Goal: Feedback & Contribution: Leave review/rating

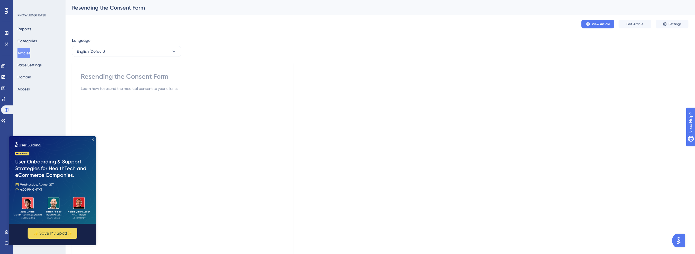
click at [675, 239] on img "Open AI Assistant Launcher" at bounding box center [678, 241] width 10 height 10
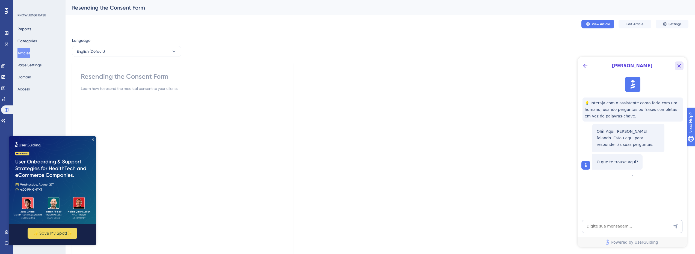
click at [678, 66] on icon "Close Button" at bounding box center [679, 66] width 4 height 4
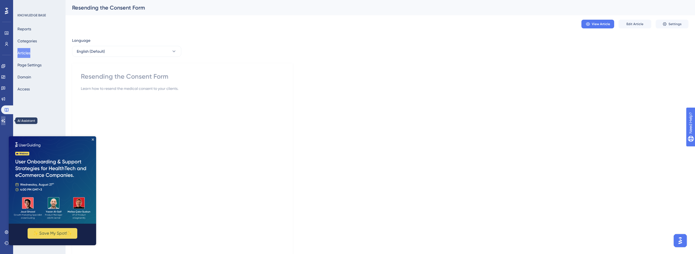
click at [5, 122] on icon at bounding box center [3, 121] width 4 height 4
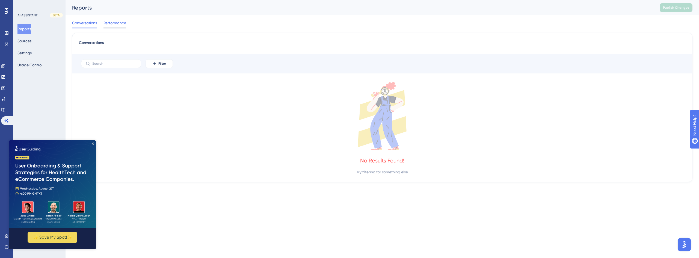
click at [119, 20] on span "Performance" at bounding box center [114, 23] width 23 height 7
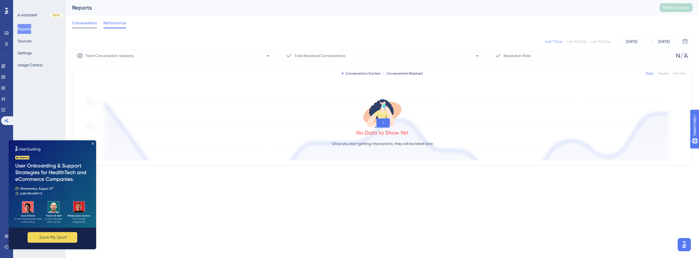
click at [90, 23] on span "Conversations" at bounding box center [84, 23] width 25 height 7
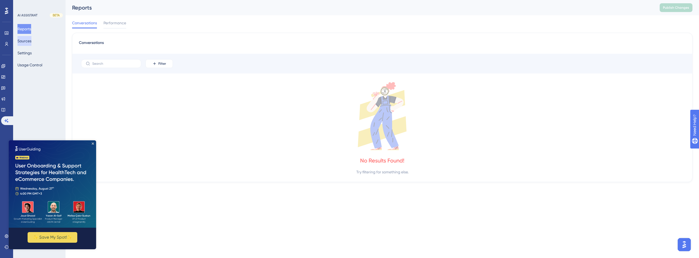
click at [31, 42] on button "Sources" at bounding box center [24, 41] width 14 height 10
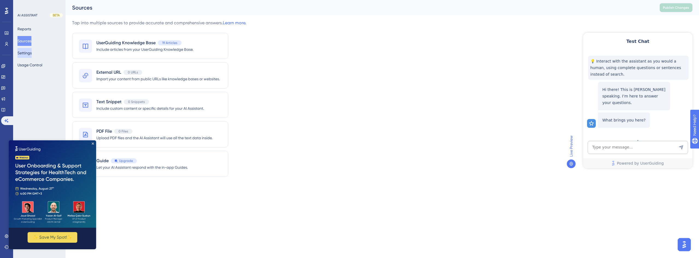
click at [29, 56] on button "Settings" at bounding box center [24, 53] width 14 height 10
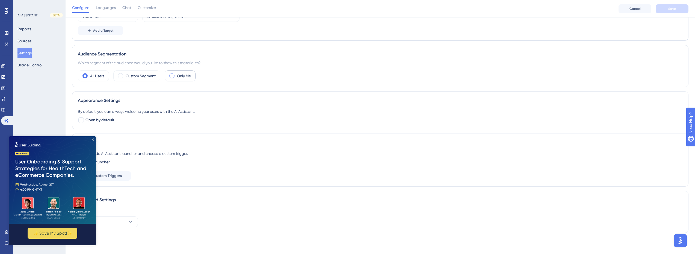
scroll to position [84, 0]
click at [94, 139] on icon "Close Preview" at bounding box center [93, 139] width 2 height 2
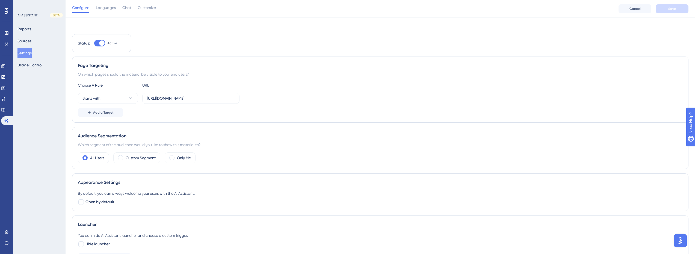
scroll to position [0, 0]
click at [140, 157] on label "Custom Segment" at bounding box center [141, 156] width 30 height 7
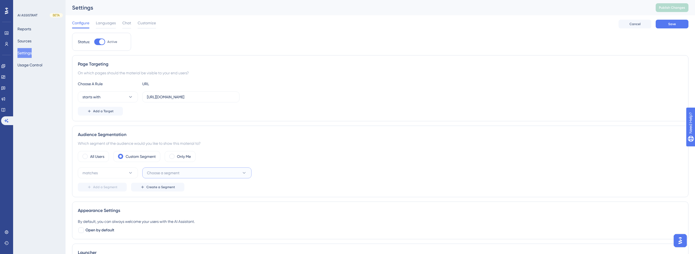
click at [180, 173] on button "Choose a segment" at bounding box center [196, 172] width 109 height 11
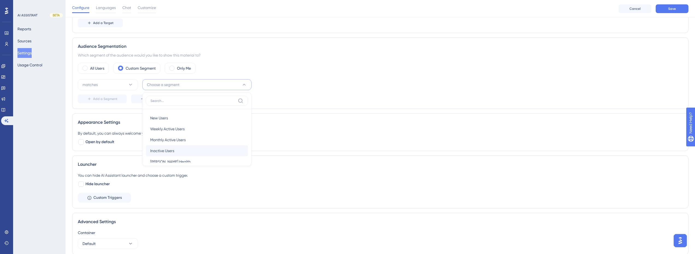
scroll to position [8, 0]
click at [174, 154] on span "Crosby Health" at bounding box center [170, 153] width 40 height 7
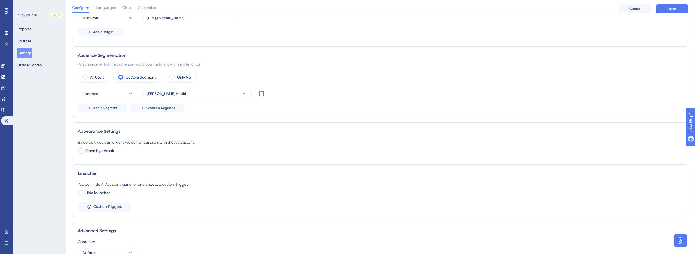
scroll to position [0, 0]
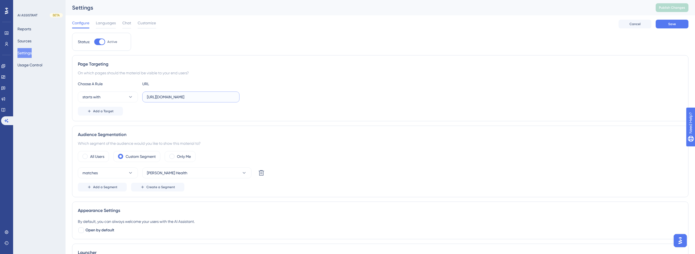
click at [164, 98] on input "https://dev.crosbyhealth.com/" at bounding box center [191, 97] width 88 height 6
drag, startPoint x: 167, startPoint y: 98, endPoint x: 162, endPoint y: 99, distance: 4.4
click at [162, 99] on input "https://dev.crosbyhealth.com/" at bounding box center [191, 97] width 88 height 6
type input "[URL][DOMAIN_NAME]"
click at [269, 68] on div "Page Targeting On which pages should the material be visible to your end users?…" at bounding box center [380, 88] width 616 height 66
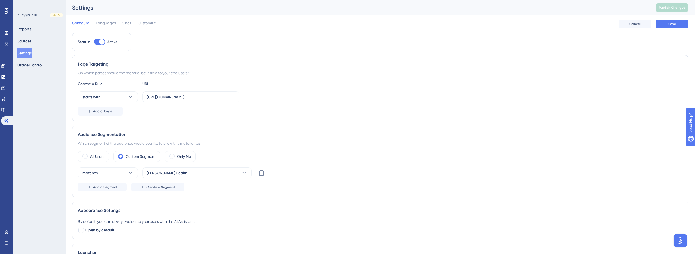
click at [273, 89] on div "Choose A Rule URL starts with https://app.crosbyhealth.com/ Add a Target" at bounding box center [380, 98] width 604 height 35
click at [672, 27] on button "Save" at bounding box center [671, 24] width 33 height 9
click at [685, 8] on span "Publish Changes" at bounding box center [672, 7] width 26 height 4
click at [125, 22] on span "Chat" at bounding box center [126, 23] width 9 height 7
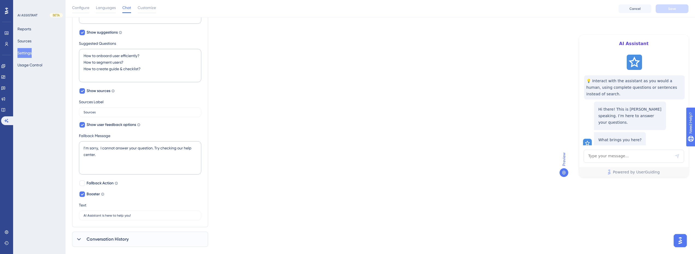
scroll to position [216, 0]
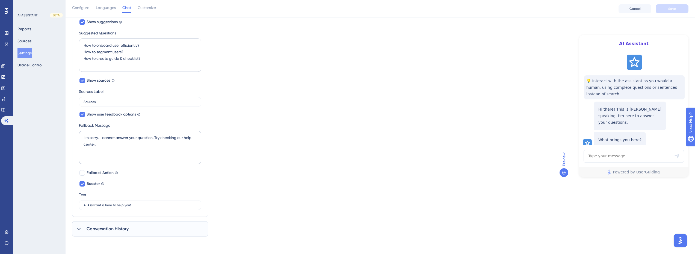
click at [118, 228] on span "Conversation History" at bounding box center [108, 228] width 42 height 7
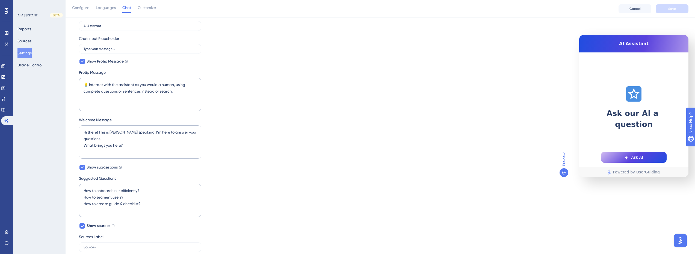
scroll to position [0, 0]
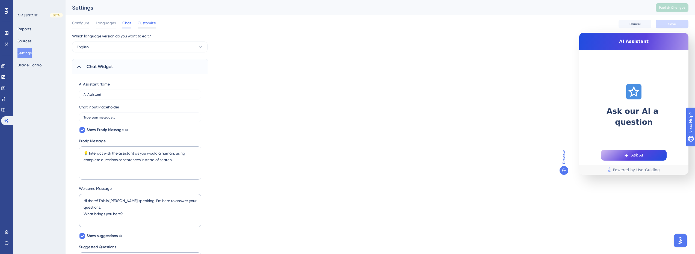
click at [144, 22] on span "Customize" at bounding box center [147, 23] width 18 height 7
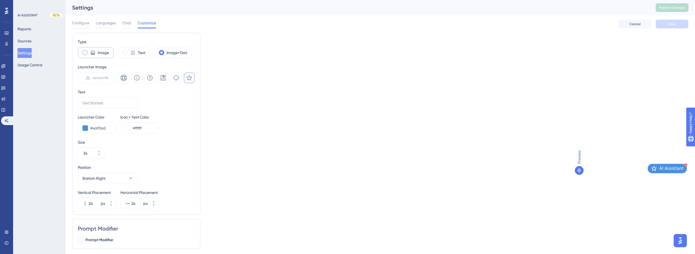
click at [103, 55] on label "Image" at bounding box center [103, 52] width 11 height 7
type input "50"
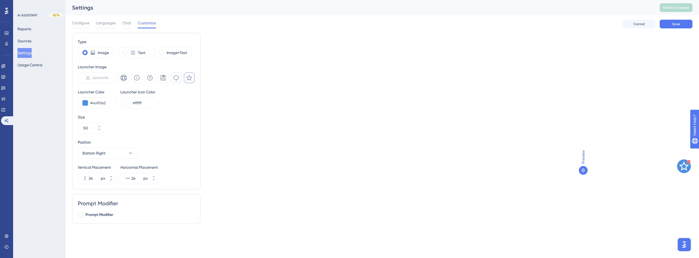
click at [176, 78] on icon at bounding box center [176, 78] width 7 height 7
click at [85, 103] on button at bounding box center [84, 102] width 5 height 5
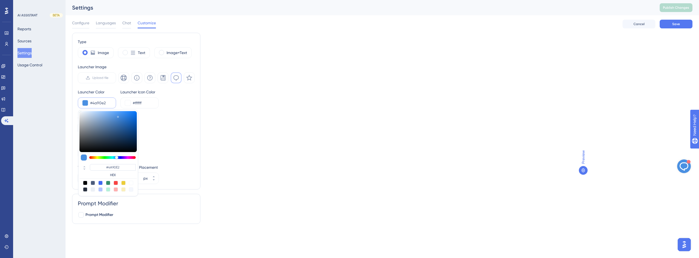
click at [85, 103] on button at bounding box center [84, 102] width 5 height 5
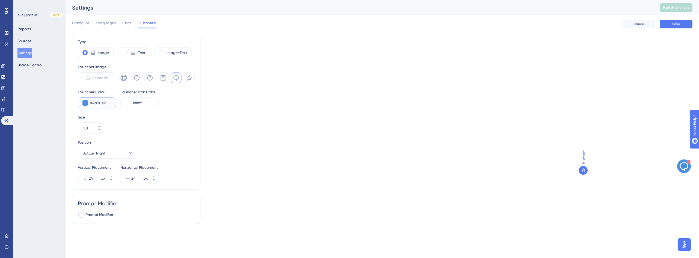
click at [108, 104] on input "#4a90e2" at bounding box center [100, 103] width 21 height 7
click at [107, 105] on input "#4a90e2" at bounding box center [100, 103] width 21 height 7
paste input "1677FF"
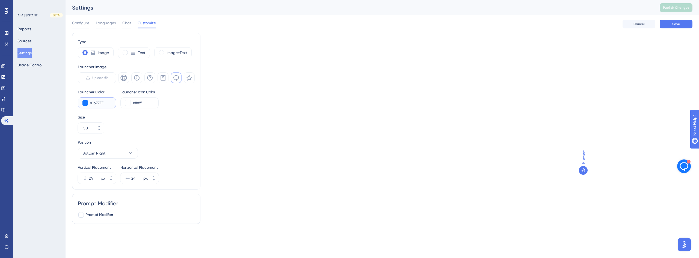
type input "#1677FF"
click at [167, 130] on div "Size 50" at bounding box center [136, 124] width 117 height 20
click at [100, 131] on button "50" at bounding box center [99, 130] width 10 height 5
click at [100, 131] on button "49" at bounding box center [99, 130] width 10 height 5
click at [100, 131] on button "48" at bounding box center [99, 130] width 10 height 5
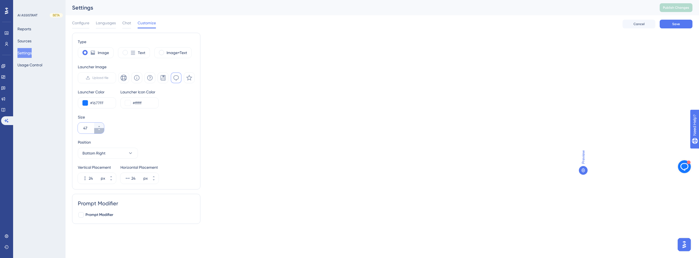
click at [100, 131] on button "47" at bounding box center [99, 130] width 10 height 5
click at [100, 131] on button "46" at bounding box center [99, 130] width 10 height 5
click at [100, 131] on button "45" at bounding box center [99, 130] width 10 height 5
click at [100, 131] on button "44" at bounding box center [99, 130] width 10 height 5
click at [100, 131] on button "43" at bounding box center [99, 130] width 10 height 5
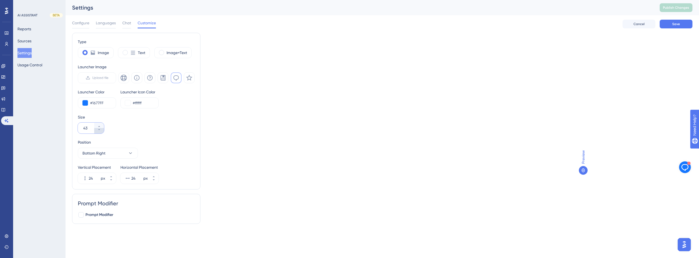
type input "42"
click at [102, 214] on span "Prompt Modifier" at bounding box center [99, 214] width 28 height 7
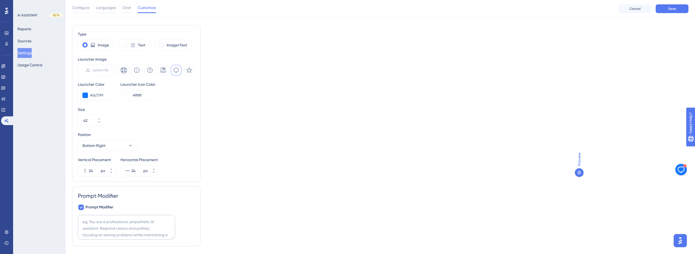
scroll to position [22, 0]
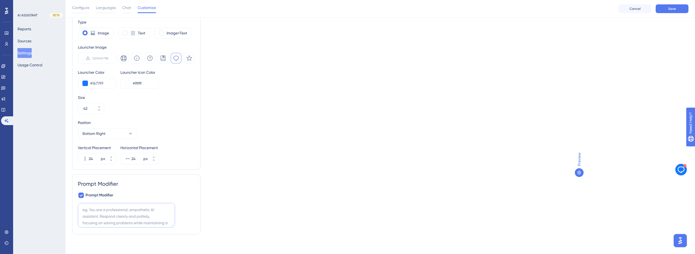
click at [119, 217] on textarea at bounding box center [126, 215] width 97 height 25
click at [96, 195] on span "Prompt Modifier" at bounding box center [99, 195] width 28 height 7
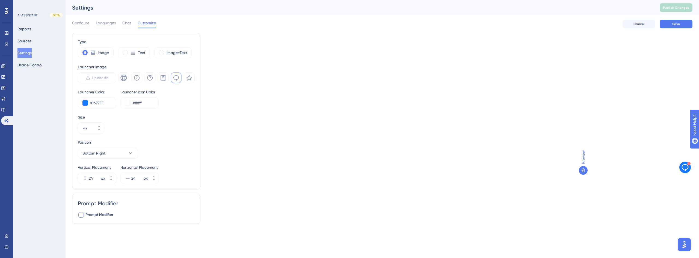
click at [100, 213] on span "Prompt Modifier" at bounding box center [99, 214] width 28 height 7
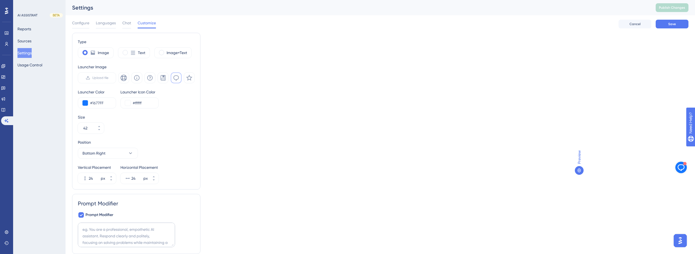
scroll to position [9, 0]
click at [142, 238] on textarea at bounding box center [126, 234] width 97 height 25
click at [126, 240] on textarea at bounding box center [126, 234] width 97 height 25
click at [96, 215] on span "Prompt Modifier" at bounding box center [99, 214] width 28 height 7
checkbox input "false"
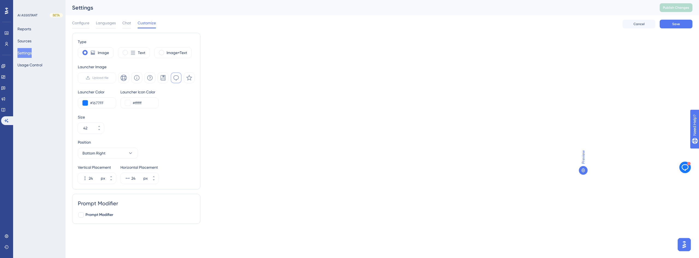
click at [172, 129] on div "Size 42" at bounding box center [136, 124] width 117 height 20
click at [233, 85] on div "Type Image Text Image+Text Launcher Image Upload file Launcher Color #1677FF La…" at bounding box center [382, 130] width 620 height 195
click at [681, 25] on button "Save" at bounding box center [675, 24] width 33 height 9
click at [84, 24] on span "Configure" at bounding box center [80, 23] width 17 height 7
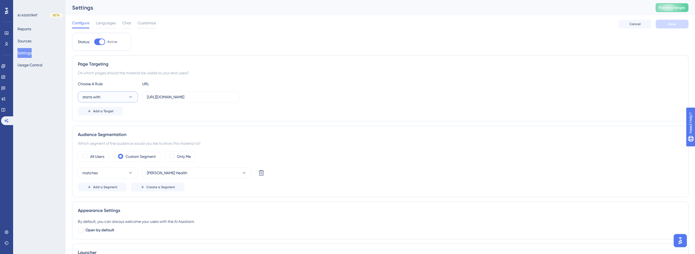
click at [127, 98] on button "starts with" at bounding box center [108, 96] width 60 height 11
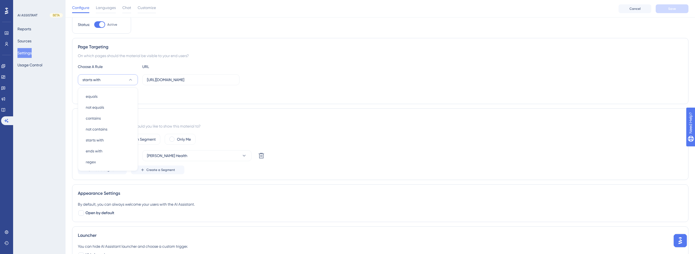
click at [129, 78] on icon at bounding box center [130, 79] width 5 height 5
click at [204, 90] on div "Add a Target" at bounding box center [380, 94] width 604 height 9
click at [161, 81] on input "[URL][DOMAIN_NAME]" at bounding box center [191, 80] width 88 height 6
drag, startPoint x: 159, startPoint y: 81, endPoint x: 141, endPoint y: 81, distance: 18.8
click at [141, 81] on div "starts with https://app.crosbyhealth.com/" at bounding box center [159, 79] width 162 height 11
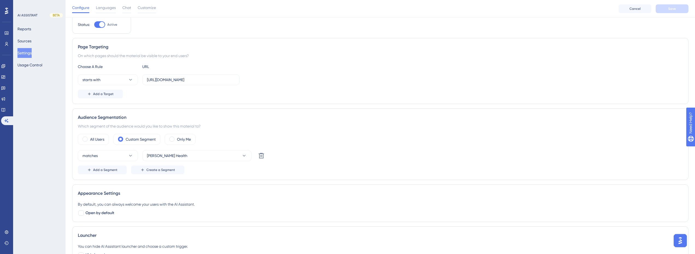
click at [161, 89] on div "Choose A Rule URL starts with https://app.crosbyhealth.com/ Add a Target" at bounding box center [380, 80] width 604 height 35
click at [112, 93] on span "Add a Target" at bounding box center [103, 94] width 20 height 4
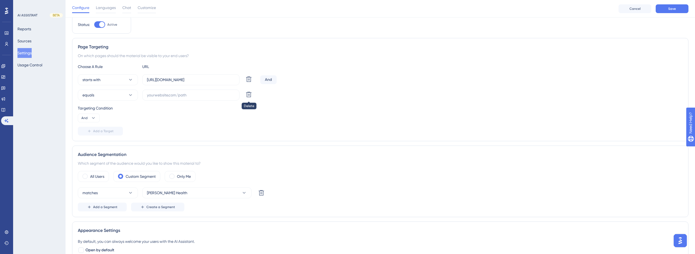
click at [252, 84] on button at bounding box center [249, 79] width 10 height 10
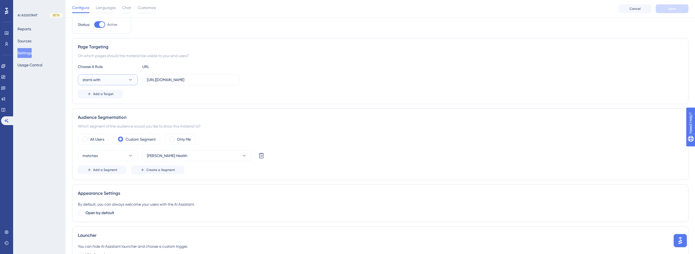
click at [103, 78] on button "starts with" at bounding box center [108, 79] width 60 height 11
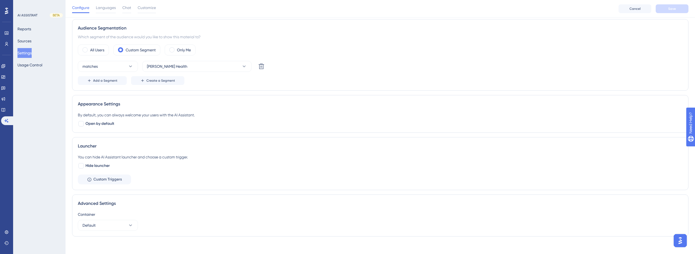
scroll to position [113, 0]
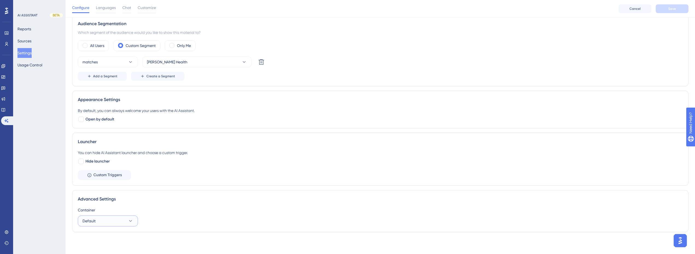
click at [115, 221] on button "Default" at bounding box center [108, 220] width 60 height 11
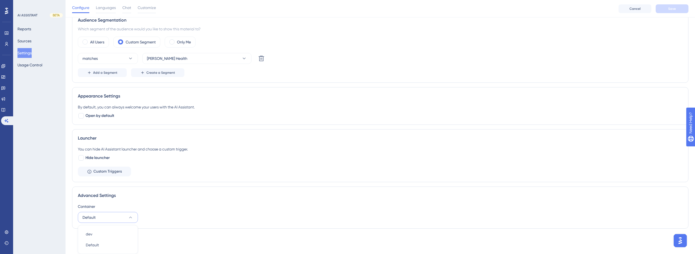
click at [184, 222] on div "Container Default dev dev Default Default" at bounding box center [380, 213] width 604 height 20
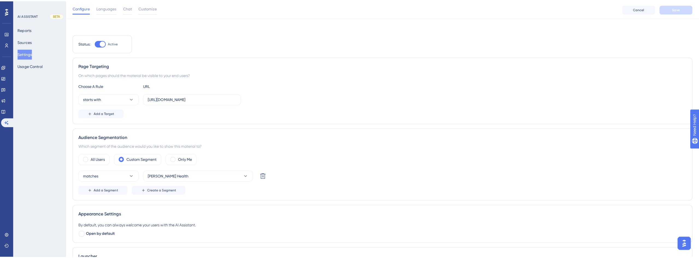
scroll to position [0, 0]
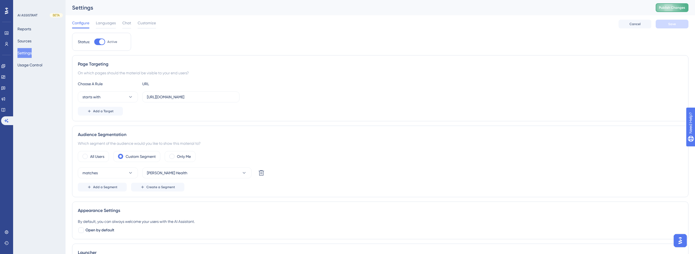
click at [675, 8] on button "Publish Changes" at bounding box center [671, 7] width 33 height 9
click at [172, 97] on input "[URL][DOMAIN_NAME]" at bounding box center [191, 97] width 88 height 6
click at [168, 109] on div "Add a Target" at bounding box center [380, 111] width 604 height 9
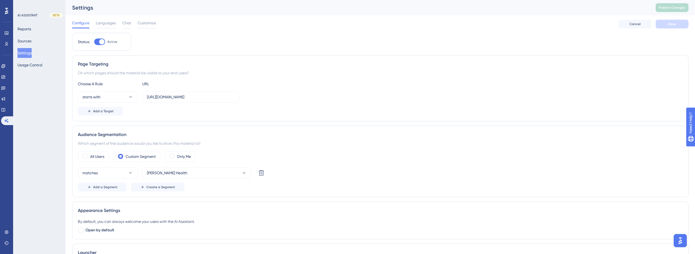
click at [443, 100] on div "starts with https://app.crosbyhealth.com/" at bounding box center [380, 96] width 604 height 11
click at [34, 64] on button "Usage Control" at bounding box center [29, 65] width 25 height 10
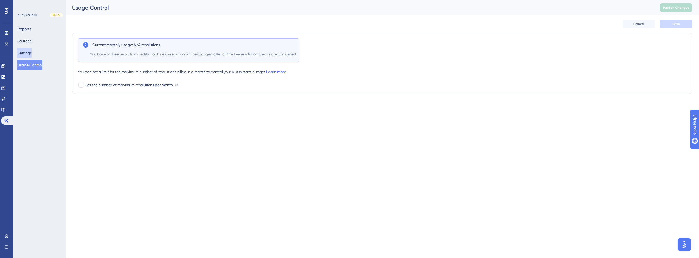
click at [29, 54] on button "Settings" at bounding box center [24, 53] width 14 height 10
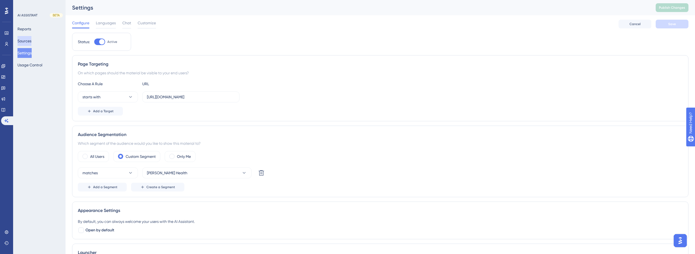
click at [27, 40] on button "Sources" at bounding box center [24, 41] width 14 height 10
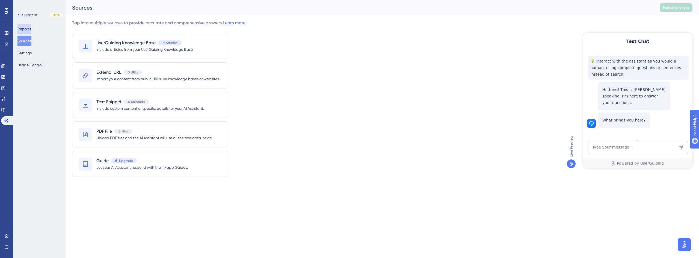
click at [28, 29] on button "Reports" at bounding box center [24, 29] width 14 height 10
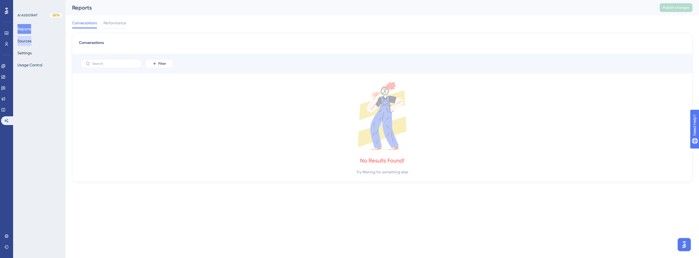
click at [29, 39] on button "Sources" at bounding box center [24, 41] width 14 height 10
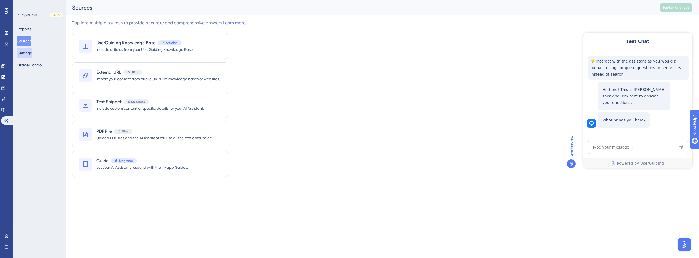
click at [29, 52] on button "Settings" at bounding box center [24, 53] width 14 height 10
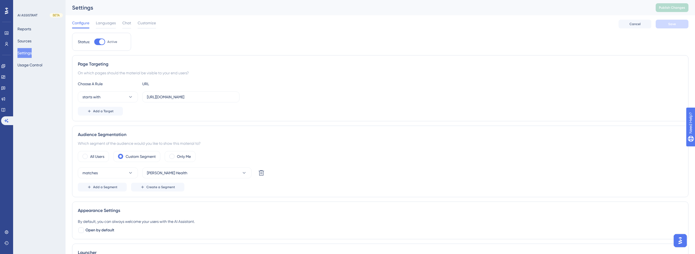
click at [683, 239] on img "Open AI Assistant Launcher" at bounding box center [680, 241] width 10 height 10
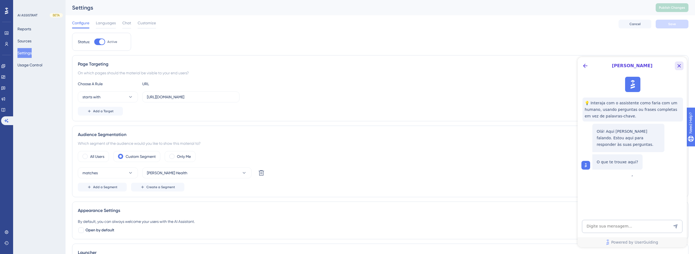
click at [679, 66] on icon "Close Button" at bounding box center [678, 65] width 7 height 7
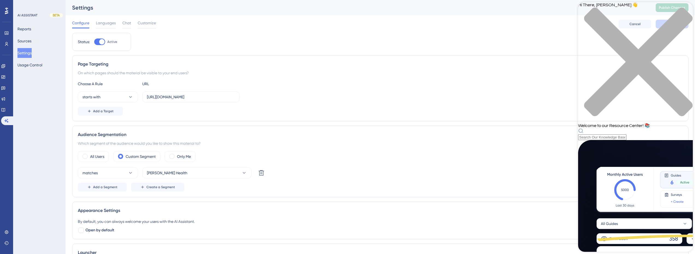
click at [687, 10] on div "close resource center" at bounding box center [635, 64] width 115 height 115
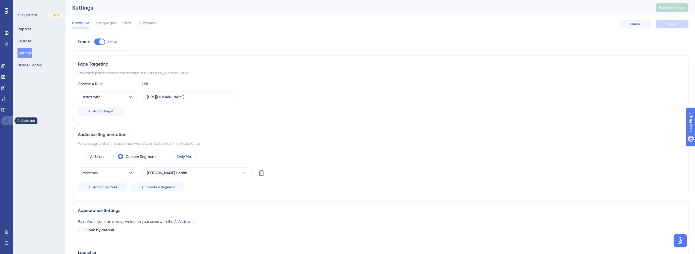
click at [6, 119] on icon at bounding box center [6, 120] width 4 height 4
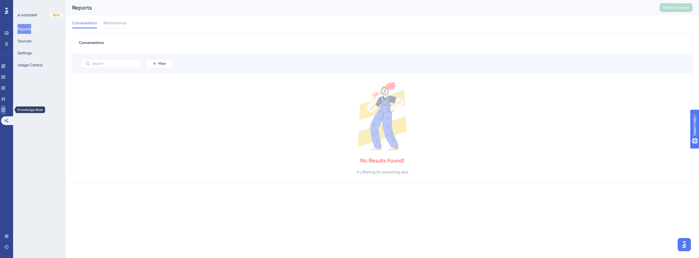
click at [5, 109] on icon at bounding box center [3, 110] width 4 height 4
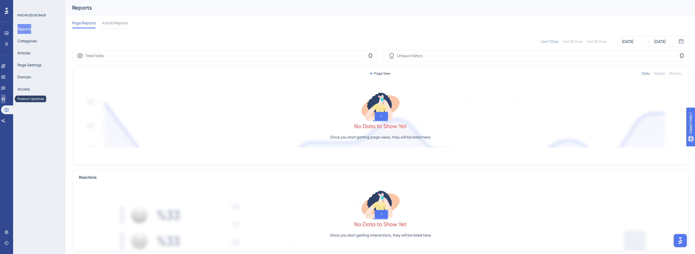
click at [4, 95] on link at bounding box center [3, 98] width 4 height 9
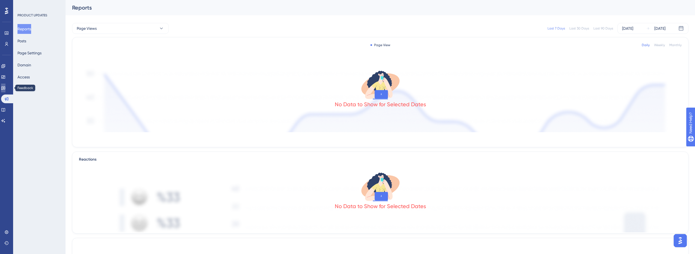
click at [5, 88] on icon at bounding box center [3, 89] width 4 height 4
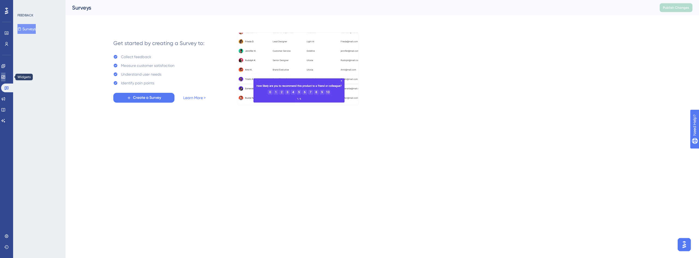
click at [5, 75] on icon at bounding box center [3, 77] width 4 height 4
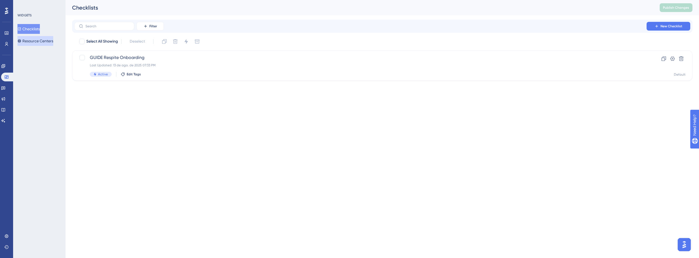
click at [51, 41] on button "Resource Centers" at bounding box center [35, 41] width 36 height 10
click at [121, 62] on div "New Resource Center Last Updated: 13 de ago. de 2025 07:16 PM Inactive Edit Tags" at bounding box center [360, 65] width 541 height 22
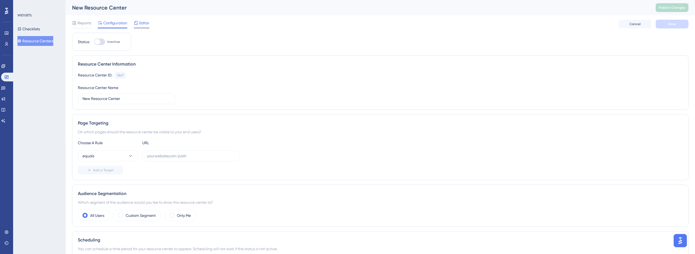
click at [141, 21] on span "Editor" at bounding box center [144, 23] width 10 height 7
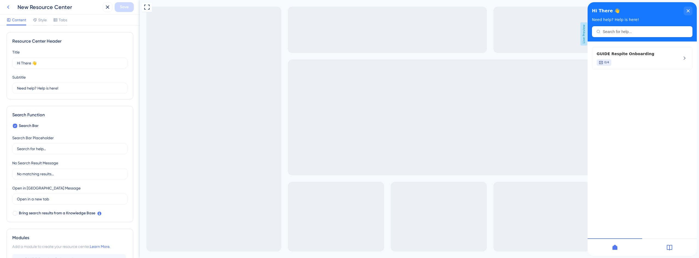
click at [8, 7] on icon at bounding box center [8, 7] width 2 height 4
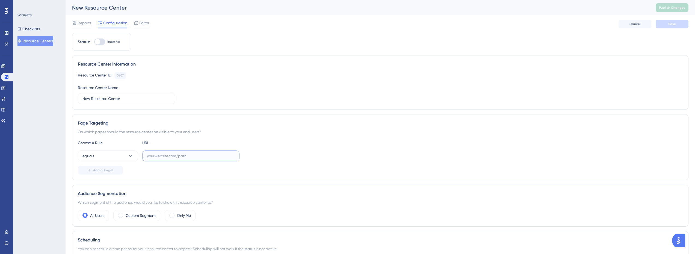
click at [175, 154] on input "text" at bounding box center [191, 156] width 88 height 6
paste input "[URL][DOMAIN_NAME]"
type input "[URL][DOMAIN_NAME]"
click at [114, 155] on button "equals" at bounding box center [108, 155] width 60 height 11
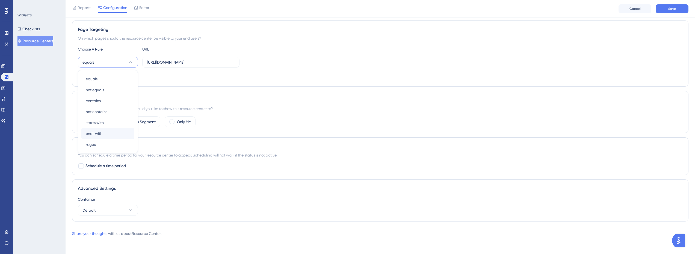
scroll to position [96, 0]
click at [102, 122] on span "starts with" at bounding box center [95, 122] width 18 height 7
click at [145, 121] on label "Custom Segment" at bounding box center [141, 121] width 30 height 7
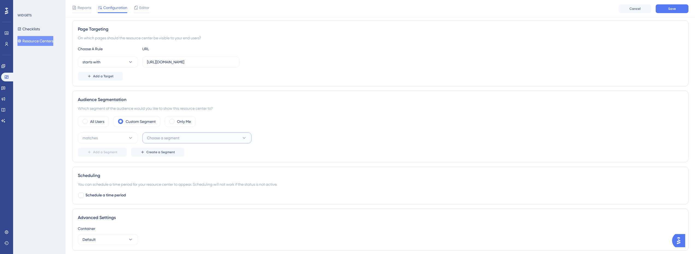
click at [171, 142] on button "Choose a segment" at bounding box center [196, 137] width 109 height 11
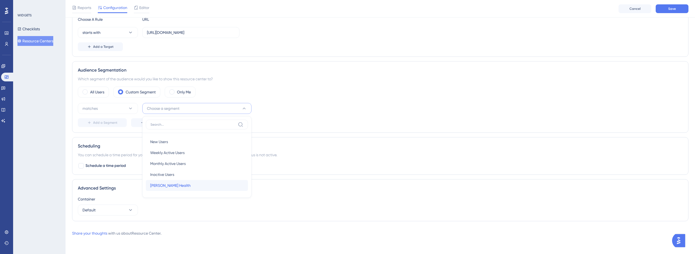
click at [172, 184] on span "Crosby Health" at bounding box center [170, 185] width 40 height 7
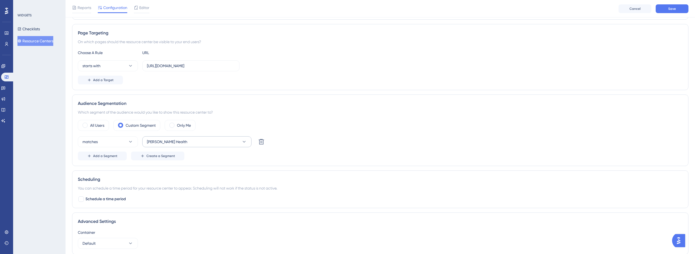
scroll to position [71, 0]
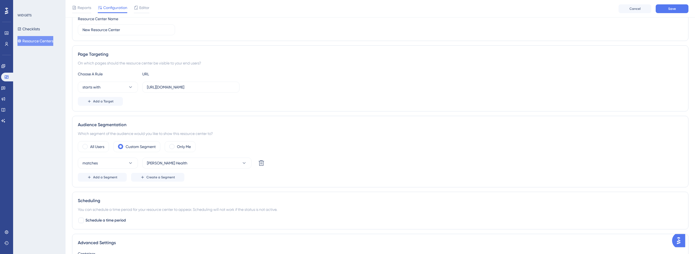
click at [341, 129] on div "Audience Segmentation Which segment of the audience would you like to show this…" at bounding box center [380, 151] width 616 height 71
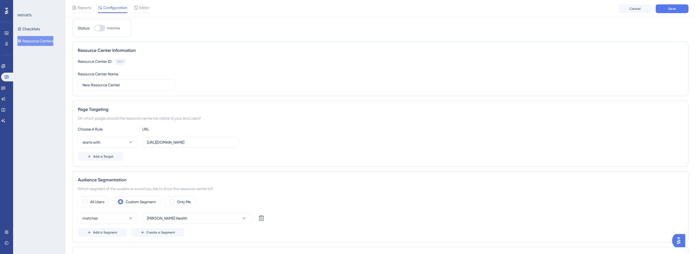
scroll to position [0, 0]
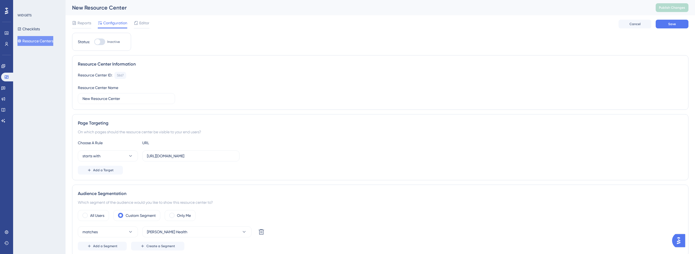
click at [94, 39] on div "Status: Inactive" at bounding box center [101, 41] width 47 height 7
click at [97, 41] on div at bounding box center [97, 41] width 5 height 5
click at [94, 42] on input "Inactive" at bounding box center [94, 42] width 0 height 0
checkbox input "true"
drag, startPoint x: 130, startPoint y: 99, endPoint x: 68, endPoint y: 101, distance: 61.7
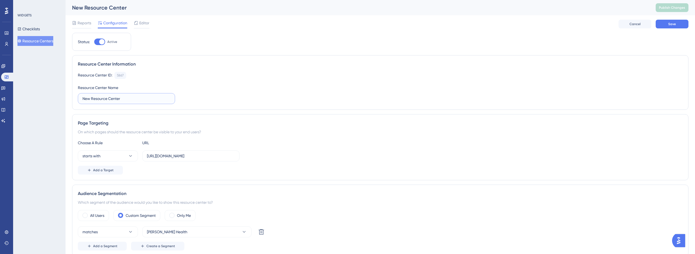
click at [68, 101] on div "Performance Users Engagement Widgets Feedback Product Updates Knowledge Base AI…" at bounding box center [379, 184] width 629 height 368
type input "Crosby Center"
click at [199, 55] on div "Resource Center Information Resource Center ID: 5867 Copy Resource Center Name …" at bounding box center [380, 82] width 616 height 55
click at [665, 24] on button "Save" at bounding box center [671, 24] width 33 height 9
click at [169, 9] on icon at bounding box center [168, 9] width 5 height 5
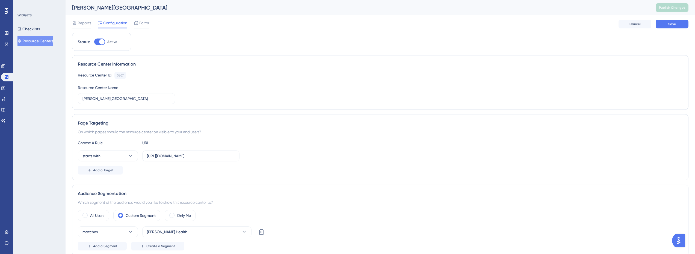
click at [430, 82] on div "Resource Center ID: 5867 Copy Resource Center Name Crosby Center" at bounding box center [380, 88] width 604 height 32
click at [679, 22] on button "Save" at bounding box center [671, 24] width 33 height 9
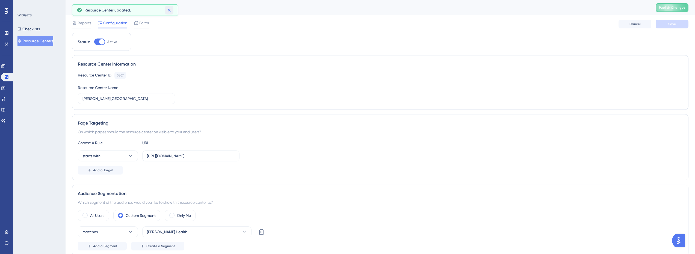
click at [172, 10] on button at bounding box center [169, 10] width 8 height 9
click at [679, 10] on button "Publish Changes" at bounding box center [671, 7] width 33 height 9
click at [5, 120] on icon at bounding box center [3, 120] width 4 height 4
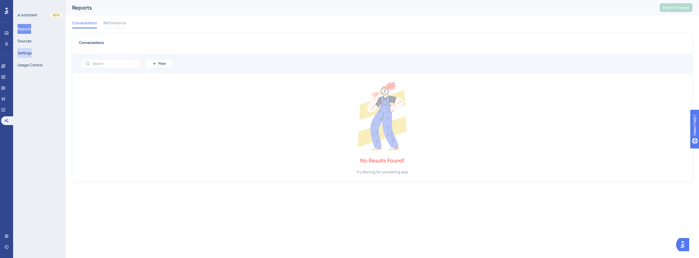
click at [32, 53] on button "Settings" at bounding box center [24, 53] width 14 height 10
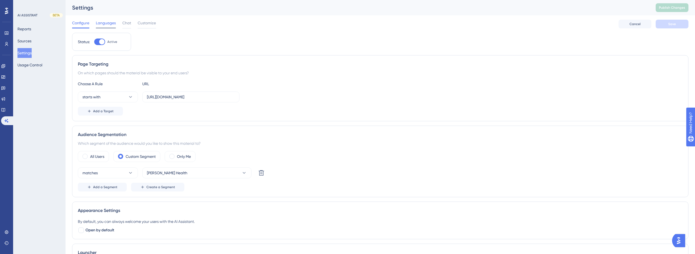
click at [112, 21] on span "Languages" at bounding box center [106, 23] width 20 height 7
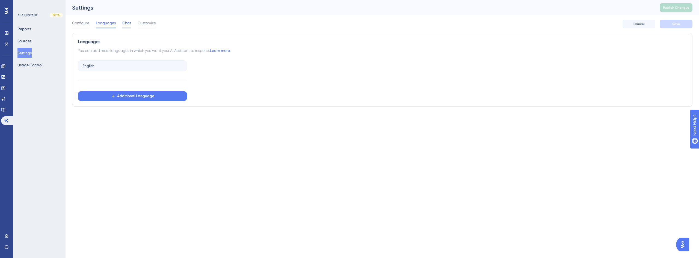
click at [126, 23] on span "Chat" at bounding box center [126, 23] width 9 height 7
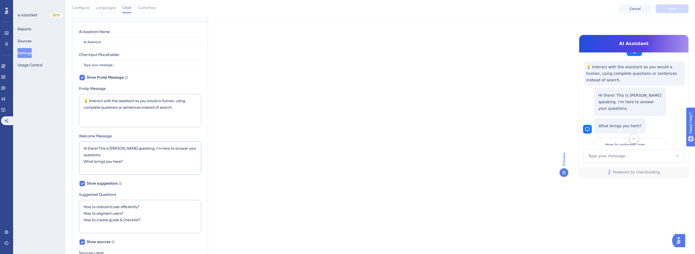
scroll to position [15, 0]
drag, startPoint x: 120, startPoint y: 148, endPoint x: 111, endPoint y: 151, distance: 9.6
click at [111, 151] on textarea "Hi there! This is Dylan speaking. I’m here to answer your questions. What bring…" at bounding box center [140, 157] width 122 height 33
type textarea "Hi there! This is Apolo speaking. I’m here to answer your questions. What bring…"
click at [219, 114] on div "Which language version do you want to edit? English Chat Widget AI Assistant Na…" at bounding box center [380, 188] width 616 height 417
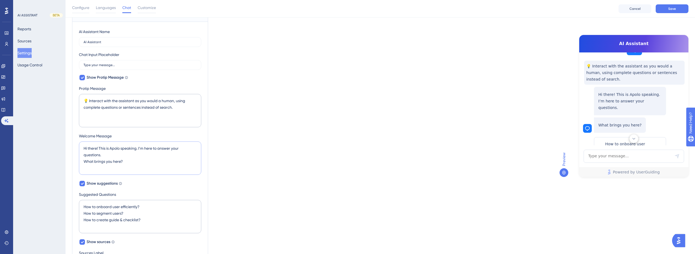
click at [123, 163] on textarea "Hi there! This is Apolo speaking. I’m here to answer your questions. What bring…" at bounding box center [140, 157] width 122 height 33
click at [133, 163] on textarea "Hi there! This is Apolo speaking. I’m here to answer your questions. What bring…" at bounding box center [140, 157] width 122 height 33
click at [109, 158] on textarea "Hi there! This is Apolo speaking. I’m here to answer your questions. What bring…" at bounding box center [140, 157] width 122 height 33
click at [112, 154] on textarea "Hi there! This is Apolo speaking. I’m here to answer your questions. What bring…" at bounding box center [140, 157] width 122 height 33
click at [132, 157] on textarea "Hi there! This is Apolo speaking. I’m here to answer your questions. What bring…" at bounding box center [140, 157] width 122 height 33
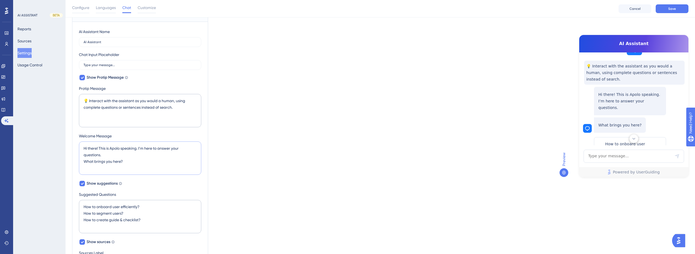
click at [130, 159] on textarea "Hi there! This is Apolo speaking. I’m here to answer your questions. What bring…" at bounding box center [140, 157] width 122 height 33
click at [272, 148] on div "Which language version do you want to edit? English Chat Widget AI Assistant Na…" at bounding box center [380, 188] width 616 height 417
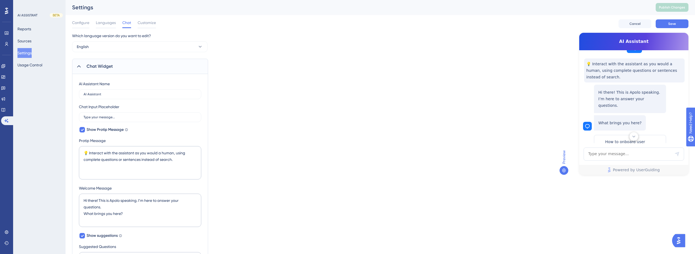
scroll to position [0, 0]
drag, startPoint x: 87, startPoint y: 95, endPoint x: 83, endPoint y: 95, distance: 3.8
click at [83, 95] on label "AI Assistant" at bounding box center [140, 95] width 122 height 10
click at [103, 94] on input "Apolo Assistant" at bounding box center [140, 95] width 113 height 4
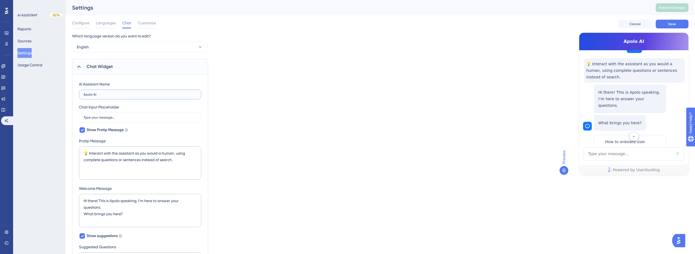
type input "Apolo AI"
click at [288, 105] on div "Which language version do you want to edit? English Chat Widget AI Assistant Na…" at bounding box center [380, 241] width 616 height 417
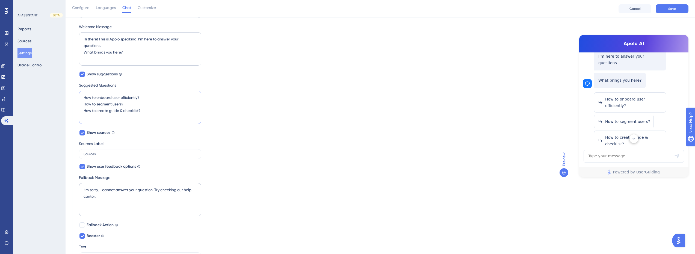
scroll to position [61, 0]
drag, startPoint x: 139, startPoint y: 97, endPoint x: 97, endPoint y: 96, distance: 42.0
click at [97, 96] on textarea "How to onboard user efficiently? How to segment users? How to create guide & ch…" at bounding box center [140, 107] width 122 height 33
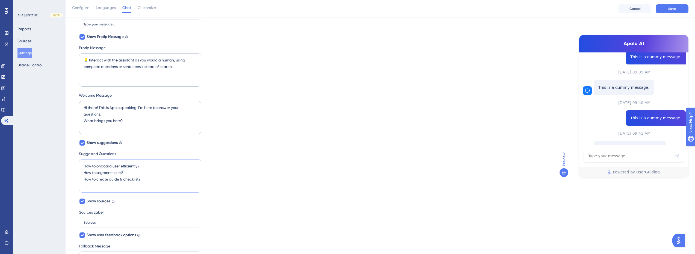
scroll to position [107, 0]
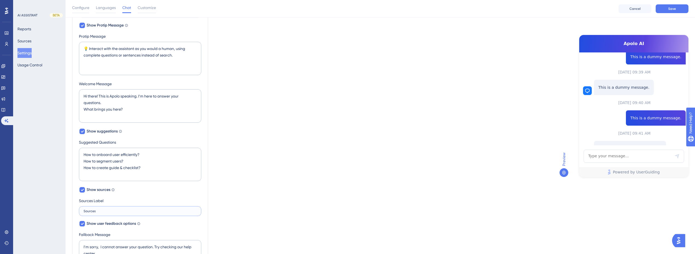
click at [120, 211] on input "Sources" at bounding box center [140, 211] width 113 height 4
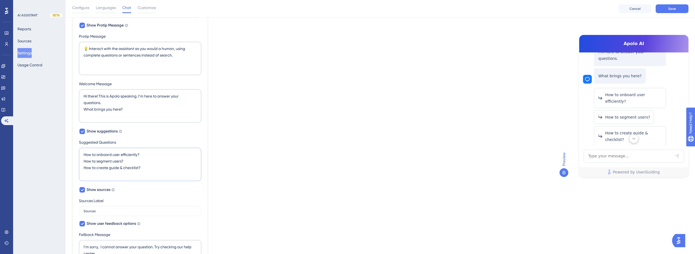
scroll to position [61, 0]
drag, startPoint x: 139, startPoint y: 154, endPoint x: 97, endPoint y: 155, distance: 42.3
click at [97, 155] on textarea "How to onboard user efficiently? How to segment users? How to create guide & ch…" at bounding box center [140, 164] width 122 height 33
drag, startPoint x: 122, startPoint y: 160, endPoint x: 97, endPoint y: 163, distance: 24.7
click at [97, 163] on textarea "How to upload a respite invoice? How to segment users? How to create guide & ch…" at bounding box center [140, 164] width 122 height 33
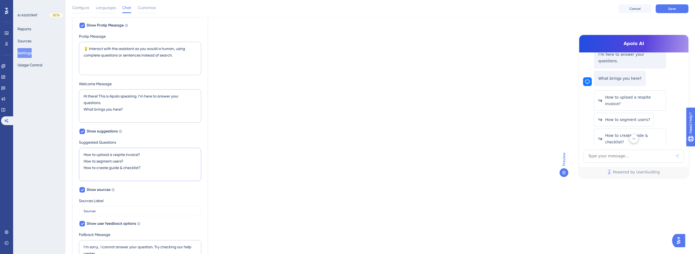
drag, startPoint x: 144, startPoint y: 154, endPoint x: 77, endPoint y: 150, distance: 67.0
click at [77, 150] on div "AI Assistant Name Apolo AI Chat Input Placeholder Type your message... Show Pro…" at bounding box center [140, 148] width 136 height 356
drag, startPoint x: 129, startPoint y: 162, endPoint x: 75, endPoint y: 160, distance: 54.4
click at [75, 160] on div "AI Assistant Name Apolo AI Chat Input Placeholder Type your message... Show Pro…" at bounding box center [140, 148] width 136 height 356
paste textarea "upload a respite invoice"
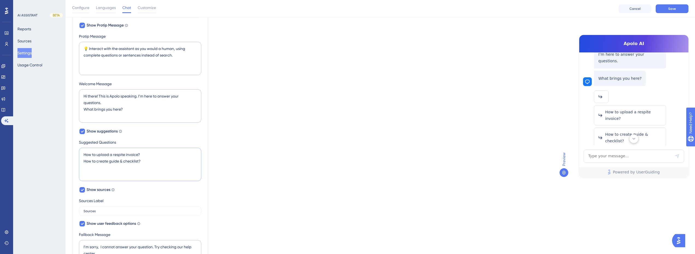
click at [106, 153] on textarea "How to upload a respite invoice? How to create guide & checklist?" at bounding box center [140, 164] width 122 height 33
drag, startPoint x: 144, startPoint y: 167, endPoint x: 83, endPoint y: 168, distance: 61.4
click at [84, 168] on textarea "How to start an assessment? How to upload a respite invoice? How to create guid…" at bounding box center [140, 164] width 122 height 33
click at [159, 164] on textarea "How to start an assessment? How to upload a respite invoice? How to log touchpo…" at bounding box center [140, 164] width 122 height 33
type textarea "How to start an assessment? How to upload a respite invoice? How to log touchpo…"
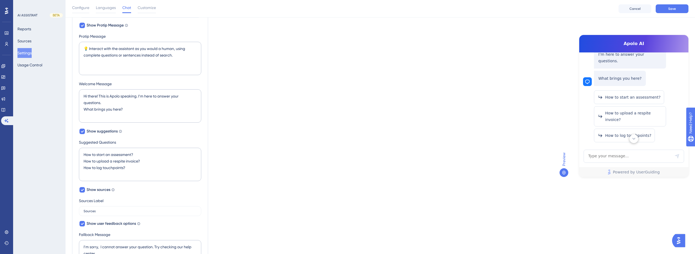
click at [282, 146] on div "Which language version do you want to edit? English Chat Widget AI Assistant Na…" at bounding box center [380, 136] width 616 height 417
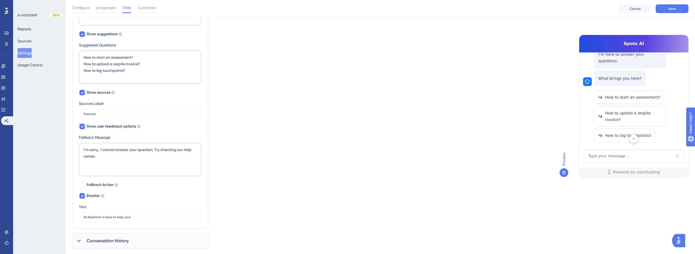
scroll to position [189, 0]
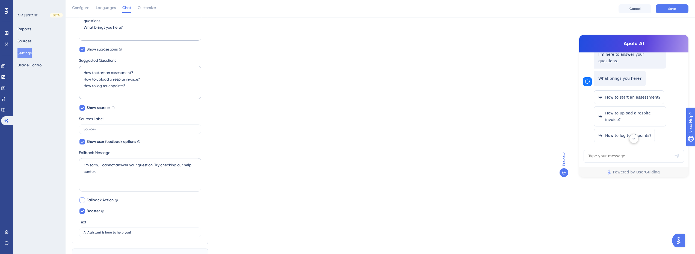
click at [109, 199] on span "Fallback Action" at bounding box center [100, 200] width 27 height 7
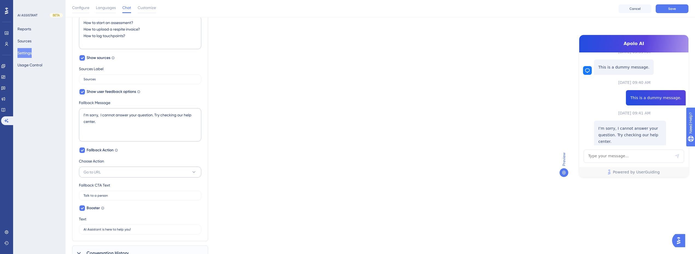
scroll to position [243, 0]
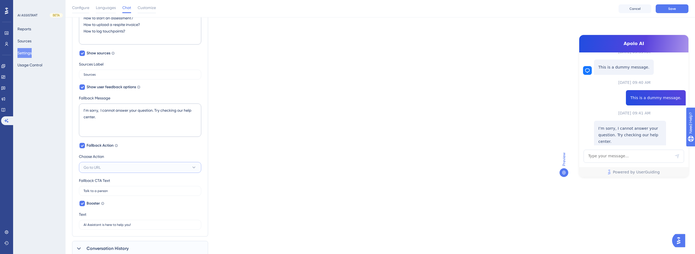
click at [120, 165] on button "Go to URL" at bounding box center [140, 167] width 122 height 11
click at [114, 168] on button "Go to URL" at bounding box center [140, 167] width 122 height 11
click at [94, 146] on span "Fallback Action" at bounding box center [100, 145] width 27 height 7
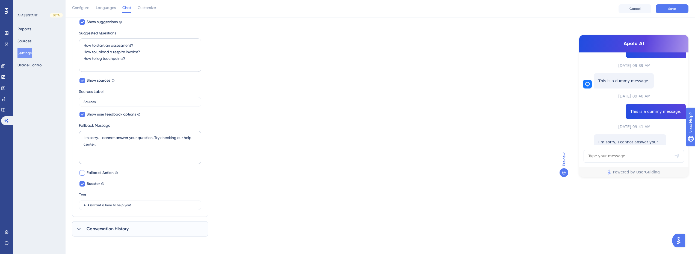
click at [99, 173] on span "Fallback Action" at bounding box center [100, 172] width 27 height 7
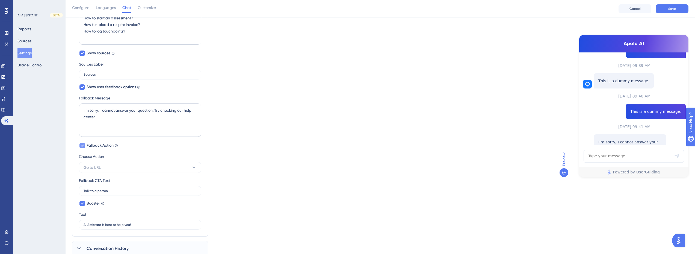
scroll to position [188, 0]
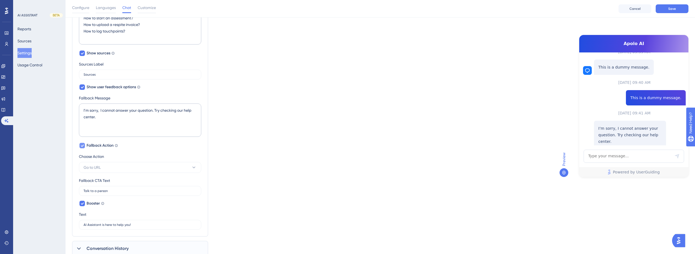
click at [91, 145] on span "Fallback Action" at bounding box center [100, 145] width 27 height 7
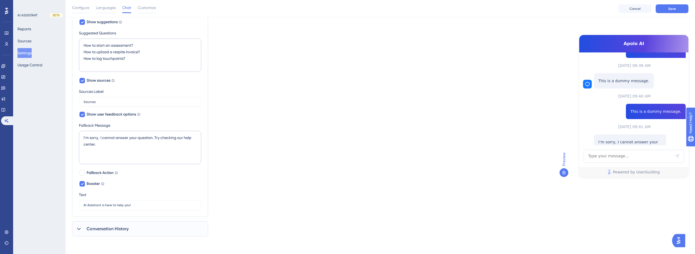
click at [527, 145] on div "Which language version do you want to edit? English Chat Widget AI Assistant Na…" at bounding box center [380, 27] width 616 height 417
click at [106, 169] on span "Fallback Action" at bounding box center [100, 172] width 27 height 7
checkbox input "true"
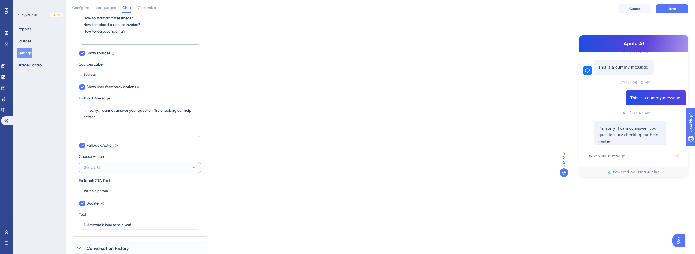
click at [121, 163] on button "Go to URL" at bounding box center [140, 167] width 122 height 11
drag, startPoint x: 113, startPoint y: 190, endPoint x: 94, endPoint y: 195, distance: 19.1
click at [94, 195] on label "Talk to a person" at bounding box center [140, 191] width 122 height 10
type input "Talk to a person"
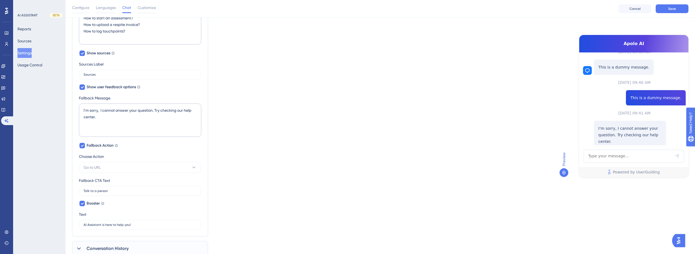
click at [224, 152] on div "Which language version do you want to edit? English Chat Widget AI Assistant Na…" at bounding box center [380, 24] width 616 height 464
click at [114, 118] on textarea "I’m sorry, I cannot answer your question. Try checking our help center." at bounding box center [140, 119] width 122 height 33
click at [98, 169] on span "Go to URL" at bounding box center [92, 167] width 17 height 7
click at [108, 195] on div "Go to URL Go to URL" at bounding box center [140, 194] width 106 height 11
click at [123, 192] on input "https://help.yourwebsite.com/en" at bounding box center [140, 191] width 113 height 4
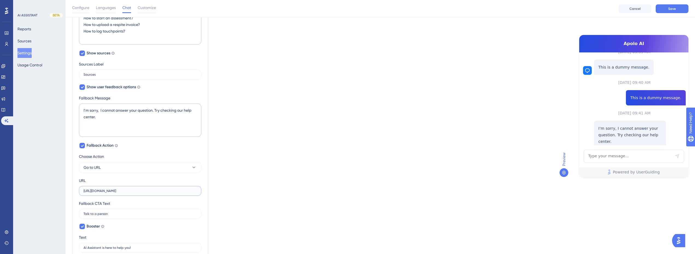
click at [123, 192] on input "https://help.yourwebsite.com/en" at bounding box center [140, 191] width 113 height 4
paste input "atlas-kb.com/crosbyhealth-1dn7h3ql5j/customer-portal"
type input "https://atlas-kb.com/crosbyhealth-1dn7h3ql5j/customer-portal"
click at [225, 181] on div "Which language version do you want to edit? English Chat Widget AI Assistant Na…" at bounding box center [380, 35] width 616 height 487
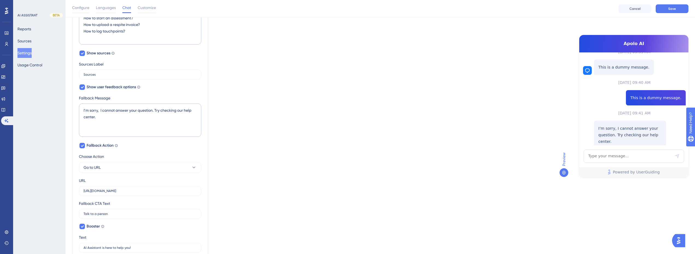
click at [524, 62] on div "Which language version do you want to edit? English Chat Widget AI Assistant Na…" at bounding box center [380, 35] width 616 height 487
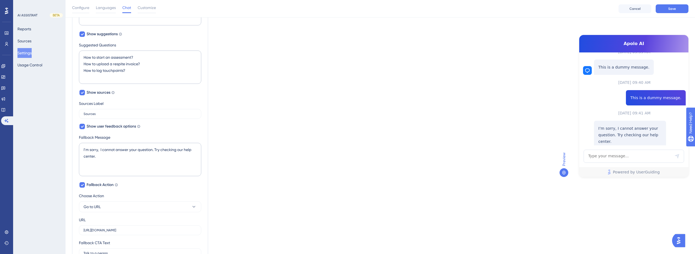
scroll to position [216, 0]
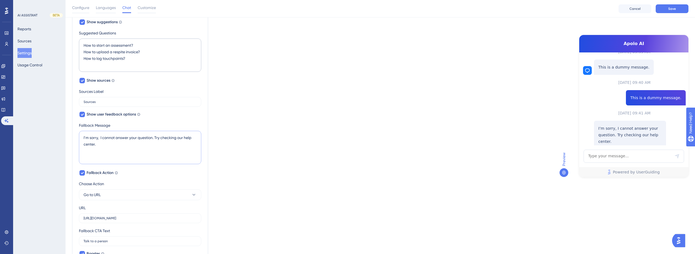
click at [139, 145] on textarea "I’m sorry, I cannot answer your question. Try checking our help center." at bounding box center [140, 147] width 122 height 33
drag, startPoint x: 147, startPoint y: 144, endPoint x: 107, endPoint y: 148, distance: 40.0
click at [107, 148] on textarea "I’m sorry, I cannot answer your question. Try checking our help center or talki…" at bounding box center [140, 147] width 122 height 33
drag, startPoint x: 142, startPoint y: 145, endPoint x: 73, endPoint y: 132, distance: 70.1
click at [73, 132] on div "AI Assistant Name Apolo AI Chat Input Placeholder Type your message... Show Pro…" at bounding box center [140, 74] width 136 height 426
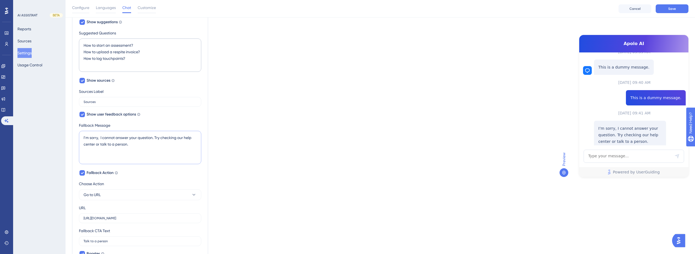
click at [108, 147] on textarea "I'm sorry, I can't answer your question. Try our Help Center or talk to a repre…" at bounding box center [140, 147] width 122 height 33
click at [107, 145] on textarea "I'm sorry, I can't answer your question. Try our Help Center or talk to a repre…" at bounding box center [140, 147] width 122 height 33
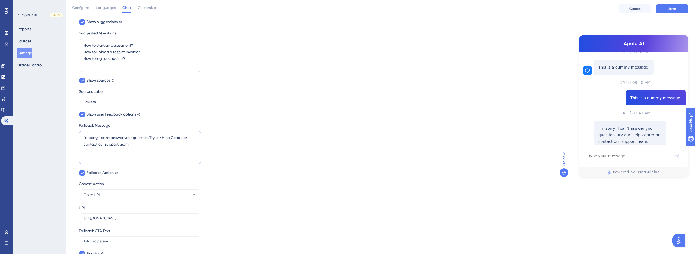
click at [154, 146] on textarea "I'm sorry, I can't answer your question. Try our Help Center or contact our sup…" at bounding box center [140, 147] width 122 height 33
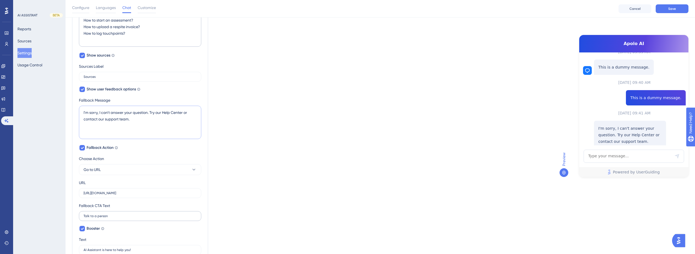
scroll to position [286, 0]
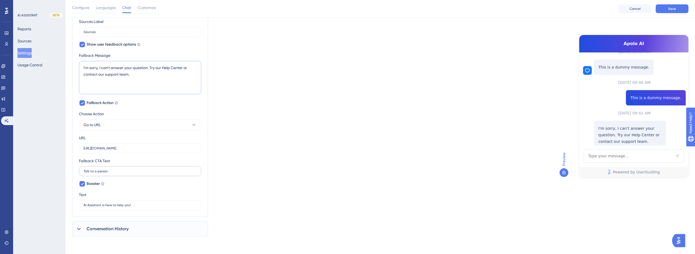
type textarea "I'm sorry, I can't answer your question. Try our Help Center or contact our sup…"
drag, startPoint x: 112, startPoint y: 171, endPoint x: 95, endPoint y: 175, distance: 18.2
click at [94, 175] on label "Talk to a person" at bounding box center [140, 171] width 122 height 10
click at [130, 180] on div "Booster Draw your user’s attention to AI Assistant with a tooltip appearing abo…" at bounding box center [140, 194] width 122 height 29
drag, startPoint x: 115, startPoint y: 170, endPoint x: 72, endPoint y: 171, distance: 42.8
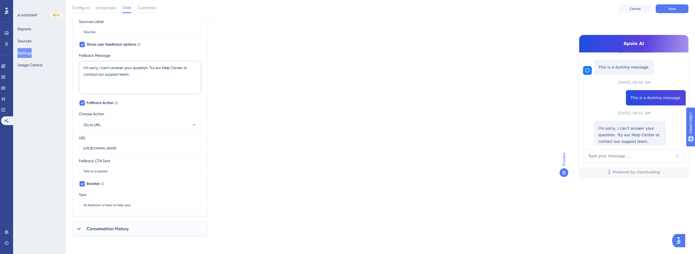
click at [72, 171] on div "AI Assistant Name Apolo AI Chat Input Placeholder Type your message... Show Pro…" at bounding box center [140, 4] width 136 height 426
click at [105, 169] on input "Talk to a person" at bounding box center [140, 171] width 113 height 4
drag, startPoint x: 104, startPoint y: 171, endPoint x: 73, endPoint y: 169, distance: 31.2
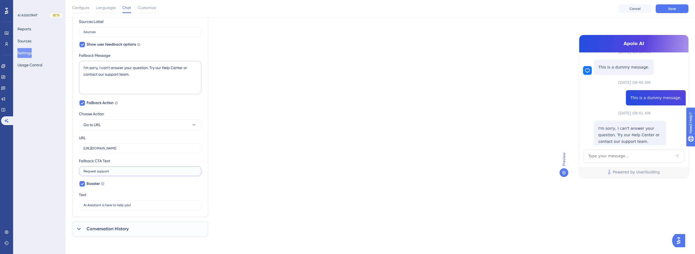
click at [73, 169] on div "AI Assistant Name Apolo AI Chat Input Placeholder Type your message... Show Pro…" at bounding box center [140, 4] width 136 height 426
type input "T"
type input "R"
type input "T"
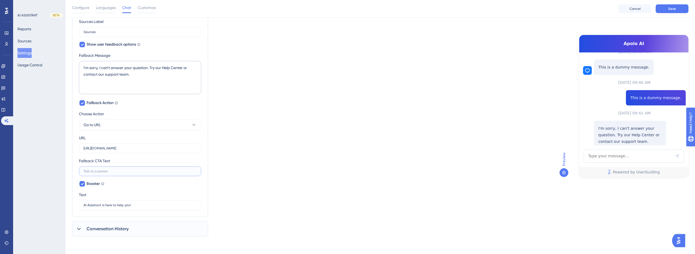
click at [127, 172] on input "text" at bounding box center [140, 171] width 113 height 4
click at [113, 174] on label at bounding box center [140, 171] width 122 height 10
click at [113, 173] on input "text" at bounding box center [140, 171] width 113 height 4
click at [112, 171] on input "text" at bounding box center [140, 171] width 113 height 4
click at [138, 74] on textarea "I'm sorry, I can't answer your question. Try our Help Center or contact our sup…" at bounding box center [140, 77] width 122 height 33
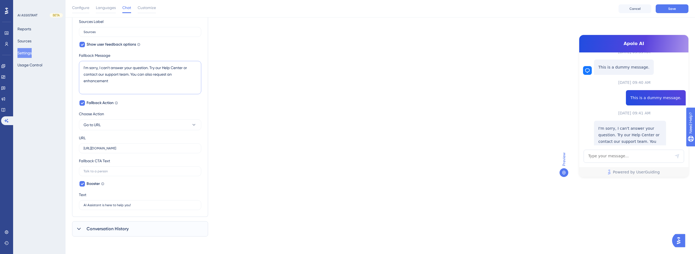
scroll to position [194, 0]
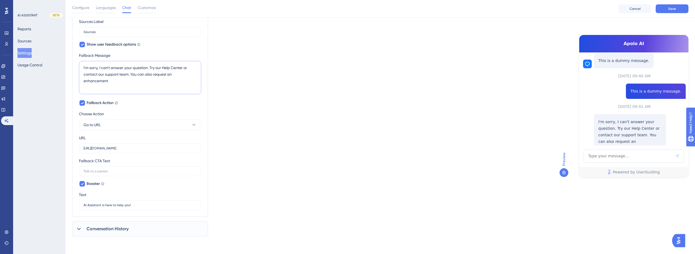
click at [174, 75] on textarea "I'm sorry, I can't answer your question. Try our Help Center or contact our sup…" at bounding box center [140, 77] width 122 height 33
click at [166, 77] on textarea "I'm sorry, I can't answer your question. Try our Help Center or contact our sup…" at bounding box center [140, 77] width 122 height 33
click at [163, 82] on textarea "I'm sorry, I can't answer your question. Try our Help Center or contact our sup…" at bounding box center [140, 77] width 122 height 33
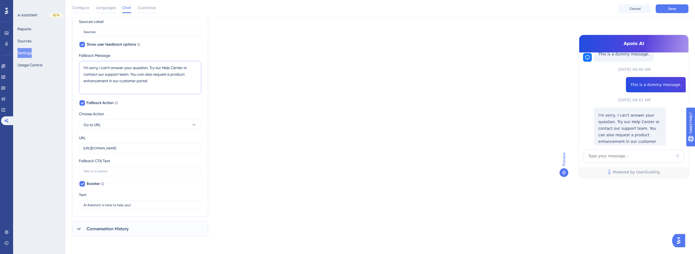
paste textarea "Looks like I don’t have the answer to that one. You can visit our Customer Port…"
type textarea "Looks like I don’t have the answer to that one. You can visit our Customer Port…"
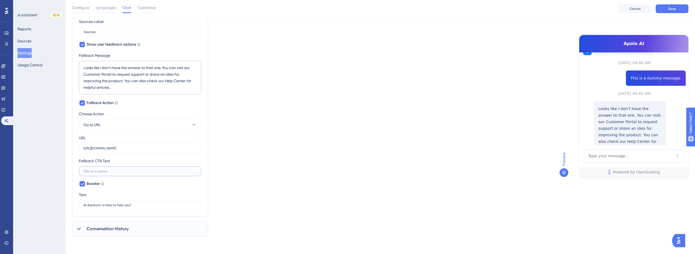
click at [109, 171] on input "text" at bounding box center [140, 171] width 113 height 4
paste input "Request Support or Enhancement"
type input "Request Support or Enhancement"
click at [83, 185] on icon at bounding box center [82, 183] width 3 height 4
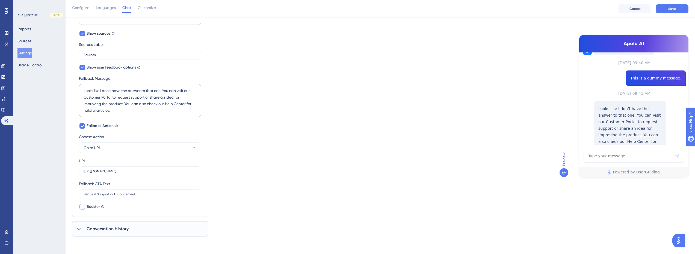
click at [83, 185] on div "Fallback CTA Text" at bounding box center [94, 183] width 31 height 7
click at [82, 206] on div at bounding box center [81, 206] width 5 height 5
checkbox input "true"
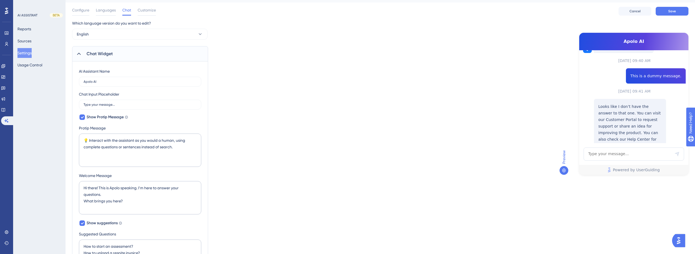
scroll to position [0, 0]
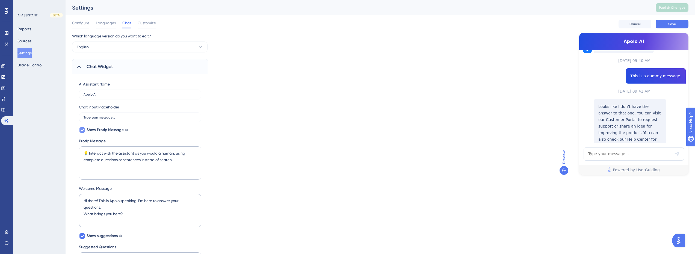
click at [116, 129] on span "Show Protip Message" at bounding box center [105, 130] width 37 height 7
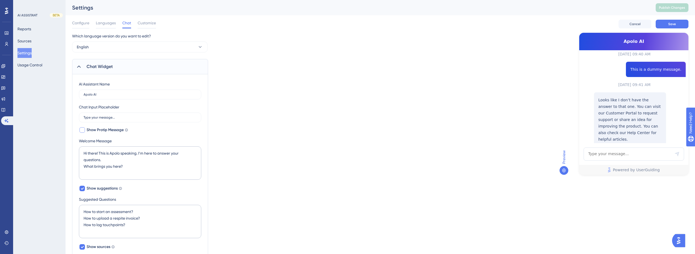
click at [115, 129] on span "Show Protip Message" at bounding box center [105, 130] width 37 height 7
checkbox input "true"
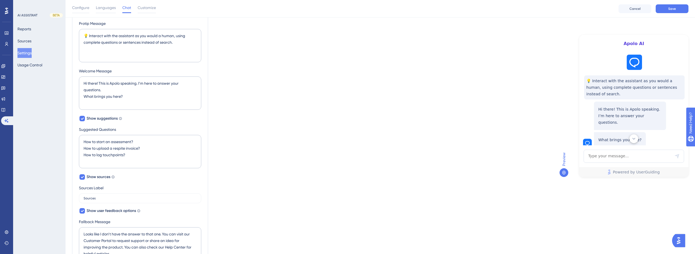
scroll to position [218, 0]
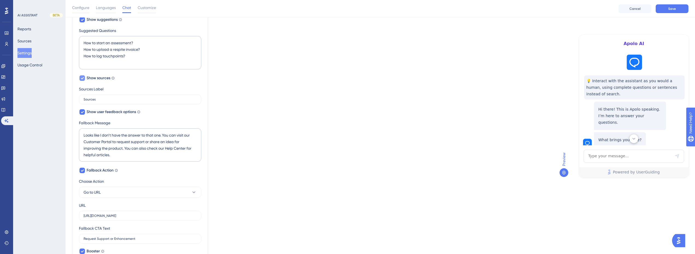
click at [106, 78] on span "Show sources" at bounding box center [99, 78] width 24 height 7
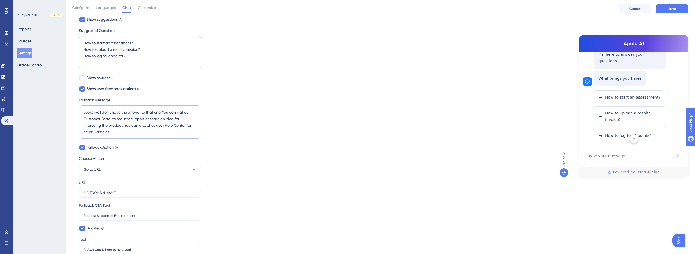
scroll to position [55, 0]
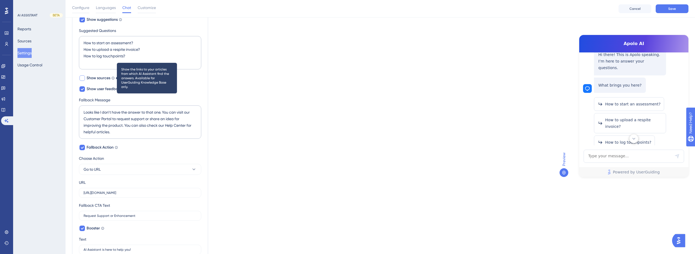
click at [112, 78] on icon at bounding box center [112, 77] width 3 height 3
checkbox input "true"
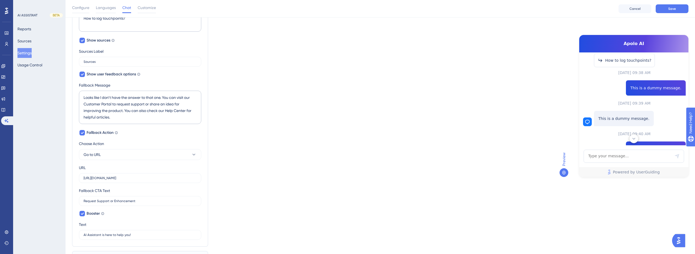
scroll to position [286, 0]
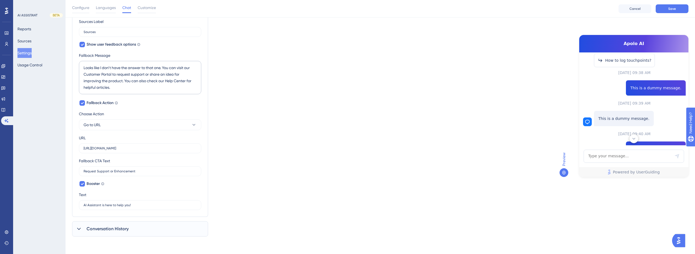
click at [103, 227] on span "Conversation History" at bounding box center [108, 228] width 42 height 7
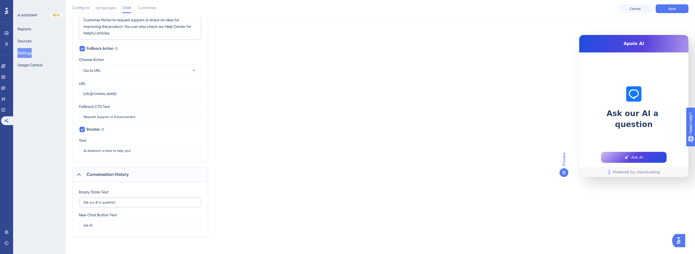
scroll to position [341, 0]
click at [115, 202] on input "Ask our AI a question" at bounding box center [140, 202] width 113 height 4
drag, startPoint x: 90, startPoint y: 202, endPoint x: 97, endPoint y: 202, distance: 7.7
click at [97, 202] on input "Ask our AI a question" at bounding box center [140, 202] width 113 height 4
type input "Ask Apolo a question"
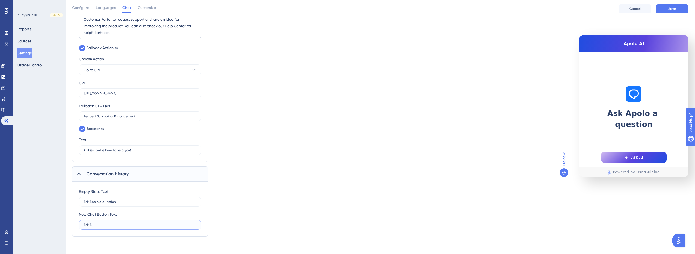
click at [99, 225] on input "Ask AI" at bounding box center [140, 225] width 113 height 4
type input "Ask Apolo"
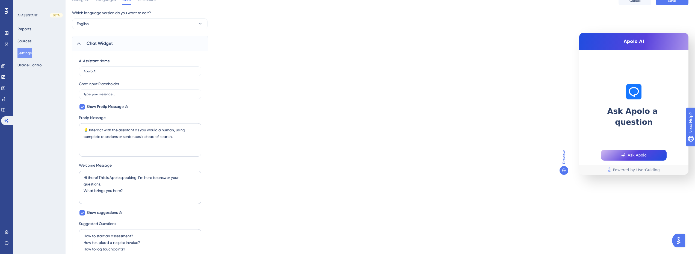
scroll to position [0, 0]
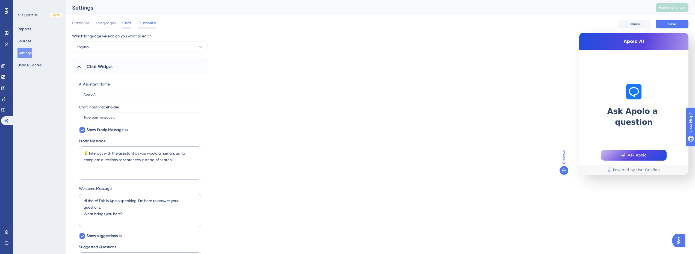
click at [153, 25] on span "Customize" at bounding box center [147, 23] width 18 height 7
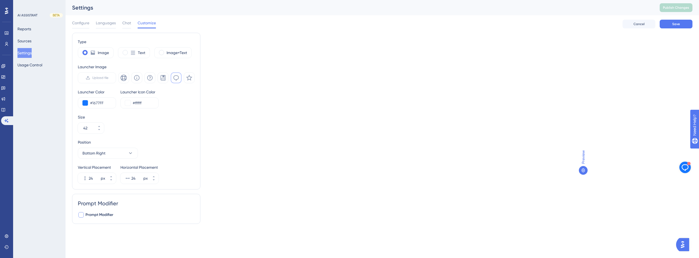
click at [107, 215] on span "Prompt Modifier" at bounding box center [99, 214] width 28 height 7
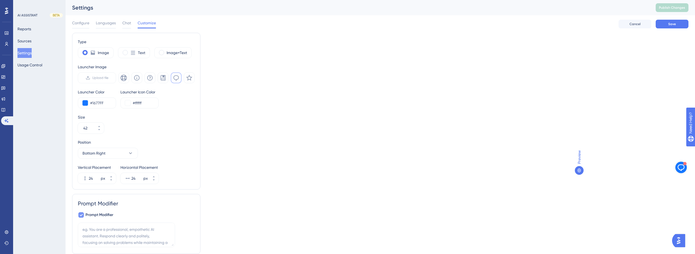
click at [99, 216] on span "Prompt Modifier" at bounding box center [99, 214] width 28 height 7
checkbox input "false"
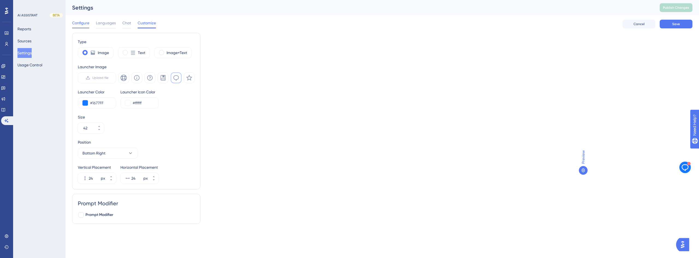
click at [82, 23] on span "Configure" at bounding box center [80, 23] width 17 height 7
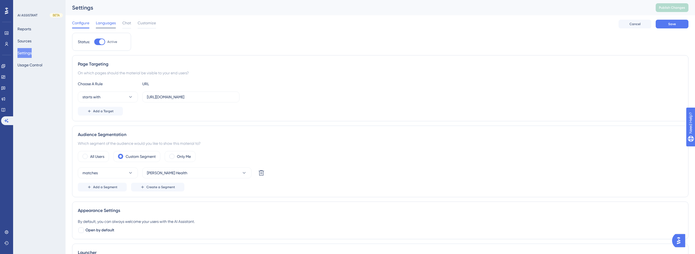
click at [107, 22] on span "Languages" at bounding box center [106, 23] width 20 height 7
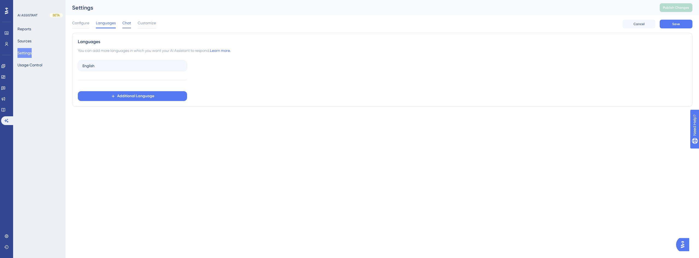
click at [126, 22] on span "Chat" at bounding box center [126, 23] width 9 height 7
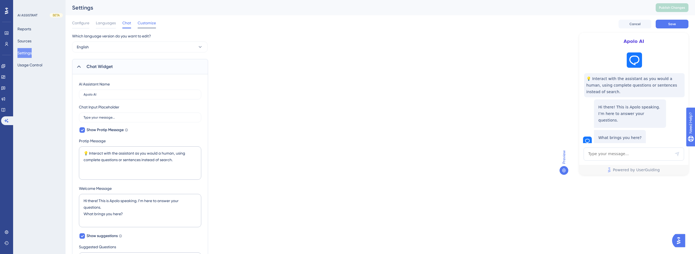
click at [142, 22] on span "Customize" at bounding box center [147, 23] width 18 height 7
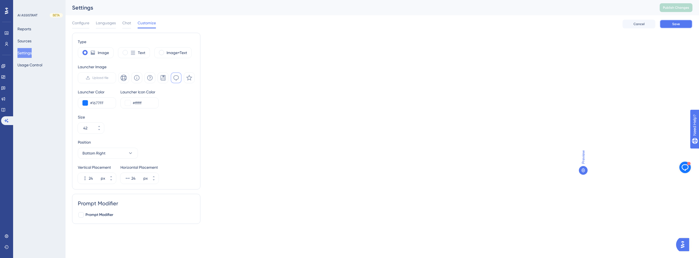
click at [677, 24] on span "Save" at bounding box center [676, 24] width 8 height 4
click at [106, 155] on button "Bottom Right" at bounding box center [108, 153] width 60 height 11
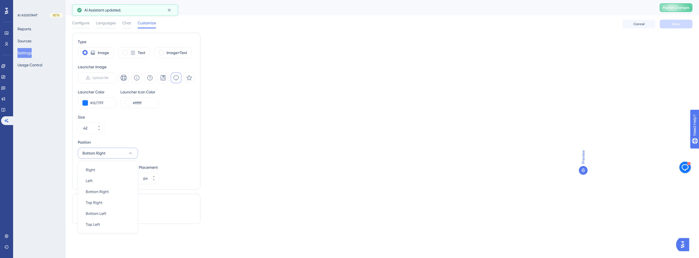
click at [107, 154] on button "Bottom Right" at bounding box center [108, 153] width 60 height 11
click at [98, 218] on span "Prompt Modifier" at bounding box center [99, 214] width 28 height 7
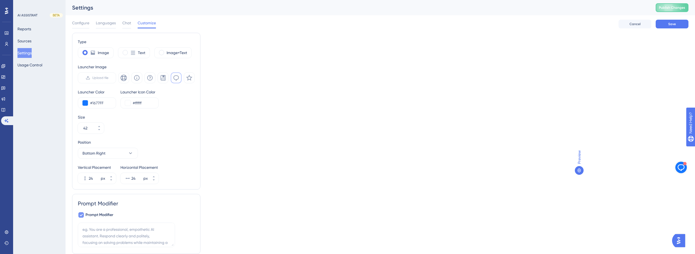
click at [99, 216] on span "Prompt Modifier" at bounding box center [99, 214] width 28 height 7
checkbox input "false"
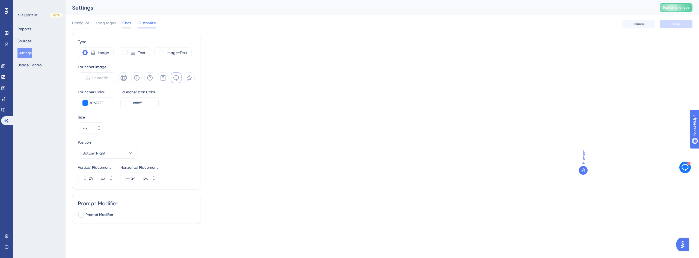
click at [129, 25] on span "Chat" at bounding box center [126, 23] width 9 height 7
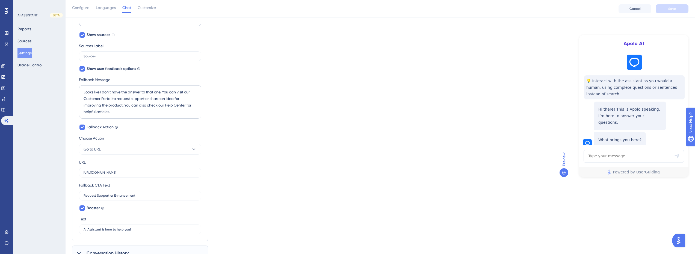
scroll to position [286, 0]
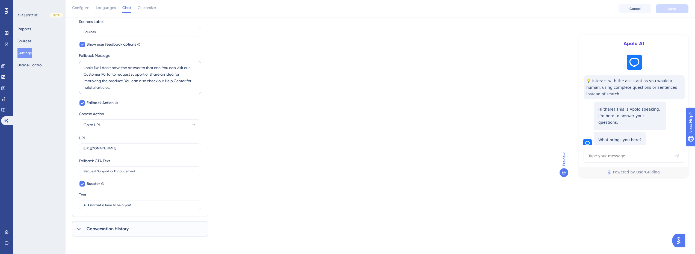
click at [103, 234] on div "Conversation History" at bounding box center [140, 228] width 136 height 15
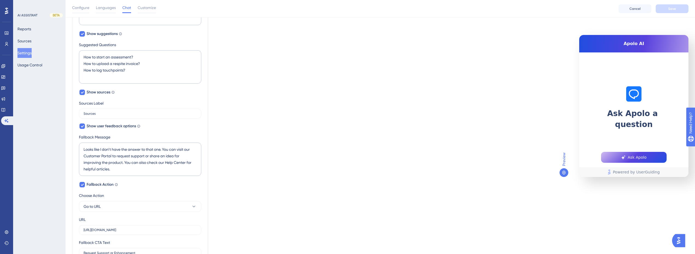
scroll to position [341, 0]
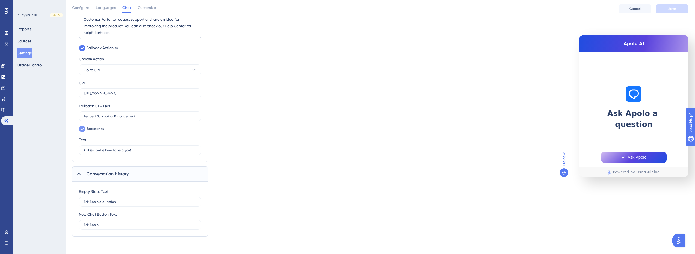
click at [94, 129] on span "Booster" at bounding box center [93, 129] width 13 height 7
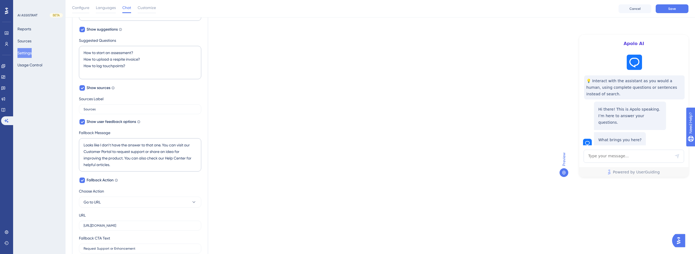
scroll to position [318, 0]
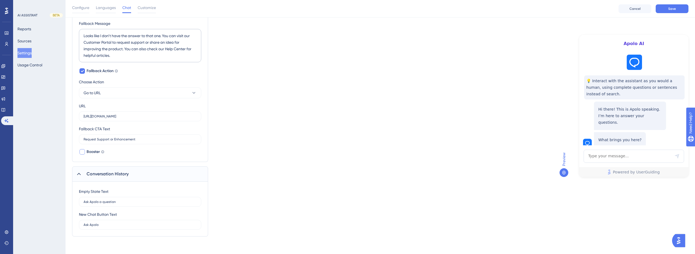
click at [82, 152] on div at bounding box center [81, 151] width 5 height 5
click at [82, 152] on icon at bounding box center [82, 152] width 3 height 2
click at [82, 152] on div at bounding box center [81, 151] width 5 height 5
click at [82, 152] on icon at bounding box center [82, 152] width 3 height 2
click at [82, 152] on div at bounding box center [81, 151] width 5 height 5
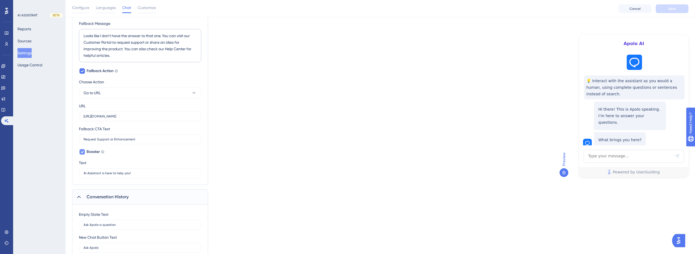
click at [82, 152] on icon at bounding box center [82, 152] width 3 height 2
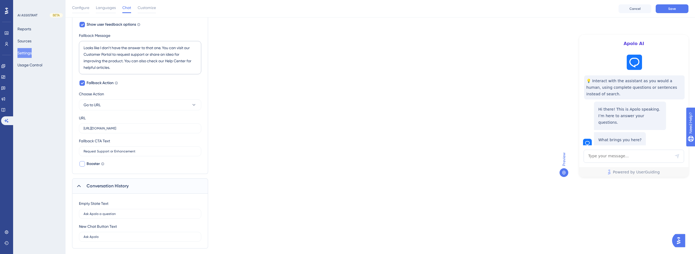
scroll to position [290, 0]
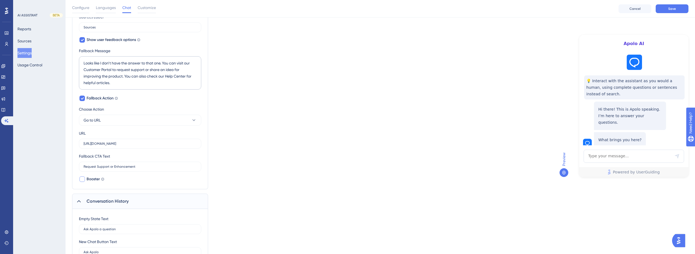
click at [92, 179] on span "Booster" at bounding box center [93, 179] width 13 height 7
checkbox input "true"
drag, startPoint x: 101, startPoint y: 200, endPoint x: 77, endPoint y: 199, distance: 23.5
type input "Apolo AI is here to help you!"
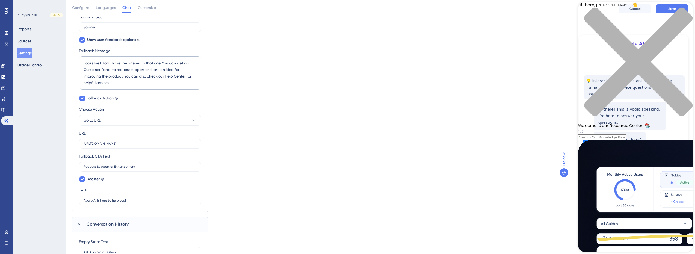
click at [683, 10] on icon "close resource center" at bounding box center [635, 64] width 115 height 115
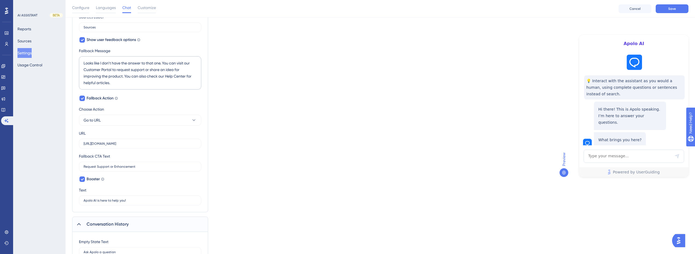
click at [681, 239] on img "Open AI Assistant Launcher" at bounding box center [678, 241] width 10 height 10
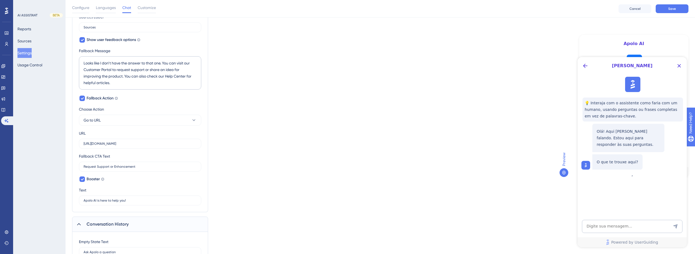
scroll to position [0, 0]
click at [678, 65] on icon "Close Button" at bounding box center [679, 66] width 4 height 4
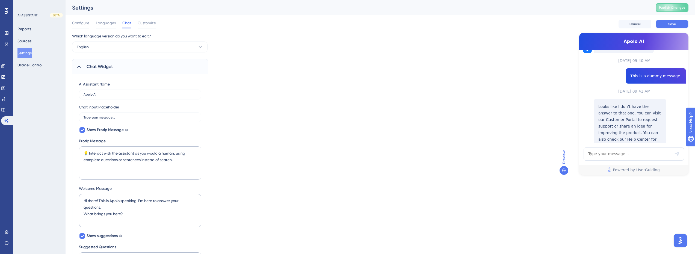
click at [678, 23] on button "Save" at bounding box center [671, 24] width 33 height 9
click at [679, 4] on button "Publish Changes" at bounding box center [671, 7] width 33 height 9
click at [5, 109] on icon at bounding box center [3, 110] width 4 height 4
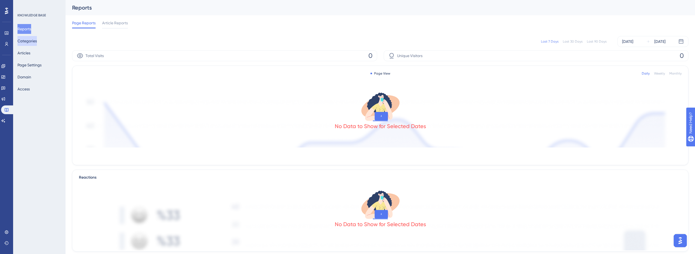
click at [35, 38] on button "Categories" at bounding box center [26, 41] width 19 height 10
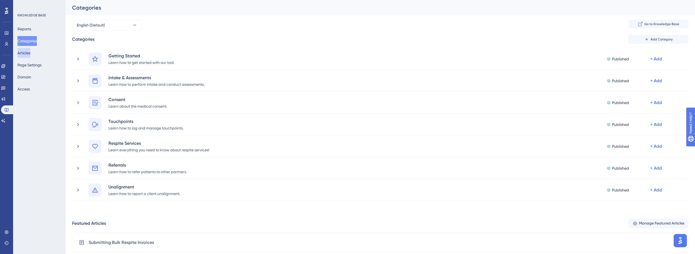
click at [26, 54] on button "Articles" at bounding box center [23, 53] width 13 height 10
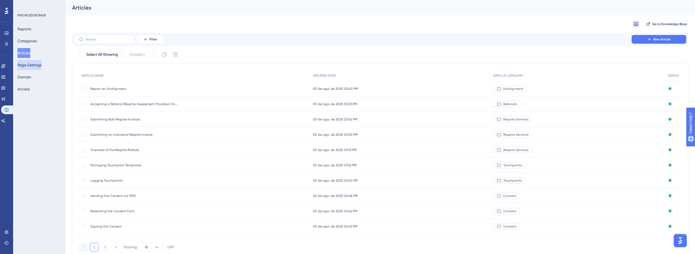
click at [36, 67] on button "Page Settings" at bounding box center [29, 65] width 24 height 10
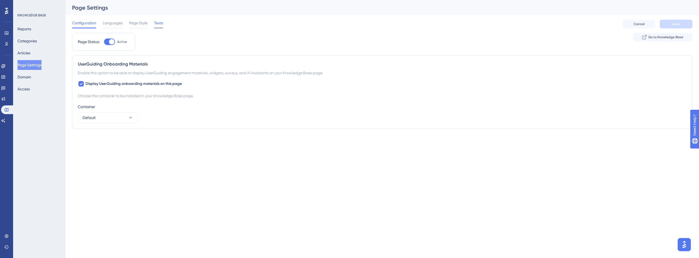
click at [162, 22] on span "Texts" at bounding box center [158, 23] width 9 height 7
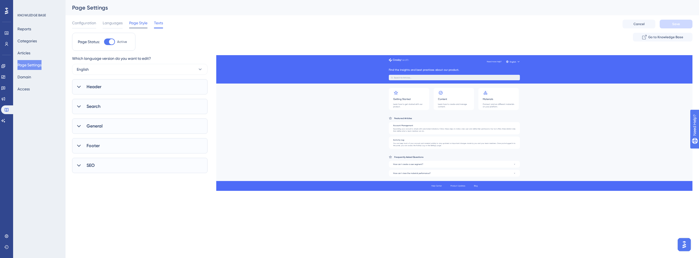
click at [142, 23] on span "Page Style" at bounding box center [138, 23] width 18 height 7
click at [117, 26] on span "Languages" at bounding box center [113, 23] width 20 height 7
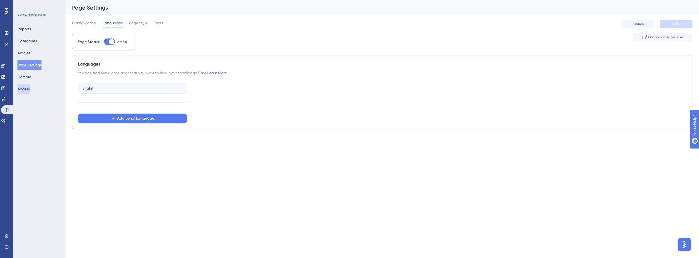
click at [28, 89] on button "Access" at bounding box center [23, 89] width 12 height 10
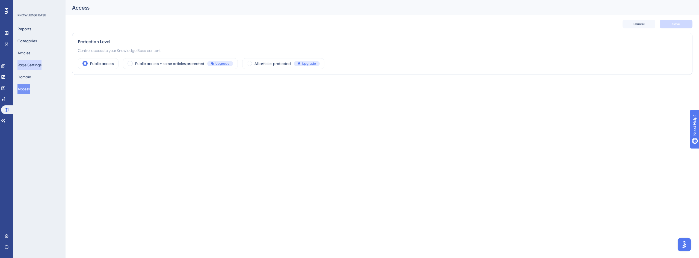
click at [37, 63] on button "Page Settings" at bounding box center [29, 65] width 24 height 10
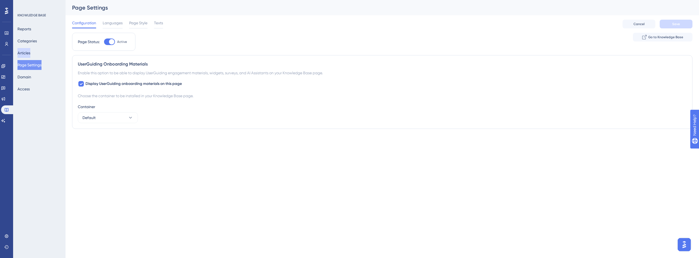
click at [30, 52] on button "Articles" at bounding box center [23, 53] width 13 height 10
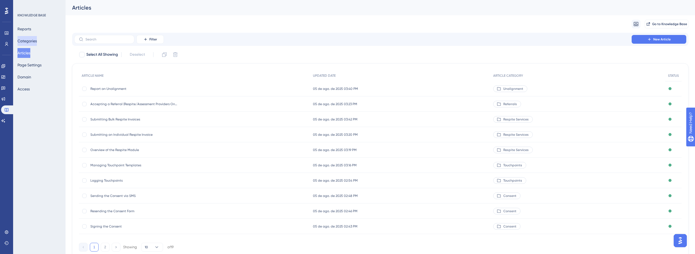
click at [31, 41] on button "Categories" at bounding box center [26, 41] width 19 height 10
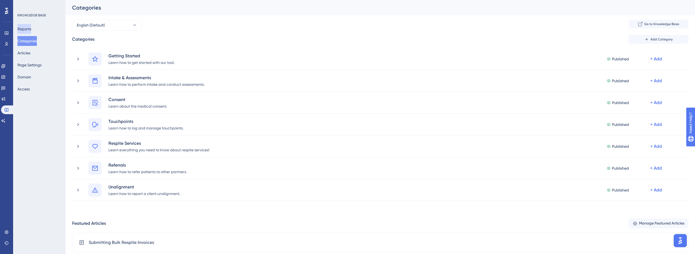
click at [31, 30] on button "Reports" at bounding box center [24, 29] width 14 height 10
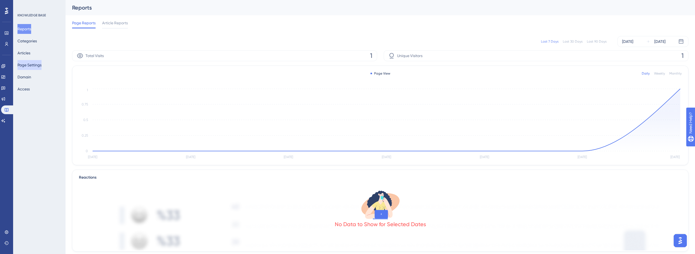
click at [36, 66] on button "Page Settings" at bounding box center [29, 65] width 24 height 10
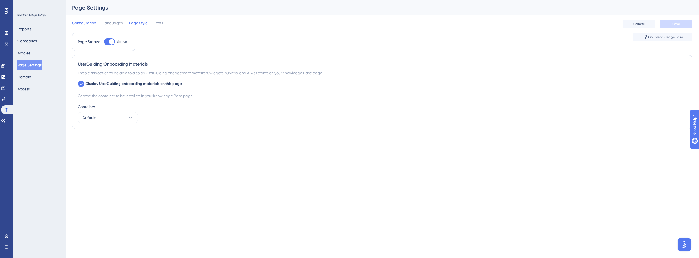
click at [143, 25] on span "Page Style" at bounding box center [138, 23] width 18 height 7
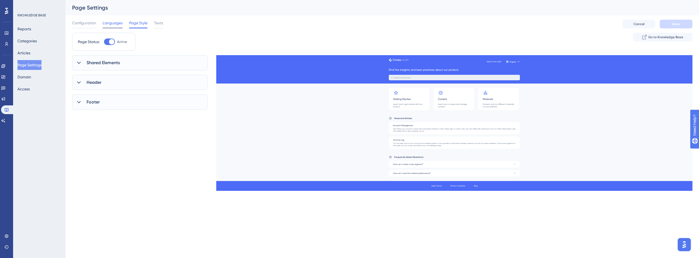
click at [110, 23] on span "Languages" at bounding box center [113, 23] width 20 height 7
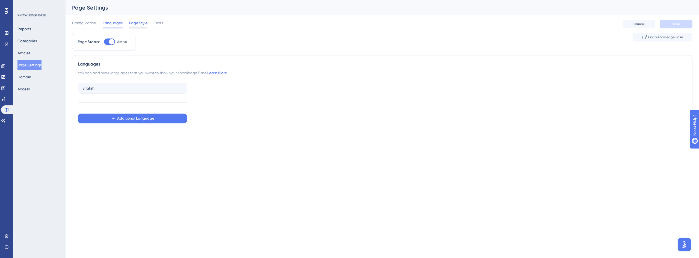
click at [139, 22] on span "Page Style" at bounding box center [138, 23] width 18 height 7
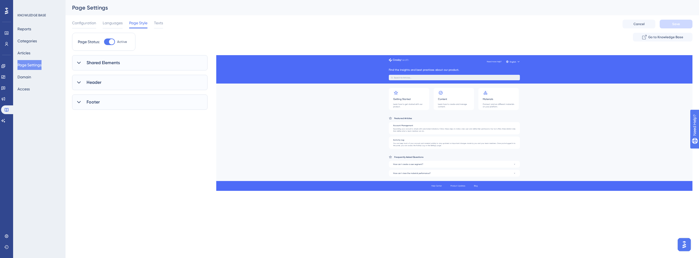
click at [107, 64] on span "Shared Elements" at bounding box center [103, 62] width 33 height 7
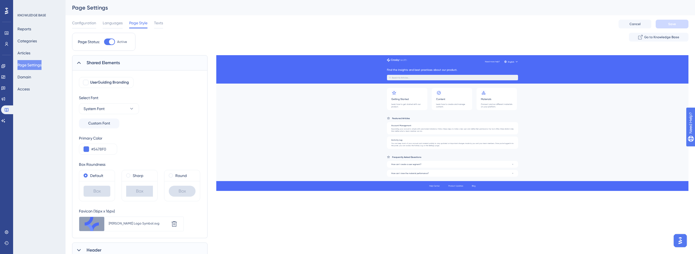
click at [107, 63] on span "Shared Elements" at bounding box center [103, 62] width 33 height 7
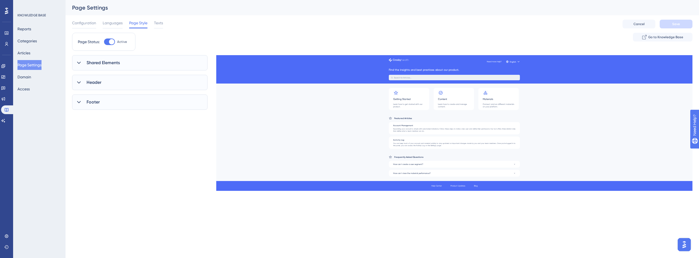
click at [94, 86] on div "Header" at bounding box center [139, 82] width 135 height 15
click at [96, 82] on span "Header" at bounding box center [94, 82] width 15 height 7
click at [93, 105] on div "Footer" at bounding box center [139, 101] width 135 height 15
click at [113, 26] on span "Languages" at bounding box center [113, 23] width 20 height 7
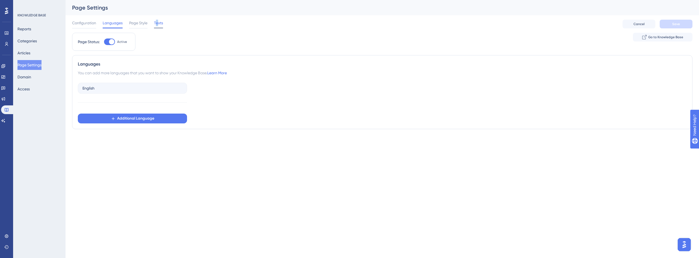
click at [157, 21] on span "Texts" at bounding box center [158, 23] width 9 height 7
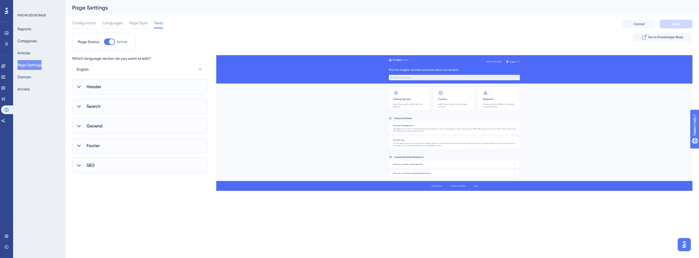
click at [108, 80] on div "Header" at bounding box center [139, 86] width 135 height 15
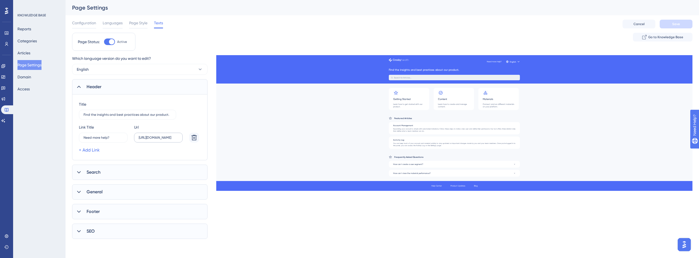
click at [151, 140] on label "https://www.crosbyhealth.com" at bounding box center [158, 138] width 49 height 10
click at [151, 139] on input "https://www.crosbyhealth.com" at bounding box center [158, 138] width 39 height 4
click at [151, 140] on label "https://www.crosbyhealth.com" at bounding box center [158, 138] width 49 height 10
click at [151, 139] on input "https://www.crosbyhealth.com" at bounding box center [158, 138] width 39 height 4
click at [151, 140] on label "https://www.crosbyhealth.com" at bounding box center [158, 138] width 49 height 10
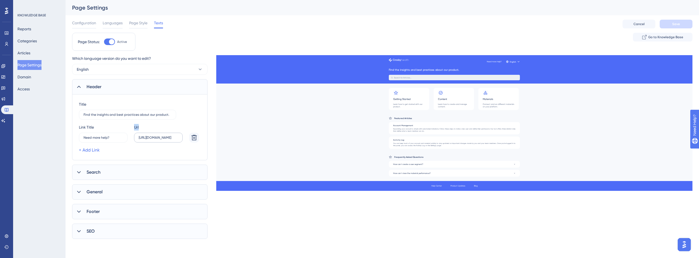
click at [151, 139] on input "https://www.crosbyhealth.com" at bounding box center [158, 138] width 39 height 4
click at [166, 139] on label "https://www.crosbyhealth.com" at bounding box center [158, 138] width 49 height 10
click at [166, 139] on input "https://www.crosbyhealth.com" at bounding box center [158, 138] width 39 height 4
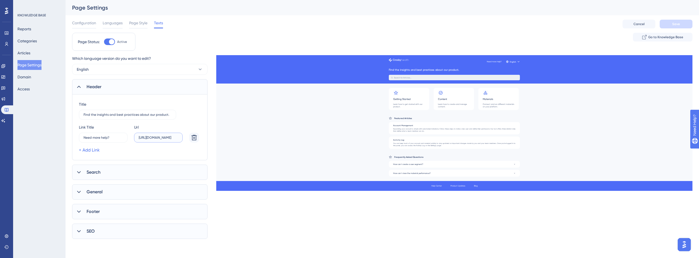
click at [166, 139] on input "https://www.crosbyhealth.com" at bounding box center [158, 138] width 39 height 4
paste input "text"
type input "https://atlas-kb.com/crosbyhealth-1dn7h3ql5j/customer-portal"
click at [153, 151] on div "+ Add Link" at bounding box center [139, 150] width 120 height 7
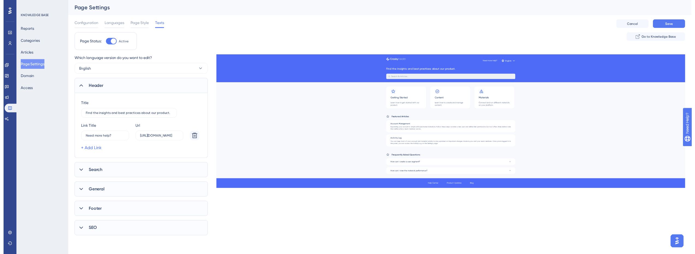
scroll to position [0, 0]
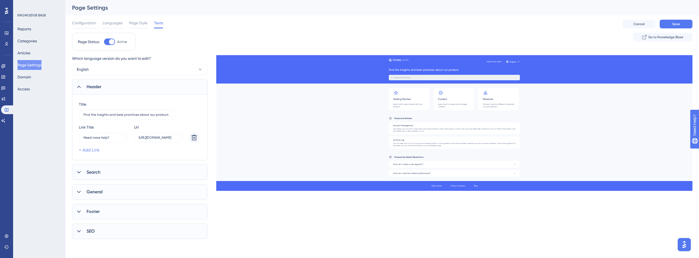
click at [89, 150] on link "+ Add Link" at bounding box center [89, 150] width 21 height 7
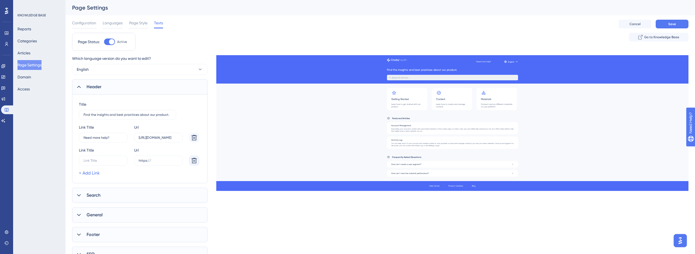
click at [195, 141] on icon at bounding box center [194, 137] width 7 height 7
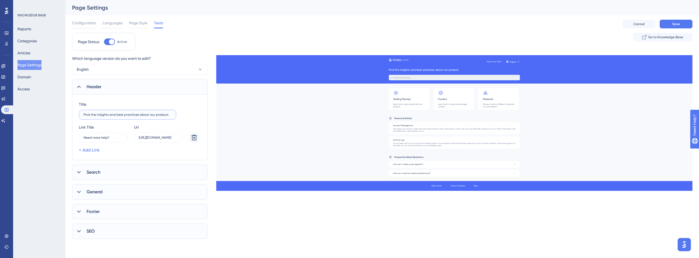
click at [126, 114] on input "Find the insights and best practices about our product." at bounding box center [128, 115] width 88 height 4
click at [135, 117] on label "Find the insights and best practices about our product." at bounding box center [127, 115] width 97 height 10
click at [135, 117] on input "Find the insights and best practices about our product." at bounding box center [128, 115] width 88 height 4
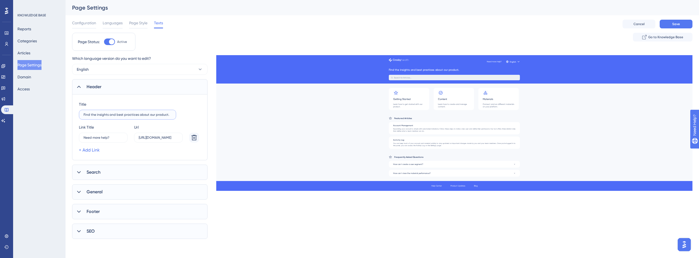
click at [135, 115] on input "Find the insights and best practices about our product." at bounding box center [128, 115] width 88 height 4
click at [190, 114] on div "Title Learn everything about Crosby app" at bounding box center [140, 110] width 122 height 19
click at [119, 115] on input "Learn everything about Crosby app" at bounding box center [128, 115] width 88 height 4
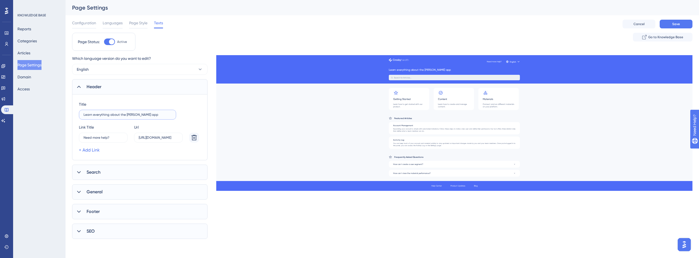
type input "Learn everything about the Crosby app"
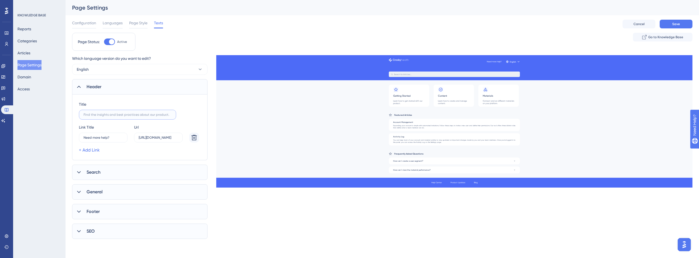
click at [132, 115] on input "text" at bounding box center [128, 115] width 88 height 4
paste input "text"
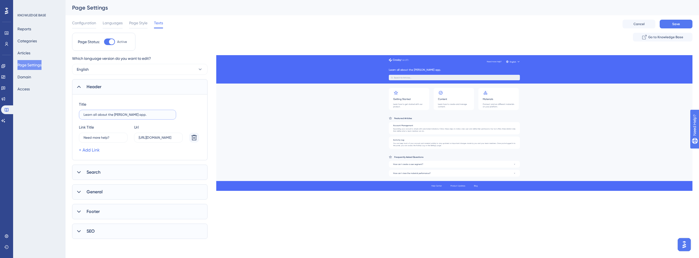
type input "Learn all about the Crosby app."
click at [266, 219] on div "Which language version do you want to edit? English Header Title Learn all abou…" at bounding box center [382, 147] width 620 height 184
click at [684, 23] on button "Save" at bounding box center [675, 24] width 33 height 9
click at [5, 117] on link at bounding box center [3, 120] width 4 height 9
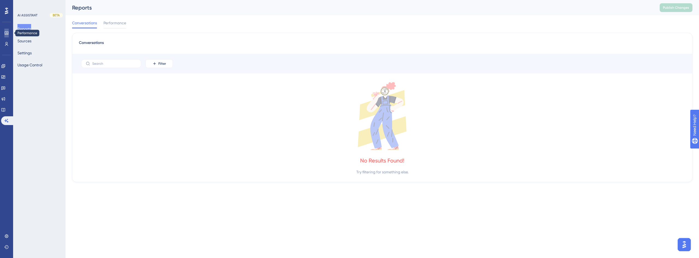
click at [8, 31] on icon at bounding box center [7, 32] width 4 height 3
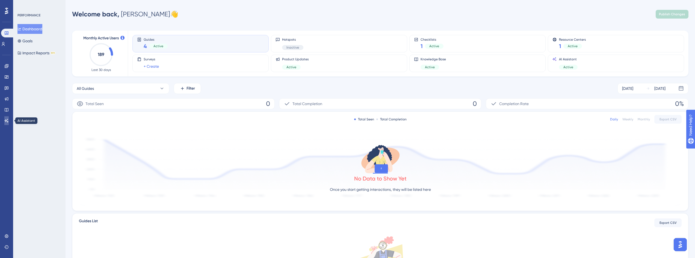
click at [6, 120] on icon at bounding box center [7, 121] width 4 height 4
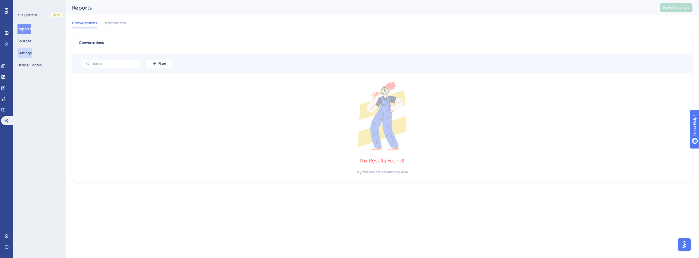
click at [32, 55] on button "Settings" at bounding box center [24, 53] width 14 height 10
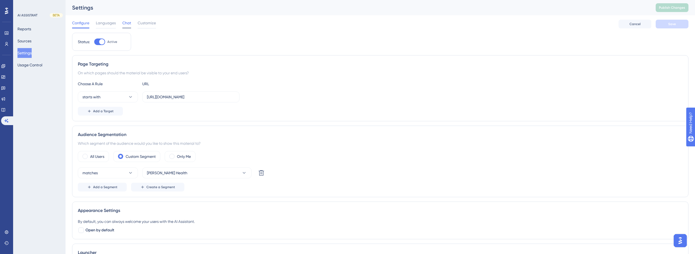
click at [126, 22] on span "Chat" at bounding box center [126, 23] width 9 height 7
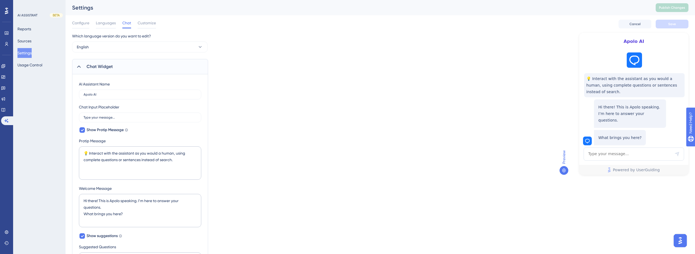
click at [126, 24] on span "Chat" at bounding box center [126, 23] width 9 height 7
click at [82, 130] on icon at bounding box center [82, 130] width 3 height 2
checkbox input "false"
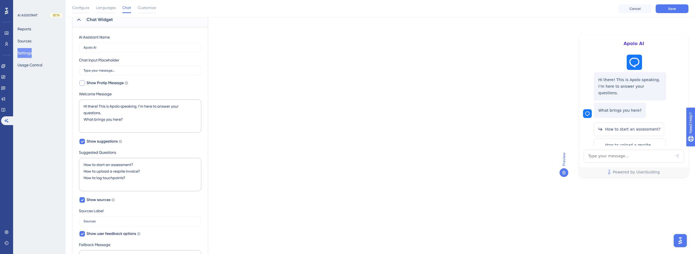
scroll to position [55, 0]
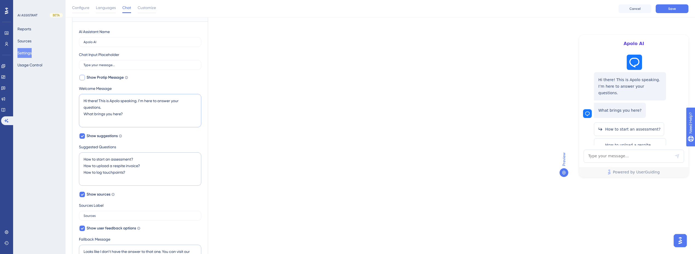
drag, startPoint x: 134, startPoint y: 116, endPoint x: 75, endPoint y: 96, distance: 62.4
click at [75, 96] on div "AI Assistant Name Apolo AI Chat Input Placeholder Type your message... Show Pro…" at bounding box center [140, 211] width 136 height 379
click at [79, 39] on span at bounding box center [79, 39] width 0 height 0
drag, startPoint x: 22, startPoint y: 86, endPoint x: 16, endPoint y: 82, distance: 7.3
click at [65, 82] on div "Performance Users Engagement Widgets Feedback Product Updates Knowledge Base AI…" at bounding box center [379, 186] width 629 height 483
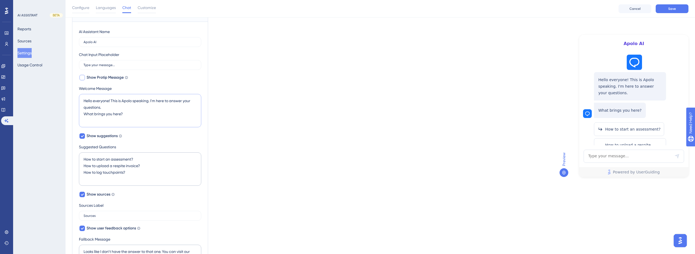
click at [79, 39] on span at bounding box center [79, 39] width 0 height 0
drag, startPoint x: 160, startPoint y: 118, endPoint x: 47, endPoint y: 93, distance: 116.0
click at [65, 93] on div "Performance Users Engagement Widgets Feedback Product Updates Knowledge Base AI…" at bounding box center [379, 186] width 629 height 483
click at [47, 89] on div at bounding box center [47, 89] width 0 height 0
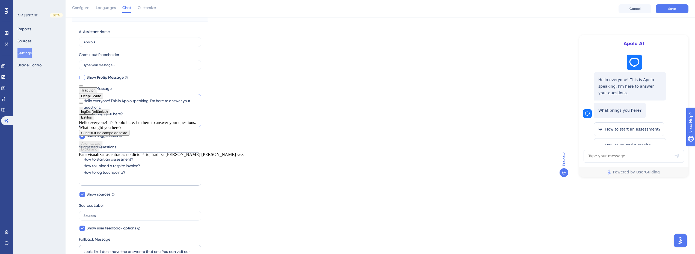
click at [94, 114] on button "Estilos" at bounding box center [86, 117] width 15 height 6
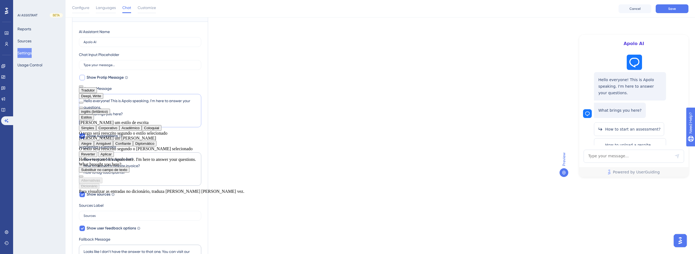
click at [106, 109] on button "inglês (britânico)" at bounding box center [94, 112] width 31 height 6
type textarea "Hello everyone! This is Apolo speaking. I'm here to answer your questions. What…"
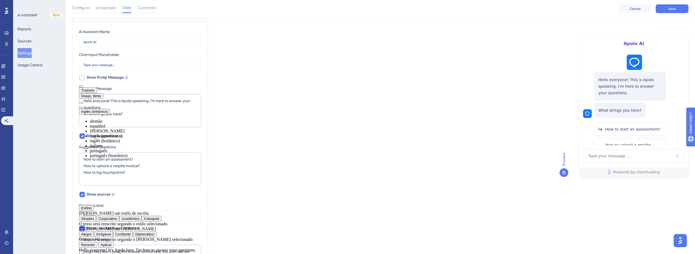
click at [101, 143] on li "inglês (britânico)" at bounding box center [167, 140] width 154 height 5
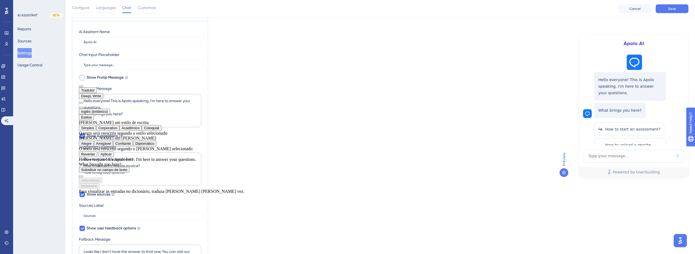
click at [105, 109] on button "inglês (britânico)" at bounding box center [94, 112] width 31 height 6
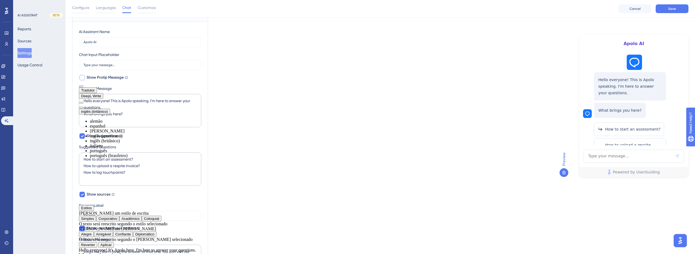
click at [110, 138] on li "inglês (americano)" at bounding box center [167, 135] width 154 height 5
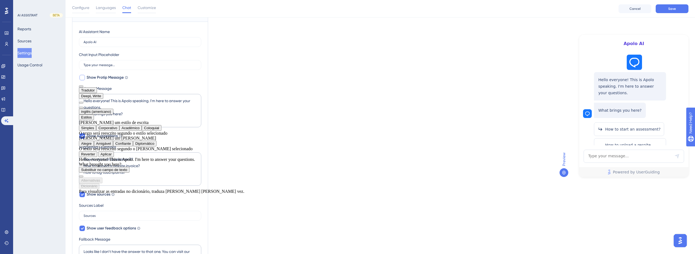
click at [96, 127] on button "Simples" at bounding box center [87, 128] width 17 height 6
click at [113, 146] on button "Amigável" at bounding box center [103, 144] width 19 height 6
click at [114, 157] on button "Aplicar" at bounding box center [106, 154] width 16 height 6
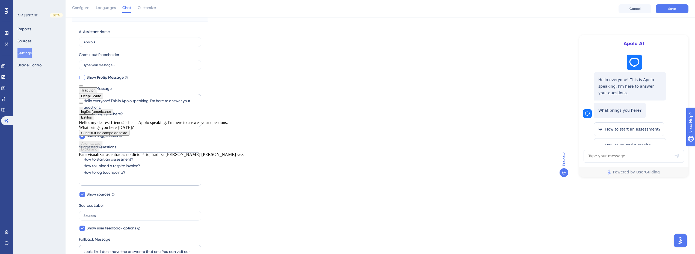
click at [94, 114] on button "Estilos" at bounding box center [86, 117] width 15 height 6
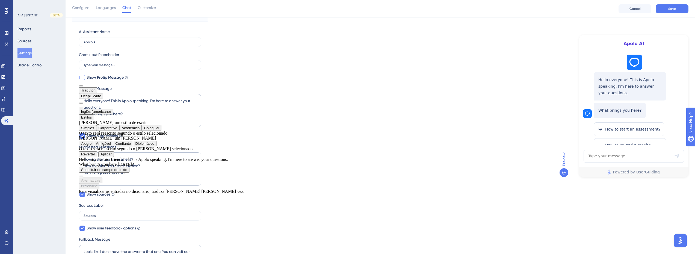
click at [94, 146] on button "Alegre" at bounding box center [86, 144] width 15 height 6
click at [114, 157] on button "Aplicar" at bounding box center [106, 154] width 16 height 6
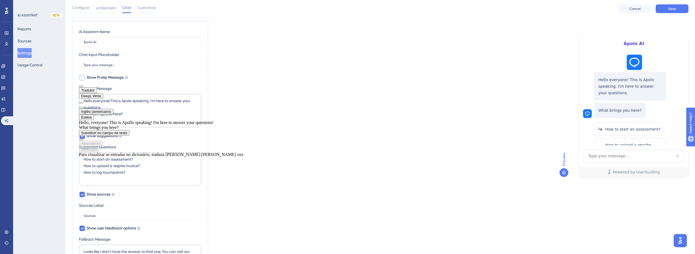
click at [94, 114] on button "Estilos" at bounding box center [86, 117] width 15 height 6
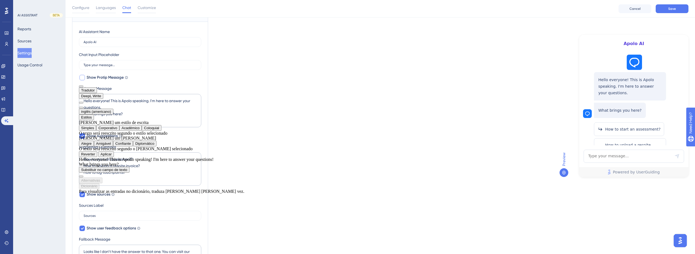
click at [133, 146] on button "Confiante" at bounding box center [123, 144] width 20 height 6
click at [94, 114] on button "Estilos" at bounding box center [86, 117] width 15 height 6
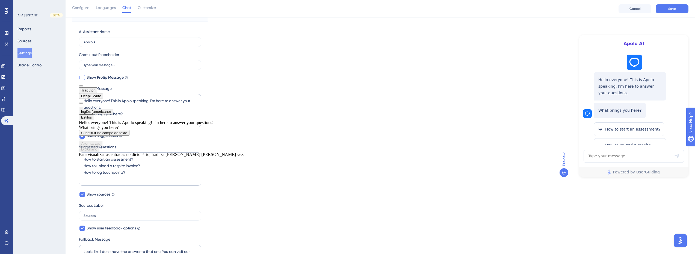
click at [94, 114] on button "Estilos" at bounding box center [86, 117] width 15 height 6
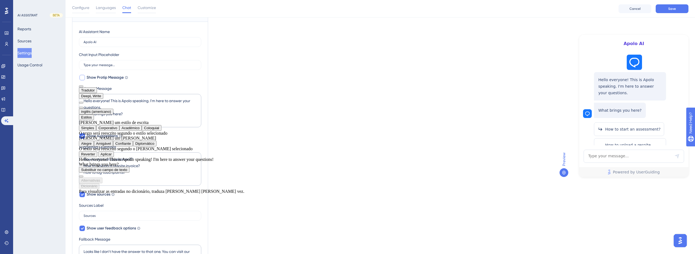
click at [156, 146] on button "Diplomático" at bounding box center [144, 144] width 23 height 6
click at [114, 157] on button "Aplicar" at bounding box center [106, 154] width 16 height 6
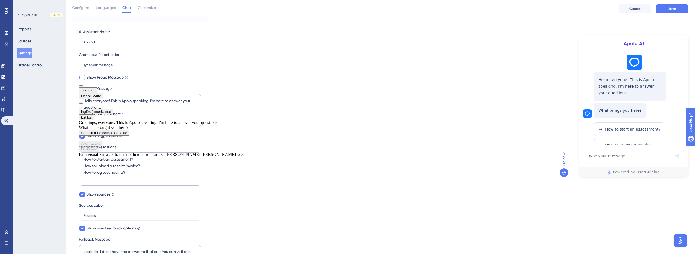
click at [94, 114] on button "Estilos" at bounding box center [86, 117] width 15 height 6
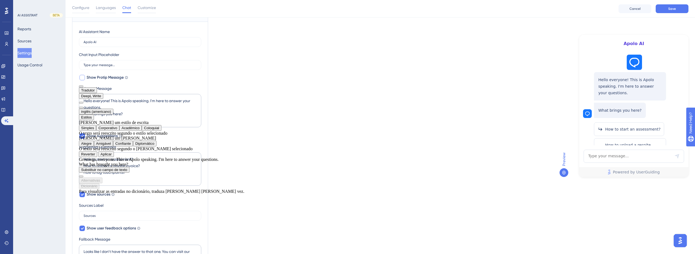
click at [133, 146] on button "Confiante" at bounding box center [123, 144] width 20 height 6
click at [114, 157] on button "Aplicar" at bounding box center [106, 154] width 16 height 6
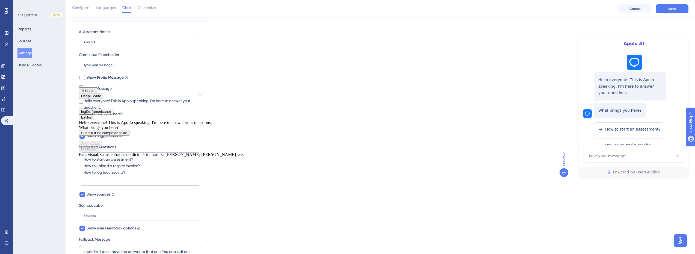
click at [94, 114] on button "Estilos" at bounding box center [86, 117] width 15 height 6
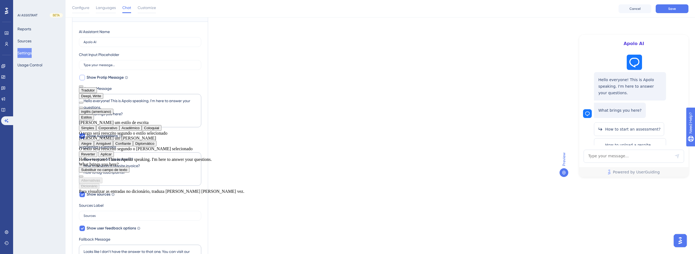
click at [161, 126] on button "Coloquial" at bounding box center [152, 128] width 20 height 6
click at [114, 157] on button "Aplicar" at bounding box center [106, 154] width 16 height 6
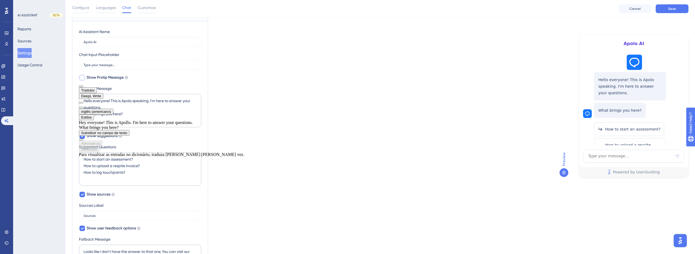
click at [94, 114] on button "Estilos" at bounding box center [86, 117] width 15 height 6
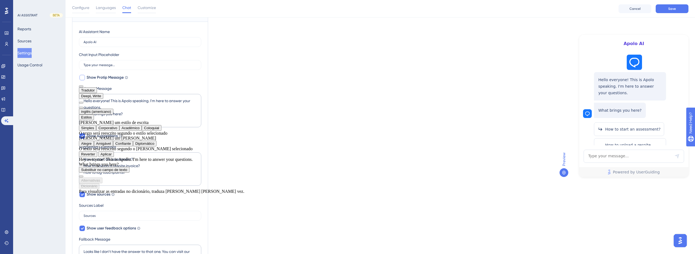
click at [113, 146] on button "Amigável" at bounding box center [103, 144] width 19 height 6
click at [114, 157] on button "Aplicar" at bounding box center [106, 154] width 16 height 6
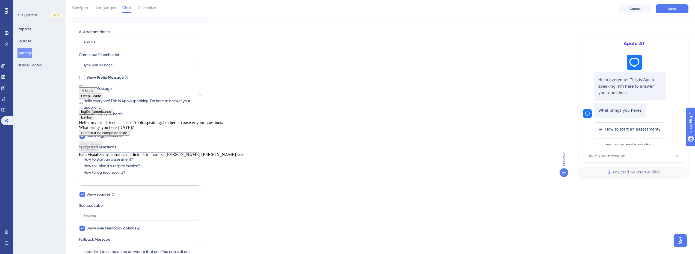
click at [94, 114] on button "Estilos" at bounding box center [86, 117] width 15 height 6
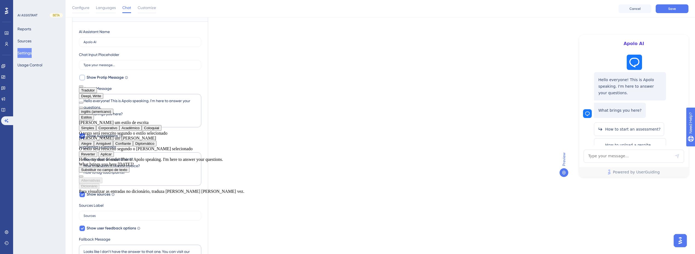
click at [94, 146] on button "Alegre" at bounding box center [86, 144] width 15 height 6
click at [114, 157] on button "Aplicar" at bounding box center [106, 154] width 16 height 6
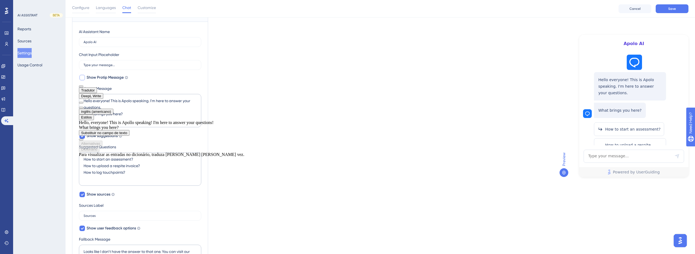
drag, startPoint x: 132, startPoint y: 127, endPoint x: 116, endPoint y: 120, distance: 17.0
click at [116, 120] on div "Hello, everyone! This is Apollo speaking! I'm here to answer your questions! Wh…" at bounding box center [161, 125] width 165 height 10
drag, startPoint x: 138, startPoint y: 121, endPoint x: 150, endPoint y: 128, distance: 14.1
click at [150, 128] on div "Hello, everyone! This is Apollo speaking! I'm here to answer your questions! Wh…" at bounding box center [161, 125] width 165 height 10
click at [81, 139] on span "button" at bounding box center [81, 139] width 0 height 0
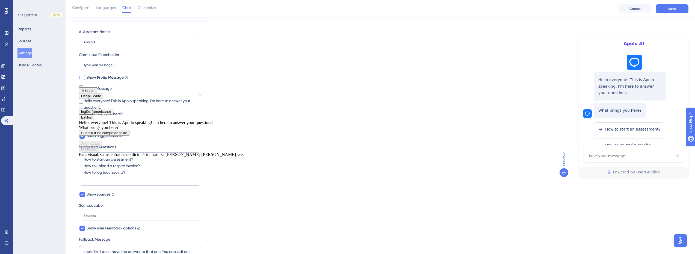
click at [83, 107] on button at bounding box center [81, 108] width 4 height 2
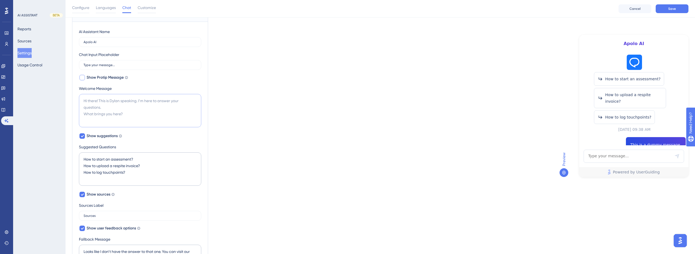
paste textarea "Hello, everyone! This is Apollo speaking! I'm here to answer your questions! Wh…"
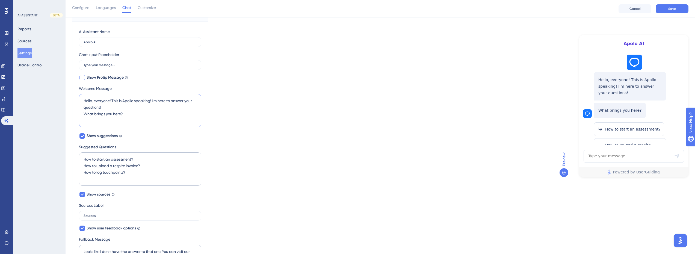
drag, startPoint x: 110, startPoint y: 101, endPoint x: 52, endPoint y: 101, distance: 58.7
click at [65, 101] on div "Performance Users Engagement Widgets Feedback Product Updates Knowledge Base AI…" at bounding box center [379, 186] width 629 height 483
type textarea "Hello, everyone! This is Apollo speaking! I'm here to answer your questions! Wh…"
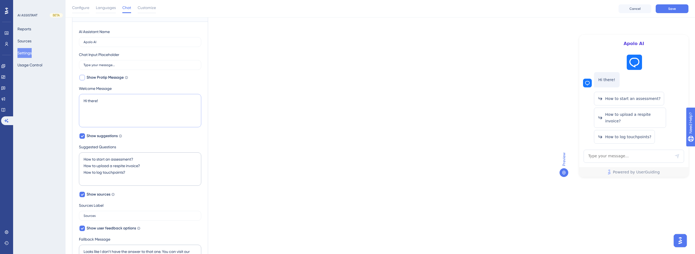
paste textarea "Hello, everyone! This is Apollo speaking! I'm here to answer your questions! Wh…"
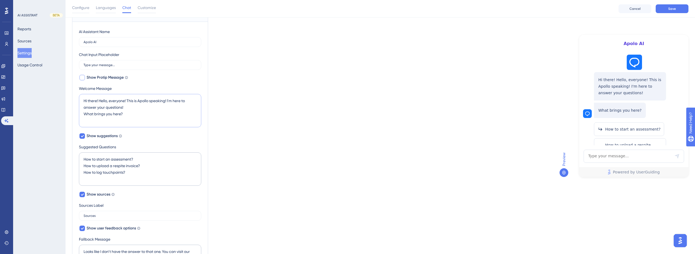
drag, startPoint x: 128, startPoint y: 102, endPoint x: 99, endPoint y: 101, distance: 29.8
click at [99, 101] on textarea "Hi there! Hello, everyone! This is Apollo speaking! I'm here to answer your que…" at bounding box center [140, 110] width 122 height 33
click at [120, 99] on textarea "Hi there! This is Apollo speaking! I'm here to answer your questions! What brin…" at bounding box center [140, 110] width 122 height 33
click at [143, 115] on textarea "Hi there! This is Apolo speaking! I'm here to answer your questions! What bring…" at bounding box center [140, 110] width 122 height 33
type textarea "Hi there! This is Apolo speaking! I'm here to answer your questions! What bring…"
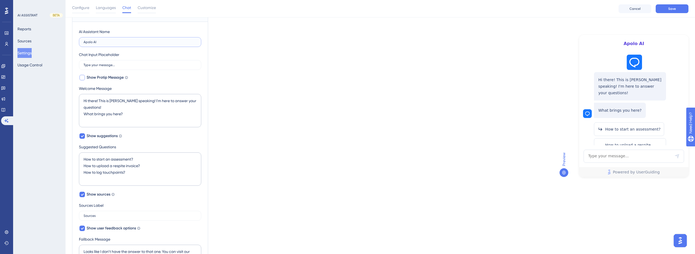
click at [91, 43] on input "Apolo AI" at bounding box center [140, 42] width 113 height 4
click at [90, 44] on label "Apolo AI" at bounding box center [140, 42] width 122 height 10
click at [90, 44] on input "Apolo AI" at bounding box center [140, 42] width 113 height 4
click at [90, 43] on input "Apolo AI" at bounding box center [140, 42] width 113 height 4
type input "Apollo AI"
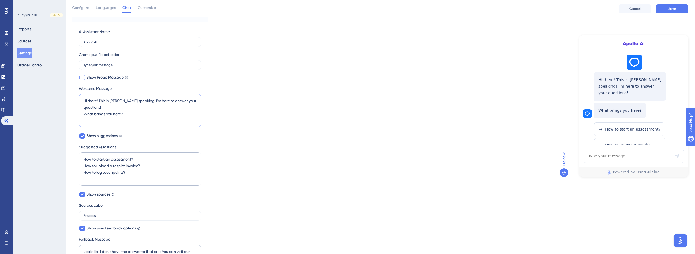
click at [118, 100] on textarea "Hi there! This is Apolo speaking! I'm here to answer your questions! What bring…" at bounding box center [140, 110] width 122 height 33
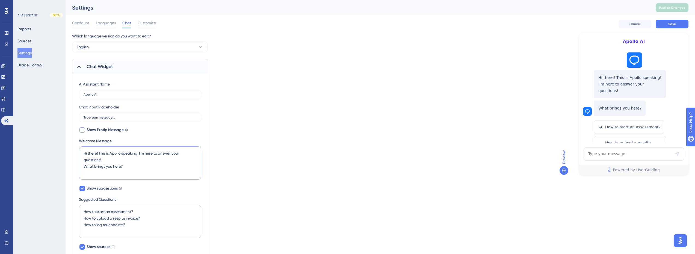
scroll to position [27, 0]
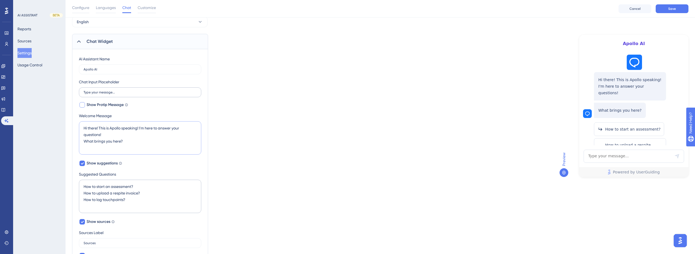
type textarea "Hi there! This is Apollo speaking! I'm here to answer your questions! What brin…"
click at [123, 89] on label "Type your message..." at bounding box center [140, 92] width 122 height 10
click at [123, 90] on input "Type your message..." at bounding box center [140, 92] width 113 height 4
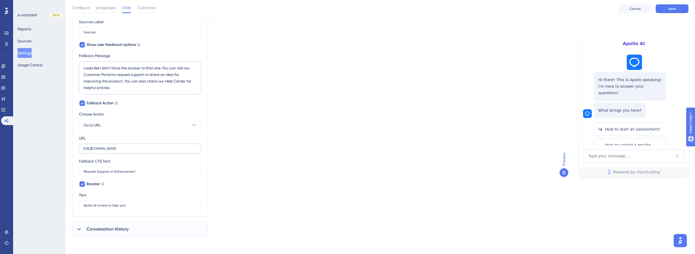
scroll to position [238, 0]
click at [90, 206] on input "Apolo AI is here to help you!" at bounding box center [140, 205] width 113 height 4
type input "Apollo AI is here to help you!"
drag, startPoint x: 104, startPoint y: 208, endPoint x: 137, endPoint y: 215, distance: 33.2
drag, startPoint x: 137, startPoint y: 215, endPoint x: 505, endPoint y: 191, distance: 368.9
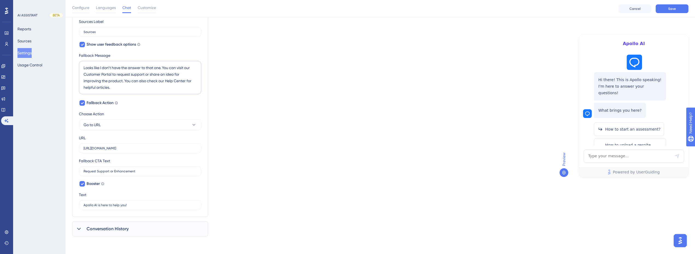
click at [505, 191] on div "Which language version do you want to edit? English Chat Widget AI Assistant Na…" at bounding box center [380, 17] width 616 height 440
click at [563, 172] on icon at bounding box center [563, 172] width 4 height 4
click at [682, 239] on img "Open AI Assistant Launcher" at bounding box center [680, 241] width 10 height 10
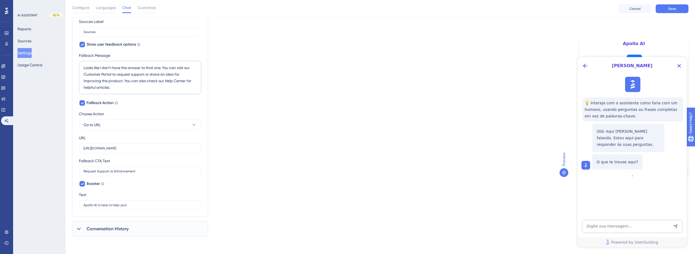
scroll to position [0, 0]
click at [683, 63] on button "Close Button" at bounding box center [678, 65] width 9 height 9
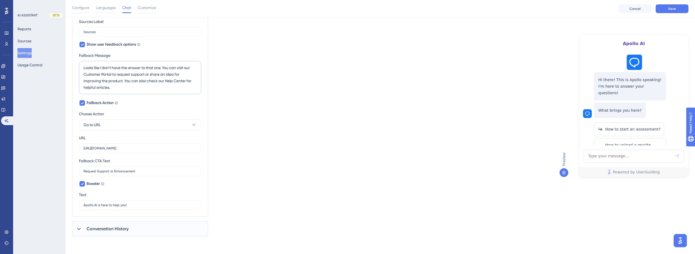
click at [632, 44] on span "Apollo AI" at bounding box center [633, 43] width 83 height 7
click at [636, 61] on icon at bounding box center [634, 62] width 12 height 12
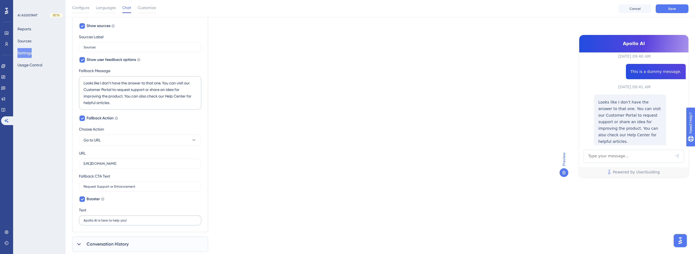
scroll to position [238, 0]
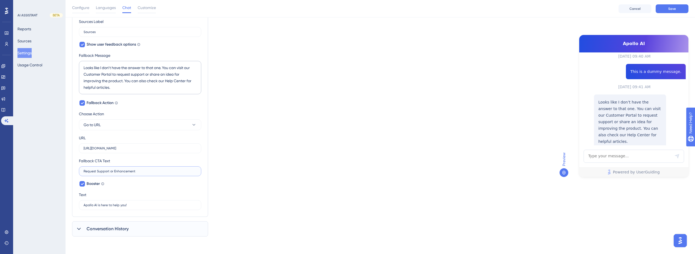
drag, startPoint x: 97, startPoint y: 171, endPoint x: 73, endPoint y: 172, distance: 24.1
click at [73, 172] on div "AI Assistant Name Apollo AI Chat Input Placeholder Type your message... Show Pr…" at bounding box center [140, 27] width 136 height 379
drag, startPoint x: 100, startPoint y: 172, endPoint x: 97, endPoint y: 172, distance: 3.6
click at [96, 172] on input "Support or Enhancement" at bounding box center [140, 171] width 113 height 4
drag, startPoint x: 133, startPoint y: 172, endPoint x: 68, endPoint y: 171, distance: 64.1
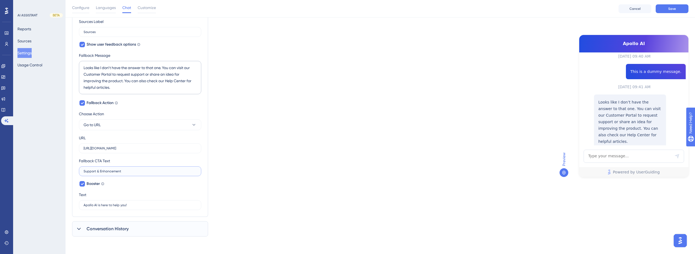
click at [68, 171] on div "Performance Users Engagement Widgets Feedback Product Updates Knowledge Base AI…" at bounding box center [379, 3] width 629 height 483
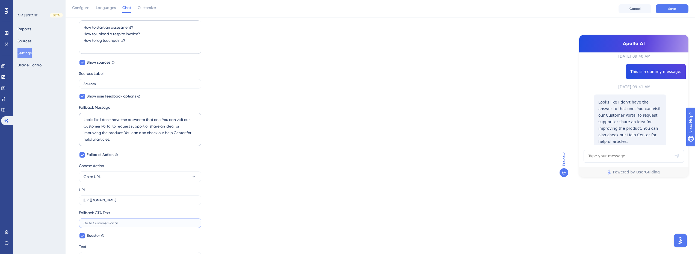
scroll to position [184, 0]
type input "Go to Customer Portal"
click at [121, 132] on textarea "Looks like I don’t have the answer to that one. You can visit our Customer Port…" at bounding box center [140, 131] width 122 height 33
click at [118, 133] on textarea "Looks like I don’t have the answer to that one. You can visit our Customer Port…" at bounding box center [140, 131] width 122 height 33
click at [151, 130] on textarea "Looks like I don’t have the answer to that one. You can visit our Customer Port…" at bounding box center [140, 131] width 122 height 33
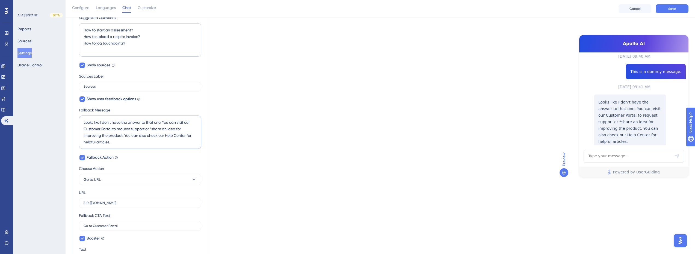
click at [176, 129] on textarea "Looks like I don’t have the answer to that one. You can visit our Customer Port…" at bounding box center [140, 131] width 122 height 33
click at [151, 129] on textarea "Looks like I don’t have the answer to that one. You can visit our Customer Port…" at bounding box center [140, 131] width 122 height 33
click at [157, 136] on textarea "Looks like I don’t have the answer to that one. You can visit our Customer Port…" at bounding box center [140, 131] width 122 height 33
click at [139, 136] on textarea "Looks like I don’t have the answer to that one. You can visit our Customer Port…" at bounding box center [140, 131] width 122 height 33
click at [120, 130] on textarea "Looks like I don’t have the answer to that one. You can visit our Customer Port…" at bounding box center [140, 131] width 122 height 33
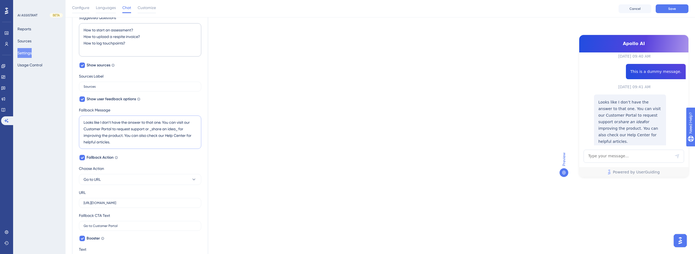
drag, startPoint x: 153, startPoint y: 131, endPoint x: 166, endPoint y: 137, distance: 14.0
click at [153, 131] on textarea "Looks like I don’t have the answer to that one. You can visit our Customer Port…" at bounding box center [140, 131] width 122 height 33
click at [177, 131] on textarea "Looks like I don’t have the answer to that one. You can visit our Customer Port…" at bounding box center [140, 131] width 122 height 33
click at [150, 130] on textarea "Looks like I don’t have the answer to that one. You can visit our Customer Port…" at bounding box center [140, 131] width 122 height 33
click at [176, 129] on textarea "Looks like I don’t have the answer to that one. You can visit our Customer Port…" at bounding box center [140, 131] width 122 height 33
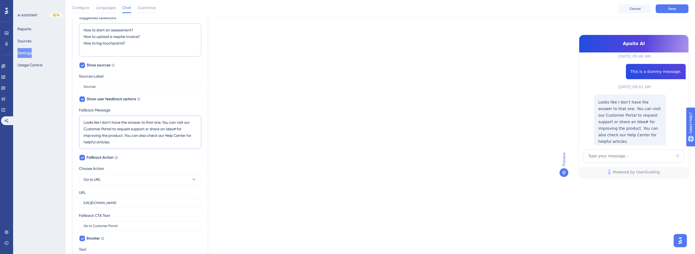
click at [152, 129] on textarea "Looks like I don’t have the answer to that one. You can visit our Customer Port…" at bounding box center [140, 131] width 122 height 33
click at [151, 130] on textarea "Looks like I don’t have the answer to that one. You can visit our Customer Port…" at bounding box center [140, 131] width 122 height 33
click at [177, 130] on textarea "Looks like I don’t have the answer to that one. You can visit our Customer Port…" at bounding box center [140, 131] width 122 height 33
click at [152, 130] on textarea "Looks like I don’t have the answer to that one. You can visit our Customer Port…" at bounding box center [140, 131] width 122 height 33
click at [151, 130] on textarea "Looks like I don’t have the answer to that one. You can visit our Customer Port…" at bounding box center [140, 131] width 122 height 33
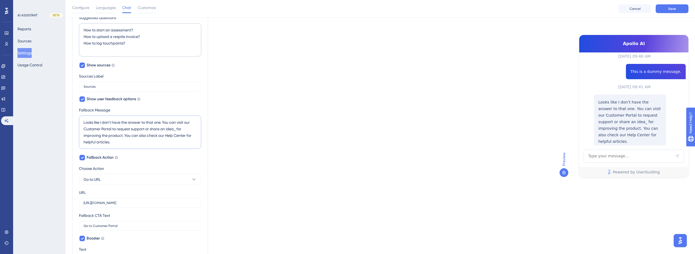
click at [177, 130] on textarea "Looks like I don’t have the answer to that one. You can visit our Customer Port…" at bounding box center [140, 131] width 122 height 33
click at [681, 8] on button "Save" at bounding box center [671, 8] width 33 height 9
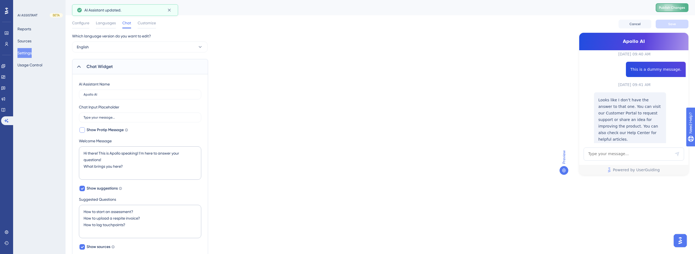
click at [663, 8] on span "Publish Changes" at bounding box center [672, 7] width 26 height 4
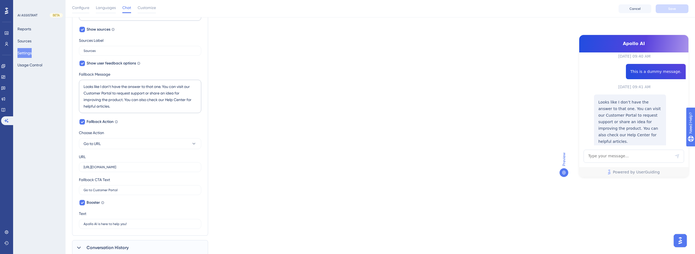
scroll to position [238, 0]
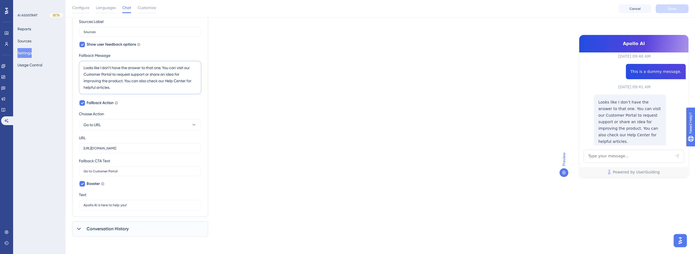
click at [115, 87] on textarea "Looks like I don’t have the answer to that one. You can visit our Customer Port…" at bounding box center [140, 77] width 122 height 33
click at [152, 74] on textarea "Looks like I don’t have the answer to that one. You can visit our Customer Port…" at bounding box center [140, 77] width 122 height 33
click at [178, 76] on textarea "Looks like I don’t have the answer to that one. You can visit our Customer Port…" at bounding box center [140, 77] width 122 height 33
click at [177, 76] on textarea "Looks like I don’t have the answer to that one. You can visit our Customer Port…" at bounding box center [140, 77] width 122 height 33
click at [155, 76] on textarea "Looks like I don’t have the answer to that one. You can visit our Customer Port…" at bounding box center [140, 77] width 122 height 33
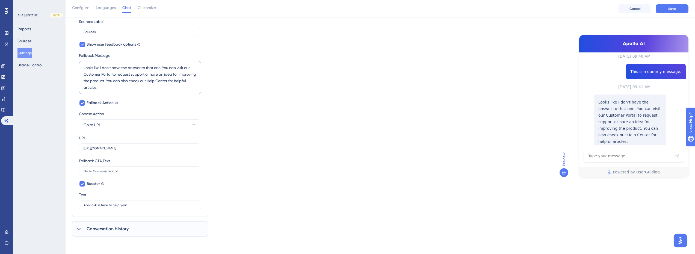
type textarea "Looks like I don’t have the answer to that one. You can visit our Customer Port…"
click at [177, 79] on textarea "Looks like I don’t have the answer to that one. You can visit our Customer Port…" at bounding box center [140, 77] width 122 height 33
click at [169, 86] on textarea "Looks like I don’t have the answer to that one. You can visit our Customer Port…" at bounding box center [140, 77] width 122 height 33
click at [141, 89] on textarea "Looks like I don’t have the answer to that one. You can visit our Customer Port…" at bounding box center [140, 77] width 122 height 33
click at [129, 88] on textarea "Looks like I don’t have the answer to that one. You can visit our Customer Port…" at bounding box center [140, 77] width 122 height 33
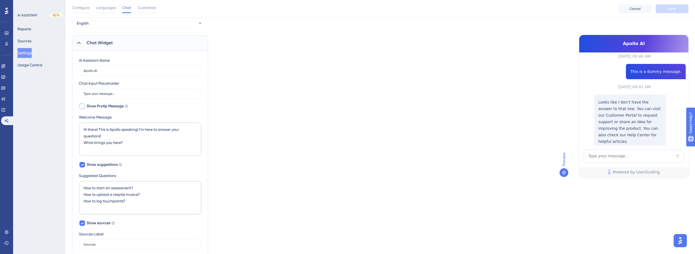
scroll to position [0, 0]
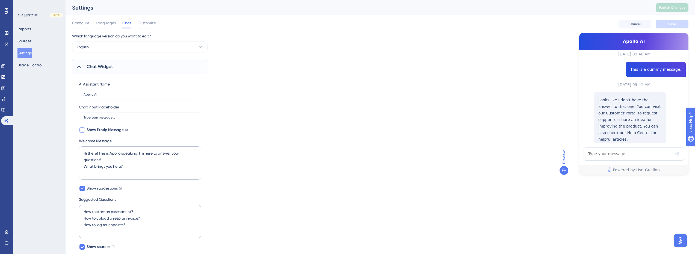
click at [46, 112] on div "AI ASSISTANT BETA Reports Sources Settings Usage Control" at bounding box center [39, 127] width 52 height 254
click at [147, 23] on span "Customize" at bounding box center [147, 23] width 18 height 7
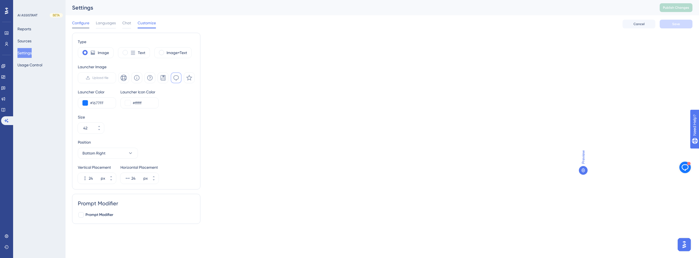
click at [81, 23] on span "Configure" at bounding box center [80, 23] width 17 height 7
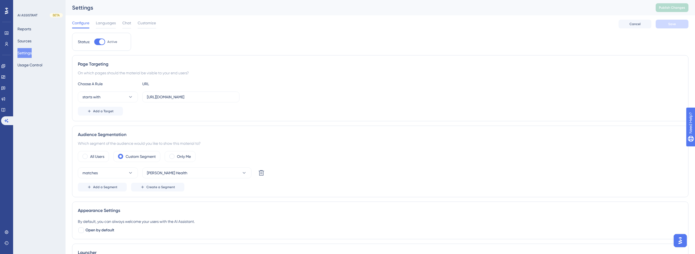
click at [408, 53] on div "Status: Active Page Targeting On which pages should the material be visible to …" at bounding box center [380, 190] width 616 height 314
click at [8, 46] on link at bounding box center [6, 44] width 4 height 9
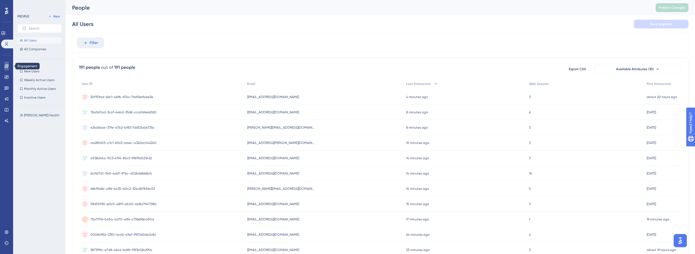
click at [6, 66] on icon at bounding box center [7, 66] width 4 height 4
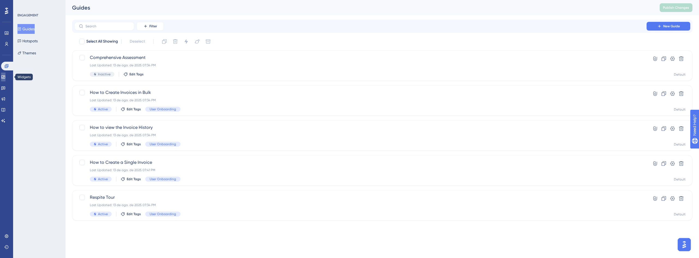
click at [5, 76] on icon at bounding box center [3, 76] width 4 height 3
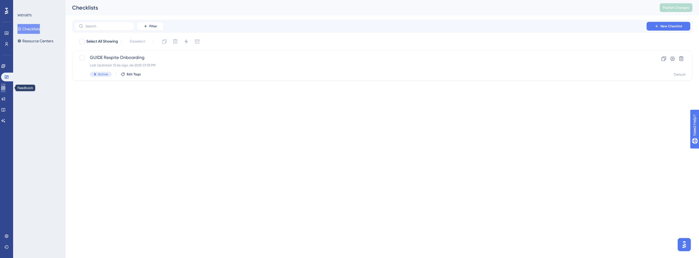
click at [5, 87] on icon at bounding box center [3, 89] width 4 height 4
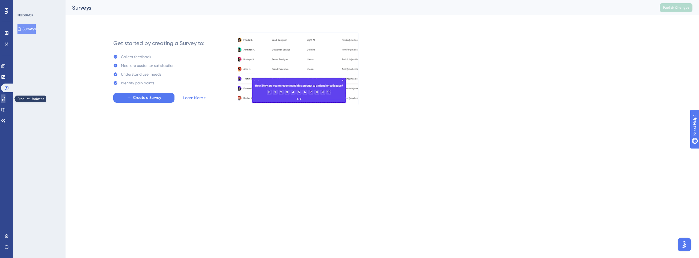
click at [5, 100] on icon at bounding box center [4, 99] width 4 height 4
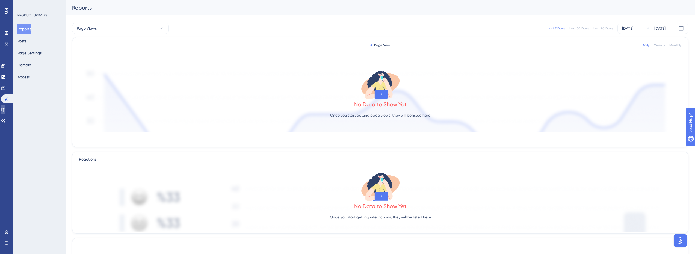
click at [5, 106] on link at bounding box center [3, 109] width 4 height 9
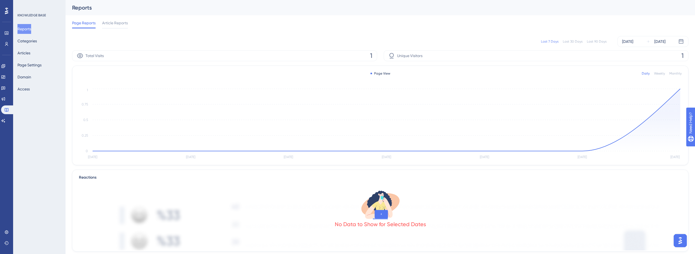
click at [5, 126] on div "Performance Users Engagement Widgets Feedback Product Updates Knowledge Base AI…" at bounding box center [6, 127] width 13 height 254
click at [5, 121] on icon at bounding box center [3, 120] width 4 height 4
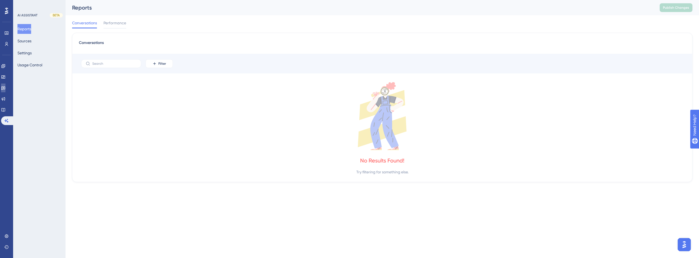
click at [5, 84] on link at bounding box center [3, 88] width 4 height 9
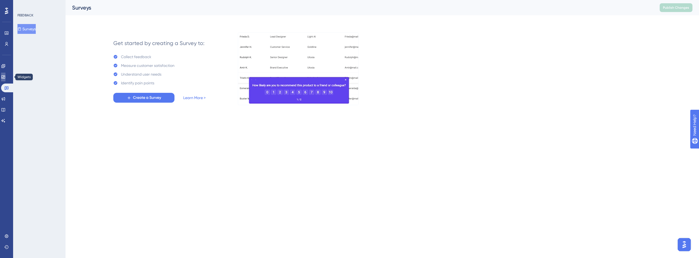
click at [5, 75] on link at bounding box center [3, 77] width 4 height 9
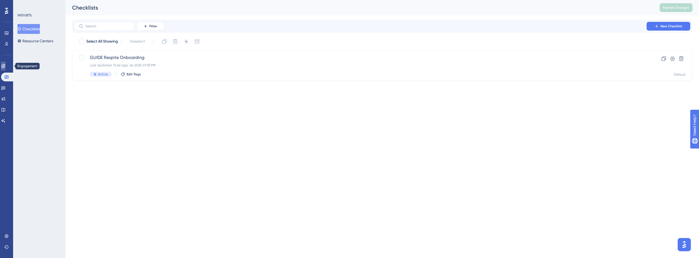
click at [5, 64] on icon at bounding box center [3, 66] width 4 height 4
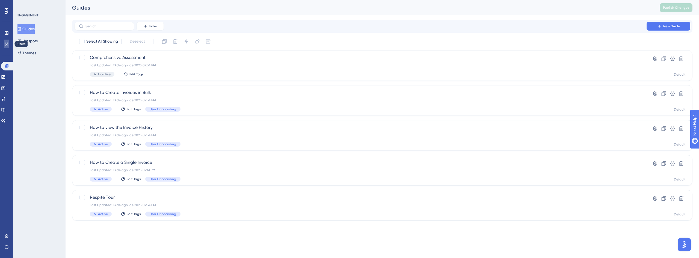
click at [9, 44] on link at bounding box center [6, 44] width 4 height 9
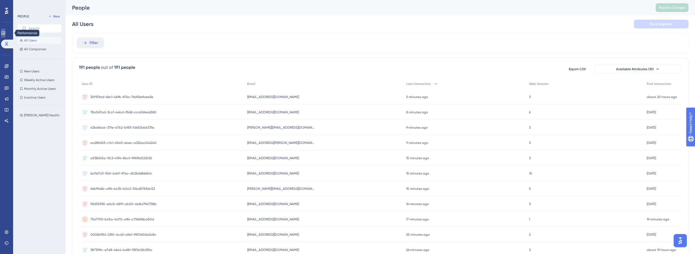
click at [5, 36] on link at bounding box center [3, 33] width 4 height 9
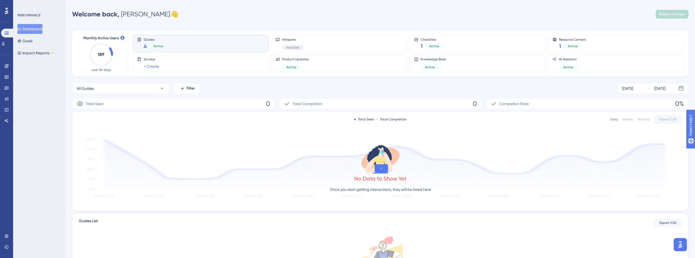
drag, startPoint x: 97, startPoint y: 54, endPoint x: 112, endPoint y: 53, distance: 15.0
click at [112, 53] on icon "189" at bounding box center [101, 55] width 24 height 24
click at [106, 55] on icon "189" at bounding box center [101, 55] width 24 height 24
click at [104, 54] on text "189" at bounding box center [101, 54] width 7 height 5
click at [99, 54] on text "189" at bounding box center [101, 54] width 7 height 5
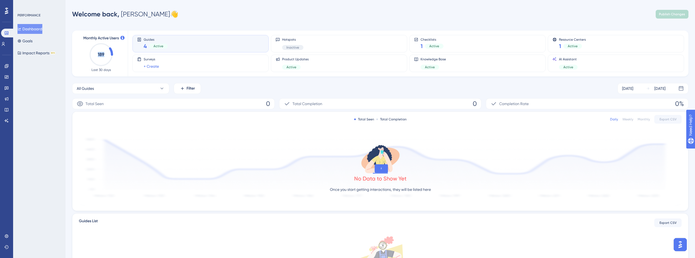
click at [98, 57] on icon "189" at bounding box center [101, 55] width 24 height 24
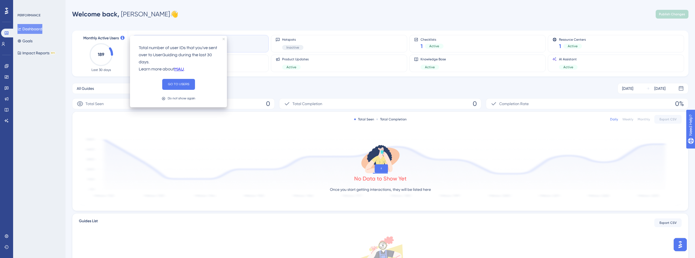
click at [224, 38] on icon "close tooltip" at bounding box center [223, 39] width 2 height 2
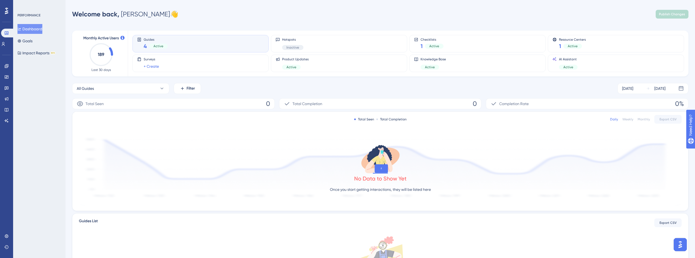
click at [438, 83] on div "All Guides Filter Aug 09 2025 Aug 15 2025" at bounding box center [380, 88] width 616 height 11
click at [346, 92] on div "All Guides Filter Aug 09 2025 Aug 15 2025" at bounding box center [380, 88] width 616 height 11
click at [5, 108] on icon at bounding box center [6, 110] width 4 height 4
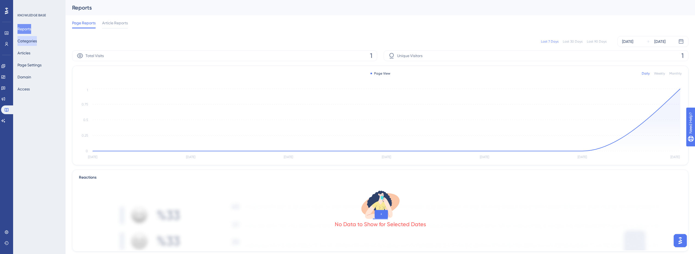
click at [32, 41] on button "Categories" at bounding box center [26, 41] width 19 height 10
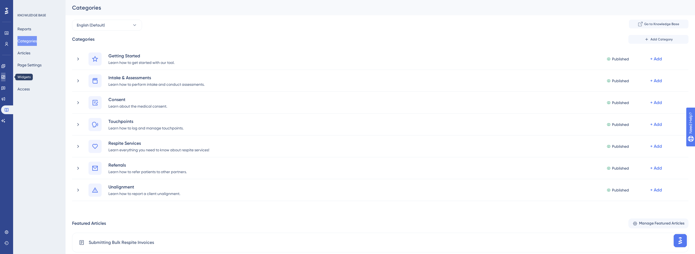
click at [5, 79] on icon at bounding box center [3, 77] width 4 height 4
click at [5, 76] on icon at bounding box center [3, 77] width 4 height 4
click at [5, 64] on link at bounding box center [3, 66] width 4 height 9
click at [698, 147] on span "Need Help?" at bounding box center [704, 150] width 29 height 9
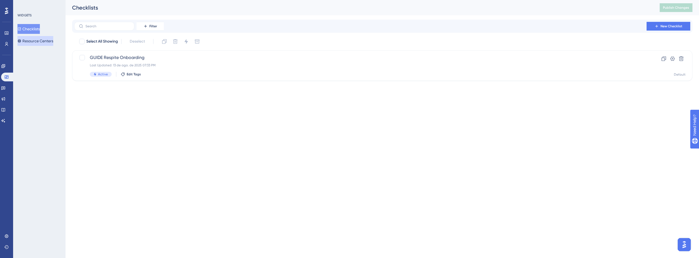
click at [42, 39] on button "Resource Centers" at bounding box center [35, 41] width 36 height 10
click at [5, 83] on div "Engagement Widgets Feedback Product Updates Knowledge Base AI Assistant" at bounding box center [6, 93] width 11 height 63
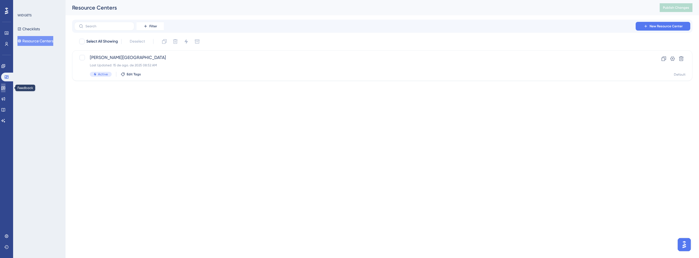
click at [5, 87] on icon at bounding box center [3, 89] width 4 height 4
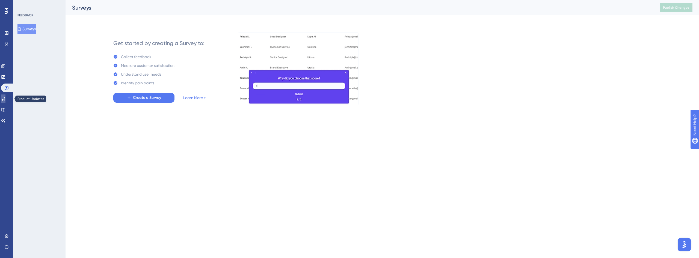
click at [5, 99] on icon at bounding box center [4, 99] width 4 height 4
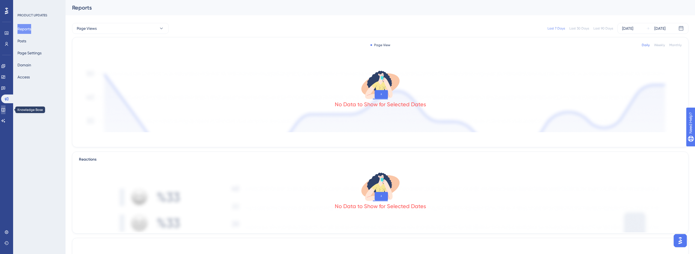
click at [5, 112] on icon at bounding box center [3, 110] width 4 height 4
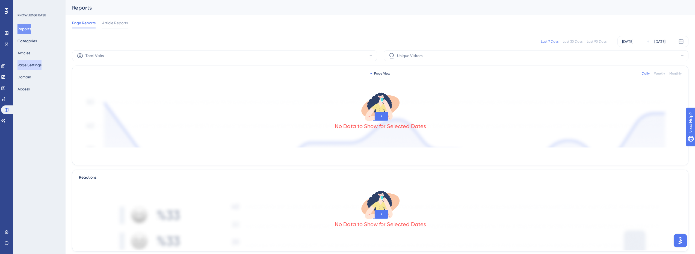
click at [37, 67] on button "Page Settings" at bounding box center [29, 65] width 24 height 10
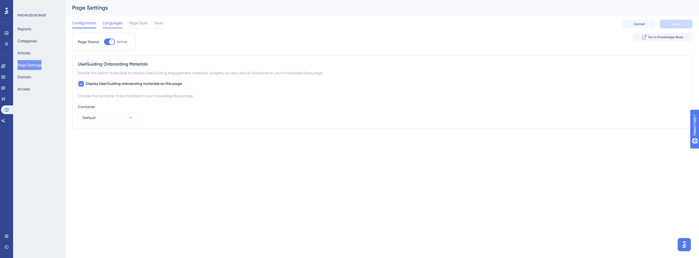
click at [107, 25] on span "Languages" at bounding box center [113, 23] width 20 height 7
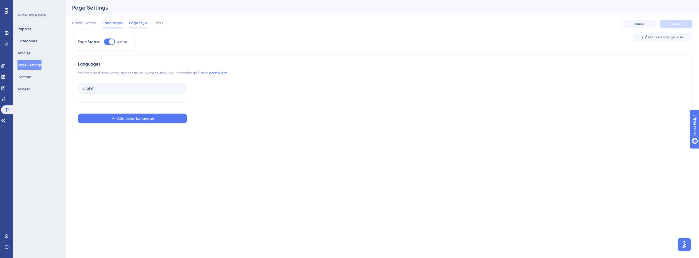
click at [137, 25] on span "Page Style" at bounding box center [138, 23] width 18 height 7
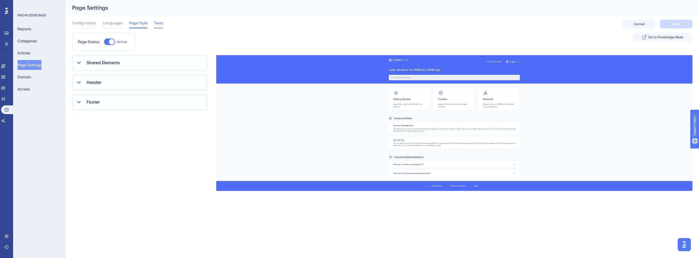
click at [156, 25] on span "Texts" at bounding box center [158, 23] width 9 height 7
click at [139, 25] on span "Page Style" at bounding box center [138, 23] width 18 height 7
click at [161, 24] on span "Texts" at bounding box center [158, 23] width 9 height 7
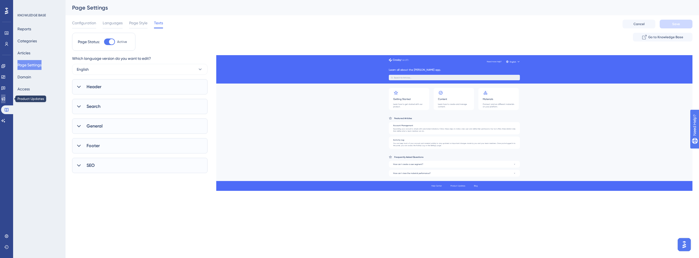
click at [5, 101] on icon at bounding box center [3, 99] width 4 height 4
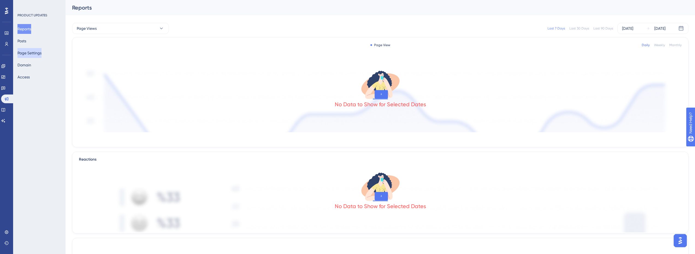
click at [29, 56] on button "Page Settings" at bounding box center [29, 53] width 24 height 10
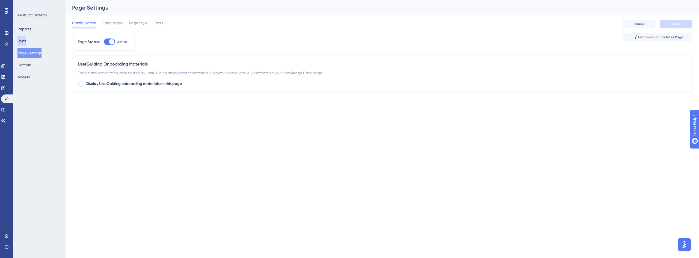
click at [26, 41] on button "Posts" at bounding box center [21, 41] width 9 height 10
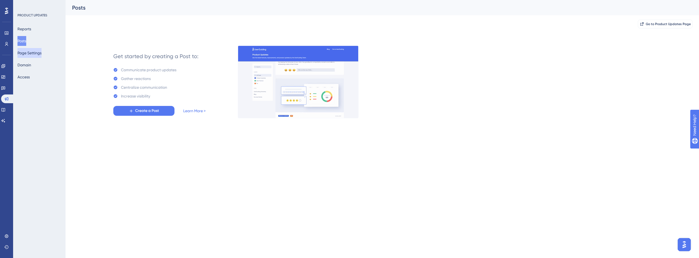
click at [36, 56] on button "Page Settings" at bounding box center [29, 53] width 24 height 10
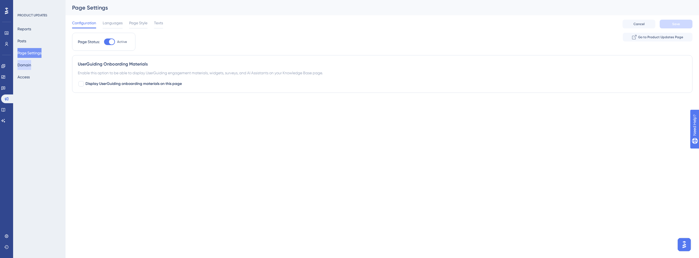
click at [31, 67] on button "Domain" at bounding box center [24, 65] width 14 height 10
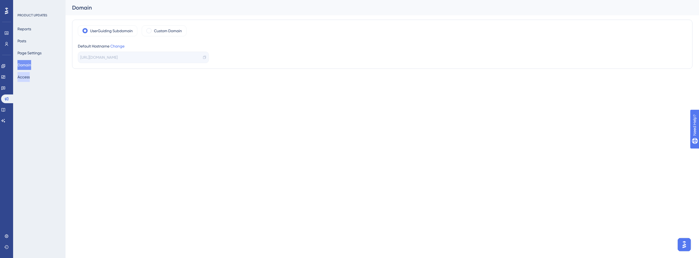
click at [30, 77] on button "Access" at bounding box center [23, 77] width 12 height 10
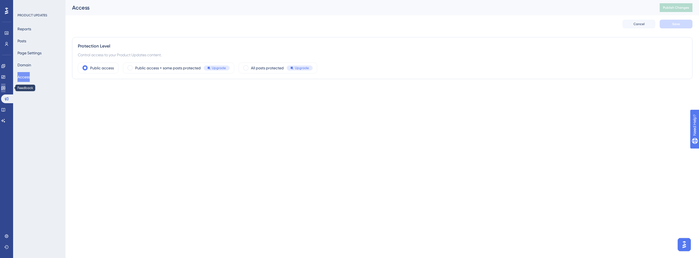
click at [5, 88] on link at bounding box center [3, 88] width 4 height 9
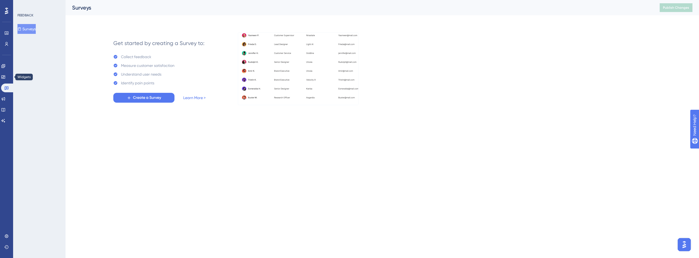
click at [1, 70] on div "Performance Users Engagement Widgets Feedback Product Updates Knowledge Base AI…" at bounding box center [6, 129] width 13 height 258
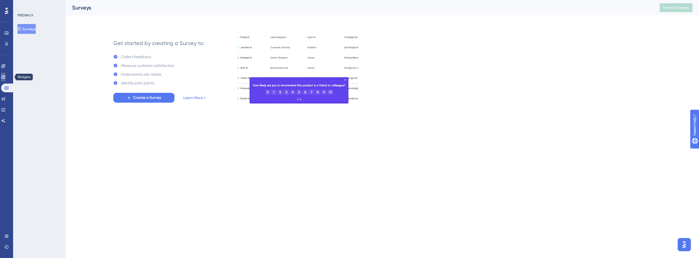
click at [2, 75] on link at bounding box center [3, 77] width 4 height 9
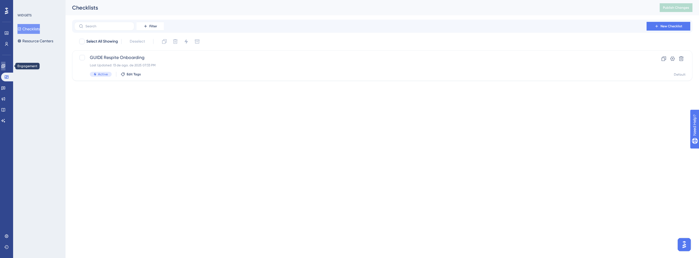
click at [5, 63] on link at bounding box center [3, 66] width 4 height 9
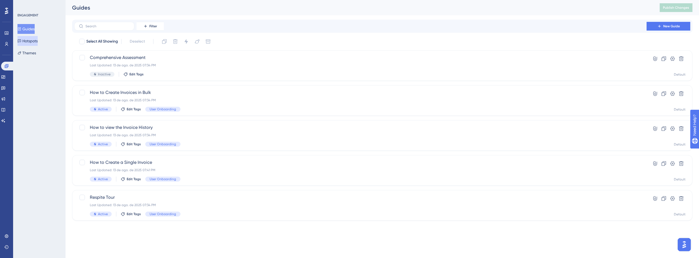
click at [29, 40] on button "Hotspots" at bounding box center [27, 41] width 20 height 10
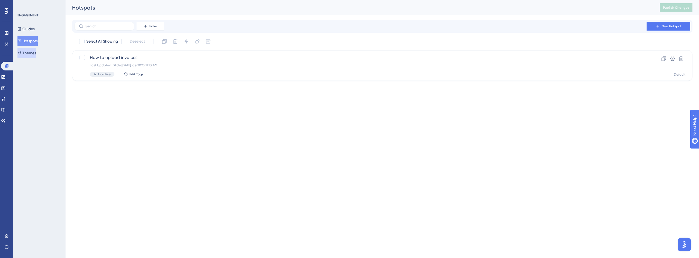
click at [29, 51] on button "Themes" at bounding box center [26, 53] width 19 height 10
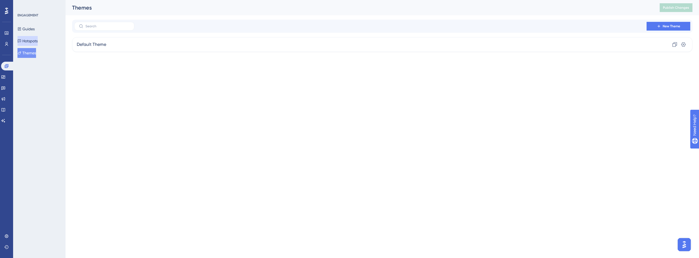
click at [36, 37] on button "Hotspots" at bounding box center [27, 41] width 20 height 10
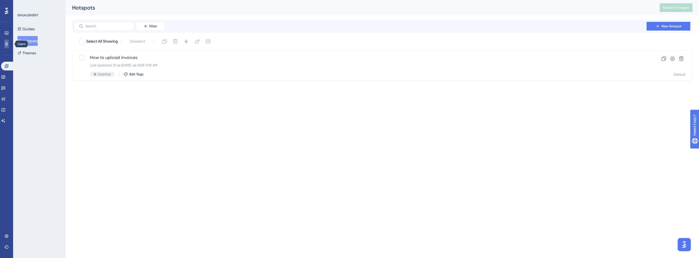
click at [5, 43] on icon at bounding box center [6, 44] width 4 height 4
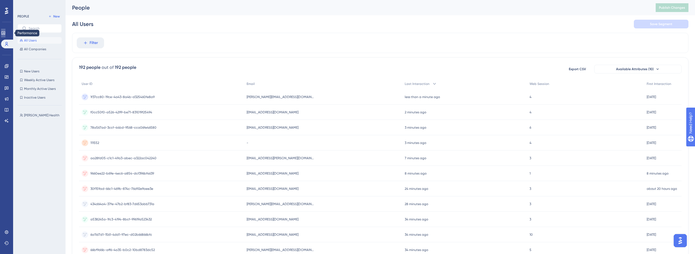
click at [5, 32] on icon at bounding box center [3, 33] width 4 height 4
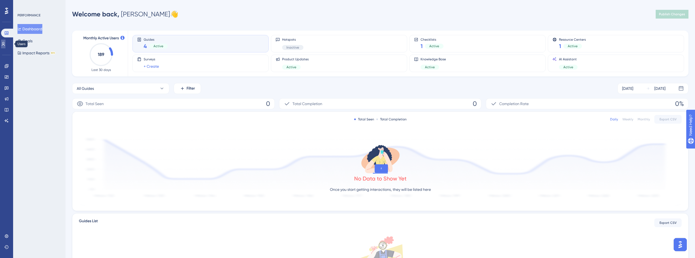
click at [5, 43] on icon at bounding box center [3, 44] width 4 height 4
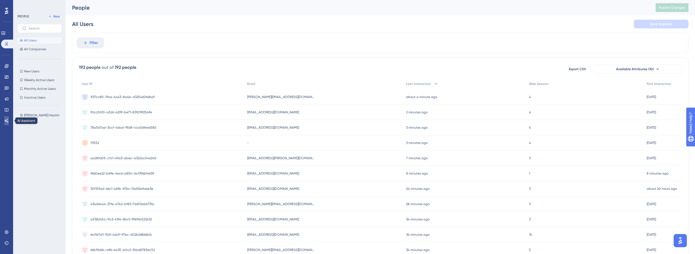
click at [5, 122] on icon at bounding box center [6, 120] width 4 height 4
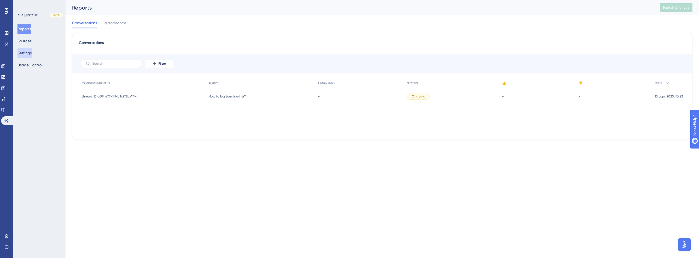
click at [32, 52] on button "Settings" at bounding box center [24, 53] width 14 height 10
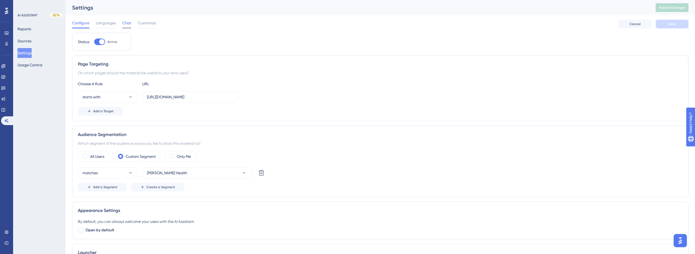
click at [126, 23] on span "Chat" at bounding box center [126, 23] width 9 height 7
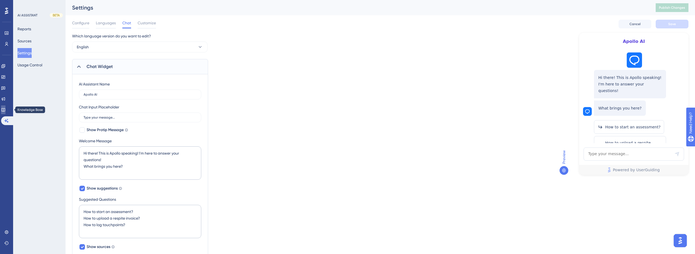
click at [4, 112] on icon at bounding box center [3, 110] width 4 height 4
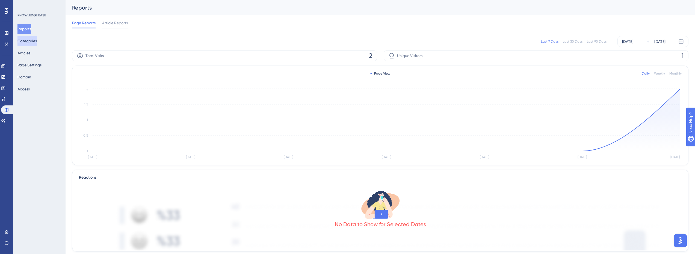
click at [37, 41] on button "Categories" at bounding box center [26, 41] width 19 height 10
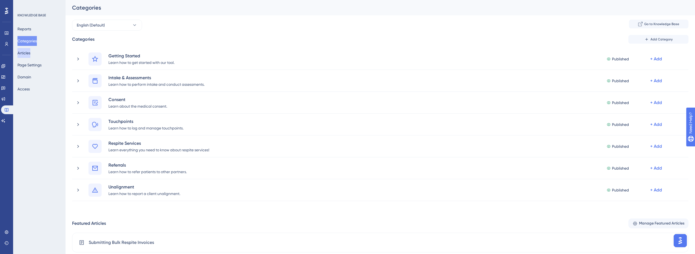
click at [30, 55] on button "Articles" at bounding box center [23, 53] width 13 height 10
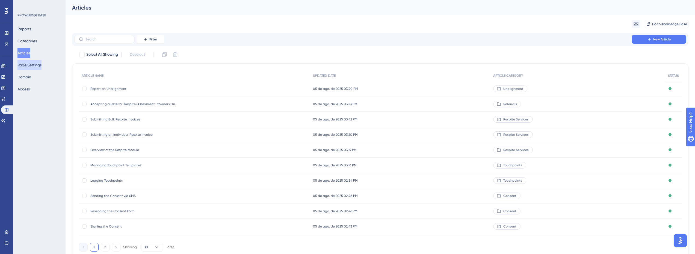
click at [38, 68] on button "Page Settings" at bounding box center [29, 65] width 24 height 10
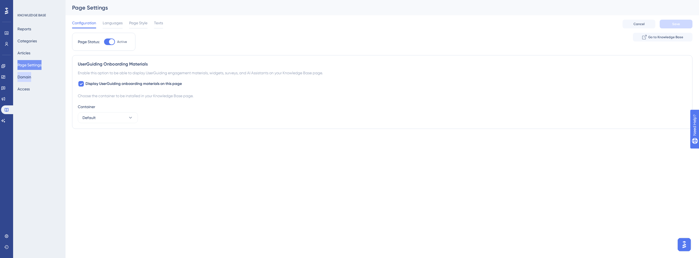
click at [31, 78] on button "Domain" at bounding box center [24, 77] width 14 height 10
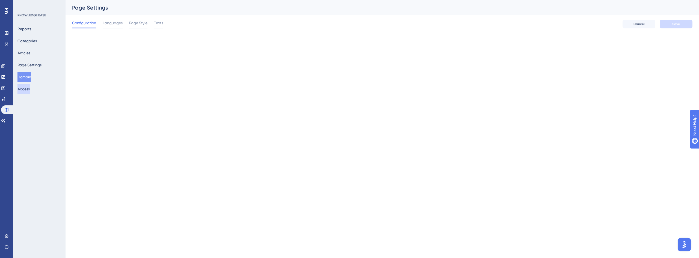
click at [27, 90] on button "Access" at bounding box center [23, 89] width 12 height 10
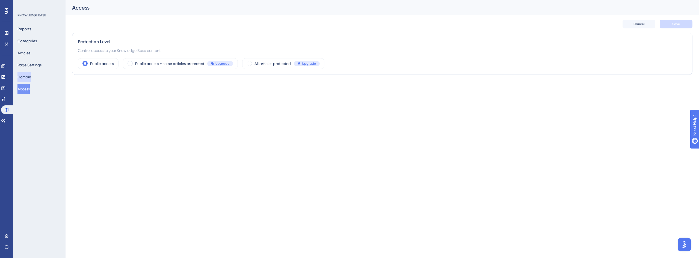
click at [31, 75] on button "Domain" at bounding box center [24, 77] width 14 height 10
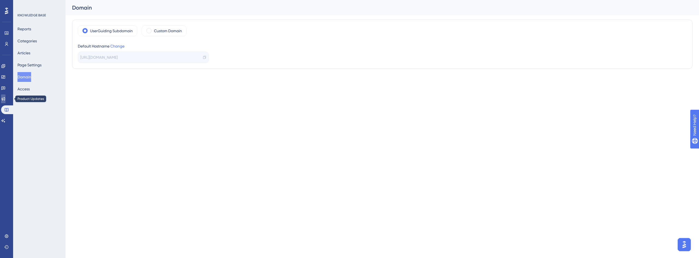
click at [5, 95] on link at bounding box center [3, 98] width 4 height 9
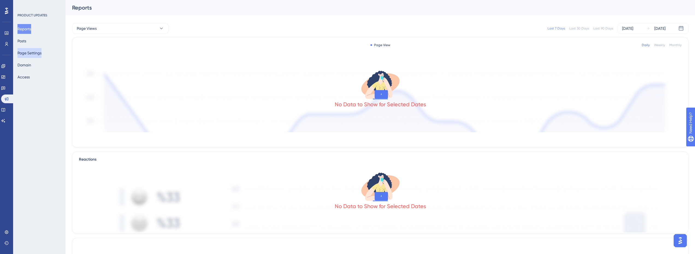
click at [33, 57] on button "Page Settings" at bounding box center [29, 53] width 24 height 10
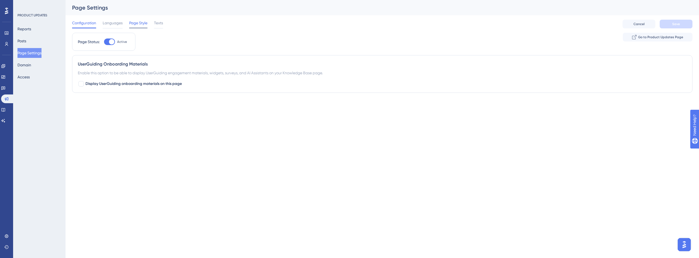
click at [137, 25] on span "Page Style" at bounding box center [138, 23] width 18 height 7
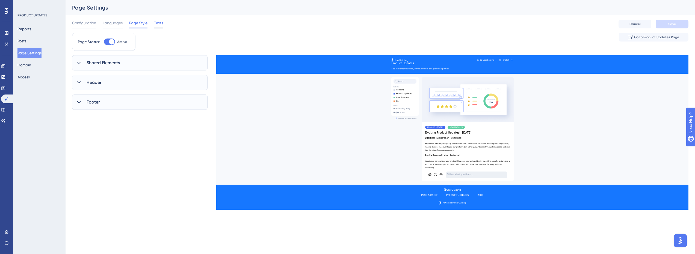
click at [159, 24] on span "Texts" at bounding box center [158, 23] width 9 height 7
click at [115, 25] on span "Languages" at bounding box center [113, 23] width 20 height 7
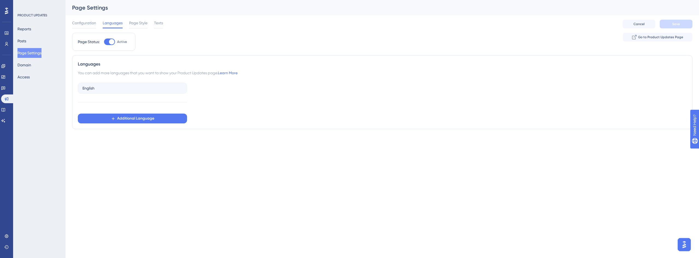
click at [111, 44] on div at bounding box center [111, 41] width 5 height 5
click at [104, 42] on input "Active" at bounding box center [104, 42] width 0 height 0
checkbox input "false"
click at [670, 25] on button "Save" at bounding box center [675, 24] width 33 height 9
click at [5, 87] on icon at bounding box center [3, 89] width 4 height 4
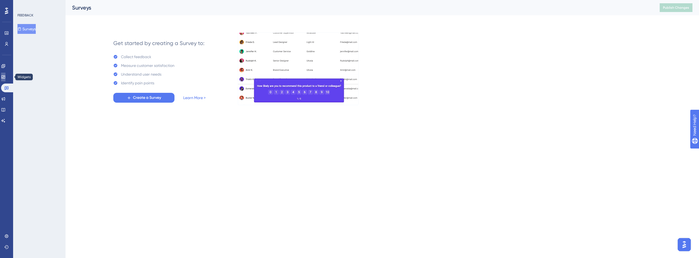
click at [5, 78] on icon at bounding box center [3, 76] width 4 height 3
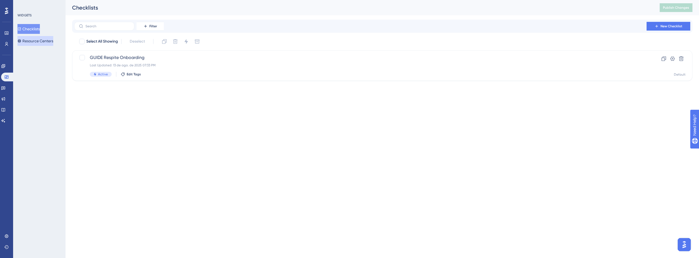
click at [31, 41] on button "Resource Centers" at bounding box center [35, 41] width 36 height 10
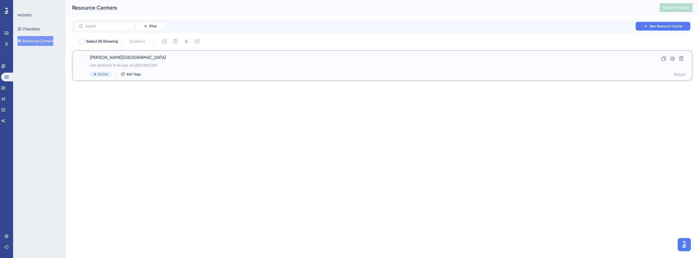
click at [116, 59] on span "Crosby Center" at bounding box center [360, 57] width 541 height 7
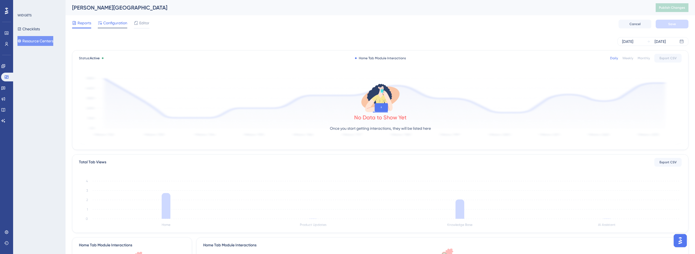
click at [119, 24] on span "Configuration" at bounding box center [115, 23] width 24 height 7
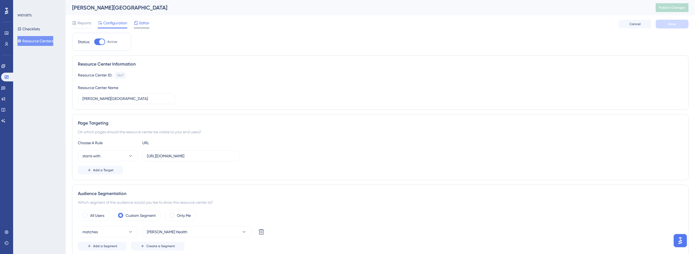
click at [139, 23] on div "Editor" at bounding box center [142, 23] width 16 height 7
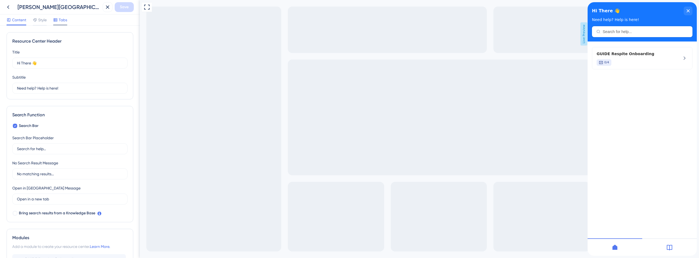
click at [66, 19] on span "Tabs" at bounding box center [63, 20] width 8 height 7
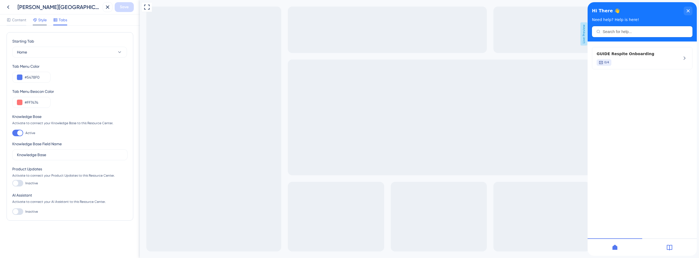
click at [41, 21] on span "Style" at bounding box center [42, 20] width 8 height 7
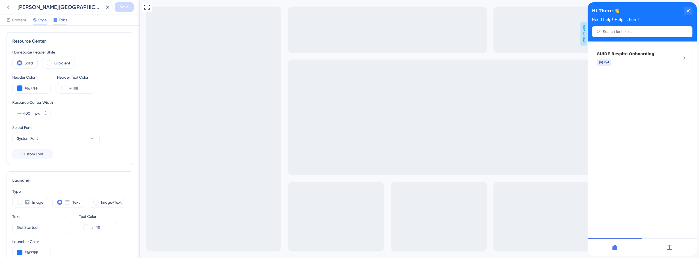
click at [60, 20] on span "Tabs" at bounding box center [63, 20] width 8 height 7
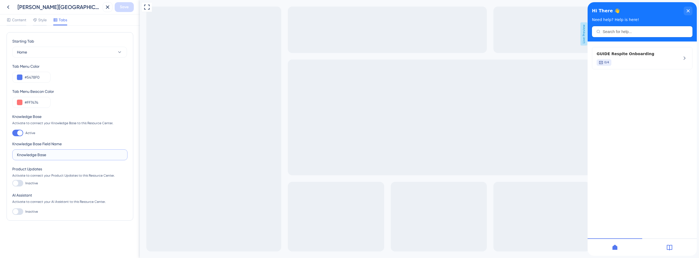
drag, startPoint x: 61, startPoint y: 155, endPoint x: 10, endPoint y: 152, distance: 51.1
click at [10, 152] on div "Starting Tab Home Tab Menu Color #5478F0 Tab Menu Beacon Color #FF7474 Knowledg…" at bounding box center [70, 126] width 127 height 188
type input "Help Center"
click at [56, 218] on div "Starting Tab Home Tab Menu Color #5478F0 Tab Menu Beacon Color #FF7474 Knowledg…" at bounding box center [70, 126] width 127 height 188
click at [16, 212] on div at bounding box center [15, 211] width 5 height 5
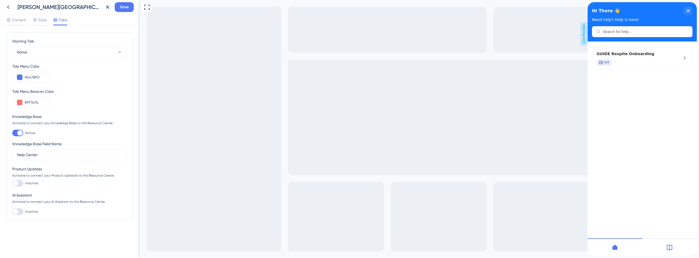
click at [12, 212] on input "Inactive" at bounding box center [12, 211] width 0 height 0
click at [16, 212] on div at bounding box center [17, 211] width 11 height 7
click at [12, 212] on input "Active" at bounding box center [12, 211] width 0 height 0
checkbox input "false"
click at [33, 52] on button "Home" at bounding box center [69, 52] width 115 height 11
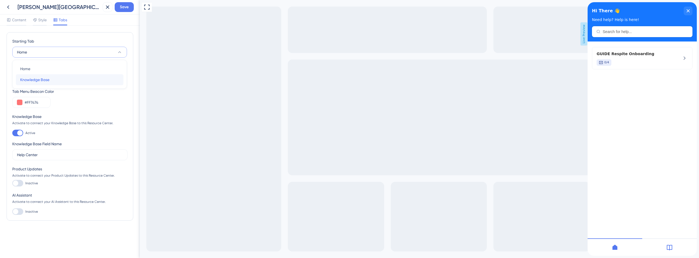
click at [45, 78] on span "Knowledge Base" at bounding box center [34, 79] width 29 height 7
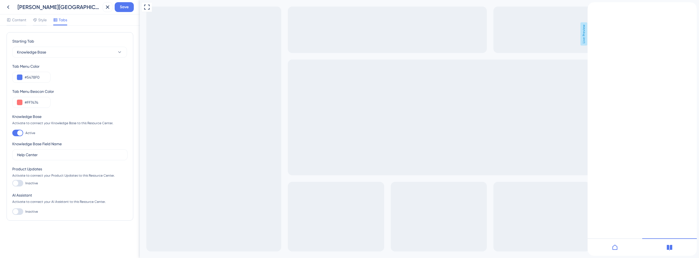
click at [78, 138] on div "Knowledge Base Activate to connect your Knowledge Base to this Resource Center.…" at bounding box center [69, 136] width 115 height 47
click at [40, 17] on span "Style" at bounding box center [42, 20] width 8 height 7
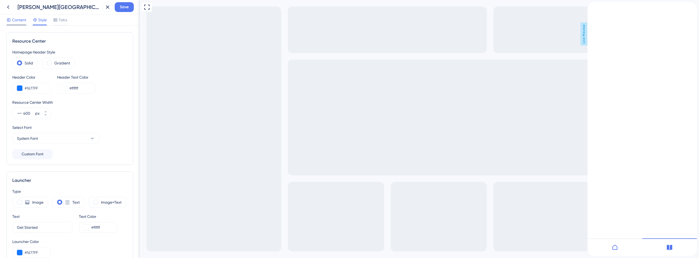
click at [14, 22] on span "Content" at bounding box center [19, 20] width 14 height 7
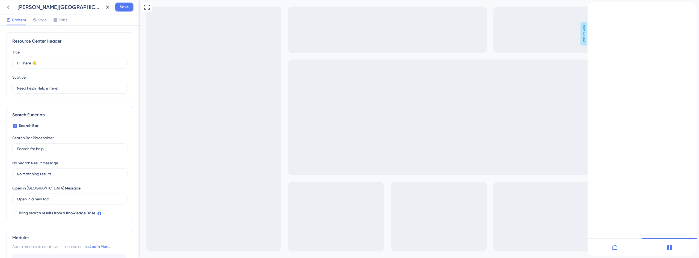
click at [124, 9] on span "Save" at bounding box center [124, 7] width 9 height 7
click at [593, 16] on icon "close resource center" at bounding box center [591, 17] width 3 height 3
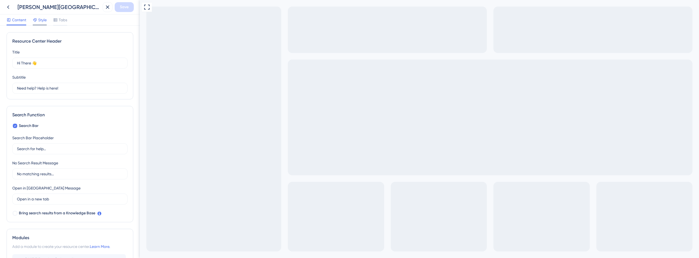
click at [40, 18] on span "Style" at bounding box center [42, 20] width 8 height 7
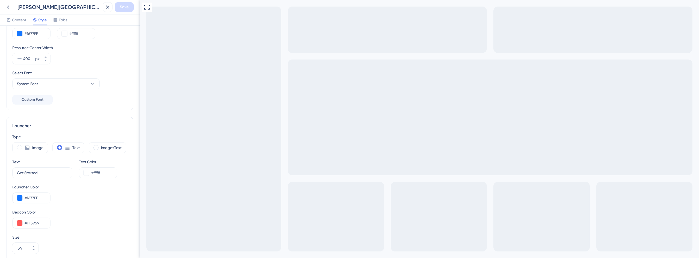
scroll to position [109, 0]
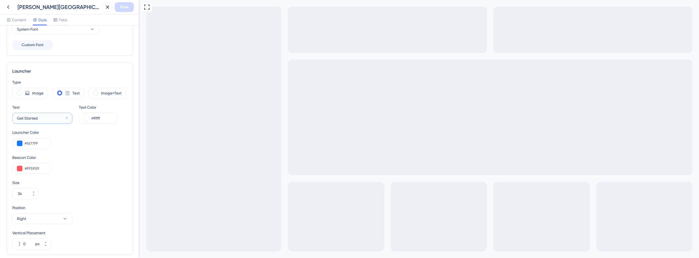
drag, startPoint x: 47, startPoint y: 117, endPoint x: 8, endPoint y: 117, distance: 39.3
click at [8, 117] on div "Launcher Type Image Text Image+Text Text Get Started 9 Text Color #ffffff Launc…" at bounding box center [70, 158] width 127 height 193
type input "H"
click at [14, 119] on label "Need Help? 10" at bounding box center [42, 118] width 60 height 11
type input "Help Center"
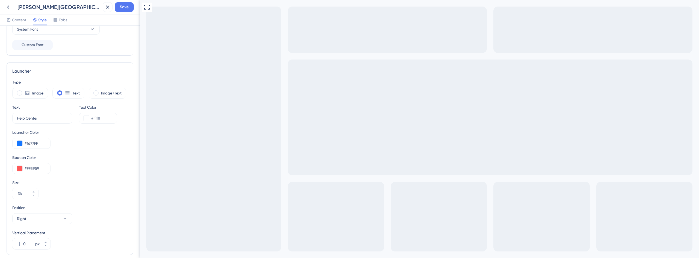
click at [69, 133] on div "Launcher Color #1677FF" at bounding box center [69, 139] width 115 height 20
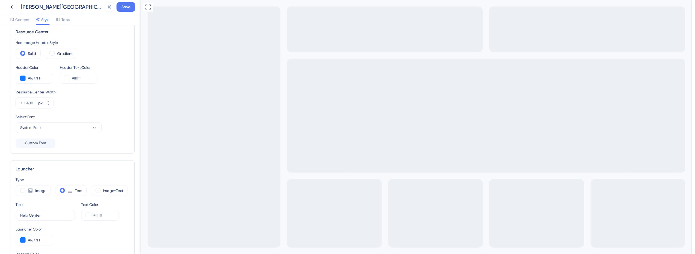
scroll to position [0, 0]
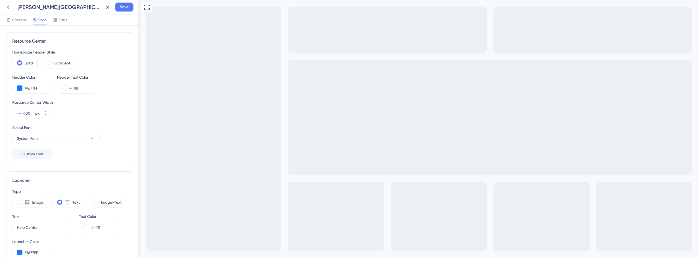
click at [126, 8] on span "Save" at bounding box center [124, 7] width 9 height 7
click at [8, 7] on icon at bounding box center [8, 7] width 7 height 7
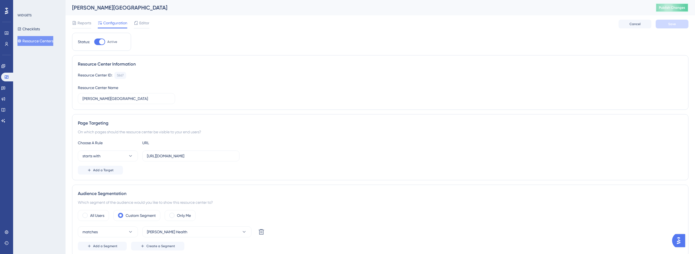
click at [681, 7] on span "Publish Changes" at bounding box center [672, 7] width 26 height 4
click at [5, 87] on icon at bounding box center [3, 89] width 4 height 4
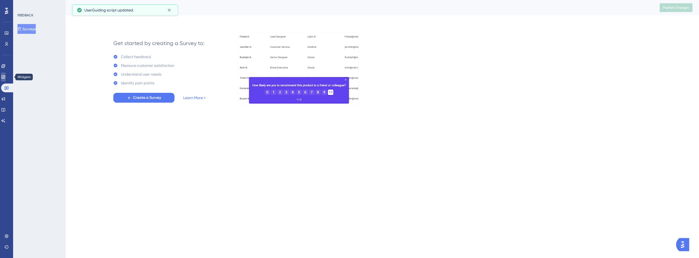
click at [4, 75] on icon at bounding box center [3, 77] width 4 height 4
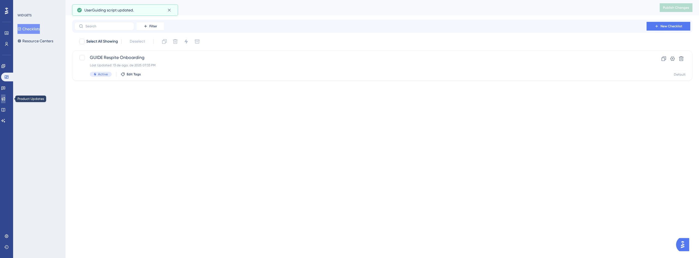
click at [5, 99] on icon at bounding box center [4, 99] width 4 height 4
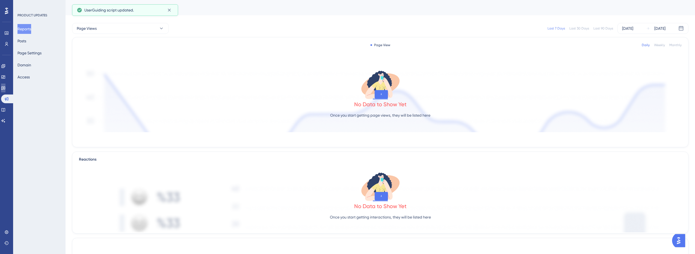
click at [4, 91] on link at bounding box center [3, 88] width 4 height 9
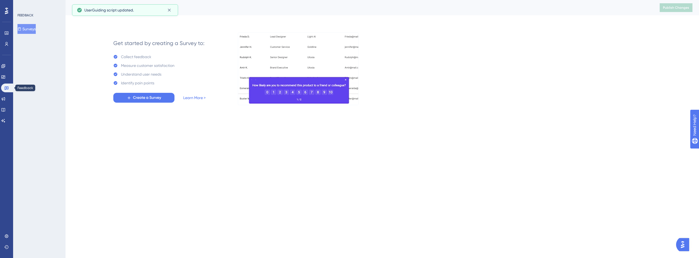
click at [5, 81] on div "Engagement Widgets Feedback Product Updates Knowledge Base AI Assistant" at bounding box center [6, 93] width 11 height 63
click at [5, 68] on link at bounding box center [3, 66] width 4 height 9
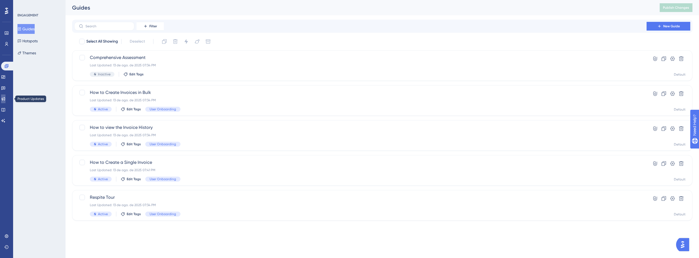
click at [5, 97] on icon at bounding box center [3, 99] width 4 height 4
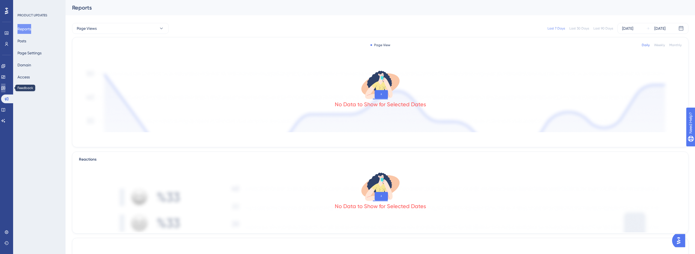
click at [5, 87] on icon at bounding box center [3, 88] width 4 height 4
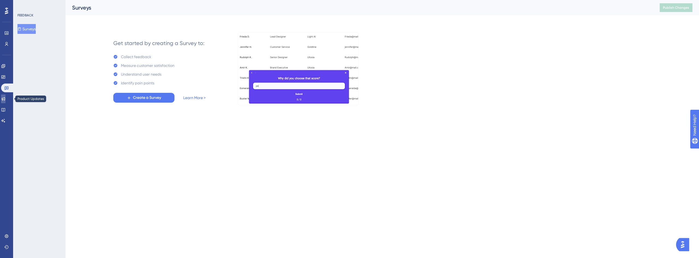
click at [2, 97] on link at bounding box center [3, 98] width 4 height 9
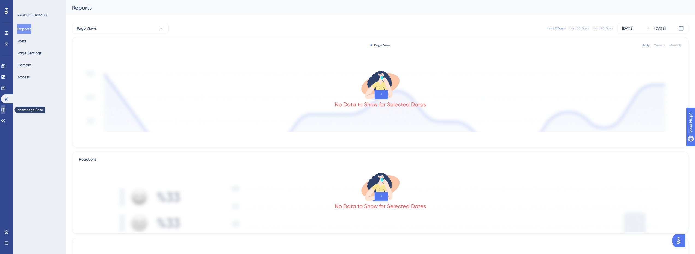
click at [5, 109] on icon at bounding box center [3, 110] width 4 height 4
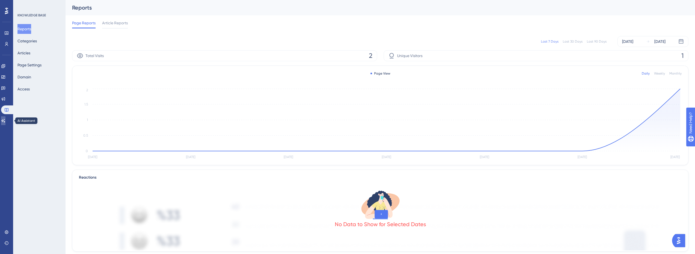
click at [5, 120] on link at bounding box center [3, 120] width 4 height 9
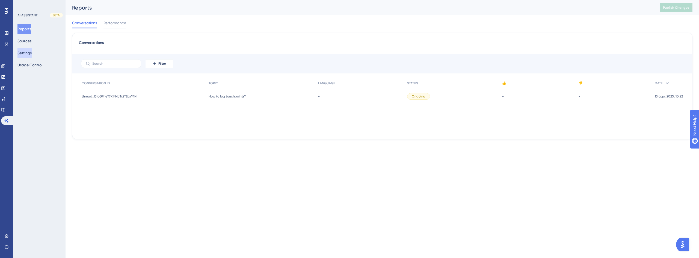
click at [27, 56] on button "Settings" at bounding box center [24, 53] width 14 height 10
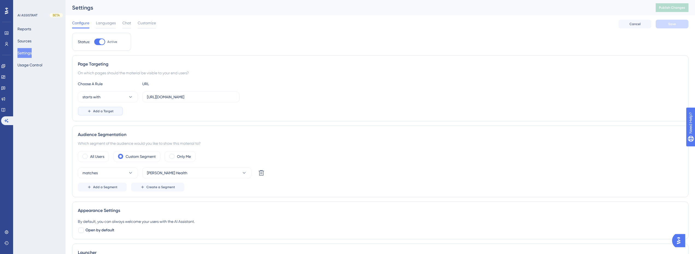
click at [105, 111] on span "Add a Target" at bounding box center [103, 111] width 20 height 4
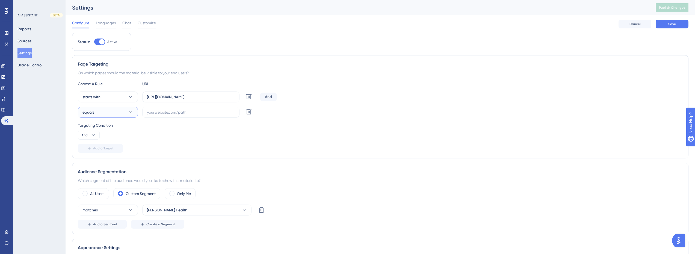
click at [113, 113] on button "equals" at bounding box center [108, 112] width 60 height 11
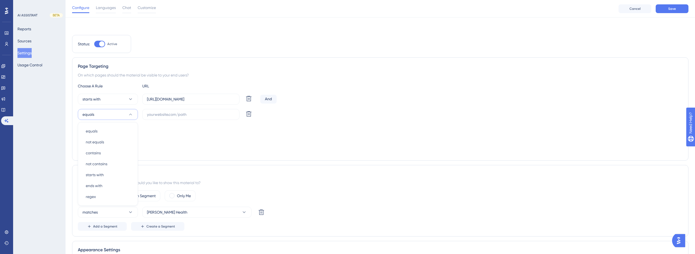
scroll to position [35, 0]
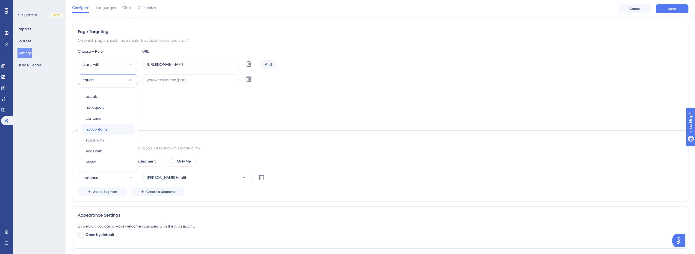
click at [113, 126] on div "not contains not contains" at bounding box center [108, 129] width 44 height 11
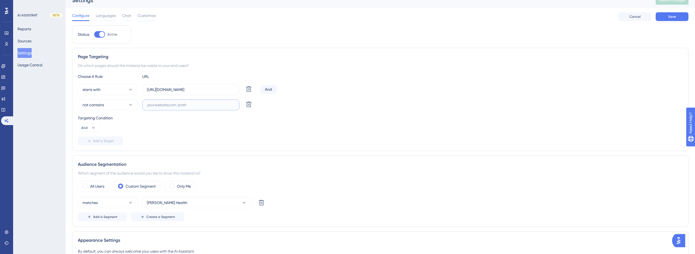
click at [183, 103] on input "text" at bounding box center [191, 105] width 88 height 6
click at [115, 106] on button "not contains" at bounding box center [108, 104] width 60 height 11
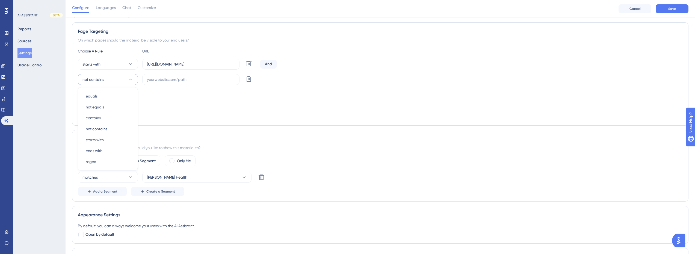
scroll to position [35, 0]
click at [184, 106] on div "Targeting Condition And" at bounding box center [380, 98] width 604 height 17
click at [92, 101] on icon at bounding box center [93, 102] width 5 height 5
click at [249, 67] on icon at bounding box center [248, 64] width 7 height 7
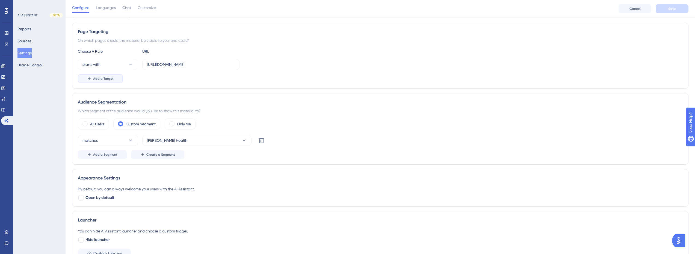
click at [102, 78] on span "Add a Target" at bounding box center [103, 78] width 20 height 4
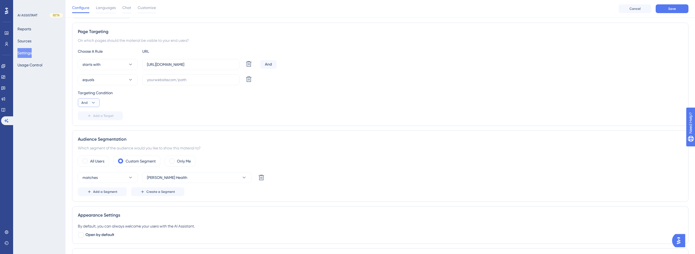
click at [97, 102] on button "And" at bounding box center [89, 102] width 22 height 9
click at [191, 99] on div "Targeting Condition And And And Or Or" at bounding box center [380, 98] width 604 height 17
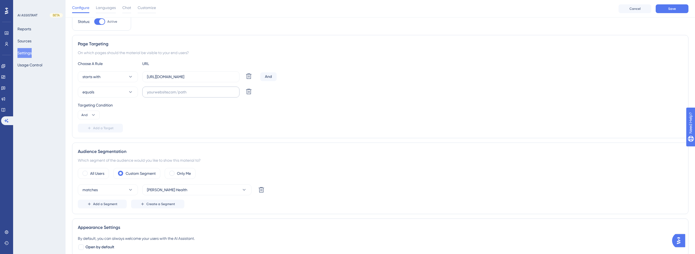
scroll to position [7, 0]
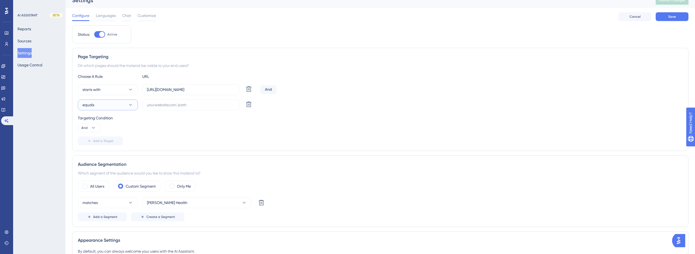
click at [120, 106] on button "equals" at bounding box center [108, 104] width 60 height 11
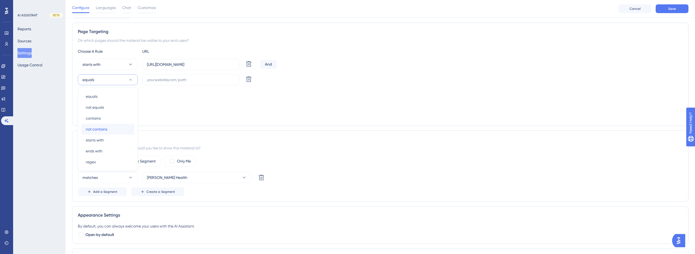
click at [115, 126] on div "not contains not contains" at bounding box center [108, 129] width 44 height 11
click at [162, 80] on input "text" at bounding box center [191, 80] width 88 height 6
click at [206, 62] on input "[URL][DOMAIN_NAME]" at bounding box center [191, 64] width 88 height 6
click at [205, 66] on input "[URL][DOMAIN_NAME]" at bounding box center [191, 64] width 88 height 6
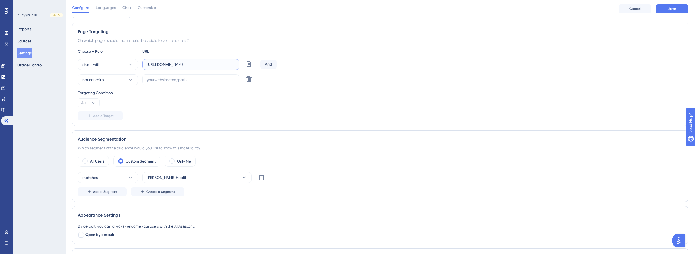
click at [205, 66] on input "[URL][DOMAIN_NAME]" at bounding box center [191, 64] width 88 height 6
click at [167, 80] on input "text" at bounding box center [191, 80] width 88 height 6
paste input "[URL][DOMAIN_NAME]"
click at [206, 77] on input "[URL][DOMAIN_NAME]" at bounding box center [191, 80] width 88 height 6
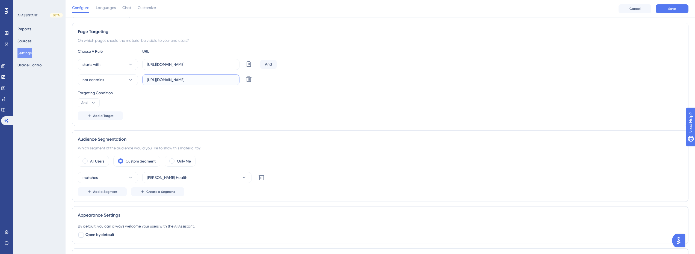
click at [206, 77] on input "[URL][DOMAIN_NAME]" at bounding box center [191, 80] width 88 height 6
paste input "guide/touchpoints/new"
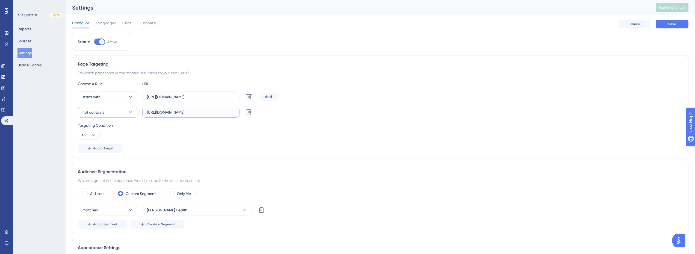
scroll to position [0, 0]
drag, startPoint x: 219, startPoint y: 113, endPoint x: 76, endPoint y: 113, distance: 143.5
click at [76, 113] on div "Page Targeting On which pages should the material be visible to your end users?…" at bounding box center [380, 106] width 616 height 103
type input "https://app.crosbyhealth.com/guide/touchpoints/new"
click at [168, 121] on div "Choose A Rule URL starts with https://app.crosbyhealth.com/ Delete And not cont…" at bounding box center [380, 117] width 604 height 72
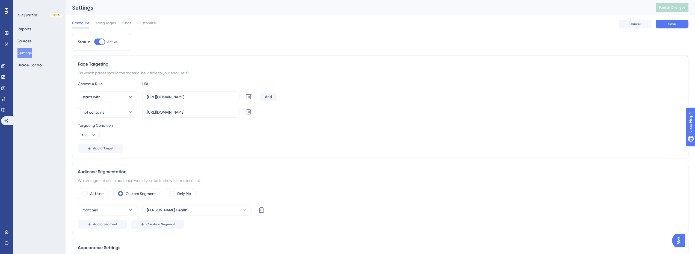
click at [177, 122] on div "Choose A Rule URL starts with https://app.crosbyhealth.com/ Delete And not cont…" at bounding box center [380, 117] width 604 height 72
click at [115, 112] on button "not contains" at bounding box center [108, 112] width 60 height 11
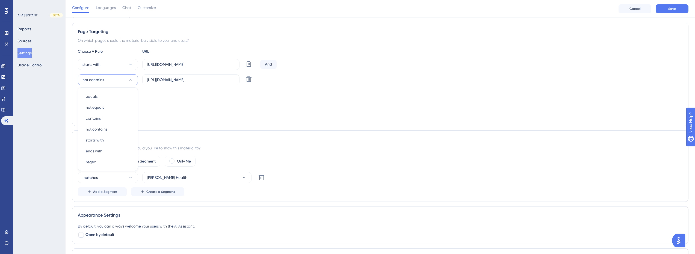
click at [217, 104] on div "Targeting Condition And" at bounding box center [380, 98] width 604 height 17
click at [680, 6] on button "Save" at bounding box center [671, 8] width 33 height 9
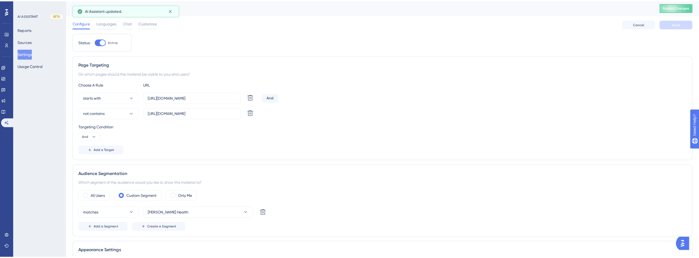
scroll to position [0, 0]
click at [675, 7] on span "Publish Changes" at bounding box center [672, 7] width 26 height 4
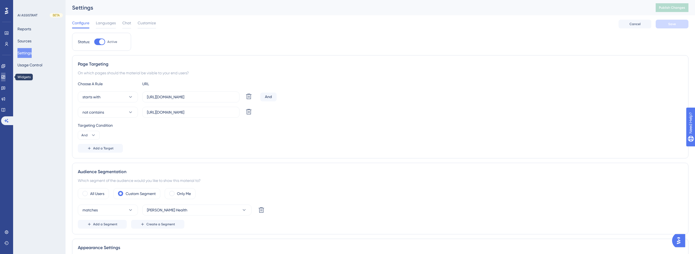
click at [5, 74] on link at bounding box center [3, 77] width 4 height 9
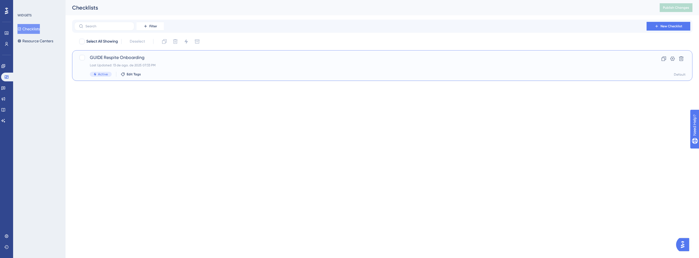
click at [116, 61] on span "GUIDE Respite Onboarding" at bounding box center [360, 57] width 541 height 7
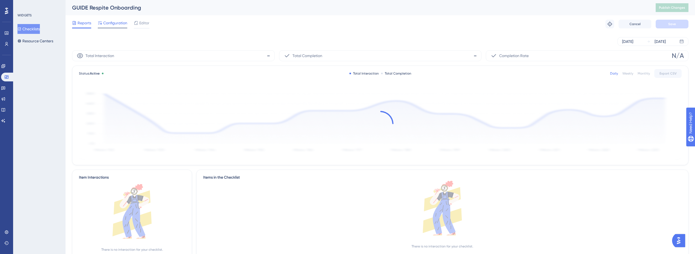
click at [113, 23] on span "Configuration" at bounding box center [115, 23] width 24 height 7
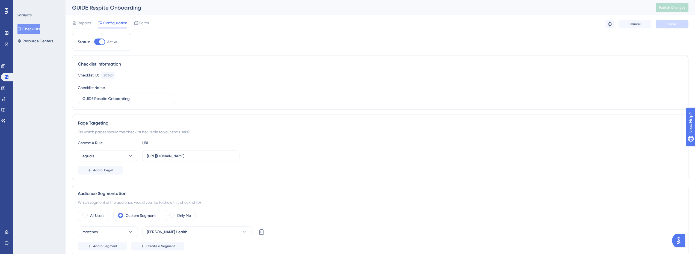
click at [100, 42] on div at bounding box center [101, 41] width 5 height 5
click at [94, 42] on input "Active" at bounding box center [94, 42] width 0 height 0
checkbox input "false"
click at [671, 26] on button "Save" at bounding box center [671, 24] width 33 height 9
click at [5, 67] on link at bounding box center [3, 66] width 4 height 9
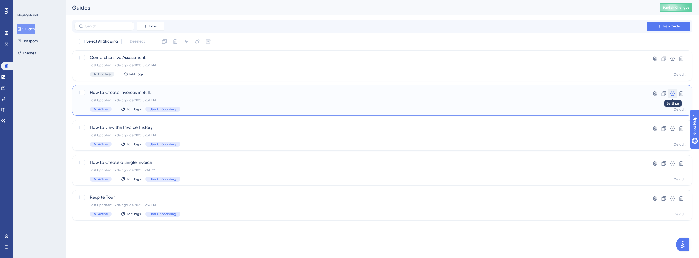
click at [674, 91] on icon at bounding box center [671, 93] width 5 height 5
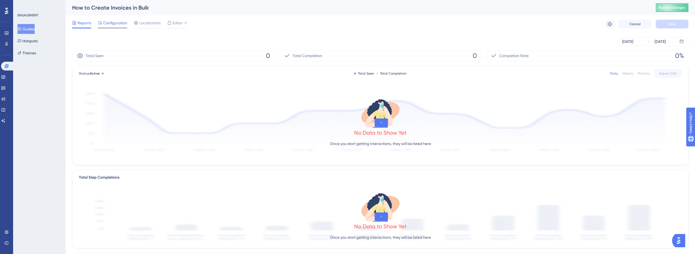
click at [118, 24] on span "Configuration" at bounding box center [115, 23] width 24 height 7
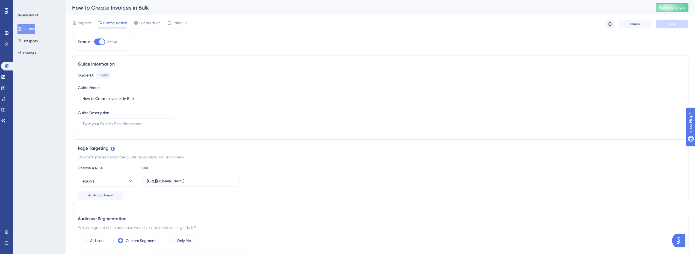
click at [98, 42] on div at bounding box center [99, 41] width 11 height 7
click at [94, 42] on input "Active" at bounding box center [94, 42] width 0 height 0
checkbox input "false"
click at [678, 24] on button "Save" at bounding box center [671, 24] width 33 height 9
click at [9, 63] on link at bounding box center [7, 66] width 13 height 9
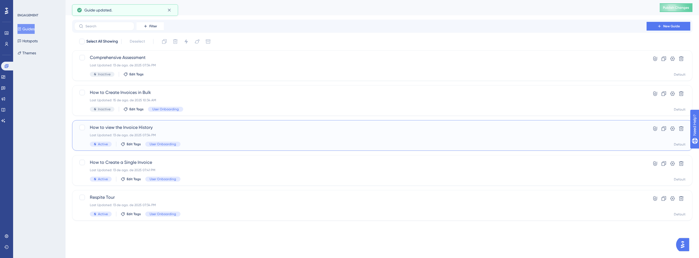
click at [123, 130] on span "How to view the Invoice History" at bounding box center [360, 127] width 541 height 7
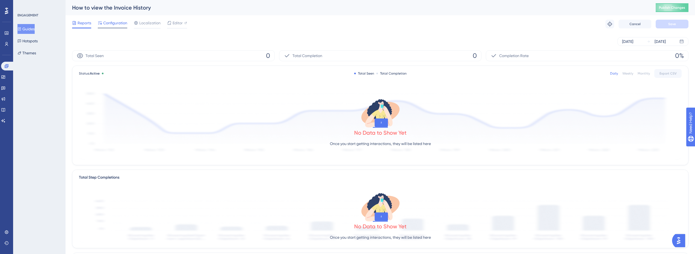
click at [114, 24] on span "Configuration" at bounding box center [115, 23] width 24 height 7
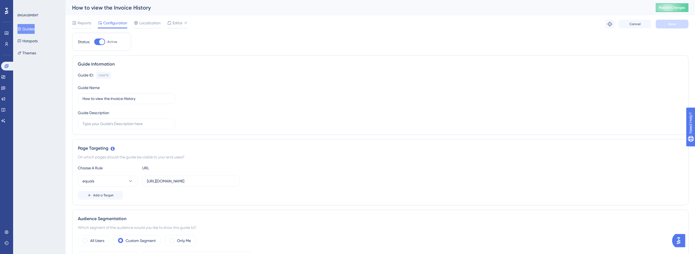
click at [102, 41] on div at bounding box center [101, 41] width 5 height 5
click at [94, 42] on input "Active" at bounding box center [94, 42] width 0 height 0
checkbox input "false"
click at [674, 25] on span "Save" at bounding box center [672, 24] width 8 height 4
click at [7, 64] on icon at bounding box center [6, 66] width 4 height 4
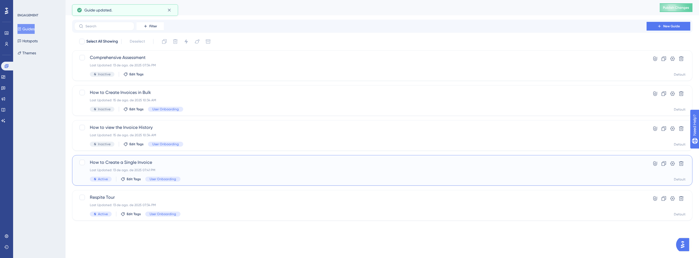
click at [140, 163] on span "How to Create a Single Invoice" at bounding box center [360, 162] width 541 height 7
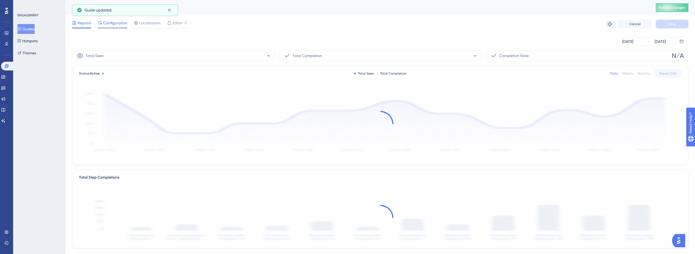
click at [112, 26] on span "Configuration" at bounding box center [115, 23] width 24 height 7
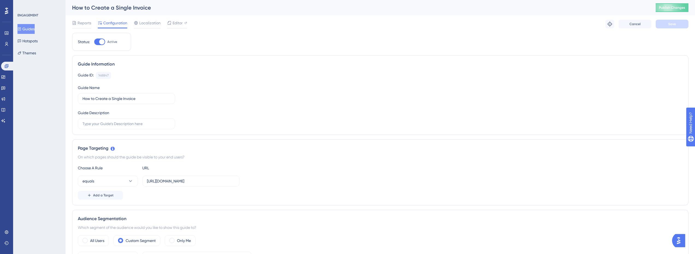
click at [96, 40] on div at bounding box center [99, 41] width 11 height 7
click at [94, 42] on input "Active" at bounding box center [94, 42] width 0 height 0
checkbox input "false"
click at [667, 25] on button "Save" at bounding box center [671, 24] width 33 height 9
click at [9, 65] on link at bounding box center [7, 66] width 13 height 9
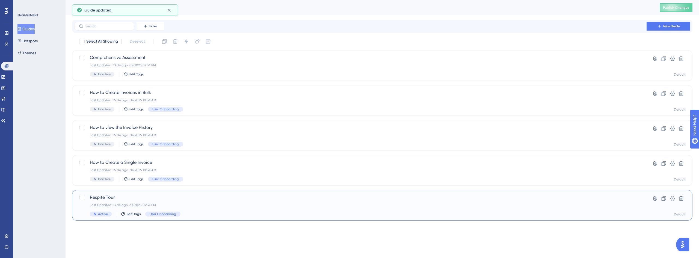
click at [119, 201] on div "Respite Tour Last Updated: 13 de ago. de 2025 07:34 PM Active Edit Tags User On…" at bounding box center [360, 205] width 541 height 22
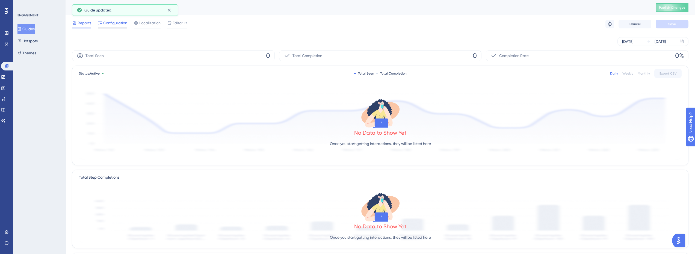
click at [113, 22] on span "Configuration" at bounding box center [115, 23] width 24 height 7
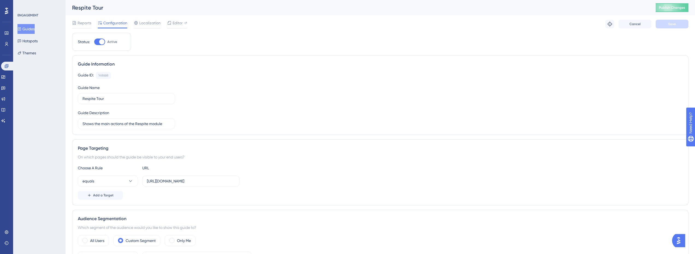
click at [97, 43] on div at bounding box center [99, 41] width 11 height 7
click at [94, 42] on input "Active" at bounding box center [94, 42] width 0 height 0
checkbox input "false"
click at [678, 23] on button "Save" at bounding box center [671, 24] width 33 height 9
click at [287, 20] on div "Reports Configuration Localization Editor Cancel Save" at bounding box center [380, 23] width 616 height 17
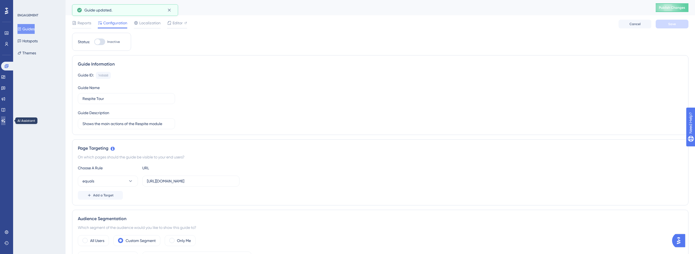
click at [5, 119] on icon at bounding box center [3, 120] width 4 height 4
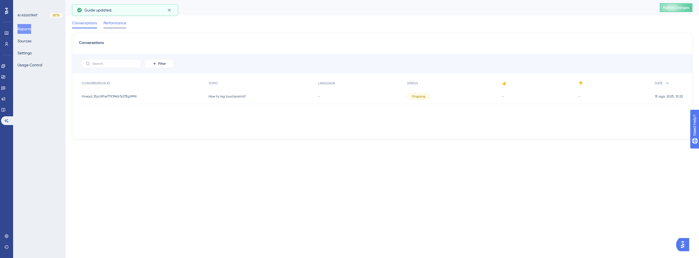
click at [116, 23] on span "Performance" at bounding box center [114, 23] width 23 height 7
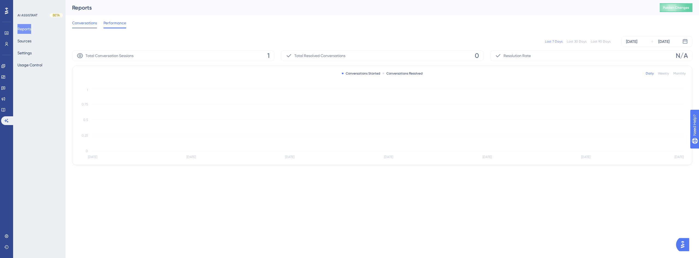
click at [84, 24] on span "Conversations" at bounding box center [84, 23] width 25 height 7
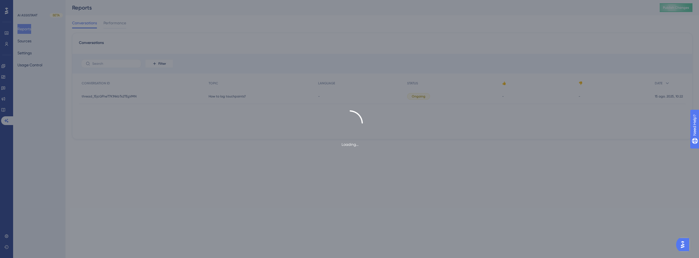
click at [26, 40] on div "Loading..." at bounding box center [349, 129] width 699 height 258
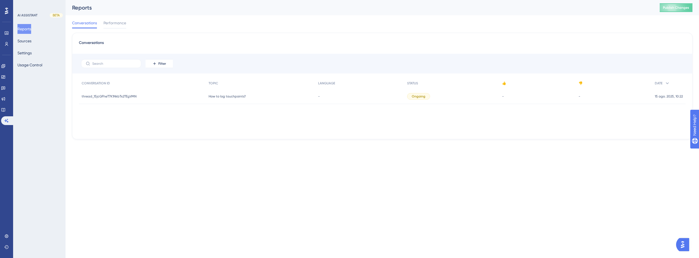
click at [29, 58] on div "Reports Sources Settings Usage Control" at bounding box center [39, 47] width 44 height 46
click at [32, 64] on button "Usage Control" at bounding box center [29, 65] width 25 height 10
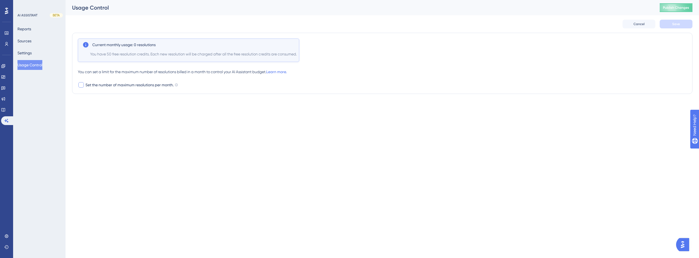
click at [108, 85] on span "Set the number of maximum resolutions per month." at bounding box center [129, 85] width 88 height 7
checkbox input "true"
click at [93, 96] on input "100" at bounding box center [95, 97] width 8 height 4
type input "50"
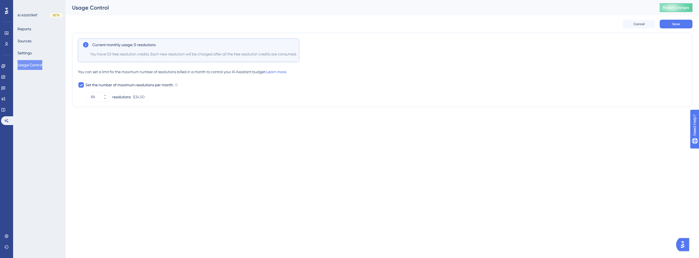
click at [121, 125] on div "Performance Users Engagement Widgets Feedback Product Updates Knowledge Base AI…" at bounding box center [349, 64] width 699 height 129
click at [164, 122] on div "Performance Users Engagement Widgets Feedback Product Updates Knowledge Base AI…" at bounding box center [349, 64] width 699 height 129
click at [200, 126] on div "Performance Users Engagement Widgets Feedback Product Updates Knowledge Base AI…" at bounding box center [349, 64] width 699 height 129
click at [259, 0] on html "Performance Users Engagement Widgets Feedback Product Updates Knowledge Base AI…" at bounding box center [349, 0] width 699 height 0
click at [669, 26] on button "Save" at bounding box center [675, 24] width 33 height 9
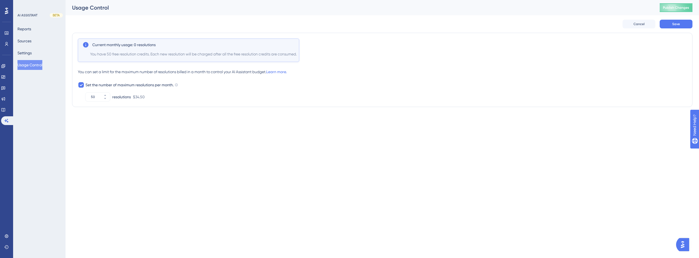
click at [669, 18] on div "Cancel Save" at bounding box center [382, 23] width 620 height 17
click at [674, 20] on button "Save" at bounding box center [675, 24] width 33 height 9
click at [170, 12] on icon at bounding box center [168, 12] width 5 height 5
click at [78, 85] on div at bounding box center [81, 85] width 7 height 7
click at [77, 84] on div "Current monthly usage: 0 resolutions You have 50 free resolution credits. Each …" at bounding box center [382, 63] width 620 height 61
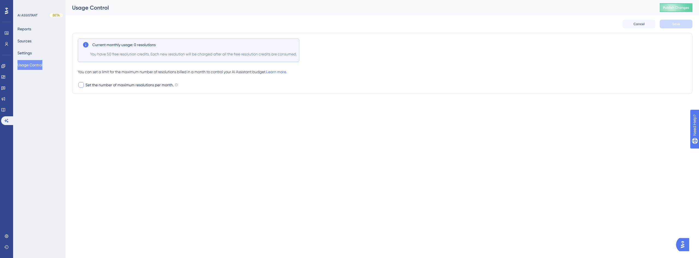
click at [79, 84] on div at bounding box center [80, 84] width 5 height 5
checkbox input "true"
click at [105, 95] on icon at bounding box center [104, 95] width 3 height 3
type input "51"
click at [679, 23] on span "Save" at bounding box center [676, 24] width 8 height 4
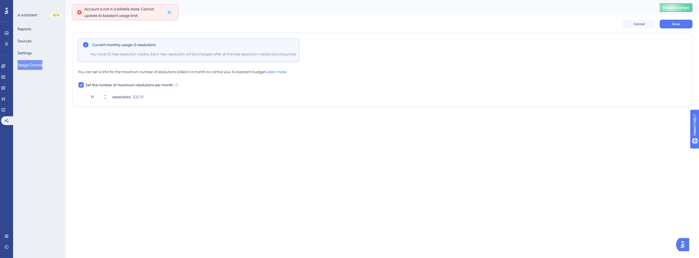
click at [171, 13] on icon at bounding box center [168, 12] width 5 height 5
click at [81, 87] on icon at bounding box center [80, 85] width 3 height 4
checkbox input "false"
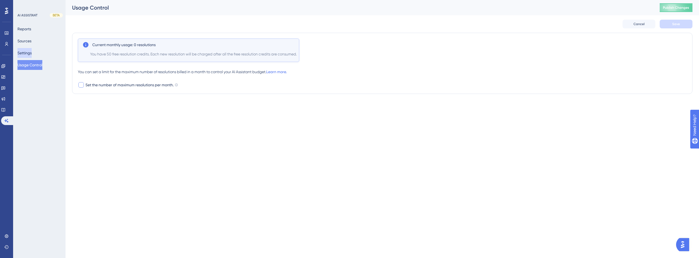
click at [32, 56] on button "Settings" at bounding box center [24, 53] width 14 height 10
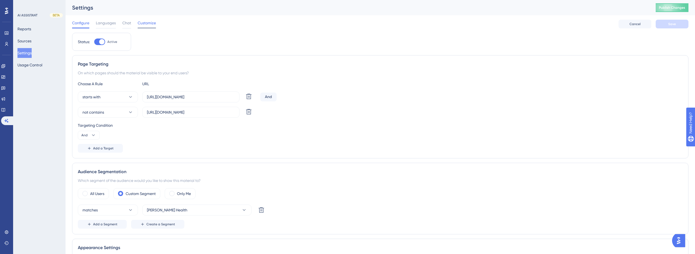
click at [144, 24] on span "Customize" at bounding box center [147, 23] width 18 height 7
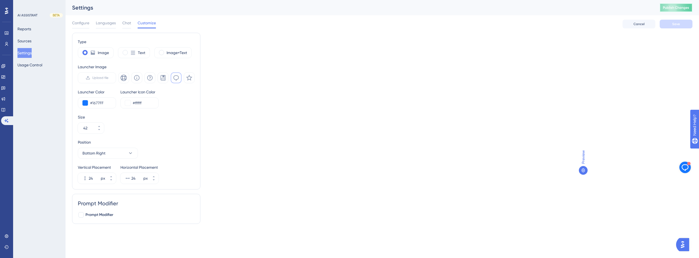
click at [670, 11] on button "Publish Changes" at bounding box center [675, 7] width 33 height 9
click at [5, 74] on link at bounding box center [3, 77] width 4 height 9
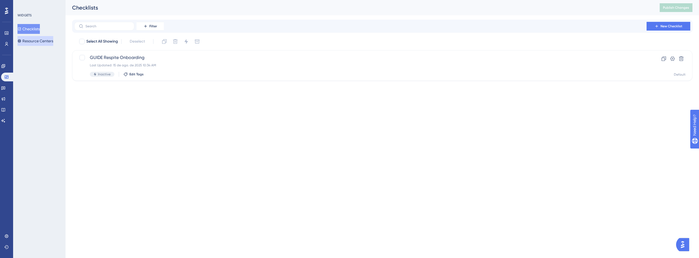
click at [40, 40] on button "Resource Centers" at bounding box center [35, 41] width 36 height 10
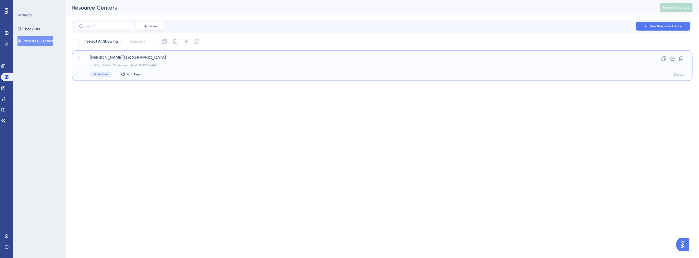
click at [92, 58] on span "Crosby Center" at bounding box center [360, 57] width 541 height 7
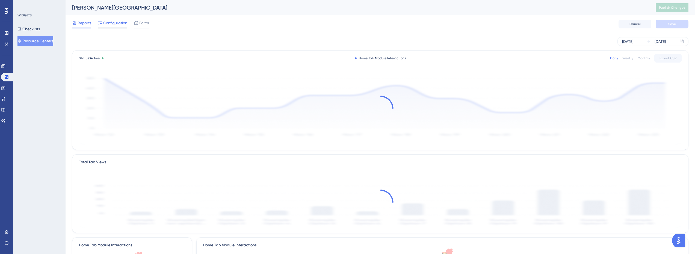
click at [115, 22] on span "Configuration" at bounding box center [115, 23] width 24 height 7
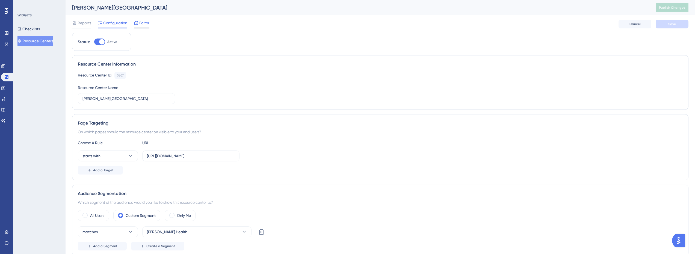
click at [145, 23] on span "Editor" at bounding box center [144, 23] width 10 height 7
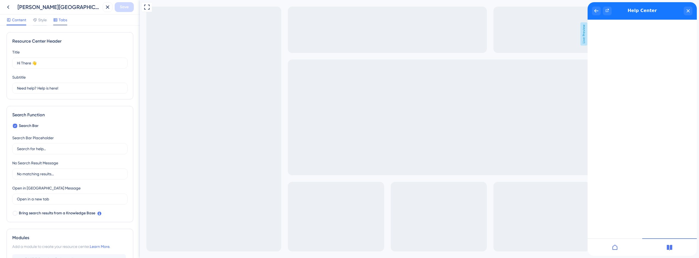
click at [64, 20] on span "Tabs" at bounding box center [63, 20] width 8 height 7
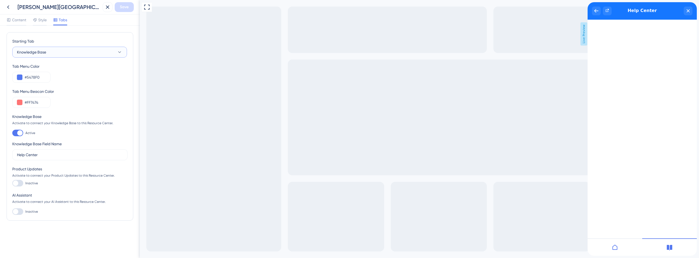
click at [66, 52] on button "Knowledge Base" at bounding box center [69, 52] width 115 height 11
click at [47, 50] on button "Knowledge Base" at bounding box center [69, 52] width 115 height 11
click at [18, 20] on span "Content" at bounding box center [19, 20] width 14 height 7
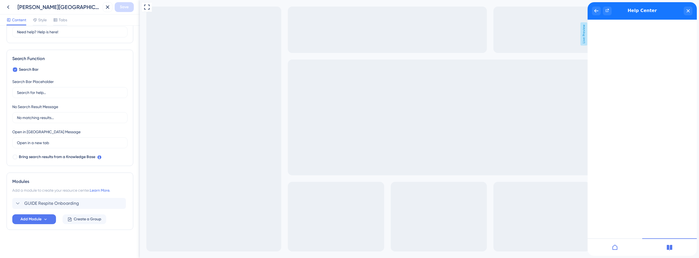
scroll to position [56, 0]
click at [45, 158] on span "Bring search results from a Knowledge Base" at bounding box center [57, 156] width 76 height 7
checkbox input "true"
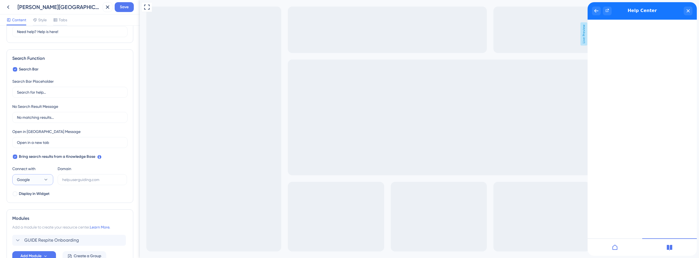
click at [38, 179] on button "Google" at bounding box center [32, 179] width 41 height 11
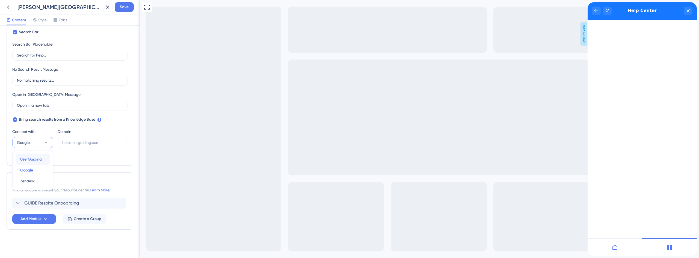
click at [37, 158] on span "UserGuiding" at bounding box center [31, 159] width 22 height 7
type input "https://crosbyhealth-FDCF.help.userguiding.com/api/search?kb_id=17362&lang_code…"
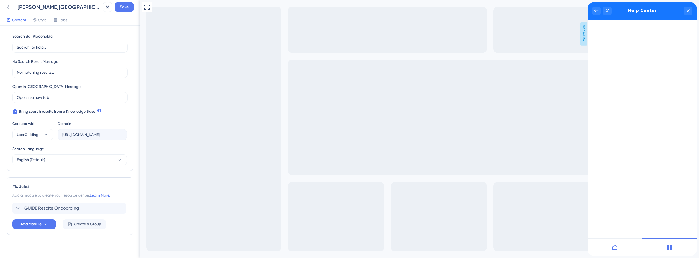
scroll to position [107, 0]
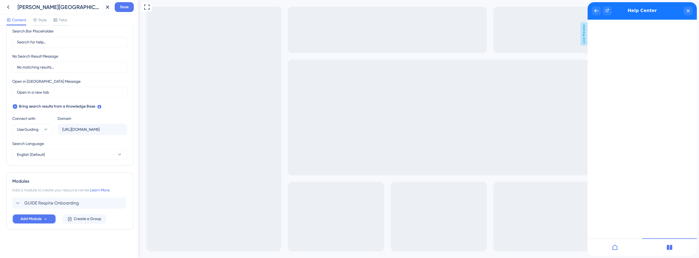
click at [43, 221] on icon at bounding box center [45, 219] width 5 height 5
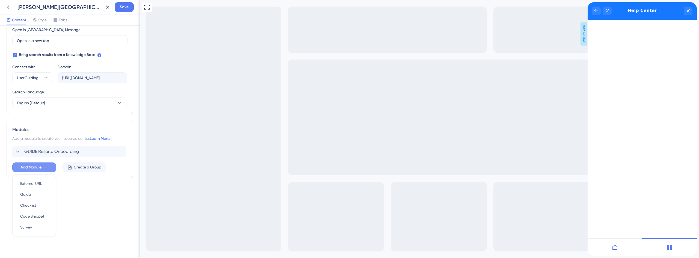
click at [80, 188] on div "Resource Center Header Title Hi There 👋 17 Hi There 👋 Subtitle Need help? Help …" at bounding box center [70, 37] width 127 height 326
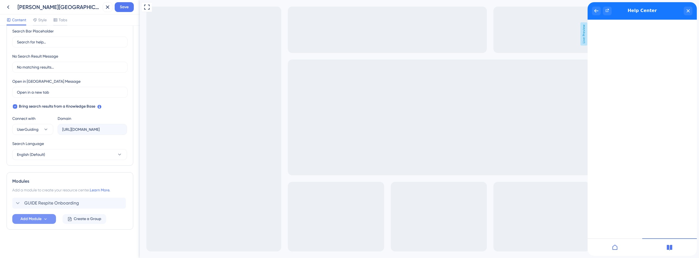
scroll to position [107, 0]
click at [79, 217] on span "Create a Group" at bounding box center [88, 219] width 28 height 7
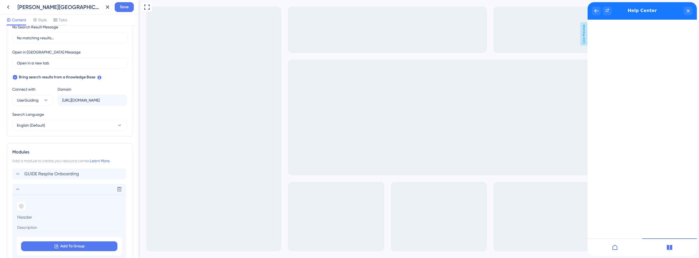
scroll to position [189, 0]
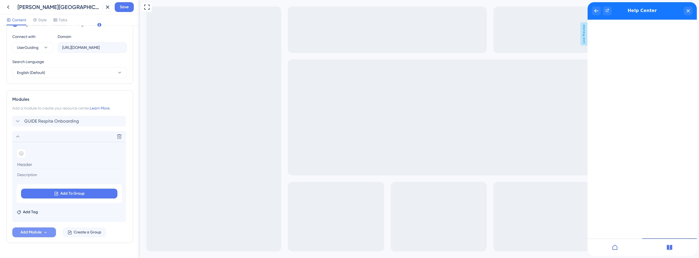
click at [39, 164] on input at bounding box center [70, 164] width 106 height 8
type input "Help Center"
click at [117, 135] on icon at bounding box center [119, 136] width 5 height 5
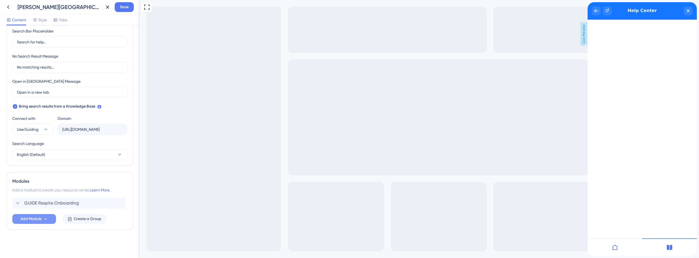
scroll to position [107, 0]
click at [618, 248] on div at bounding box center [614, 246] width 55 height 17
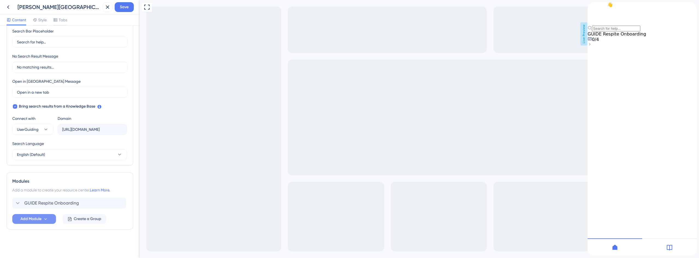
click at [670, 245] on icon at bounding box center [668, 247] width 5 height 5
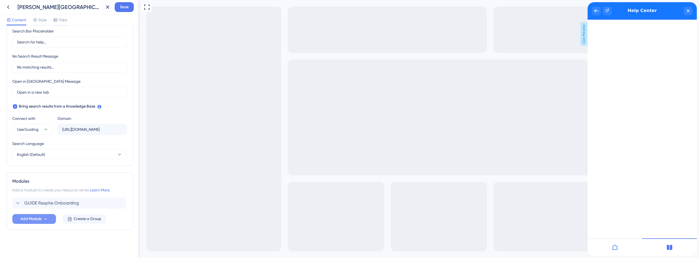
click at [616, 250] on icon at bounding box center [614, 247] width 7 height 7
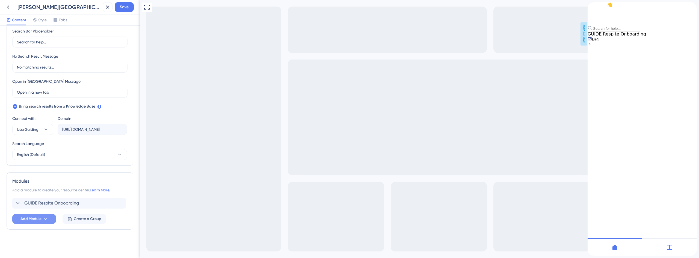
click at [90, 214] on div "GUIDE Respite Onboarding Add Module Create a Group" at bounding box center [69, 211] width 115 height 26
click at [83, 220] on span "Create a Group" at bounding box center [88, 219] width 28 height 7
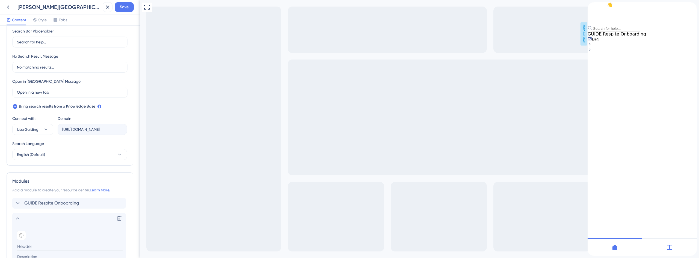
scroll to position [189, 0]
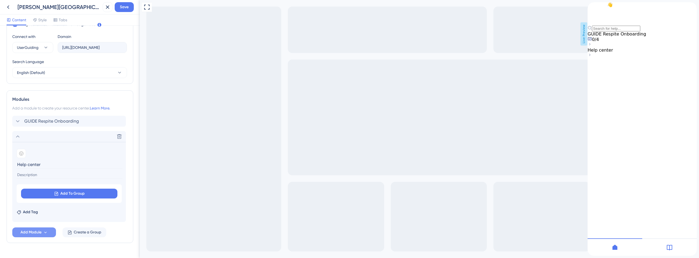
click at [28, 164] on input "Help center" at bounding box center [70, 164] width 106 height 8
type input "Help Center"
click at [73, 192] on span "Add To Group" at bounding box center [72, 193] width 24 height 7
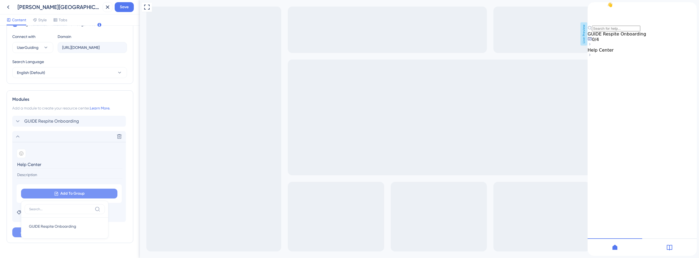
scroll to position [202, 0]
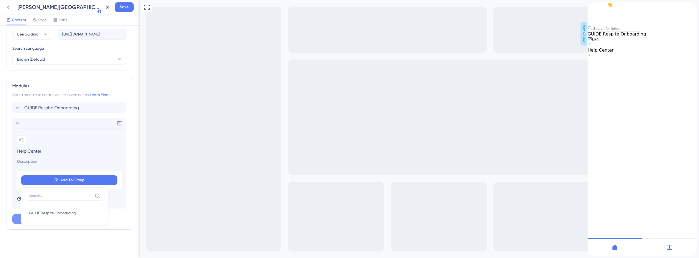
click at [80, 147] on input "Help Center" at bounding box center [70, 151] width 106 height 8
drag, startPoint x: 90, startPoint y: 121, endPoint x: 89, endPoint y: 107, distance: 13.7
click at [96, 102] on div "Modules Add a module to create your resource center. Learn More. GUIDE Respite …" at bounding box center [70, 153] width 127 height 153
click at [35, 220] on span "Add Module" at bounding box center [30, 219] width 21 height 7
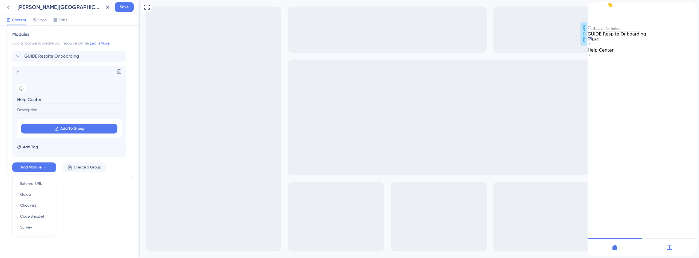
click at [83, 218] on div "Resource Center Header Title Hi There 👋 17 Hi There 👋 Subtitle Need help? Help …" at bounding box center [70, 142] width 140 height 232
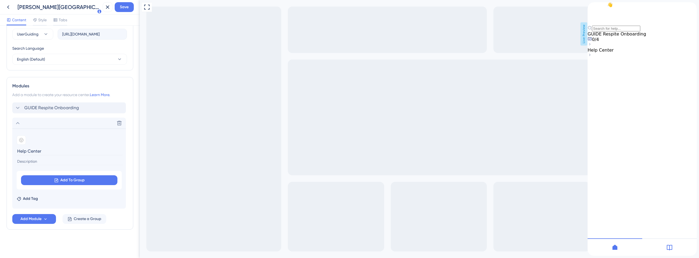
scroll to position [202, 0]
click at [31, 152] on input "Help Center" at bounding box center [70, 151] width 106 height 8
click at [21, 135] on section "Add emoji Help Center Add To Group Add Tag" at bounding box center [69, 169] width 114 height 80
click at [21, 138] on icon at bounding box center [21, 140] width 4 height 4
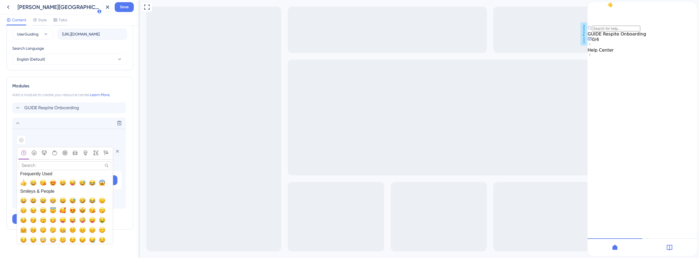
click at [65, 167] on input "Search" at bounding box center [65, 165] width 93 height 8
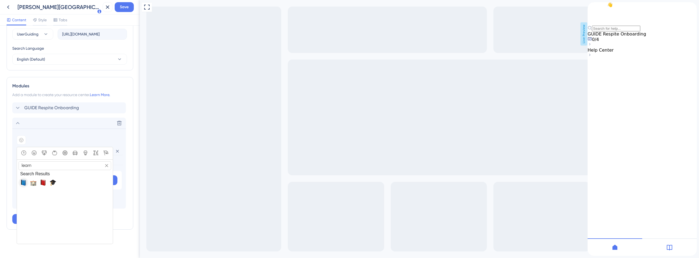
type input "learn"
click at [23, 184] on span "📘, blue_book" at bounding box center [23, 182] width 7 height 7
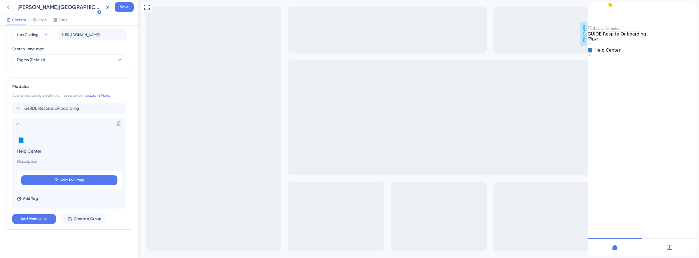
click at [38, 160] on input at bounding box center [70, 161] width 106 height 7
click at [670, 248] on icon at bounding box center [669, 247] width 7 height 7
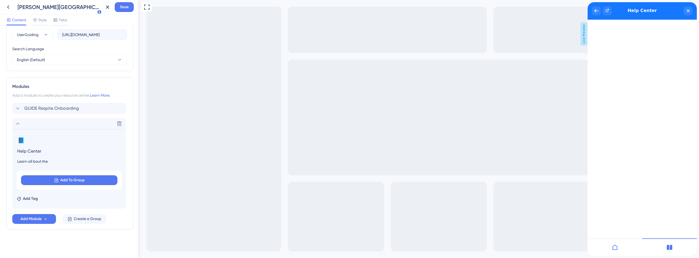
click at [619, 248] on div at bounding box center [614, 246] width 55 height 17
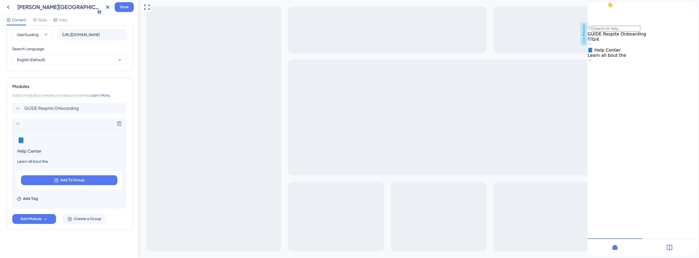
click at [72, 163] on input "Learn all bout the" at bounding box center [70, 161] width 106 height 7
type input "Learn all bout the Crosby App"
click at [107, 240] on div "Resource Center Header Title Hi There 👋 17 Hi There 👋 Subtitle Need help? Help …" at bounding box center [70, 41] width 127 height 421
click at [38, 198] on div "Add Tag" at bounding box center [69, 197] width 105 height 9
click at [31, 198] on span "Add Tag" at bounding box center [30, 198] width 15 height 7
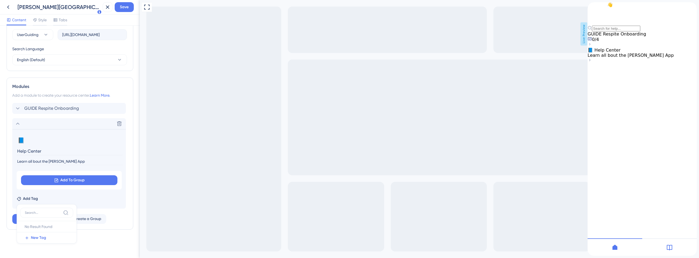
click at [45, 215] on label at bounding box center [46, 213] width 53 height 10
click at [45, 215] on input at bounding box center [43, 212] width 36 height 4
click at [44, 211] on input at bounding box center [43, 212] width 36 height 4
type input "Help"
click at [68, 244] on div "Resource Center Header Title Hi There 👋 17 Hi There 👋 Subtitle Need help? Help …" at bounding box center [70, 41] width 127 height 421
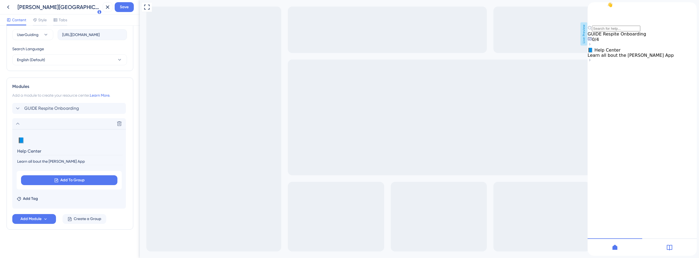
click at [30, 195] on div "Add Tag" at bounding box center [69, 197] width 105 height 9
click at [34, 200] on span "Add Tag" at bounding box center [30, 198] width 15 height 7
type input "Help"
click at [31, 235] on span "New Tag" at bounding box center [38, 237] width 15 height 7
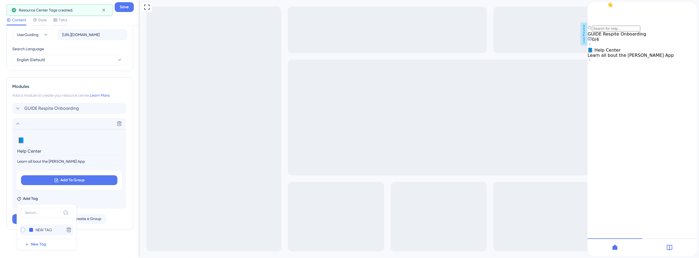
click at [22, 229] on div at bounding box center [23, 230] width 4 height 4
checkbox input "true"
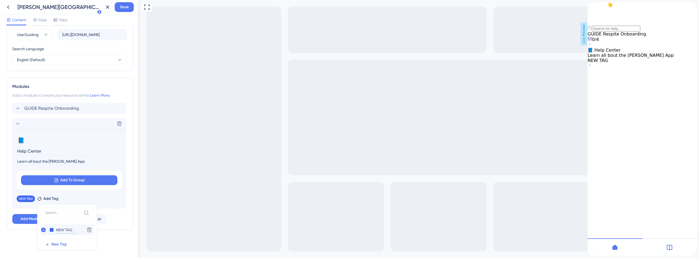
click at [72, 230] on input "NEW TAG" at bounding box center [67, 230] width 22 height 7
click at [90, 230] on icon at bounding box center [89, 229] width 5 height 5
click at [55, 238] on span "New Tag" at bounding box center [58, 237] width 15 height 7
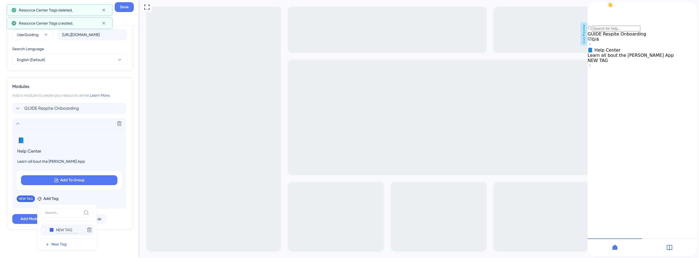
click at [65, 231] on input "NEW TAG" at bounding box center [67, 230] width 22 height 7
click at [64, 231] on input "NEW TAG" at bounding box center [67, 230] width 22 height 7
type input "Help"
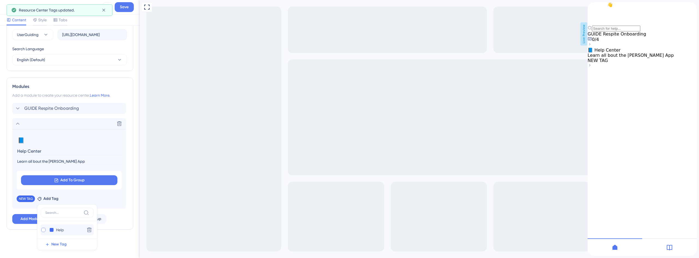
click at [42, 230] on div at bounding box center [43, 230] width 4 height 4
checkbox input "true"
click at [44, 241] on div "Resource Center Header Title Hi There 👋 17 Hi There 👋 Subtitle Need help? Help …" at bounding box center [70, 41] width 127 height 421
click at [29, 197] on span "NEW TAG" at bounding box center [26, 198] width 14 height 4
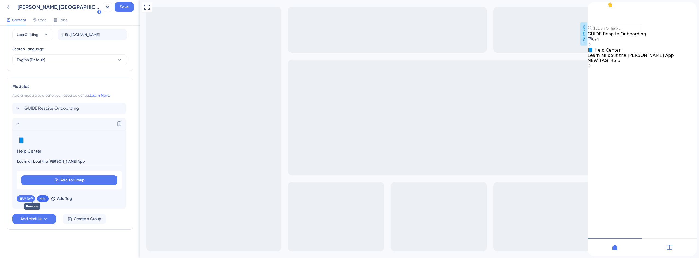
click at [33, 198] on icon at bounding box center [32, 198] width 2 height 2
click at [100, 239] on div "Resource Center Header Title Hi There 👋 17 Hi There 👋 Subtitle Need help? Help …" at bounding box center [70, 41] width 127 height 421
drag, startPoint x: 44, startPoint y: 150, endPoint x: 0, endPoint y: 153, distance: 44.0
click at [0, 153] on div "Resource Center Header Title Hi There 👋 17 Hi There 👋 Subtitle Need help? Help …" at bounding box center [70, 142] width 140 height 232
type input "Knowledge Base"
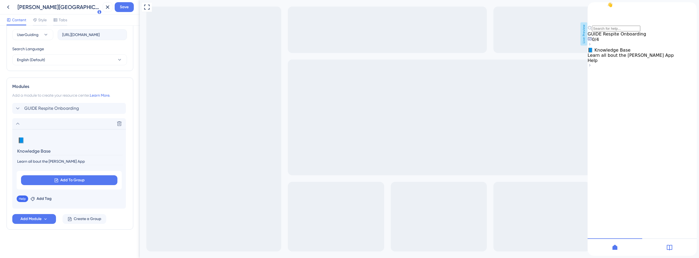
click at [69, 233] on div "Resource Center Header Title Hi There 👋 17 Hi There 👋 Subtitle Need help? Help …" at bounding box center [70, 41] width 127 height 421
click at [25, 198] on icon at bounding box center [26, 198] width 2 height 2
click at [24, 198] on span "Add Tag" at bounding box center [30, 198] width 15 height 7
click at [41, 230] on input "Help" at bounding box center [46, 230] width 22 height 7
click at [46, 230] on input "Help" at bounding box center [46, 230] width 22 height 7
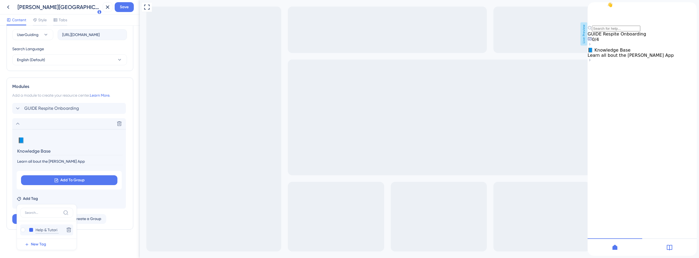
type input "Help & Tutoria"
click at [59, 229] on input "Help & Tutoria" at bounding box center [48, 230] width 26 height 7
drag, startPoint x: 49, startPoint y: 230, endPoint x: 20, endPoint y: 232, distance: 29.1
click at [20, 232] on div "Help & Tutoria Help & Tutoria Delete New Tag" at bounding box center [47, 227] width 60 height 46
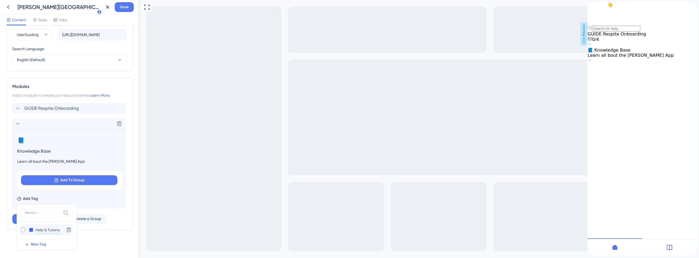
type input "Tutoria"
click at [52, 229] on input "Tutoria" at bounding box center [46, 230] width 22 height 7
click at [49, 233] on input "Tutoria" at bounding box center [46, 230] width 22 height 7
type input "Tutorials"
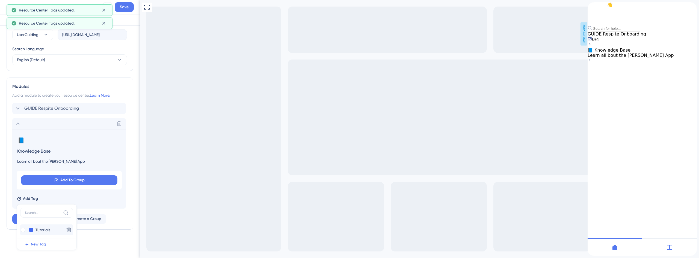
click at [30, 229] on button at bounding box center [31, 230] width 4 height 4
click at [35, 231] on div at bounding box center [35, 232] width 4 height 4
click at [36, 225] on div at bounding box center [35, 225] width 4 height 4
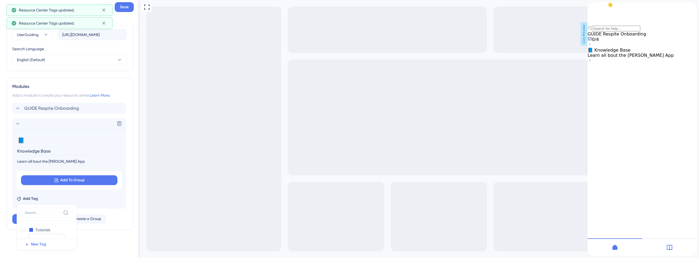
click at [23, 230] on div at bounding box center [23, 230] width 4 height 4
checkbox input "true"
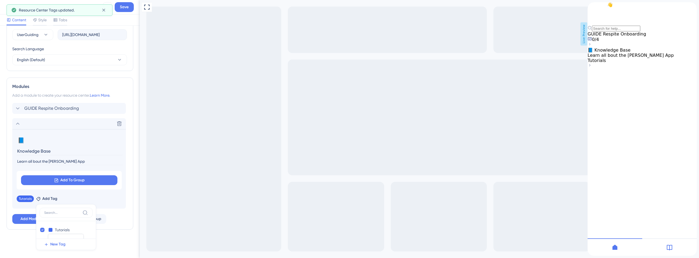
click at [102, 237] on div "Resource Center Header Title Hi There 👋 17 Hi There 👋 Subtitle Need help? Help …" at bounding box center [70, 41] width 127 height 421
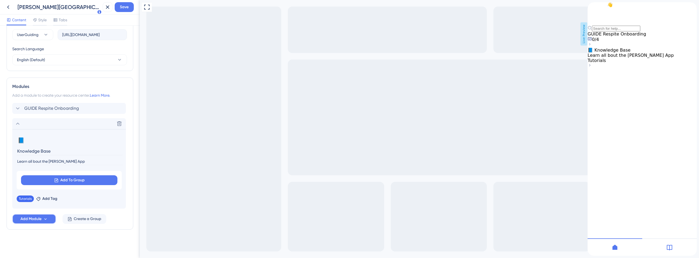
click at [46, 221] on button "Add Module" at bounding box center [34, 219] width 44 height 10
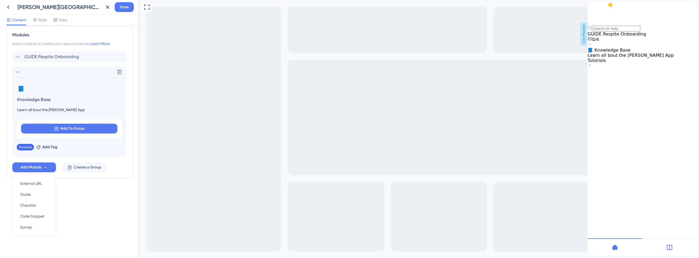
click at [77, 214] on div "Resource Center Header Title Hi There 👋 17 Hi There 👋 Subtitle Need help? Help …" at bounding box center [70, 142] width 140 height 232
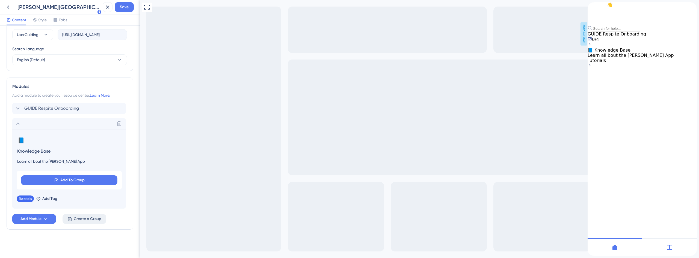
click at [86, 221] on span "Create a Group" at bounding box center [88, 219] width 28 height 7
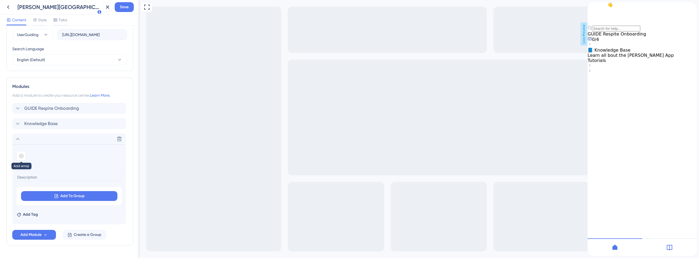
click at [20, 154] on icon at bounding box center [21, 156] width 4 height 4
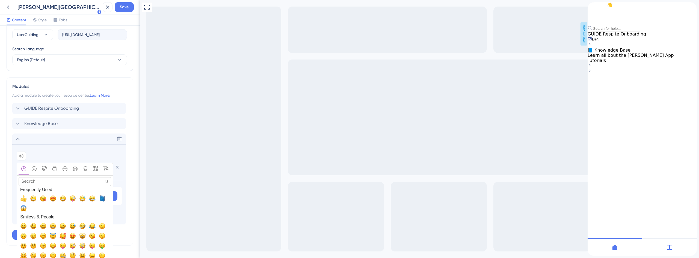
click at [33, 182] on input "Search" at bounding box center [65, 181] width 93 height 8
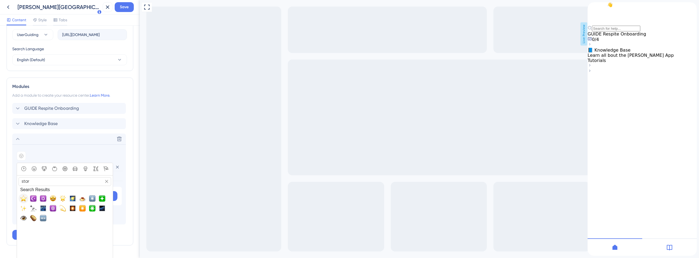
type input "star"
click at [24, 199] on span "⭐, star" at bounding box center [23, 198] width 7 height 7
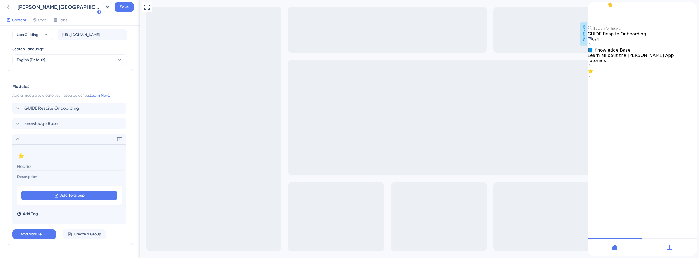
click at [37, 168] on input at bounding box center [70, 166] width 106 height 8
click at [38, 168] on input at bounding box center [70, 166] width 106 height 8
type input "P"
click at [30, 164] on input at bounding box center [70, 166] width 106 height 8
paste input "Satisfaction Survey"
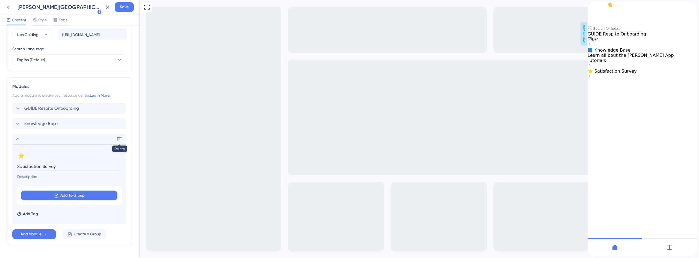
type input "Satisfaction Survey"
click at [55, 178] on input at bounding box center [70, 176] width 106 height 7
type input "H"
click at [49, 177] on input at bounding box center [70, 176] width 106 height 7
paste input "Help us improve the platform in less than 1 minute."
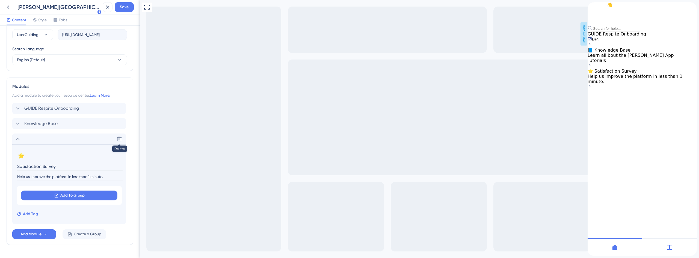
type input "Help us improve the platform in less than 1 minute."
click at [33, 215] on span "Add Tag" at bounding box center [30, 214] width 15 height 7
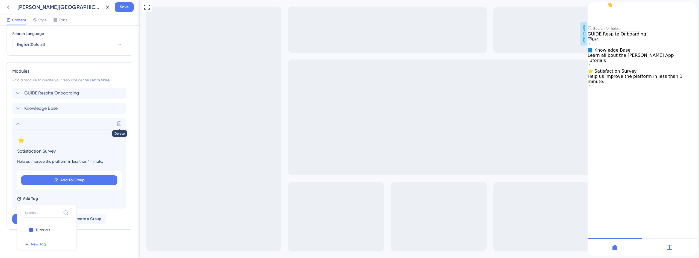
click at [49, 213] on input at bounding box center [43, 212] width 36 height 4
drag, startPoint x: 40, startPoint y: 213, endPoint x: 26, endPoint y: 212, distance: 14.3
click at [26, 212] on input "Survey" at bounding box center [43, 212] width 36 height 4
type input "S"
click at [41, 243] on span "New Tag" at bounding box center [38, 244] width 15 height 7
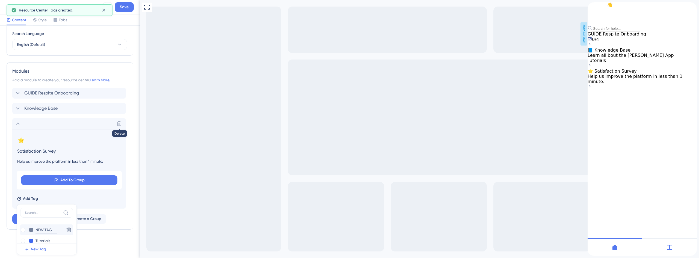
click at [41, 228] on input "NEW TAG" at bounding box center [46, 230] width 22 height 7
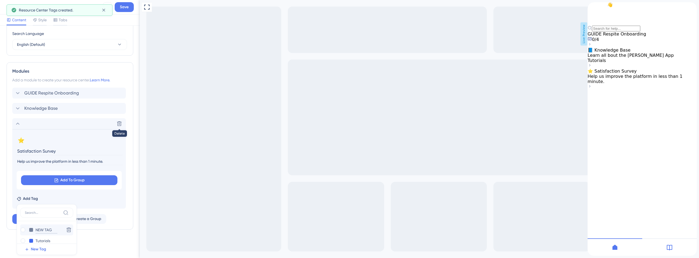
click at [41, 228] on input "NEW TAG" at bounding box center [46, 230] width 22 height 7
type input "Survey"
click at [32, 229] on button at bounding box center [31, 230] width 4 height 4
click at [57, 236] on div at bounding box center [57, 237] width 4 height 4
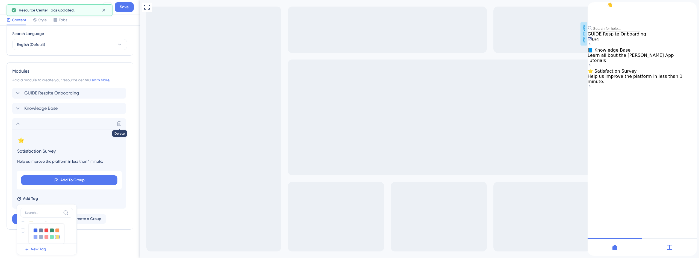
click at [116, 199] on div "Add Tag Survey Survey Delete Tutorials Tutorials Delete New Tag" at bounding box center [69, 197] width 105 height 9
click at [33, 201] on span "Add Tag" at bounding box center [30, 198] width 15 height 7
click at [31, 251] on button "New Tag" at bounding box center [48, 249] width 56 height 11
click at [44, 227] on input "NEW TAG" at bounding box center [46, 230] width 22 height 7
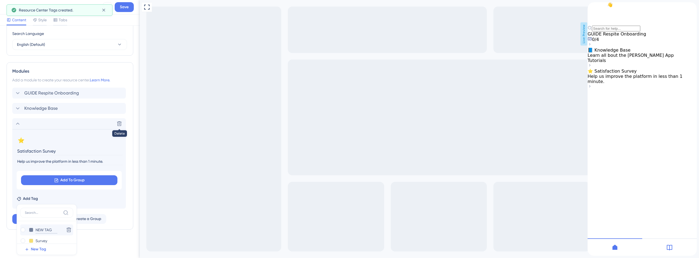
click at [44, 227] on input "NEW TAG" at bounding box center [46, 230] width 22 height 7
type input "Improvement"
click at [44, 229] on input "Improvement" at bounding box center [47, 230] width 24 height 7
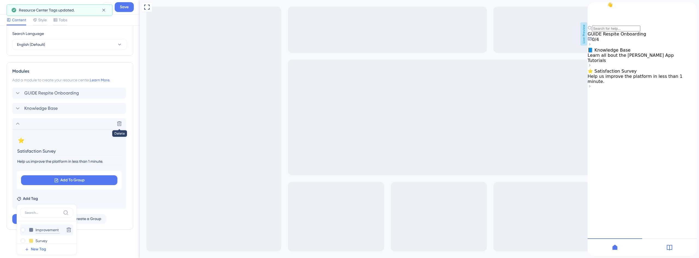
click at [50, 231] on input "Improvement" at bounding box center [47, 230] width 24 height 7
type input "Enhancement"
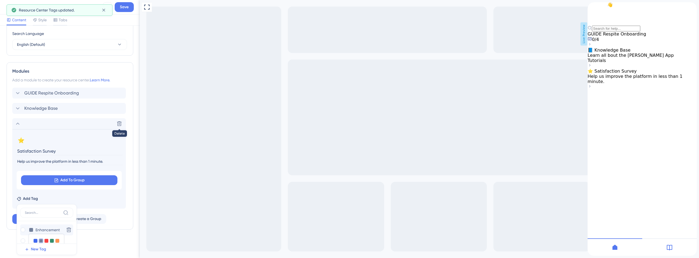
scroll to position [17, 0]
click at [52, 224] on div at bounding box center [52, 224] width 4 height 4
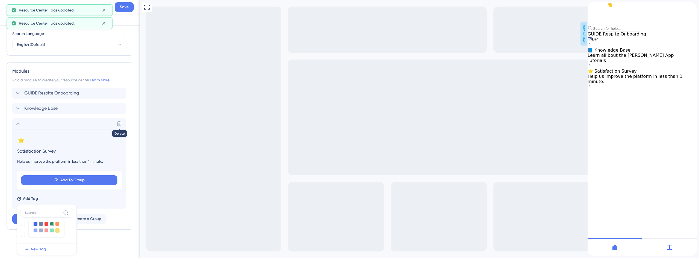
click at [57, 232] on div at bounding box center [57, 230] width 4 height 4
click at [58, 231] on div at bounding box center [57, 230] width 4 height 4
click at [99, 204] on section "⭐ Change emoji Remove emoji Satisfaction Survey Help us improve the platform in…" at bounding box center [69, 168] width 114 height 79
click at [32, 201] on span "Add Tag" at bounding box center [30, 198] width 15 height 7
click at [21, 231] on div at bounding box center [23, 230] width 4 height 4
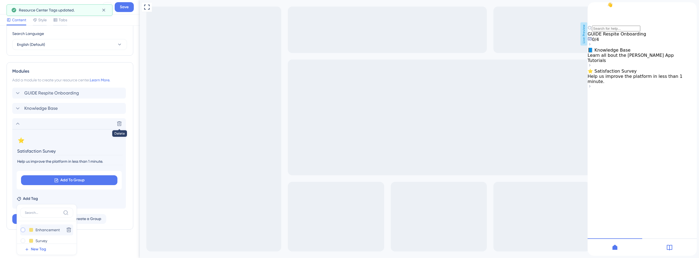
checkbox input "true"
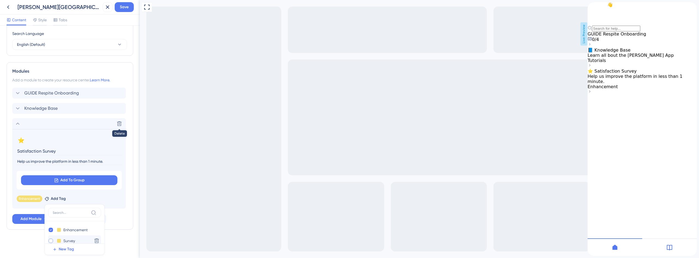
click at [49, 241] on div at bounding box center [51, 241] width 4 height 4
checkbox input "true"
click at [115, 199] on div "Enhancement Remove Survey Remove Add Tag Enhancement Enhancement Delete Survey …" at bounding box center [69, 197] width 105 height 9
click at [30, 199] on span "Enhancement" at bounding box center [29, 198] width 21 height 4
click at [32, 199] on span "Enhancement" at bounding box center [29, 198] width 21 height 4
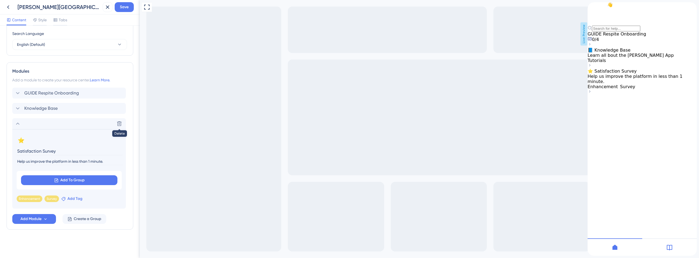
click at [78, 199] on span "Add Tag" at bounding box center [74, 198] width 15 height 7
click at [75, 229] on button at bounding box center [75, 230] width 4 height 4
click at [102, 225] on div at bounding box center [102, 224] width 4 height 4
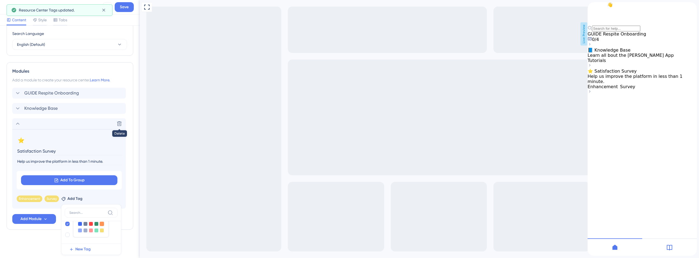
click at [102, 225] on div at bounding box center [102, 224] width 4 height 4
click at [102, 224] on div at bounding box center [102, 224] width 4 height 4
click at [115, 196] on div "Enhancement Remove Survey Remove Add Tag Enhancement Enhancement Delete Survey …" at bounding box center [69, 197] width 105 height 9
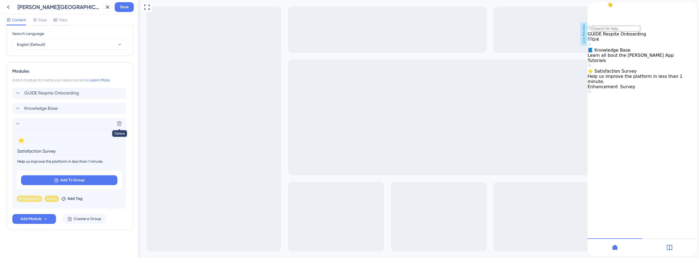
click at [30, 199] on span "Enhancement" at bounding box center [29, 198] width 21 height 4
click at [72, 200] on span "Add Tag" at bounding box center [74, 198] width 15 height 7
click at [76, 240] on button at bounding box center [75, 241] width 4 height 4
click at [75, 242] on button at bounding box center [75, 241] width 4 height 4
click at [73, 224] on button at bounding box center [75, 224] width 4 height 4
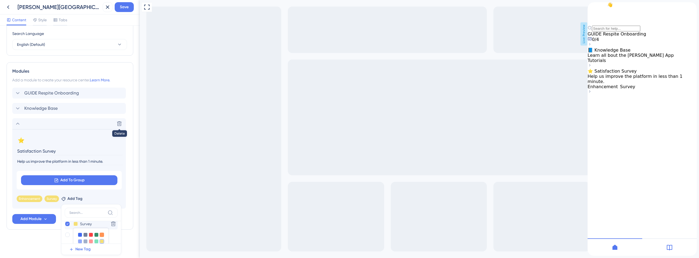
click at [101, 235] on div at bounding box center [102, 235] width 4 height 4
click at [112, 192] on section "⭐ Change emoji Remove emoji Satisfaction Survey Help us improve the platform in…" at bounding box center [69, 168] width 114 height 79
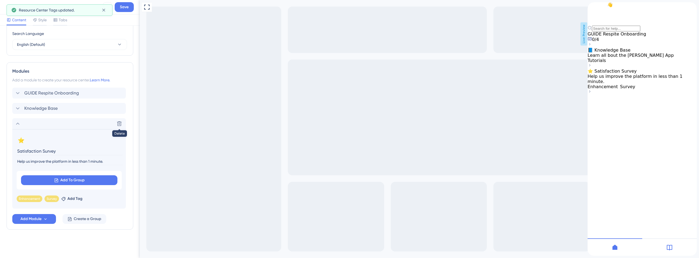
click at [89, 203] on section "⭐ Change emoji Remove emoji Satisfaction Survey Help us improve the platform in…" at bounding box center [69, 168] width 114 height 79
click at [75, 198] on span "Add Tag" at bounding box center [74, 198] width 15 height 7
click at [68, 229] on icon at bounding box center [68, 229] width 2 height 1
checkbox input "false"
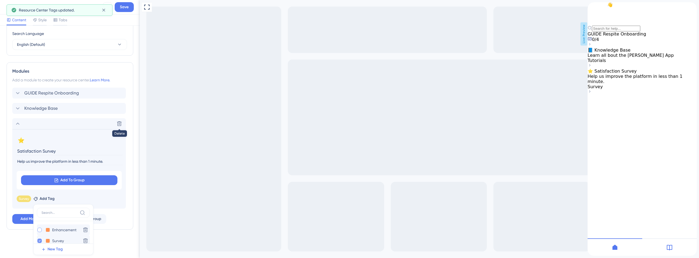
click at [40, 241] on icon at bounding box center [39, 241] width 2 height 4
checkbox input "false"
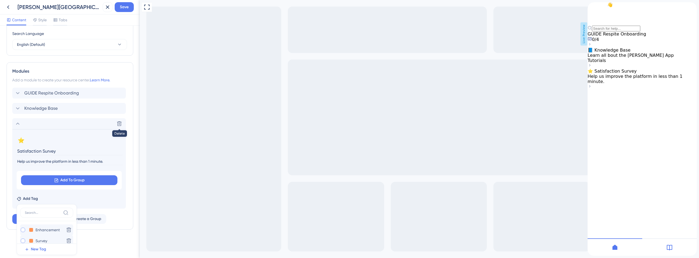
click at [25, 230] on div at bounding box center [23, 230] width 4 height 4
checkbox input "true"
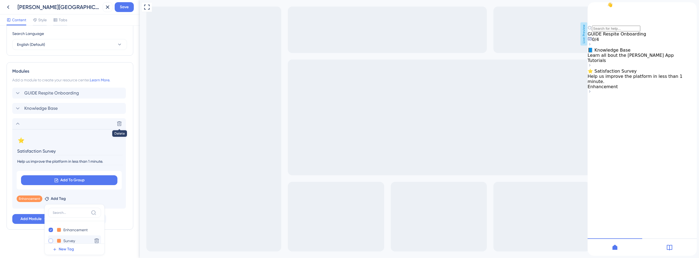
click at [50, 241] on div at bounding box center [51, 241] width 4 height 4
checkbox input "true"
click at [112, 196] on div "Enhancement Remove Survey Remove Add Tag Enhancement Enhancement Delete Survey …" at bounding box center [69, 197] width 105 height 9
click at [55, 198] on icon at bounding box center [56, 197] width 3 height 3
click at [34, 199] on span "Enhancement" at bounding box center [29, 198] width 21 height 4
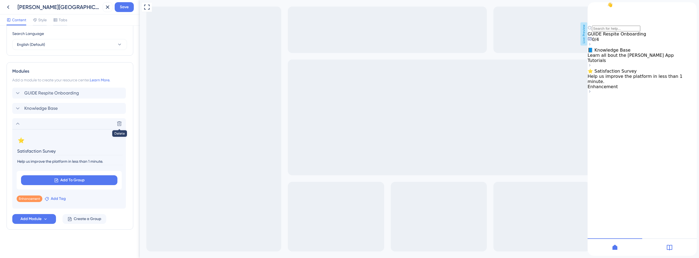
click at [55, 199] on span "Add Tag" at bounding box center [58, 198] width 15 height 7
click at [82, 229] on input "Enhancement" at bounding box center [75, 230] width 25 height 7
click at [87, 230] on input "Enhancement" at bounding box center [75, 230] width 25 height 7
type input "Enhancements"
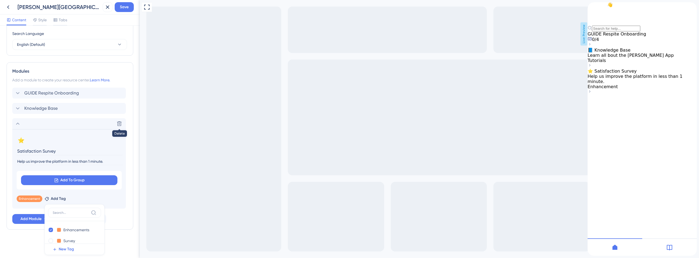
click at [108, 213] on div "GUIDE Respite Onboarding Knowledge Base Delete ⭐ Change emoji Remove emoji Sati…" at bounding box center [69, 156] width 115 height 136
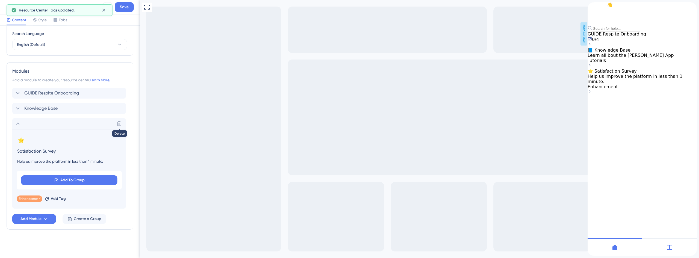
click at [32, 199] on span "Enhancement" at bounding box center [29, 198] width 21 height 4
click at [36, 198] on span "Enhancement" at bounding box center [29, 198] width 21 height 4
click at [39, 198] on icon at bounding box center [39, 197] width 3 height 3
click at [30, 199] on span "Add Tag" at bounding box center [30, 198] width 15 height 7
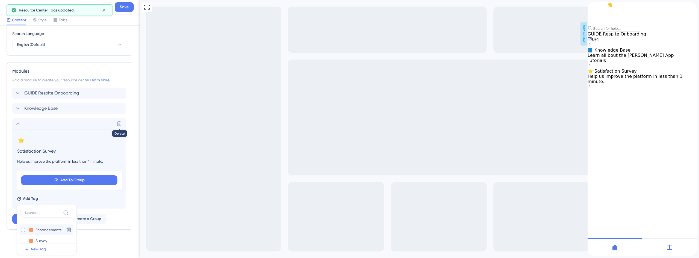
click at [23, 229] on div at bounding box center [23, 230] width 4 height 4
checkbox input "true"
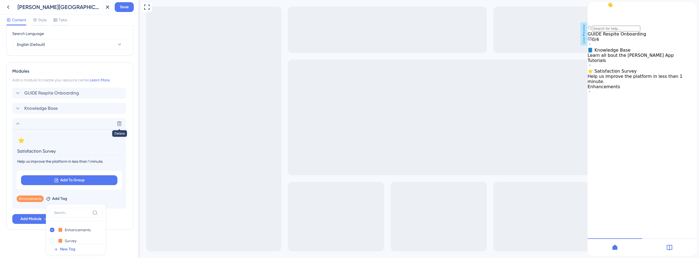
click at [120, 199] on div "Enhancements Remove Add Tag Enhancements Enhancements Delete Survey Survey Dele…" at bounding box center [69, 197] width 105 height 9
click at [119, 241] on div "Resource Center Header Title Hi There 👋 17 Hi There 👋 Subtitle Need help? Help …" at bounding box center [70, 34] width 127 height 436
click at [94, 221] on span "Create a Group" at bounding box center [88, 219] width 28 height 7
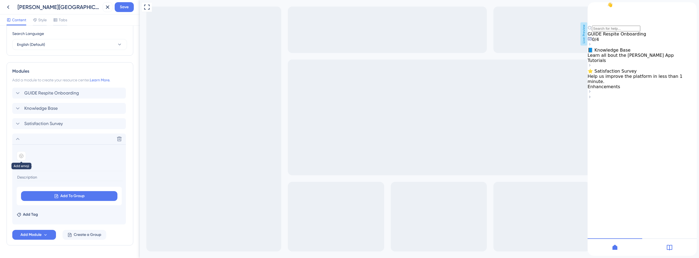
click at [24, 155] on div at bounding box center [21, 155] width 9 height 9
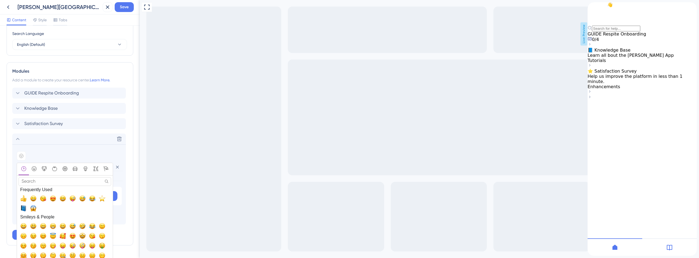
click at [39, 185] on input "Search" at bounding box center [65, 181] width 93 height 8
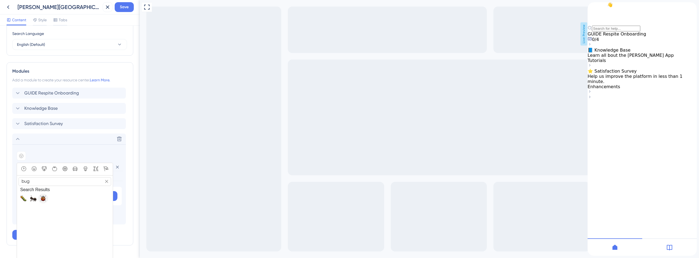
type input "bug"
click at [43, 200] on span "🐞, beetle" at bounding box center [43, 198] width 7 height 7
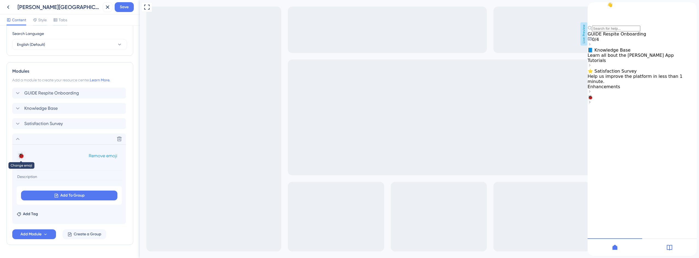
click at [23, 156] on button "🐞" at bounding box center [21, 155] width 9 height 9
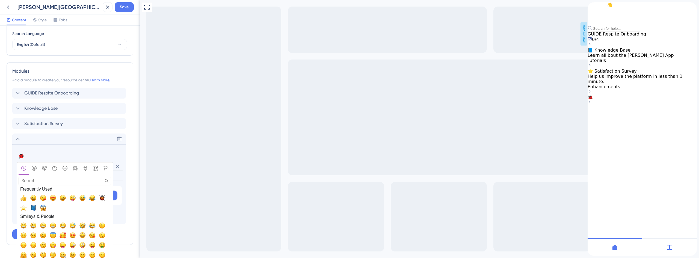
click at [40, 181] on input "Search" at bounding box center [65, 181] width 93 height 8
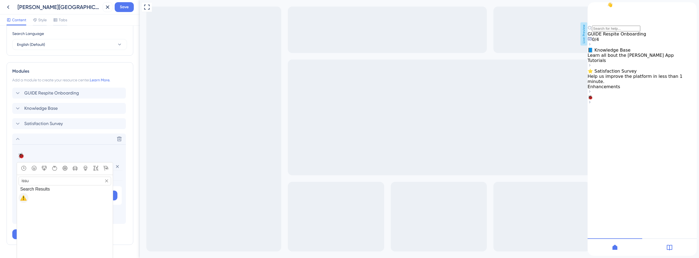
type input "issu"
click at [24, 198] on span "⚠️, warning" at bounding box center [23, 198] width 7 height 7
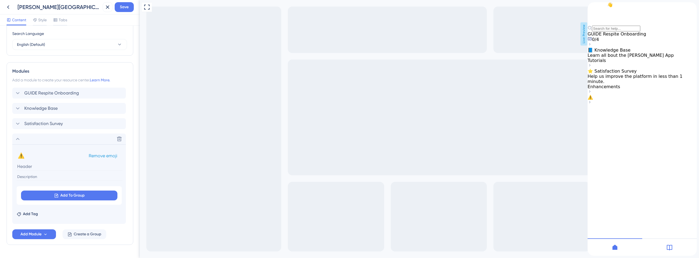
click at [28, 159] on div "⚠️ Change emoji Remove emoji" at bounding box center [69, 155] width 105 height 9
click at [22, 157] on button "⚠️" at bounding box center [21, 155] width 9 height 9
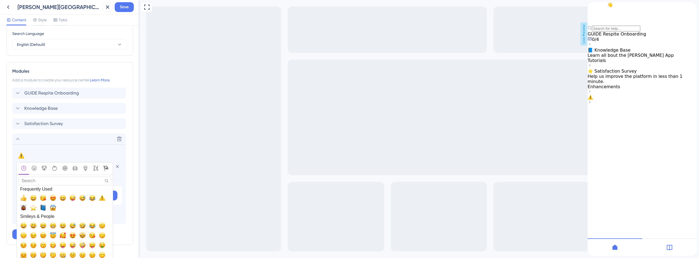
click at [106, 166] on icon "Flags" at bounding box center [105, 168] width 5 height 5
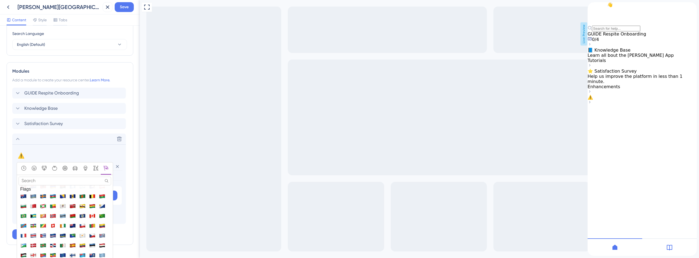
scroll to position [1767, 0]
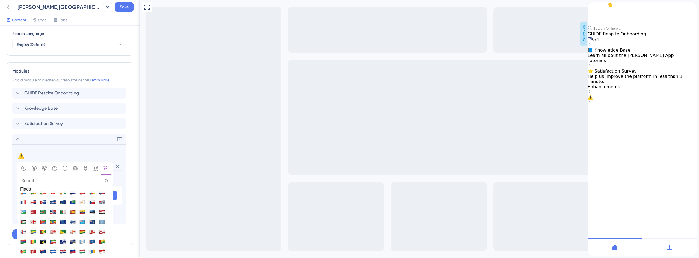
click at [34, 181] on input "Search" at bounding box center [65, 181] width 93 height 8
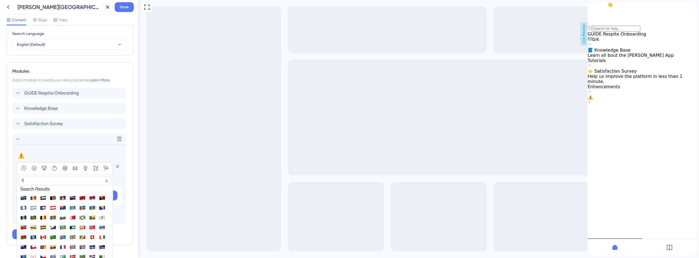
type input "f"
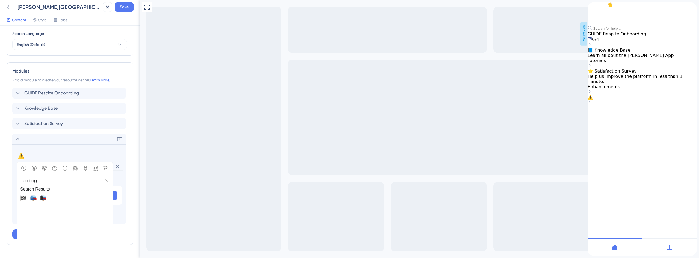
drag, startPoint x: 39, startPoint y: 179, endPoint x: 28, endPoint y: 181, distance: 10.5
click at [28, 181] on input "red flag" at bounding box center [65, 181] width 93 height 8
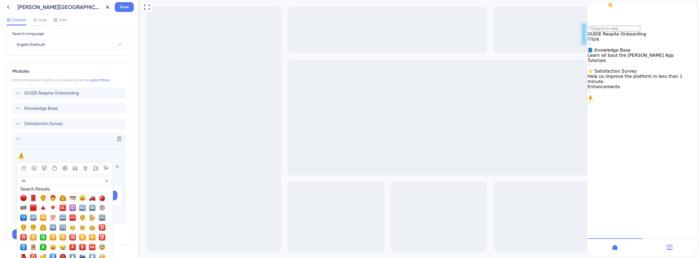
type input "r"
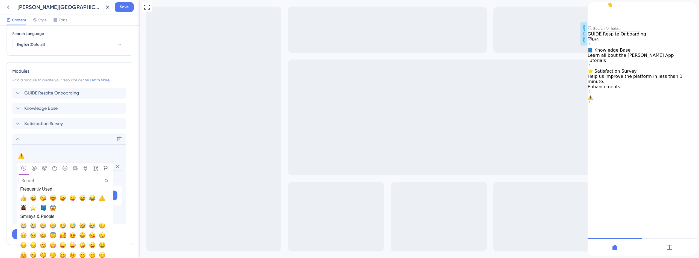
click at [106, 168] on icon "Flags" at bounding box center [105, 168] width 5 height 5
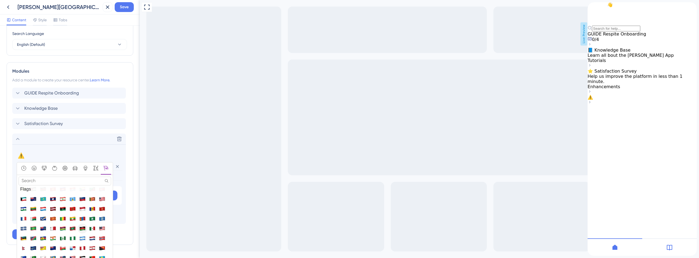
scroll to position [1893, 0]
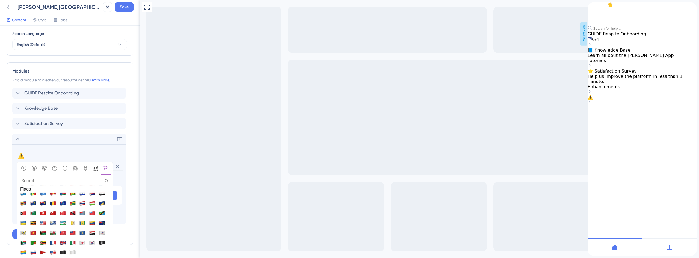
click at [99, 165] on button "Symbols" at bounding box center [96, 168] width 10 height 12
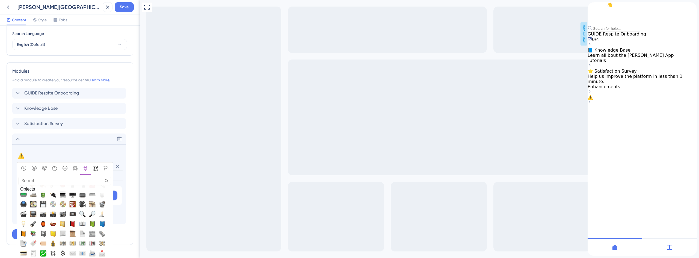
scroll to position [1261, 0]
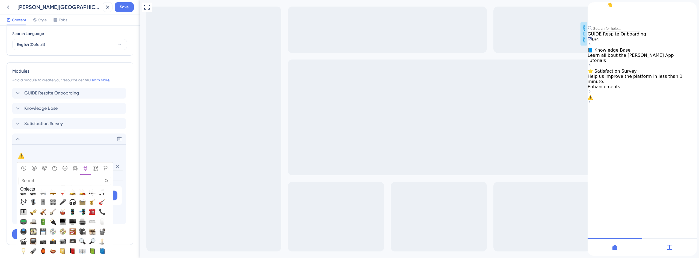
click at [31, 180] on input "Search" at bounding box center [65, 181] width 93 height 8
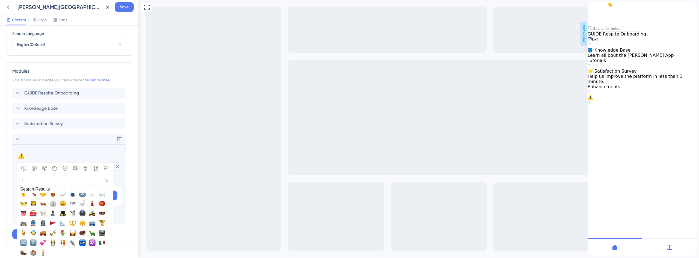
scroll to position [0, 0]
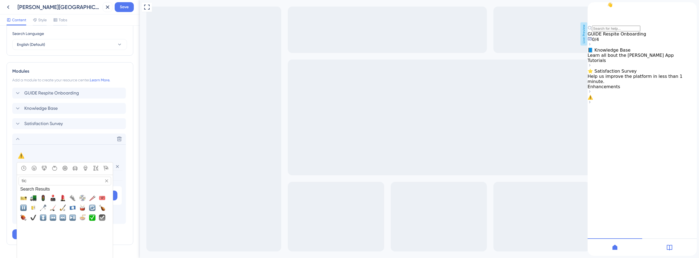
type input "tick"
drag, startPoint x: 31, startPoint y: 181, endPoint x: 20, endPoint y: 181, distance: 10.1
click at [21, 181] on input "tick" at bounding box center [65, 181] width 93 height 8
type input "err"
click at [33, 218] on span "🚨, rotating_light" at bounding box center [33, 217] width 7 height 7
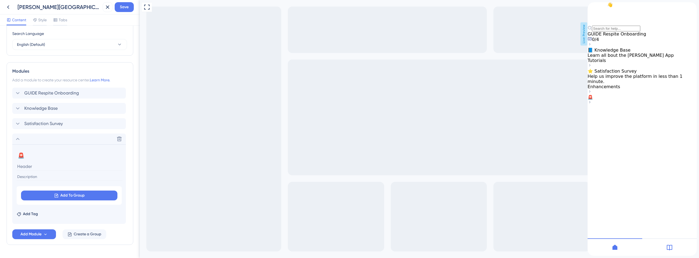
click at [39, 167] on input at bounding box center [70, 166] width 106 height 8
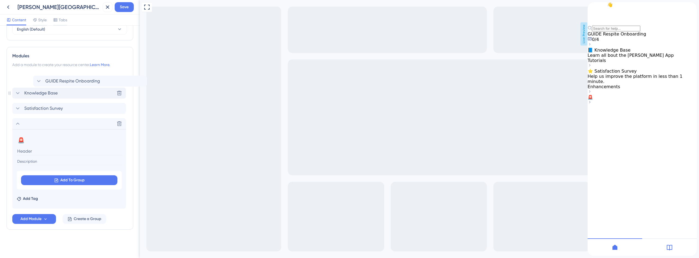
scroll to position [229, 0]
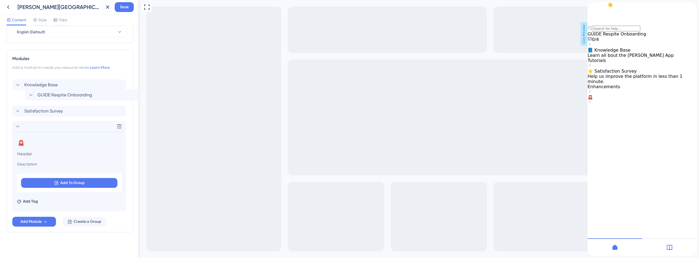
drag, startPoint x: 13, startPoint y: 93, endPoint x: 26, endPoint y: 96, distance: 13.8
click at [26, 96] on div "GUIDE Respite Onboarding Knowledge Base Satisfaction Survey Delete 🚨 Change emo…" at bounding box center [69, 143] width 115 height 136
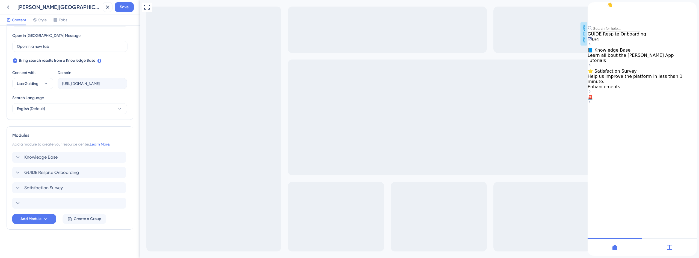
scroll to position [153, 0]
drag, startPoint x: 14, startPoint y: 172, endPoint x: 12, endPoint y: 208, distance: 36.9
click at [12, 208] on div "Modules Add a module to create your resource center. Learn More. Knowledge Base…" at bounding box center [70, 177] width 127 height 103
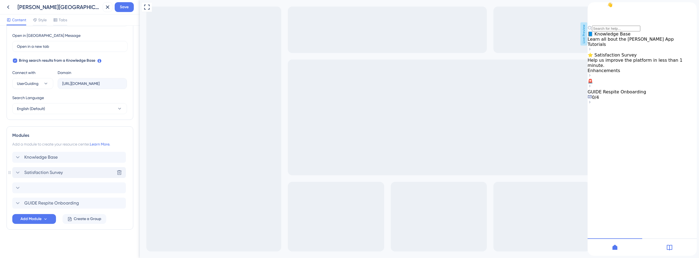
click at [18, 174] on icon at bounding box center [17, 172] width 7 height 7
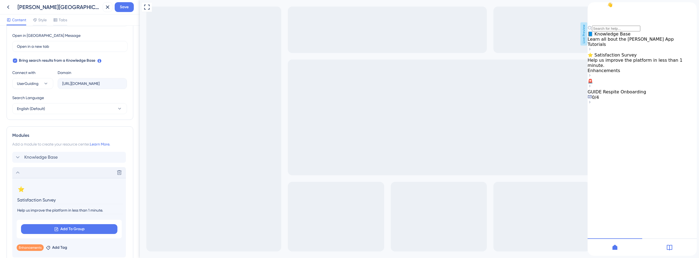
click at [81, 212] on input "Help us improve the platform in less than 1 minute." at bounding box center [70, 210] width 106 height 7
click at [52, 157] on span "Knowledge Base" at bounding box center [40, 157] width 33 height 7
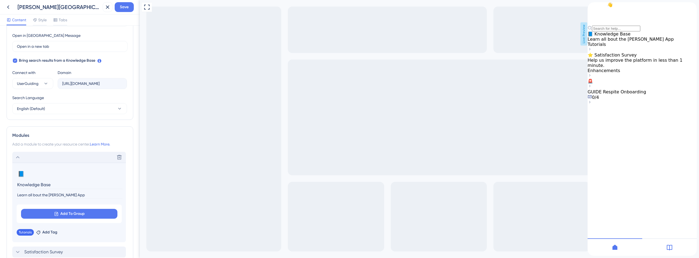
click at [44, 185] on input "Knowledge Base" at bounding box center [70, 184] width 106 height 8
click at [43, 185] on input "Knowledge Base" at bounding box center [70, 184] width 106 height 8
type input "Training & Tutorials"
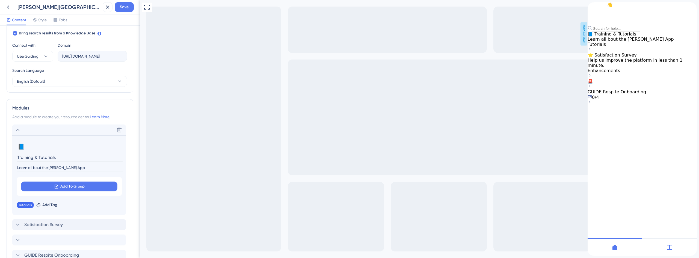
click at [63, 164] on input "Learn all bout the Crosby App" at bounding box center [70, 167] width 106 height 7
paste input "Access guides, videos, and resources to master the platform."
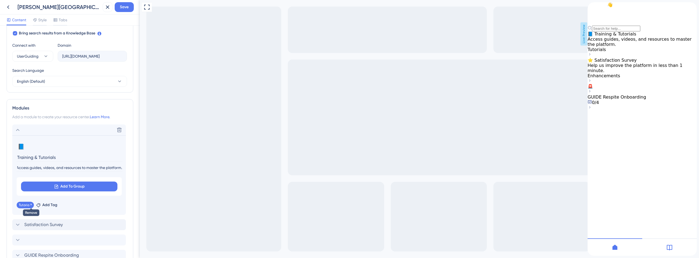
type input "Access guides, videos, and resources to master the platform."
click at [32, 204] on icon at bounding box center [30, 204] width 3 height 3
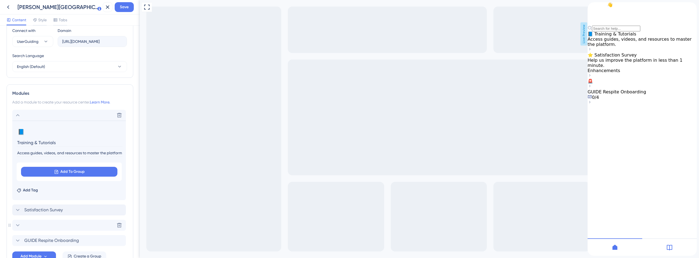
scroll to position [232, 0]
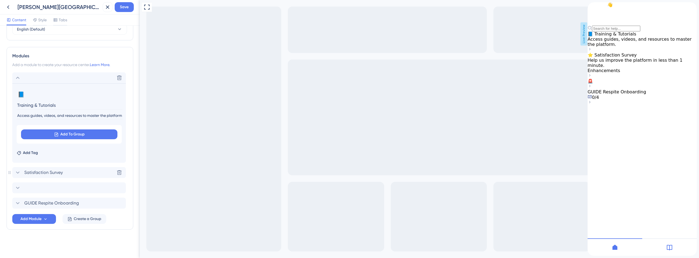
click at [17, 172] on icon at bounding box center [18, 172] width 4 height 2
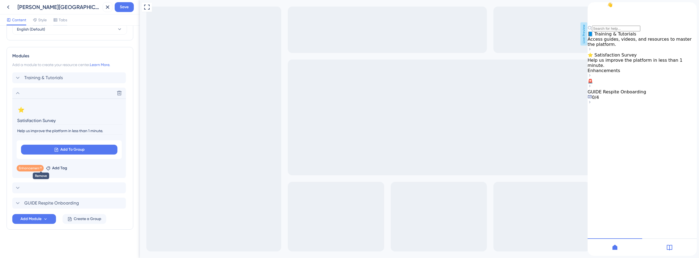
click at [40, 169] on icon at bounding box center [40, 167] width 3 height 3
click at [19, 187] on icon at bounding box center [17, 187] width 7 height 7
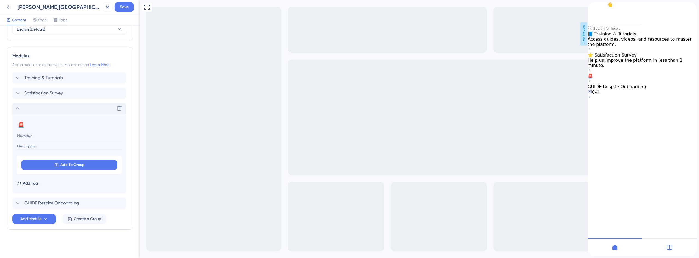
click at [43, 137] on input at bounding box center [70, 136] width 106 height 8
paste input "Share Feedback"
type input "Share Feedback"
click at [22, 126] on button "🚨" at bounding box center [21, 125] width 9 height 9
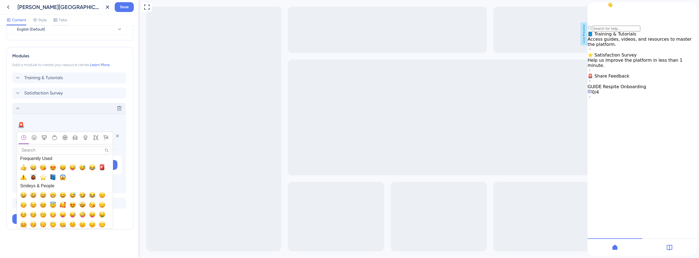
click at [62, 152] on input "Search" at bounding box center [65, 150] width 93 height 8
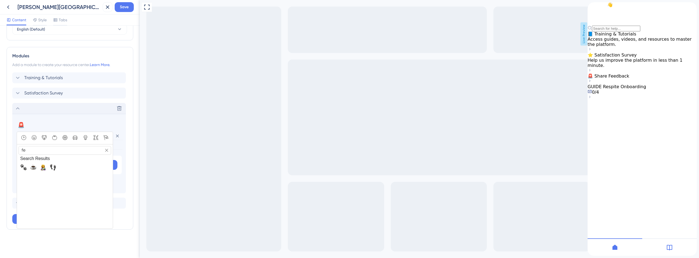
type input "f"
click at [62, 152] on input "talk" at bounding box center [65, 150] width 93 height 8
drag, startPoint x: 35, startPoint y: 151, endPoint x: 17, endPoint y: 150, distance: 18.3
click at [17, 150] on section "talk Search" at bounding box center [65, 150] width 96 height 8
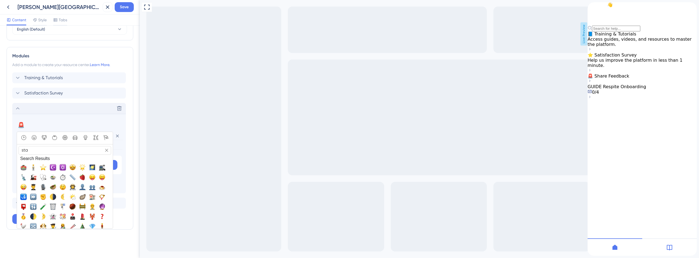
type input "star"
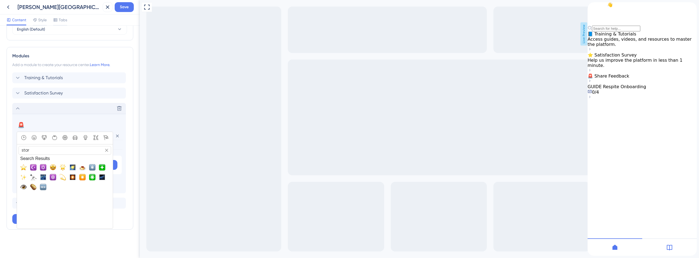
drag, startPoint x: 38, startPoint y: 151, endPoint x: 10, endPoint y: 151, distance: 27.8
click at [10, 151] on div "Modules Add a module to create your resource center. Learn More. Training & Tut…" at bounding box center [70, 138] width 127 height 183
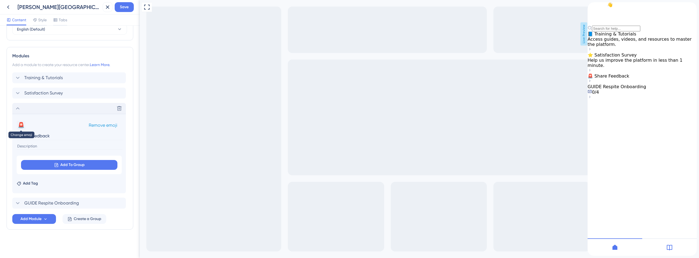
click at [21, 127] on button "🚨" at bounding box center [21, 125] width 9 height 9
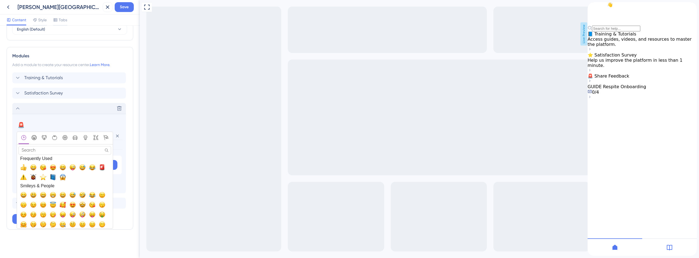
click at [35, 137] on icon "Smileys & People" at bounding box center [34, 137] width 5 height 5
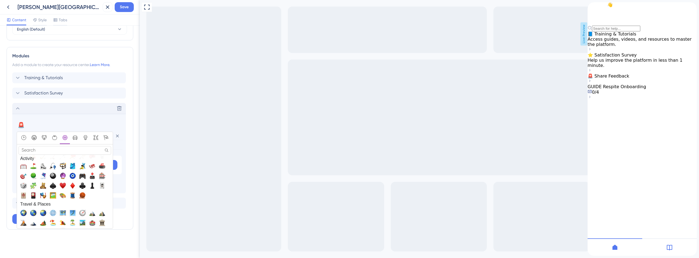
scroll to position [928, 0]
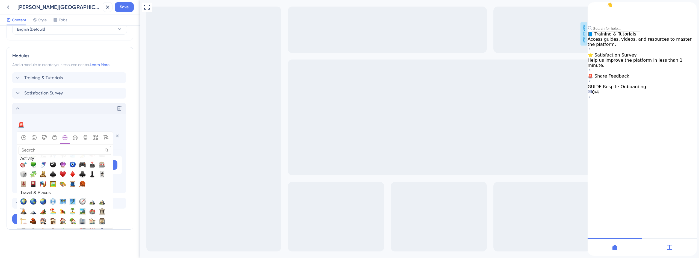
click at [35, 148] on input "Search" at bounding box center [65, 150] width 93 height 8
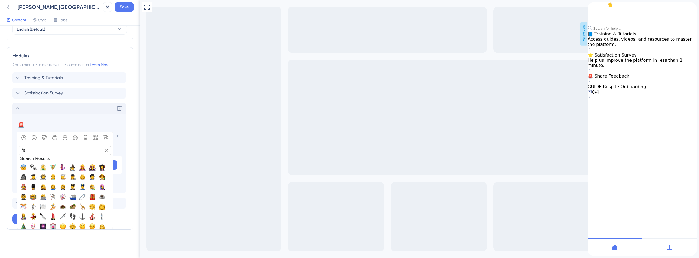
type input "f"
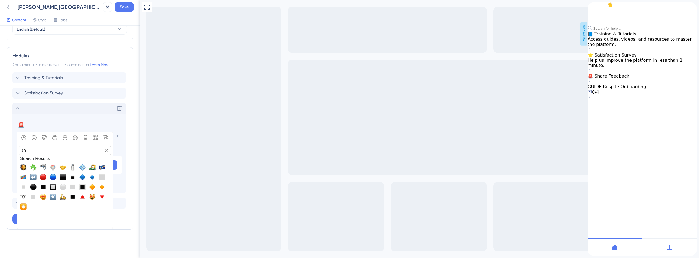
type input "s"
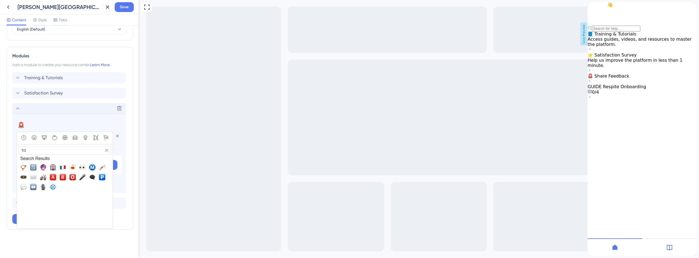
type input "t"
type input "speak"
click at [43, 171] on span "🗣️, speaking_head_in_silhouette" at bounding box center [43, 167] width 7 height 7
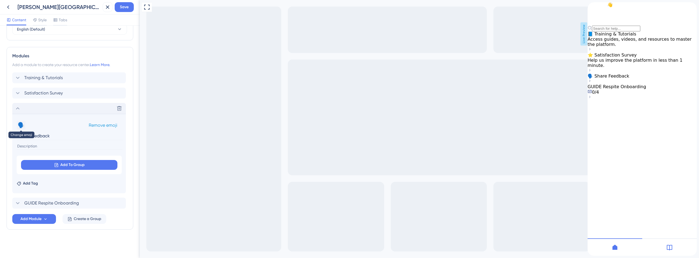
click at [23, 124] on button "🗣️" at bounding box center [21, 125] width 9 height 9
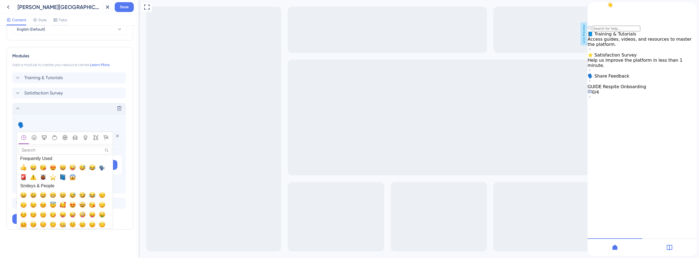
click at [82, 154] on input "Search" at bounding box center [65, 150] width 93 height 8
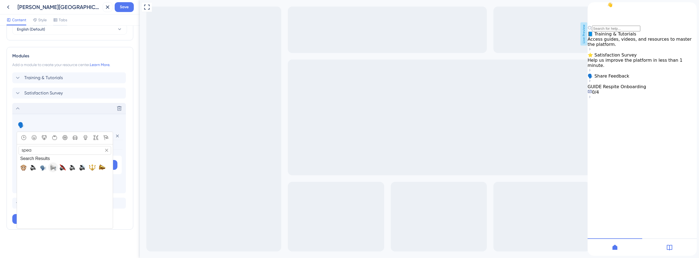
type input "spea"
click at [55, 169] on span "📢, loudspeaker" at bounding box center [53, 167] width 7 height 7
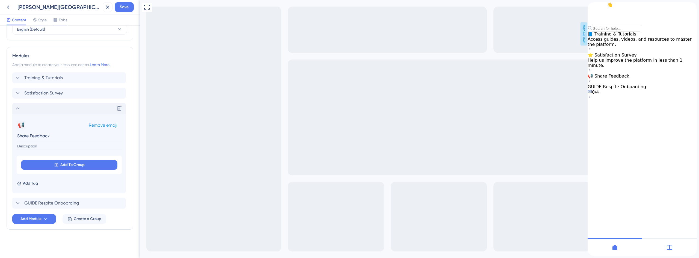
click at [23, 125] on button "📢" at bounding box center [21, 125] width 9 height 9
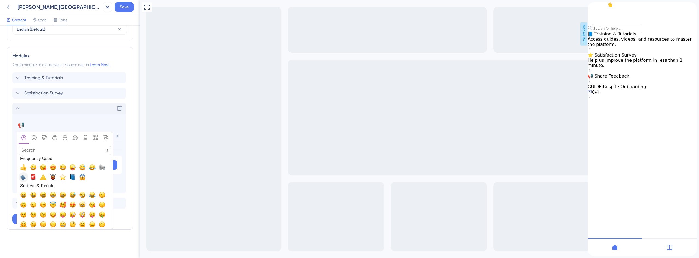
click at [21, 177] on span "🗣️, speaking_head_in_silhouette" at bounding box center [23, 177] width 7 height 7
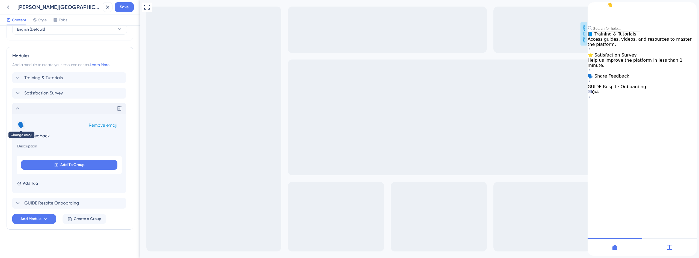
click at [24, 123] on button "🗣️" at bounding box center [21, 125] width 9 height 9
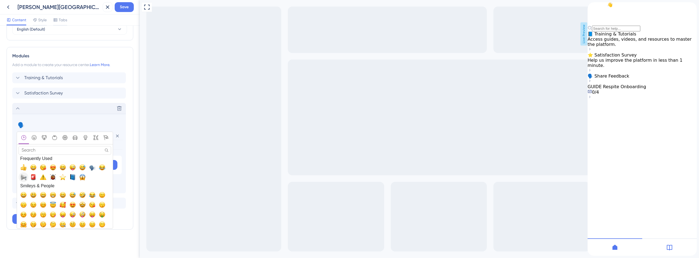
click at [25, 176] on span "📢, loudspeaker" at bounding box center [23, 177] width 7 height 7
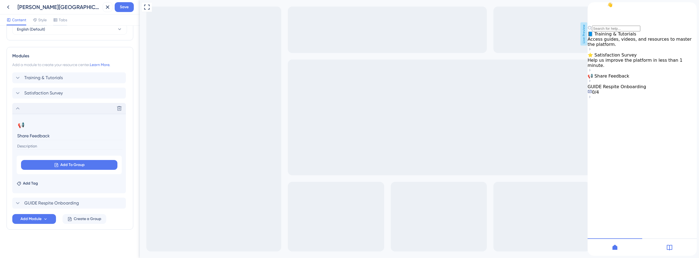
click at [40, 144] on input at bounding box center [70, 145] width 106 height 7
paste input "Share Feedback"
type input "Share Feedback"
click at [43, 144] on input at bounding box center [70, 145] width 106 height 7
paste input "Report an issue or suggest a new feature for the Crosby platform."
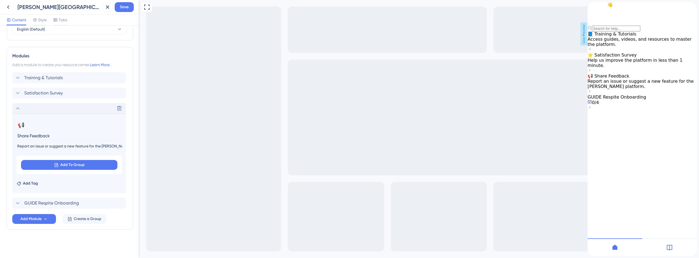
scroll to position [0, 9]
click at [73, 146] on input "Report an issue or suggest a new feature for the Crosby platform." at bounding box center [70, 145] width 106 height 7
click at [87, 147] on input "Report an issue or suggest a new feature for the Crosby platform." at bounding box center [70, 145] width 106 height 7
type input "Report an issue or suggest a new feature for the Crosby platform."
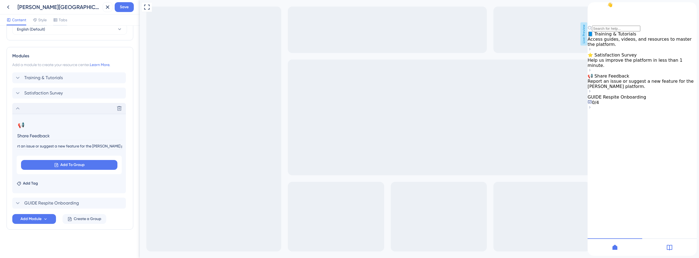
scroll to position [0, 0]
click at [18, 105] on icon at bounding box center [17, 108] width 7 height 7
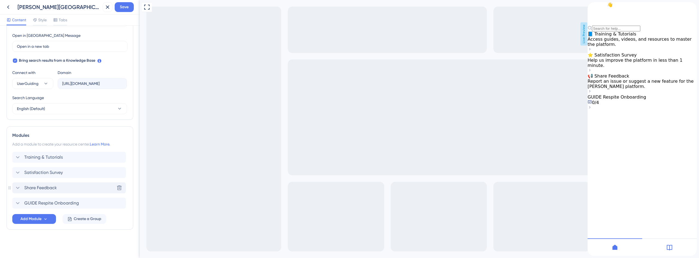
scroll to position [153, 0]
click at [79, 219] on span "Create a Group" at bounding box center [88, 219] width 28 height 7
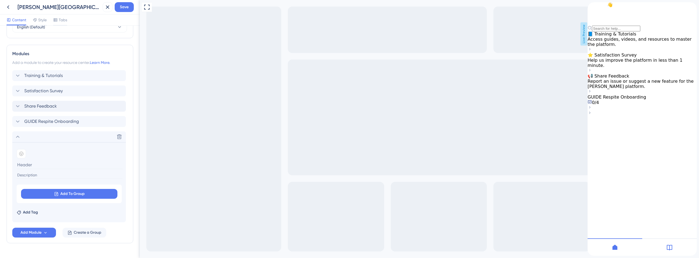
scroll to position [234, 0]
click at [31, 163] on input at bounding box center [70, 164] width 106 height 8
type input "FAQ"
click at [21, 152] on icon at bounding box center [21, 153] width 4 height 4
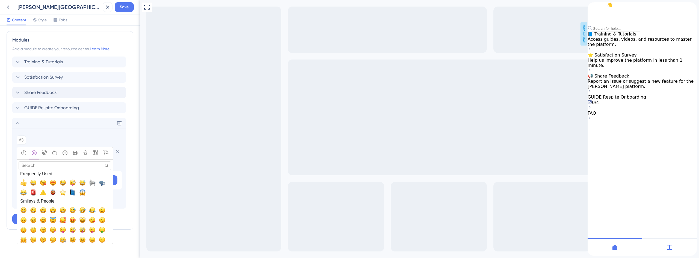
scroll to position [55, 0]
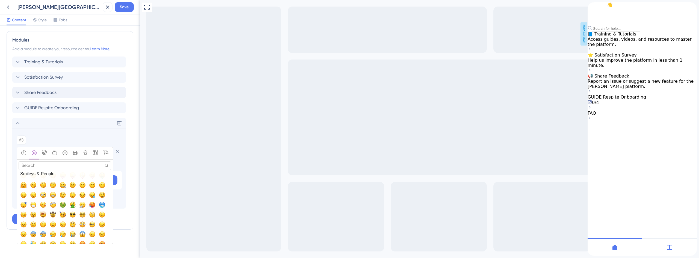
click at [46, 138] on div "Add emoji" at bounding box center [69, 139] width 105 height 9
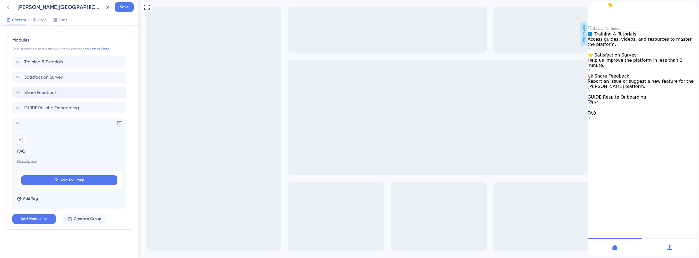
click at [31, 160] on input at bounding box center [70, 161] width 106 height 7
click at [36, 160] on input at bounding box center [70, 161] width 106 height 7
paste input "Find quick answers to common questions."
type input "Find quick answers to common questions."
click at [73, 142] on div "Add emoji" at bounding box center [69, 139] width 105 height 9
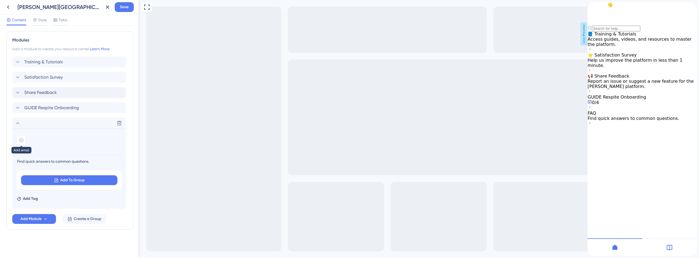
click at [21, 138] on div at bounding box center [21, 139] width 9 height 9
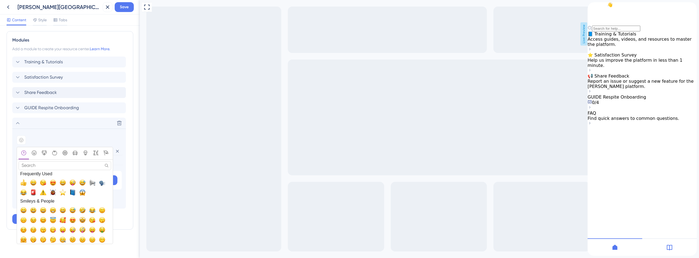
click at [57, 166] on input "Search" at bounding box center [65, 165] width 93 height 8
type input "?"
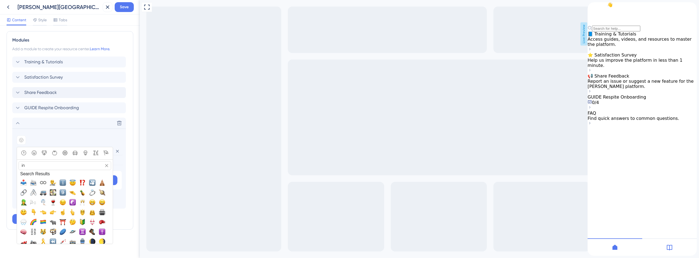
type input "int"
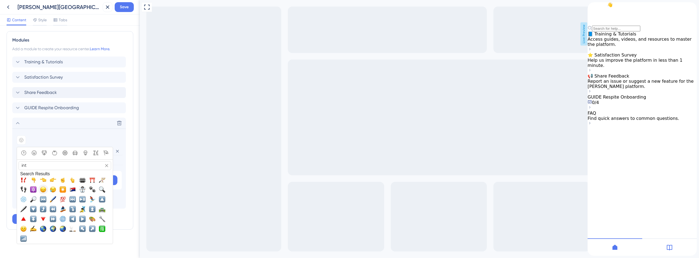
scroll to position [4, 0]
drag, startPoint x: 30, startPoint y: 165, endPoint x: 16, endPoint y: 167, distance: 14.3
click at [16, 167] on section "Add emoji int Search Search Results Frequently Used Smileys & People Animals & …" at bounding box center [69, 169] width 114 height 80
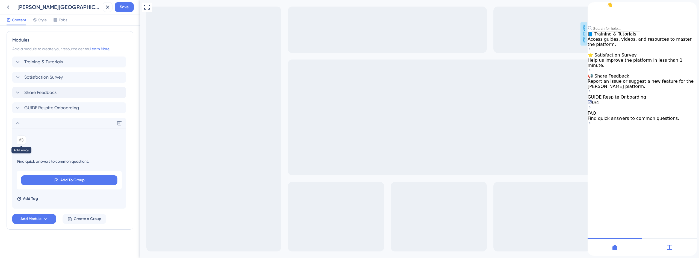
drag, startPoint x: 22, startPoint y: 138, endPoint x: 24, endPoint y: 141, distance: 2.8
click at [23, 138] on icon at bounding box center [21, 140] width 4 height 4
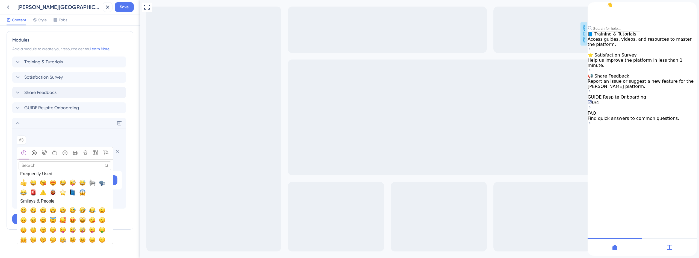
click at [34, 152] on icon "Smileys & People" at bounding box center [34, 152] width 5 height 5
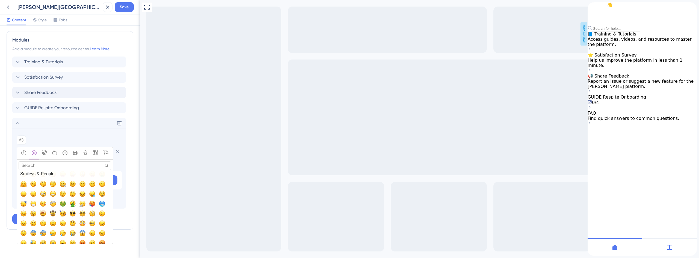
scroll to position [55, 0]
click at [51, 184] on span "🤔, thinking_face" at bounding box center [53, 184] width 7 height 7
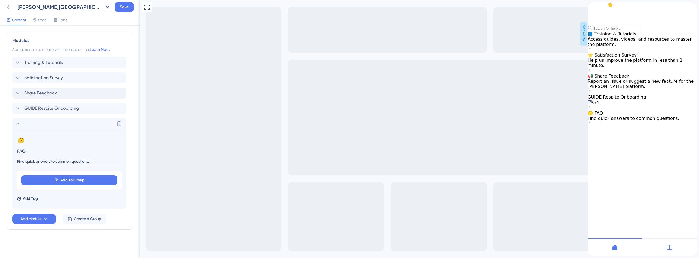
click at [89, 234] on div "Resource Center Header Title Hi There 👋 17 Hi There 👋 Subtitle Need help? Help …" at bounding box center [70, 18] width 127 height 466
click at [59, 232] on div "Resource Center Header Title Hi There 👋 17 Hi There 👋 Subtitle Need help? Help …" at bounding box center [70, 18] width 127 height 466
click at [18, 123] on icon at bounding box center [18, 124] width 4 height 2
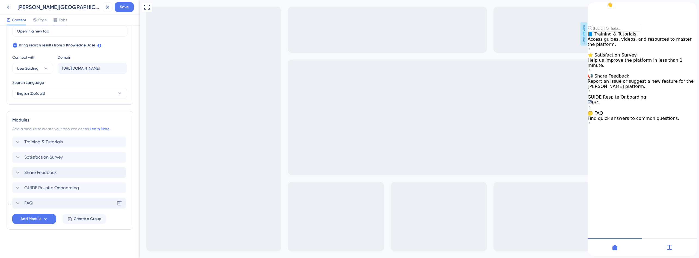
scroll to position [168, 0]
drag, startPoint x: 9, startPoint y: 203, endPoint x: 18, endPoint y: 195, distance: 12.7
click at [12, 184] on div "Modules Add a module to create your resource center. Learn More. Training & Tut…" at bounding box center [70, 170] width 127 height 118
click at [22, 203] on div "FAQ" at bounding box center [23, 203] width 18 height 7
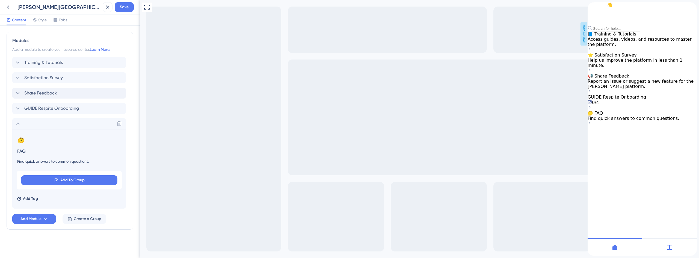
click at [19, 125] on icon at bounding box center [17, 123] width 7 height 7
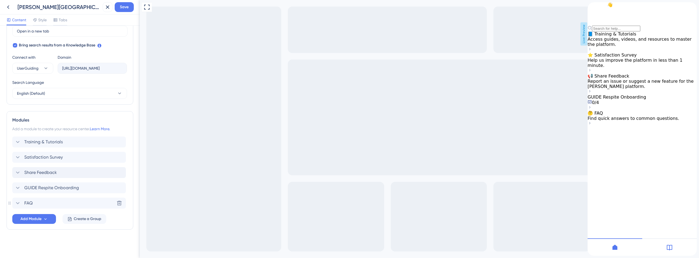
scroll to position [168, 0]
drag, startPoint x: 17, startPoint y: 202, endPoint x: 23, endPoint y: 181, distance: 21.2
click at [23, 181] on div "Training & Tutorials Satisfaction Survey Share Feedback GUIDE Respite Onboardin…" at bounding box center [69, 172] width 115 height 72
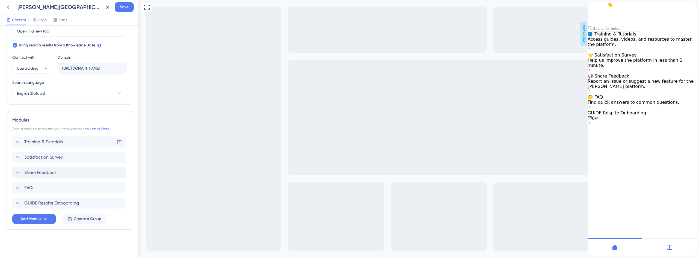
click at [33, 140] on span "Training & Tutorials" at bounding box center [43, 142] width 38 height 7
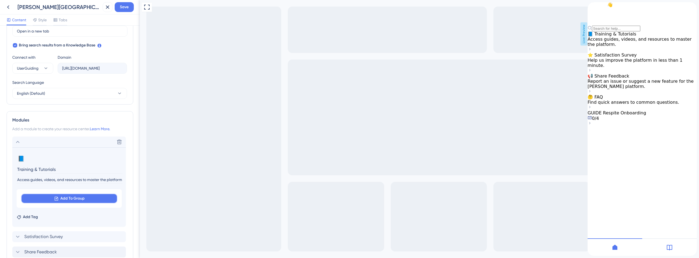
click at [73, 197] on span "Add To Group" at bounding box center [72, 198] width 24 height 7
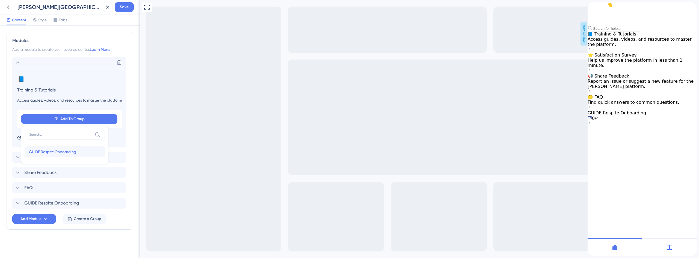
click at [68, 152] on span "GUIDE Respite Onboarding" at bounding box center [52, 151] width 47 height 7
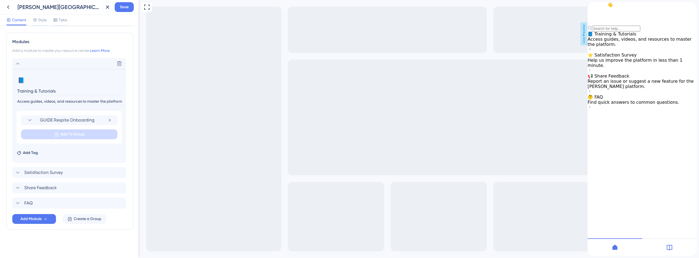
click at [80, 148] on div "Add Tag" at bounding box center [69, 151] width 105 height 9
click at [77, 148] on div "Add Tag" at bounding box center [69, 151] width 105 height 9
click at [107, 101] on input "Access guides, videos, and resources to master the platform." at bounding box center [70, 101] width 106 height 7
click at [19, 65] on icon at bounding box center [17, 63] width 7 height 7
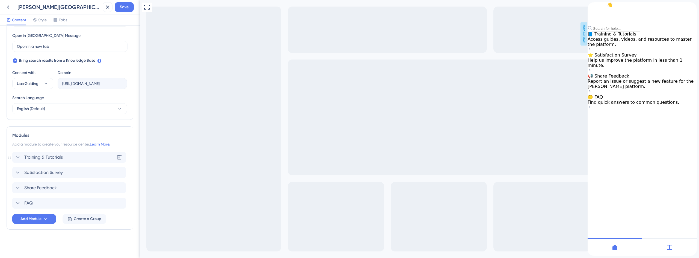
click at [20, 159] on icon at bounding box center [17, 157] width 7 height 7
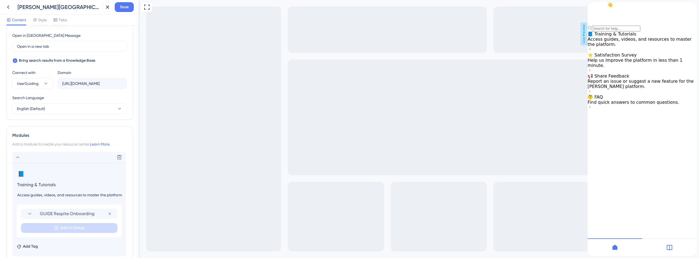
scroll to position [246, 0]
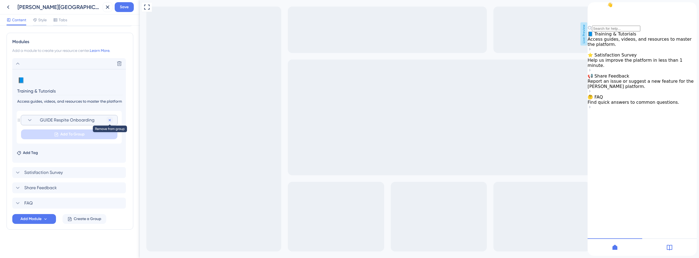
click at [111, 121] on icon at bounding box center [110, 120] width 4 height 4
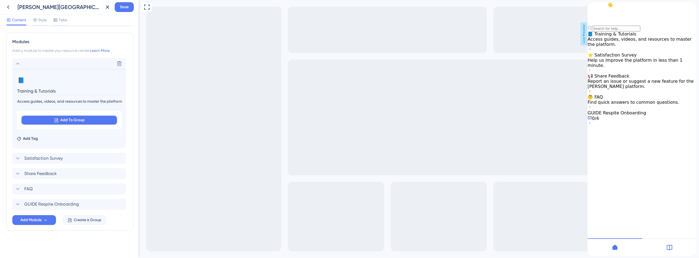
click at [56, 121] on icon at bounding box center [56, 120] width 5 height 5
click at [45, 135] on input at bounding box center [60, 135] width 63 height 4
click at [72, 99] on input "Access guides, videos, and resources to master the platform." at bounding box center [70, 101] width 106 height 7
click at [72, 239] on div "Resource Center Header Title Hi There 👋 17 Hi There 👋 Subtitle Need help? Help …" at bounding box center [70, 19] width 127 height 466
click at [19, 64] on icon at bounding box center [17, 63] width 7 height 7
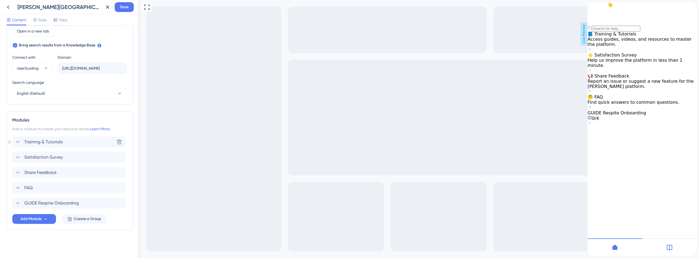
scroll to position [168, 0]
click at [46, 222] on button "Add Module" at bounding box center [34, 219] width 44 height 10
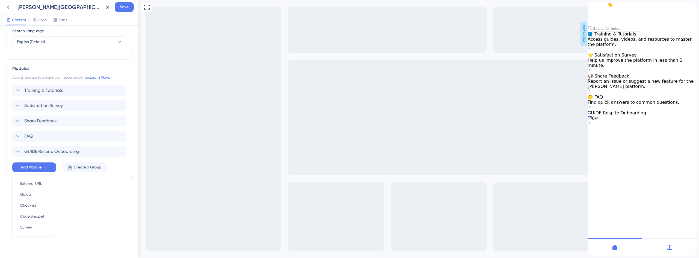
click at [86, 199] on div "Resource Center Header Title Hi There 👋 17 Hi There 👋 Subtitle Need help? Help …" at bounding box center [70, 6] width 127 height 387
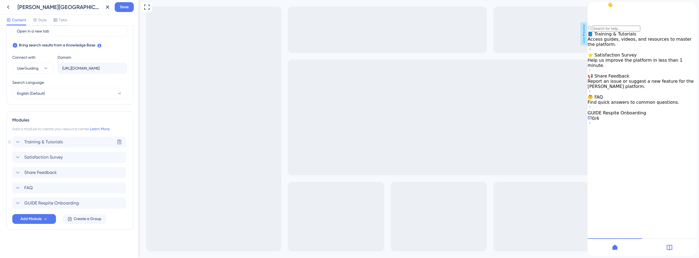
click at [43, 141] on span "Training & Tutorials" at bounding box center [43, 142] width 38 height 7
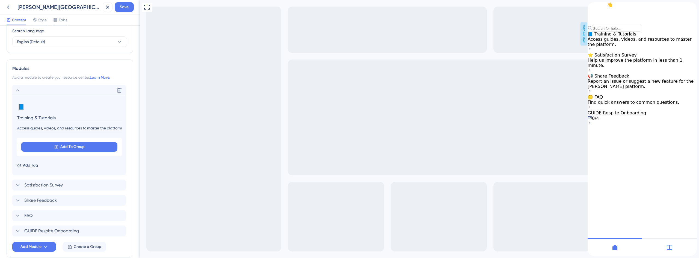
click at [19, 93] on icon at bounding box center [17, 90] width 7 height 7
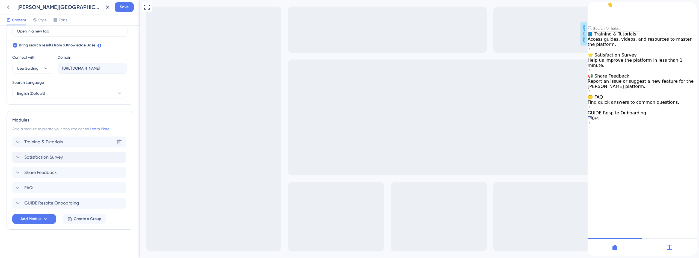
scroll to position [168, 0]
click at [17, 204] on icon at bounding box center [17, 203] width 7 height 7
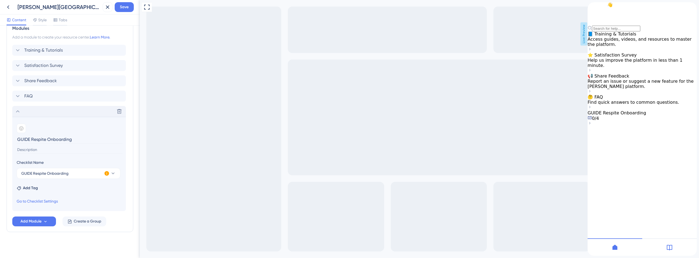
scroll to position [262, 0]
click at [84, 171] on button "GUIDE Respite Onboarding" at bounding box center [69, 170] width 104 height 11
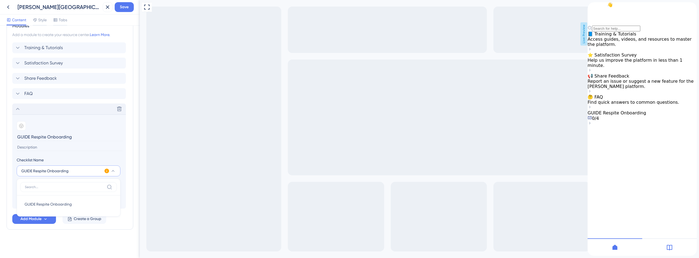
click at [83, 170] on button "GUIDE Respite Onboarding" at bounding box center [69, 170] width 104 height 11
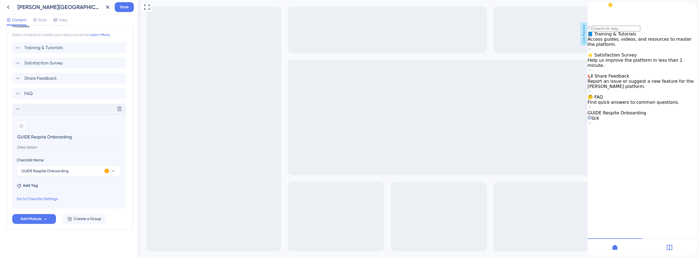
click at [83, 212] on div "Training & Tutorials Satisfaction Survey Share Feedback FAQ Delete Add emoji GU…" at bounding box center [69, 132] width 115 height 181
click at [86, 218] on span "Create a Group" at bounding box center [88, 219] width 28 height 7
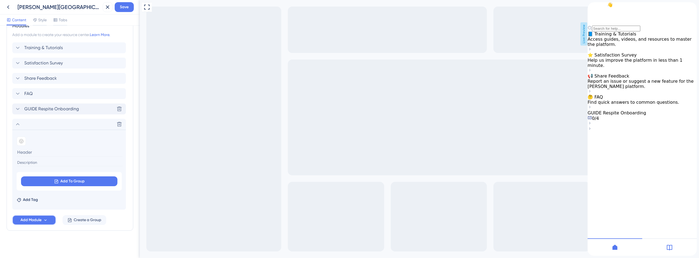
click at [51, 219] on button "Add Module" at bounding box center [34, 220] width 44 height 10
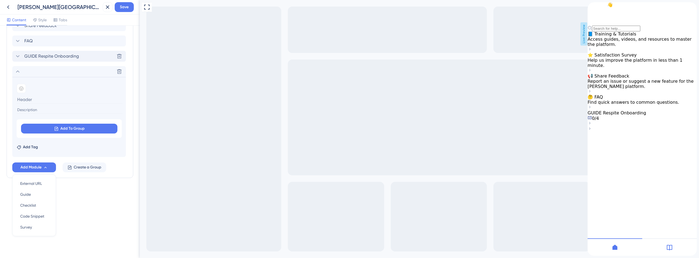
drag, startPoint x: 37, startPoint y: 227, endPoint x: 76, endPoint y: 233, distance: 39.0
click at [76, 233] on div "Resource Center Header Title Hi There 👋 17 Hi There 👋 Subtitle Need help? Help …" at bounding box center [70, 142] width 140 height 232
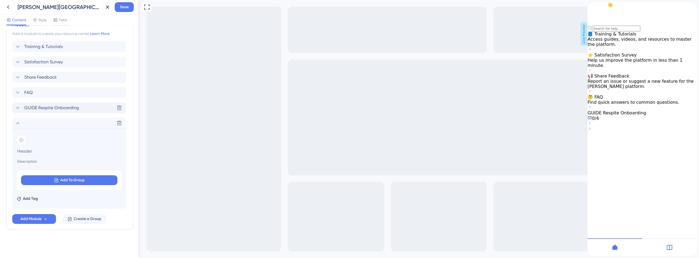
scroll to position [263, 0]
drag, startPoint x: 119, startPoint y: 123, endPoint x: 116, endPoint y: 124, distance: 3.2
click at [115, 125] on button at bounding box center [119, 123] width 9 height 9
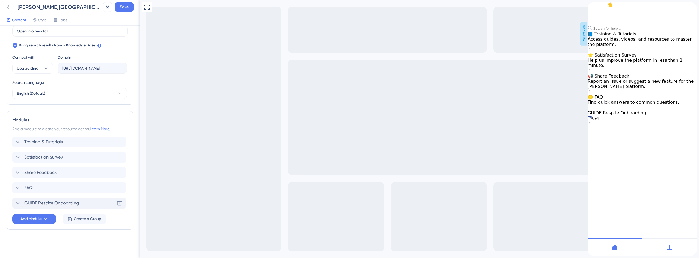
click at [104, 200] on div "GUIDE Respite Onboarding Delete" at bounding box center [69, 203] width 114 height 11
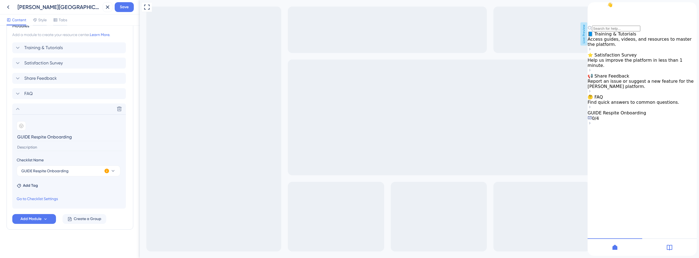
click at [88, 102] on div "Training & Tutorials Satisfaction Survey Share Feedback FAQ Delete Add emoji GU…" at bounding box center [69, 125] width 115 height 166
click at [84, 107] on div "Delete" at bounding box center [69, 108] width 114 height 11
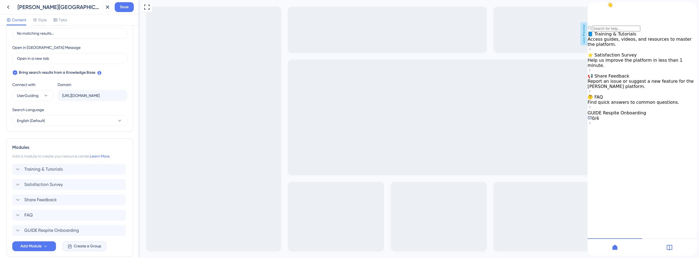
click at [81, 243] on span "Create a Group" at bounding box center [88, 246] width 28 height 7
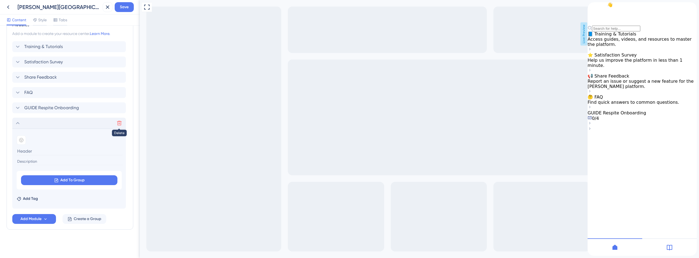
click at [119, 124] on icon at bounding box center [119, 122] width 5 height 5
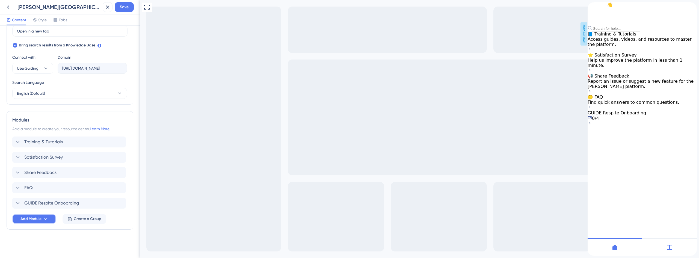
click at [41, 221] on span "Add Module" at bounding box center [30, 219] width 21 height 7
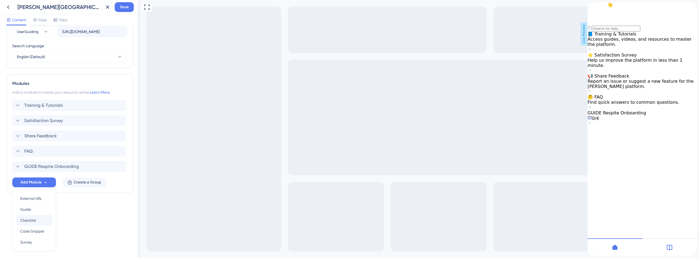
scroll to position [219, 0]
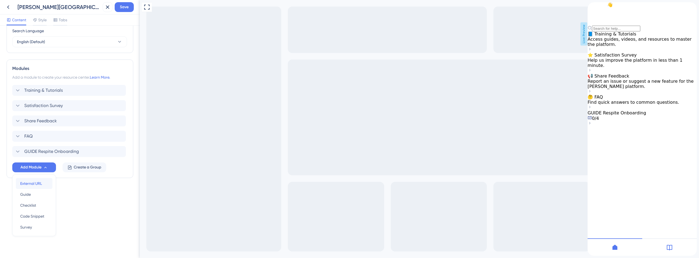
click at [39, 184] on span "External URL" at bounding box center [31, 183] width 22 height 7
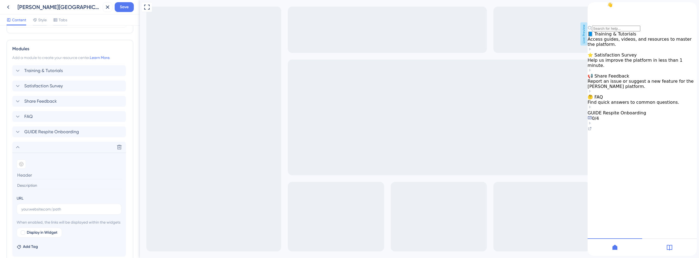
scroll to position [274, 0]
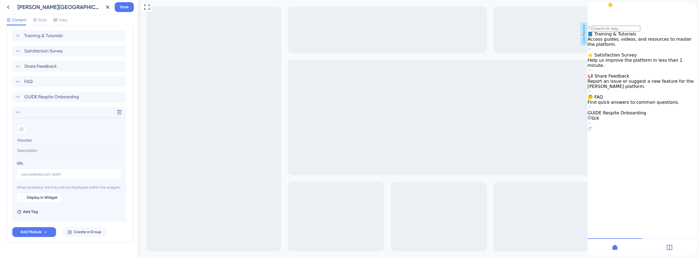
click at [40, 141] on input at bounding box center [70, 140] width 106 height 8
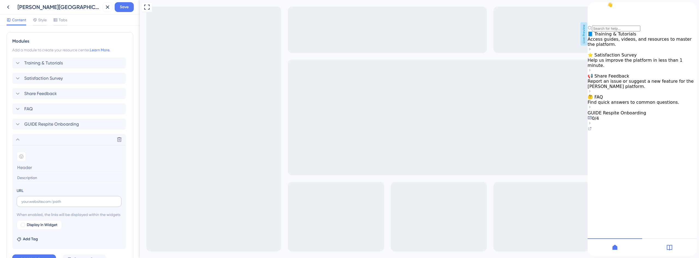
click at [62, 205] on label at bounding box center [69, 201] width 105 height 11
click at [62, 204] on input "text" at bounding box center [69, 201] width 96 height 6
paste input "https://crosbyhealth-fdcf.help.userguiding.com/en/faq"
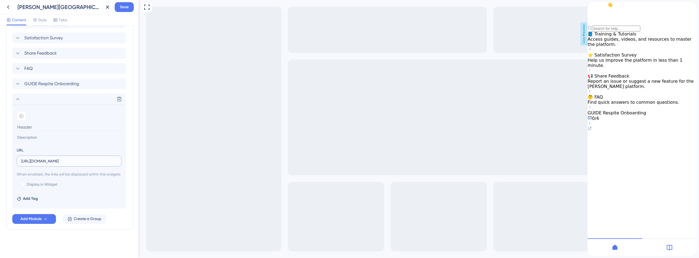
scroll to position [294, 0]
type input "https://crosbyhealth-fdcf.help.userguiding.com/en/faq"
click at [24, 186] on div at bounding box center [23, 184] width 4 height 4
click at [23, 186] on icon at bounding box center [23, 184] width 2 height 4
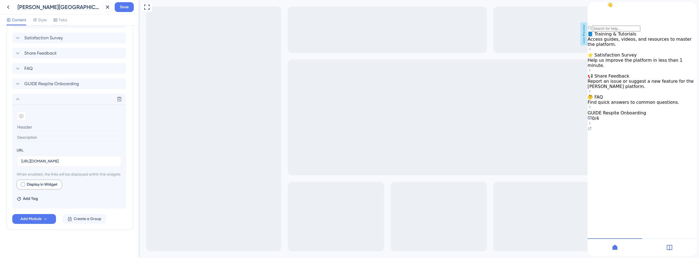
click at [24, 184] on div at bounding box center [23, 184] width 4 height 4
checkbox input "true"
click at [84, 185] on span "Preview" at bounding box center [83, 184] width 14 height 7
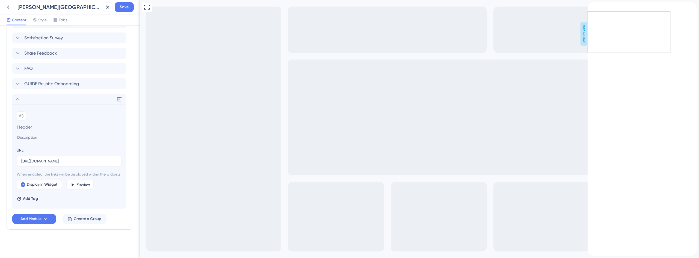
click at [594, 9] on icon "back to header" at bounding box center [591, 6] width 4 height 4
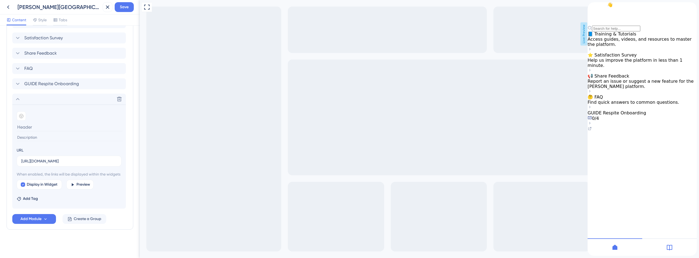
click at [665, 126] on div at bounding box center [641, 126] width 109 height 0
click at [592, 131] on icon at bounding box center [589, 128] width 4 height 4
click at [592, 109] on icon at bounding box center [589, 107] width 4 height 4
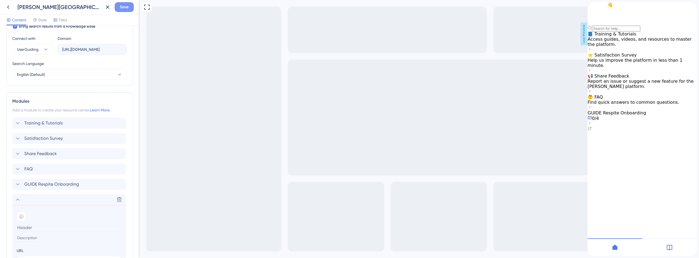
scroll to position [184, 0]
click at [127, 8] on span "Save" at bounding box center [124, 7] width 9 height 7
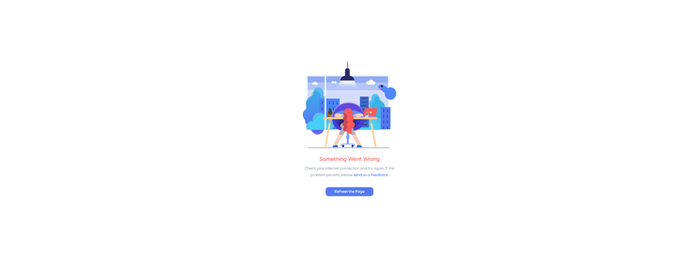
click at [359, 196] on button "Refresh the Page" at bounding box center [349, 192] width 49 height 10
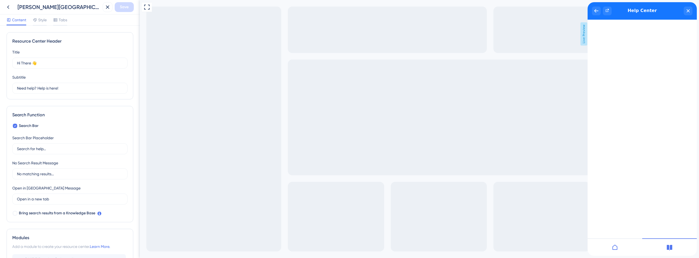
click at [610, 250] on div at bounding box center [614, 246] width 55 height 17
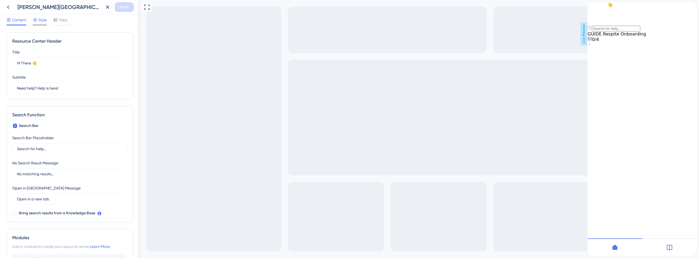
click at [35, 20] on icon at bounding box center [35, 20] width 4 height 4
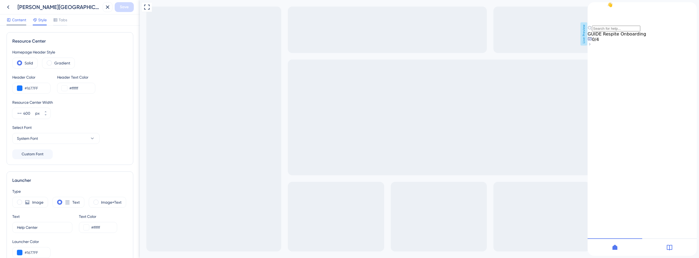
click at [16, 21] on span "Content" at bounding box center [19, 20] width 14 height 7
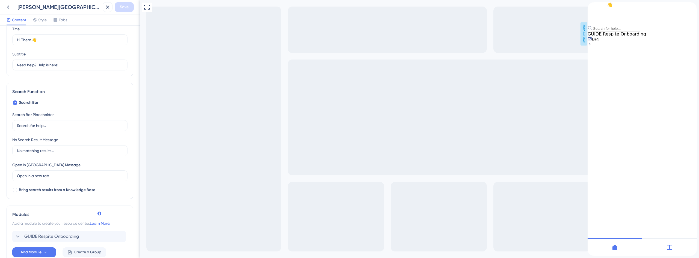
scroll to position [56, 0]
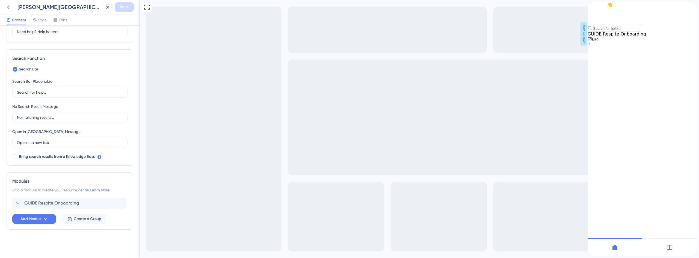
click at [70, 244] on div "Resource Center Header Title Hi There 👋 17 Hi There 👋 Subtitle Need help? Help …" at bounding box center [70, 114] width 127 height 276
click at [35, 215] on button "Add Module" at bounding box center [34, 219] width 44 height 10
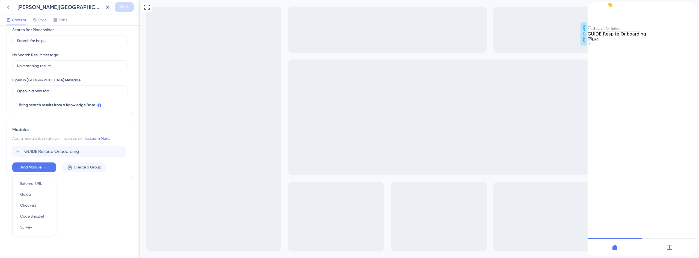
click at [75, 212] on div "Resource Center Header Title Hi There 👋 17 Hi There 👋 Subtitle Need help? Help …" at bounding box center [70, 142] width 140 height 232
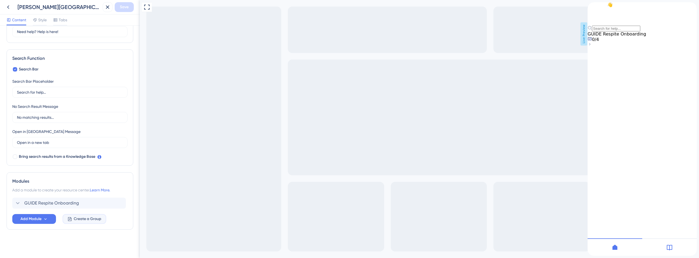
click at [92, 214] on button "Create a Group" at bounding box center [84, 219] width 44 height 10
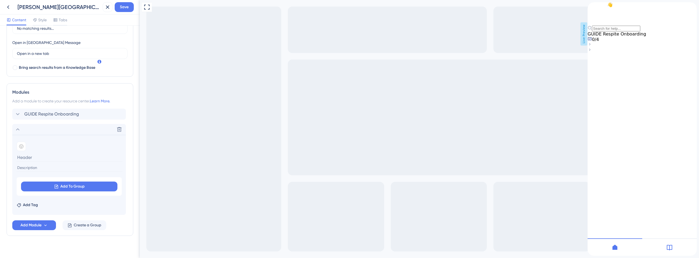
scroll to position [152, 0]
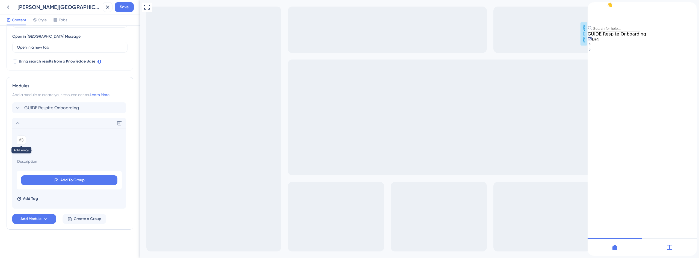
click at [19, 138] on icon at bounding box center [21, 140] width 4 height 4
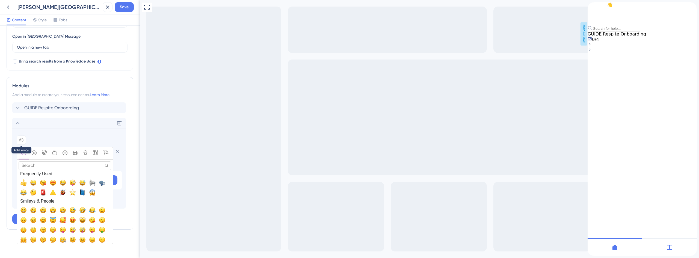
click at [21, 139] on icon at bounding box center [21, 140] width 4 height 4
click at [83, 191] on span "📘, blue_book" at bounding box center [82, 192] width 7 height 7
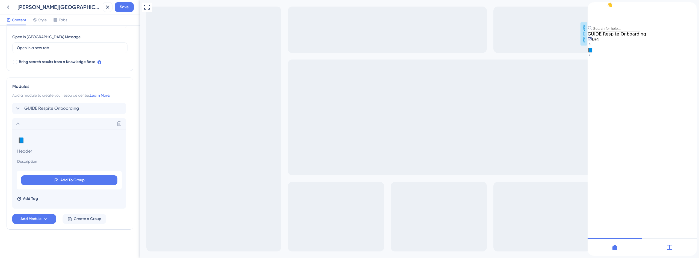
scroll to position [151, 0]
click at [32, 152] on input at bounding box center [70, 151] width 106 height 8
paste input "Training & Tutorials – Access guides, videos, and resources to master the platf…"
type input "Training & Tutorials – Access guides, videos, and resources to master the platf…"
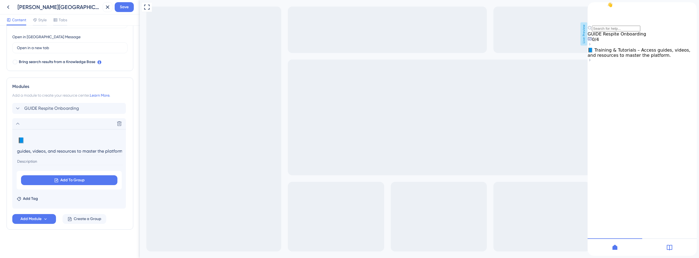
click at [94, 166] on section "📘 Change emoji Remove emoji Training & Tutorials – Access guides, videos, and r…" at bounding box center [69, 168] width 114 height 79
click at [91, 162] on input at bounding box center [70, 161] width 106 height 7
paste input "Training & Tutorials – Access guides, videos, and resources to master the platf…"
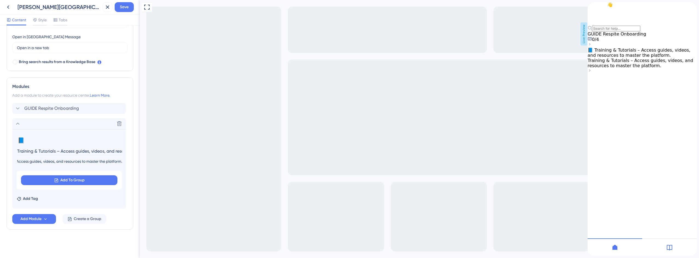
type input "Training & Tutorials – Access guides, videos, and resources to master the platf…"
drag, startPoint x: 195, startPoint y: 151, endPoint x: 172, endPoint y: 146, distance: 24.3
type input "Training & Tutorials"
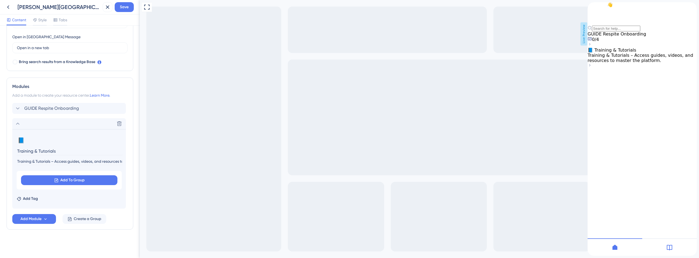
drag, startPoint x: 55, startPoint y: 163, endPoint x: 5, endPoint y: 164, distance: 50.8
click at [5, 164] on div "Resource Center Header Title Hi There 👋 17 Hi There 👋 Subtitle Need help? Help …" at bounding box center [70, 142] width 140 height 232
type input "Access guides, videos, and resources to master the platform."
click at [78, 195] on div "Add Tag" at bounding box center [69, 197] width 105 height 9
click at [75, 181] on span "Add To Group" at bounding box center [72, 180] width 24 height 7
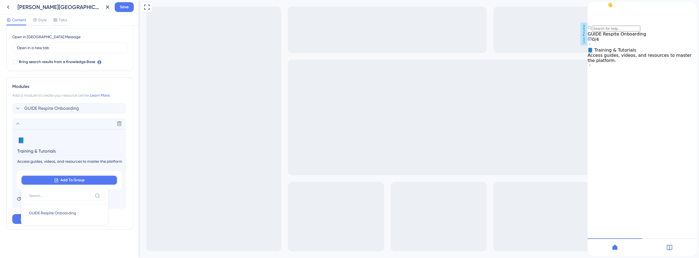
click at [73, 182] on span "Add To Group" at bounding box center [72, 180] width 24 height 7
click at [64, 214] on span "GUIDE Respite Onboarding" at bounding box center [52, 213] width 47 height 7
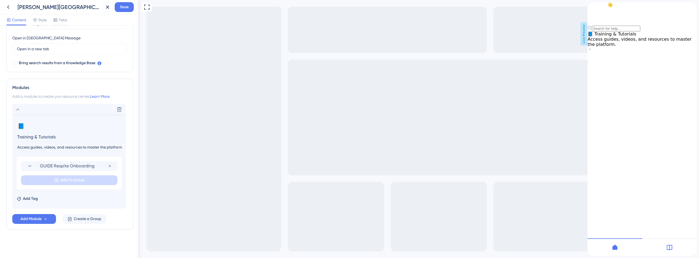
click at [86, 199] on div "Add Tag" at bounding box center [69, 197] width 105 height 9
click at [82, 232] on div "Resource Center Header Title Hi There 👋 17 Hi There 👋 Subtitle Need help? Help …" at bounding box center [70, 66] width 127 height 369
click at [18, 109] on icon at bounding box center [17, 109] width 7 height 7
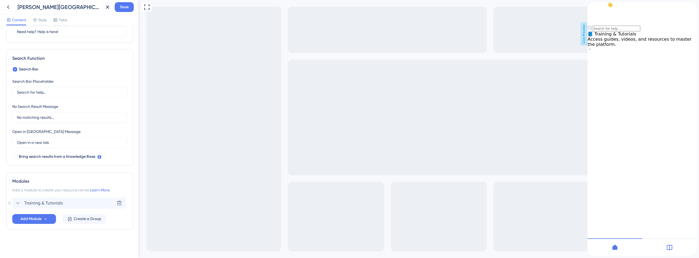
scroll to position [56, 0]
click at [23, 201] on div "Training & Tutorials" at bounding box center [38, 203] width 48 height 7
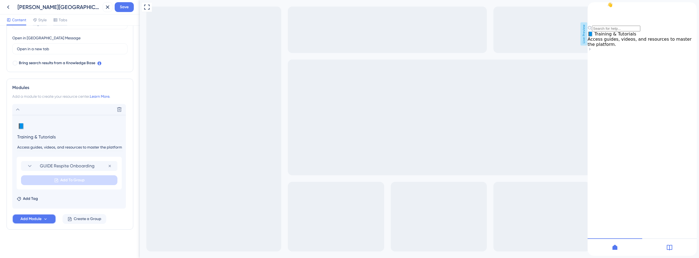
click at [47, 217] on icon at bounding box center [45, 219] width 5 height 5
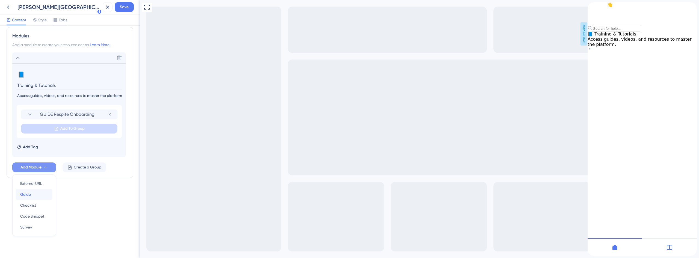
click at [34, 193] on div "Guide Guide" at bounding box center [34, 194] width 28 height 11
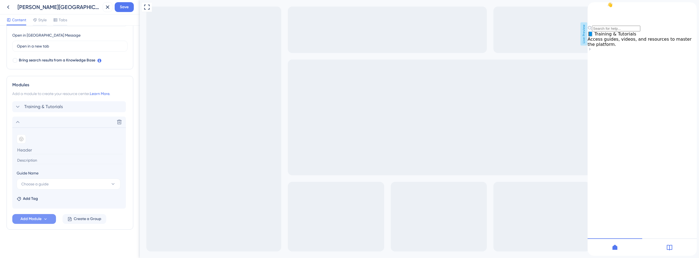
scroll to position [153, 0]
click at [121, 124] on icon at bounding box center [119, 121] width 5 height 5
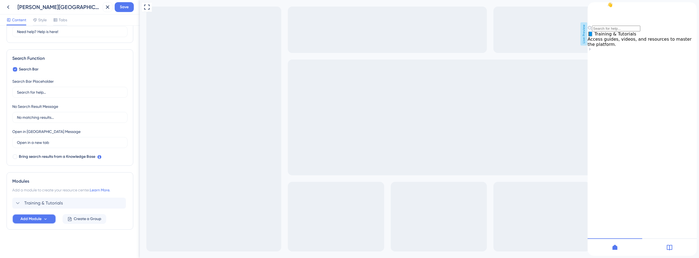
click at [35, 219] on span "Add Module" at bounding box center [30, 219] width 21 height 7
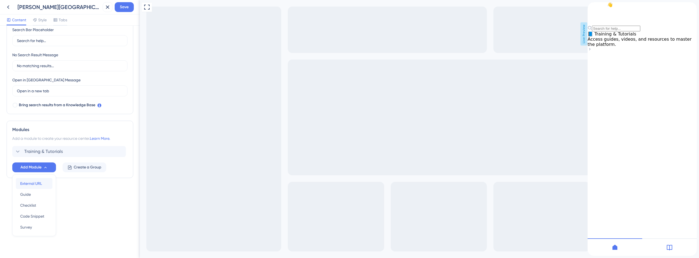
click at [31, 183] on span "External URL" at bounding box center [31, 183] width 22 height 7
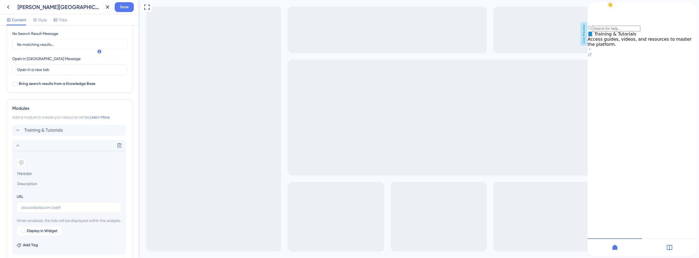
scroll to position [182, 0]
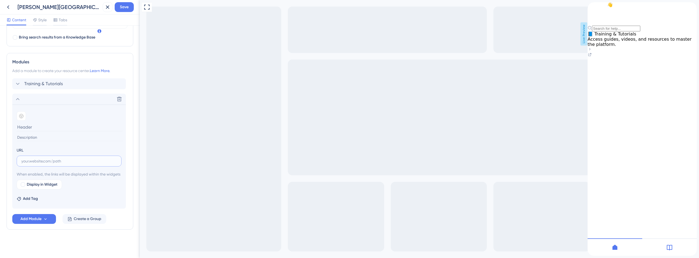
click at [41, 158] on input "text" at bounding box center [69, 161] width 96 height 6
paste input "https://crosbyhealth-fdcf.help.userguiding.com/en"
type input "https://crosbyhealth-fdcf.help.userguiding.com/en"
click at [41, 123] on input at bounding box center [70, 127] width 106 height 8
type input "Help Center"
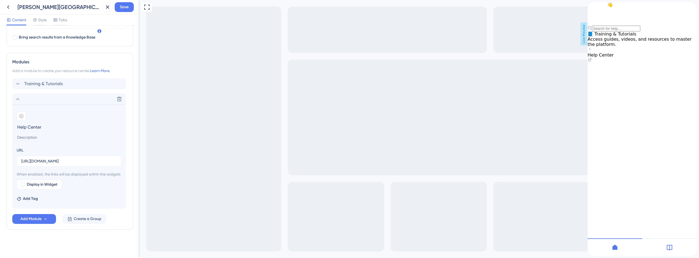
click at [38, 134] on input at bounding box center [70, 137] width 106 height 7
type input "Learn all about the Crosby app"
click at [47, 234] on div "Resource Center Header Title Hi There 👋 17 Hi There 👋 Subtitle Need help? Help …" at bounding box center [70, 53] width 127 height 395
click at [24, 181] on label "Display in Widget" at bounding box center [39, 185] width 45 height 10
checkbox input "true"
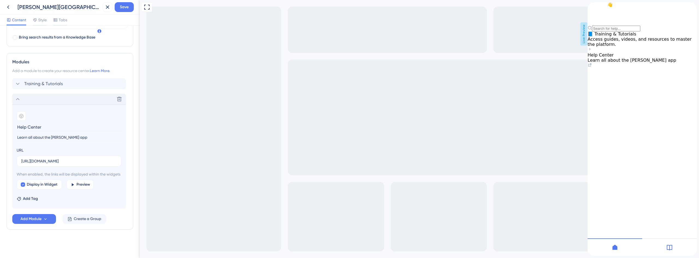
click at [17, 96] on icon at bounding box center [17, 99] width 7 height 7
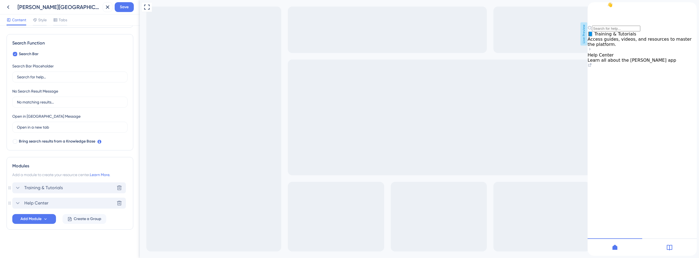
click at [36, 186] on span "Training & Tutorials" at bounding box center [43, 187] width 38 height 7
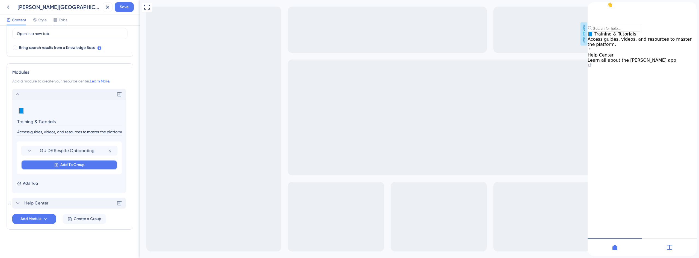
click at [76, 166] on span "Add To Group" at bounding box center [72, 165] width 24 height 7
click at [42, 197] on span "Help Center" at bounding box center [39, 197] width 21 height 7
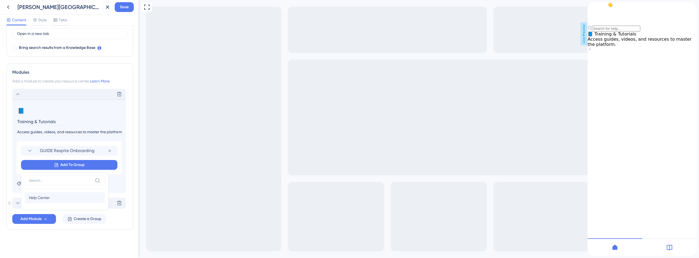
scroll to position [164, 0]
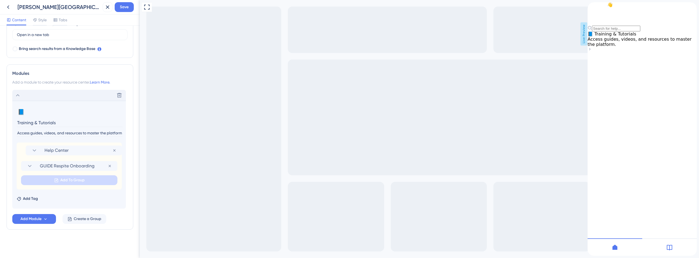
drag, startPoint x: 18, startPoint y: 166, endPoint x: 23, endPoint y: 148, distance: 18.1
click at [23, 148] on div "GUIDE Respite Onboarding Remove from group Help Center Remove from group Add To…" at bounding box center [69, 165] width 105 height 47
click at [87, 228] on div "Modules Add a module to create your resource center. Learn More. Delete 📘 Chang…" at bounding box center [70, 146] width 127 height 165
click at [16, 93] on icon at bounding box center [17, 95] width 7 height 7
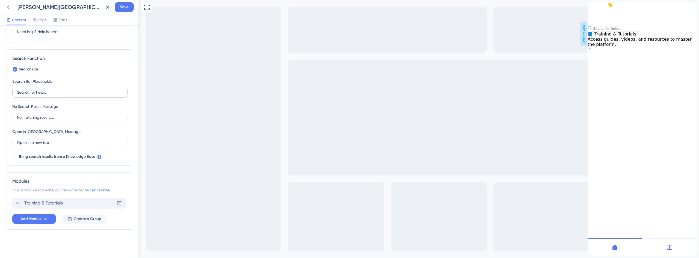
scroll to position [56, 0]
click at [121, 4] on button "Save" at bounding box center [124, 7] width 19 height 10
click at [651, 47] on span "Access guides, videos, and resources to master the platform." at bounding box center [639, 42] width 104 height 10
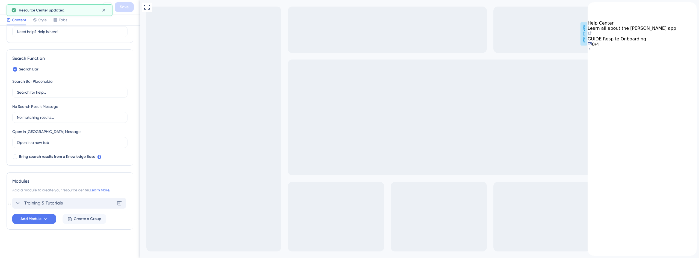
click at [639, 31] on div "Help Center Learn all about the Crosby app" at bounding box center [641, 25] width 109 height 10
click at [592, 35] on icon at bounding box center [589, 33] width 4 height 4
click at [594, 8] on icon "back to header" at bounding box center [591, 7] width 4 height 4
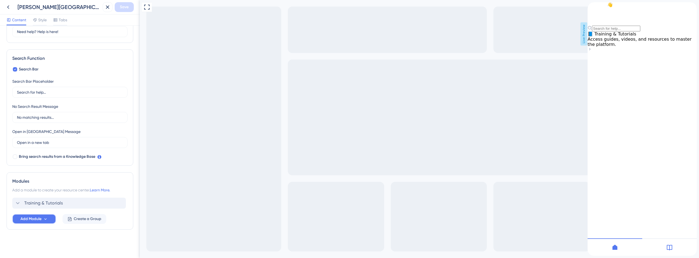
click at [27, 222] on button "Add Module" at bounding box center [34, 219] width 44 height 10
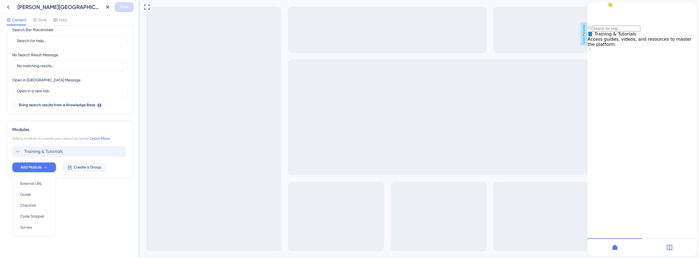
click at [95, 223] on div "Resource Center Header Title Hi There 👋 17 Hi There 👋 Subtitle Need help? Help …" at bounding box center [70, 142] width 140 height 232
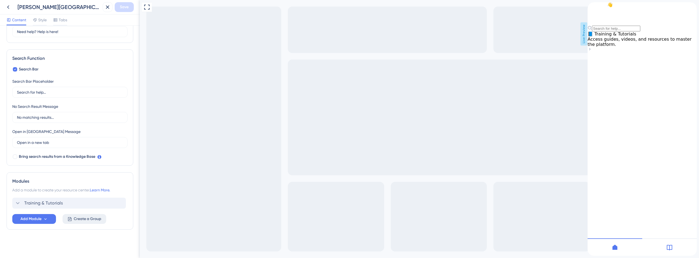
scroll to position [56, 0]
click at [92, 219] on span "Create a Group" at bounding box center [88, 219] width 28 height 7
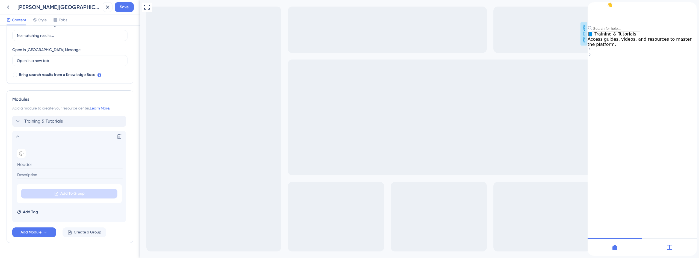
scroll to position [84, 0]
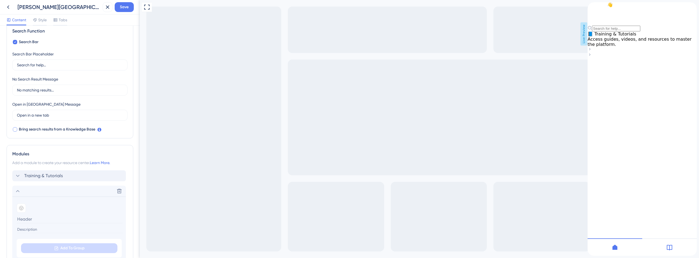
click at [63, 129] on span "Bring search results from a Knowledge Base" at bounding box center [57, 129] width 76 height 7
checkbox input "true"
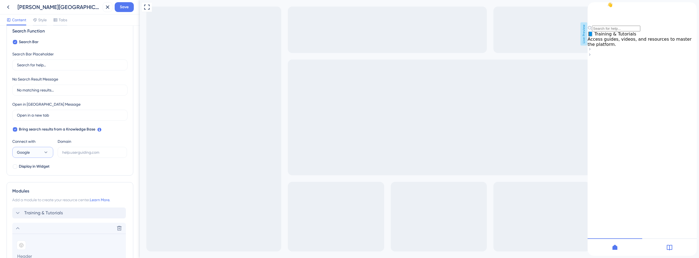
click at [32, 153] on button "Google" at bounding box center [32, 152] width 41 height 11
click at [33, 169] on span "UserGuiding" at bounding box center [31, 169] width 22 height 7
type input "https://crosbyhealth-FDCF.help.userguiding.com/api/search?kb_id=17362&lang_code…"
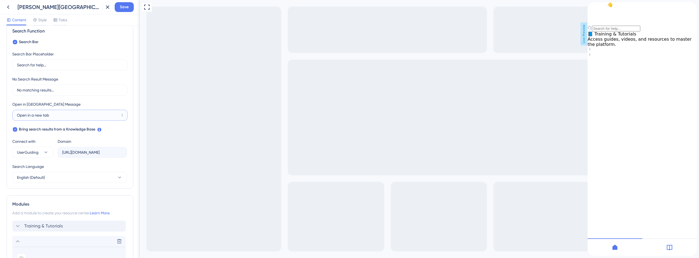
click at [71, 114] on input "Open in a new tab" at bounding box center [68, 115] width 102 height 6
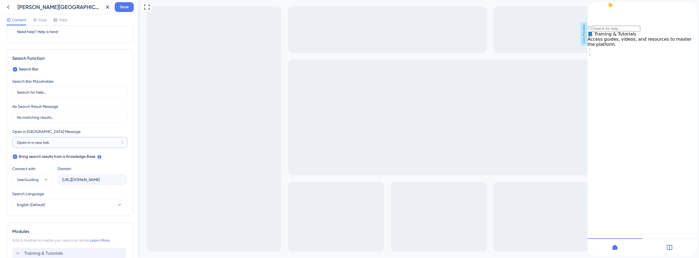
scroll to position [29, 0]
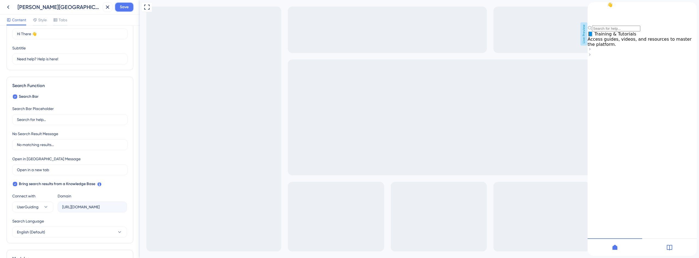
click at [125, 7] on span "Save" at bounding box center [124, 7] width 9 height 7
click at [101, 10] on icon at bounding box center [103, 9] width 5 height 5
click at [125, 7] on span "Save" at bounding box center [124, 7] width 9 height 7
click at [105, 10] on icon at bounding box center [103, 9] width 5 height 5
click at [124, 9] on span "Save" at bounding box center [124, 7] width 9 height 7
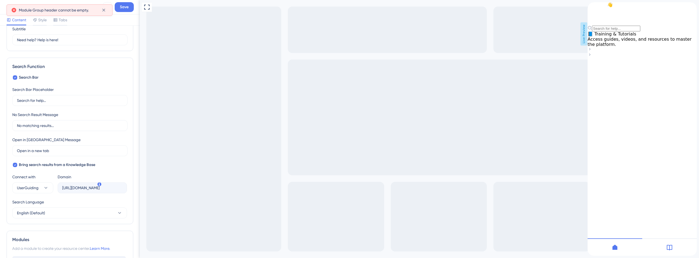
scroll to position [84, 0]
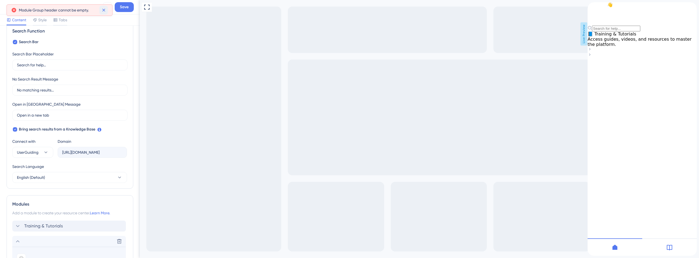
click at [103, 13] on button at bounding box center [103, 10] width 8 height 9
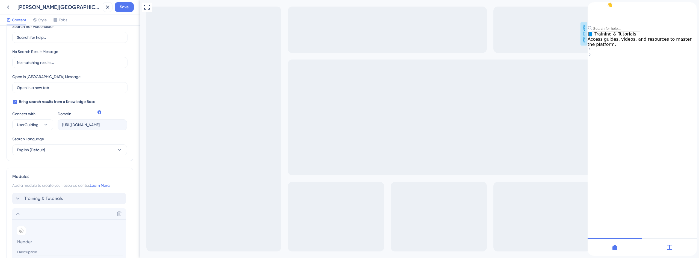
scroll to position [193, 0]
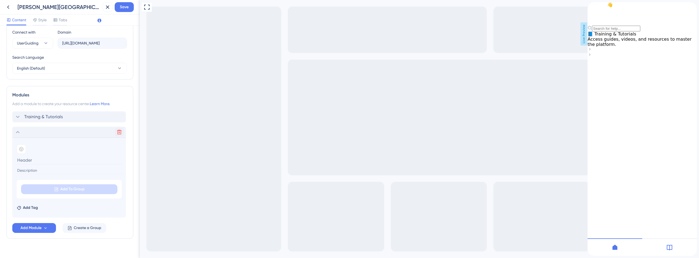
click at [115, 128] on button at bounding box center [119, 132] width 9 height 9
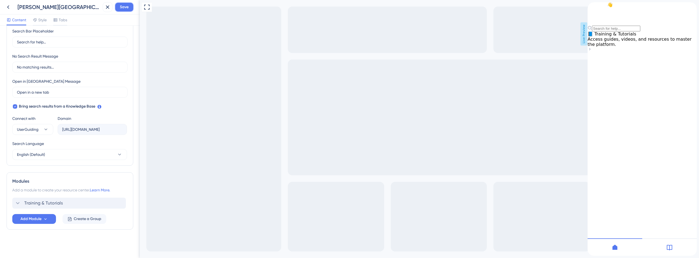
click at [130, 8] on button "Save" at bounding box center [124, 7] width 19 height 10
click at [105, 12] on icon at bounding box center [103, 9] width 5 height 5
click at [17, 204] on icon at bounding box center [17, 203] width 7 height 7
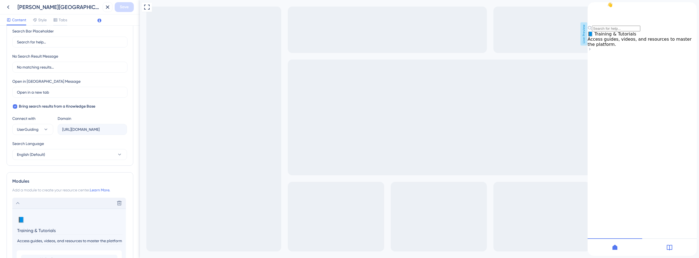
scroll to position [193, 0]
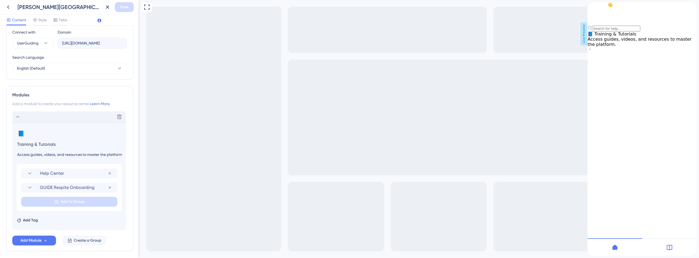
click at [18, 118] on icon at bounding box center [17, 117] width 7 height 7
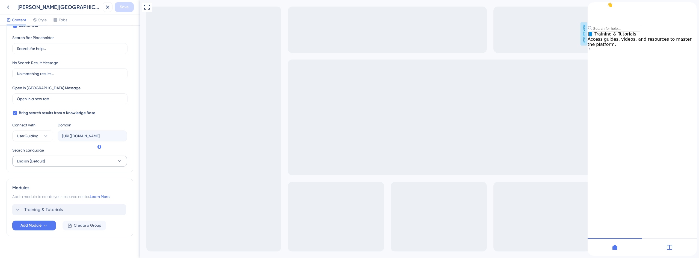
scroll to position [107, 0]
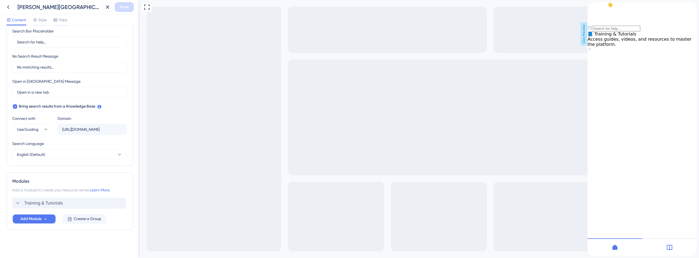
click at [38, 217] on span "Add Module" at bounding box center [30, 219] width 21 height 7
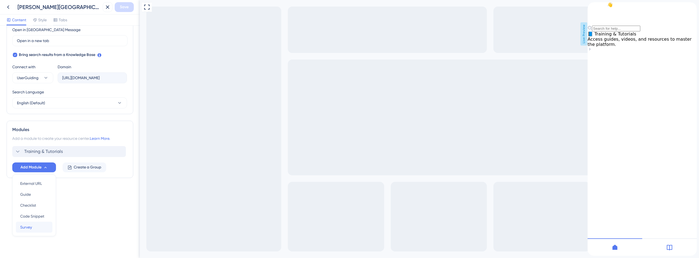
click at [31, 227] on span "Survey" at bounding box center [26, 227] width 12 height 7
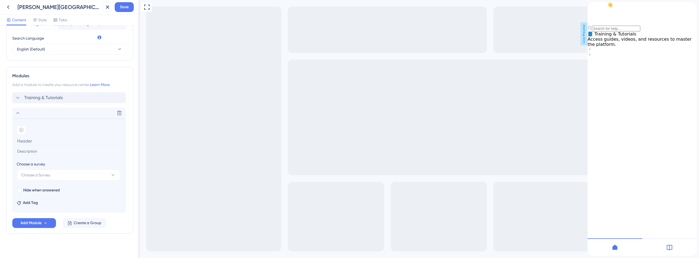
scroll to position [216, 0]
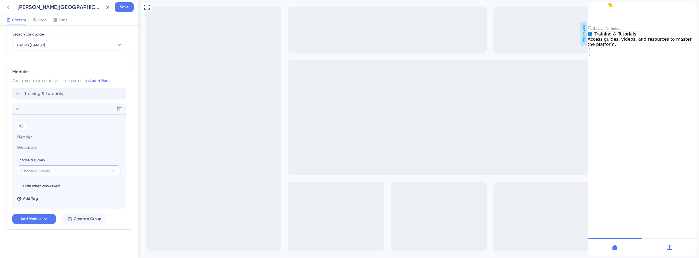
click at [48, 171] on span "Choose a Survey" at bounding box center [35, 171] width 29 height 7
click at [30, 141] on section "Add emoji" at bounding box center [69, 135] width 105 height 29
click at [31, 137] on input at bounding box center [70, 137] width 106 height 8
click at [34, 147] on input at bounding box center [70, 147] width 106 height 7
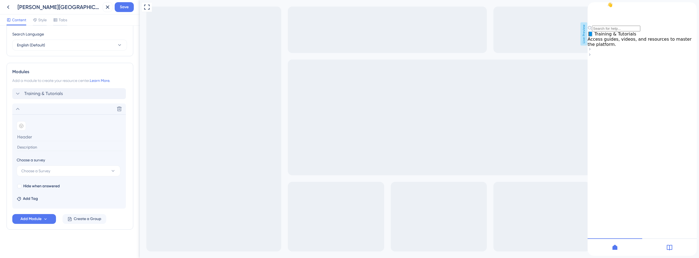
paste input "Satisfaction Survey: Help us improve the platform in less than 1 minute."
drag, startPoint x: 36, startPoint y: 147, endPoint x: 6, endPoint y: 148, distance: 29.5
click at [6, 148] on div "Resource Center Header Title Hi There 👋 17 Hi There 👋 Subtitle Need help? Help …" at bounding box center [70, 142] width 140 height 232
type input "Help us improve the platform in less than 1 minute."
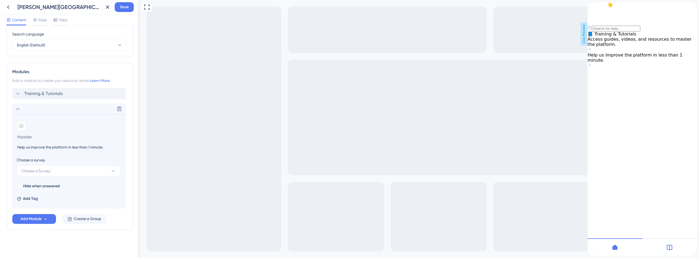
click at [43, 138] on input at bounding box center [70, 137] width 106 height 8
paste input "Satisfaction Survey:"
type input "Satisfaction Survey"
click at [24, 123] on div at bounding box center [21, 125] width 9 height 9
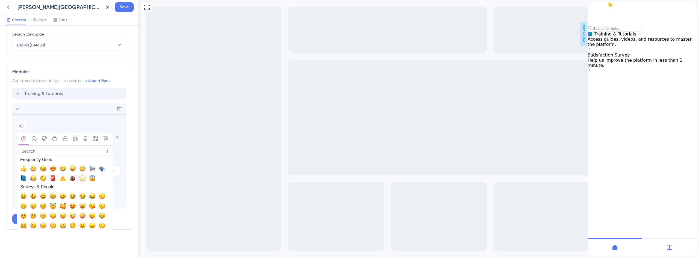
click at [79, 180] on span "⭐, star" at bounding box center [82, 178] width 7 height 7
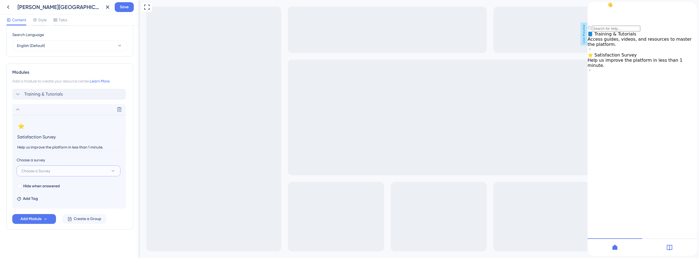
click at [43, 172] on span "Choose a Survey" at bounding box center [35, 171] width 29 height 7
click at [43, 171] on span "Choose a Survey" at bounding box center [35, 171] width 29 height 7
click at [26, 186] on span "Hide when answered" at bounding box center [41, 186] width 37 height 7
checkbox input "true"
click at [49, 237] on div "Resource Center Header Title Hi There 👋 17 Hi There 👋 Subtitle Need help? Help …" at bounding box center [70, 34] width 127 height 435
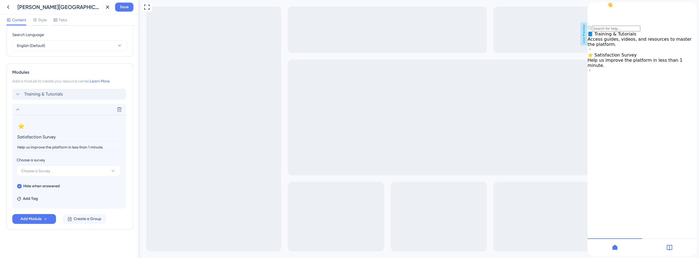
click at [123, 7] on span "Save" at bounding box center [124, 7] width 9 height 7
click at [103, 10] on icon at bounding box center [103, 9] width 5 height 5
click at [18, 109] on icon at bounding box center [17, 109] width 7 height 7
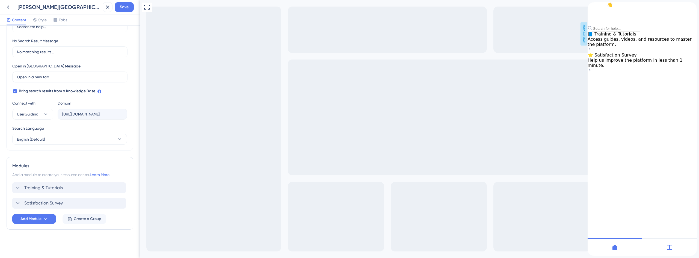
click at [71, 236] on div "Resource Center Header Title Hi There 👋 17 Hi There 👋 Subtitle Need help? Help …" at bounding box center [70, 80] width 127 height 341
click at [129, 5] on button "Save" at bounding box center [124, 7] width 19 height 10
click at [105, 9] on icon at bounding box center [103, 9] width 5 height 5
click at [19, 200] on icon at bounding box center [17, 203] width 7 height 7
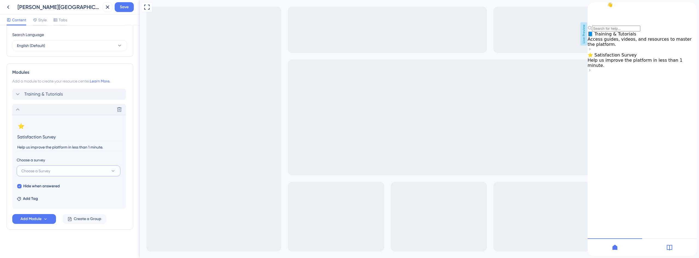
click at [50, 172] on span "Choose a Survey" at bounding box center [35, 171] width 29 height 7
click at [39, 206] on div "No Result Found No Result Found" at bounding box center [69, 193] width 104 height 31
click at [82, 233] on div "Resource Center Header Title Hi There 👋 17 Hi There 👋 Subtitle Need help? Help …" at bounding box center [70, 34] width 127 height 435
click at [120, 111] on icon at bounding box center [119, 109] width 5 height 5
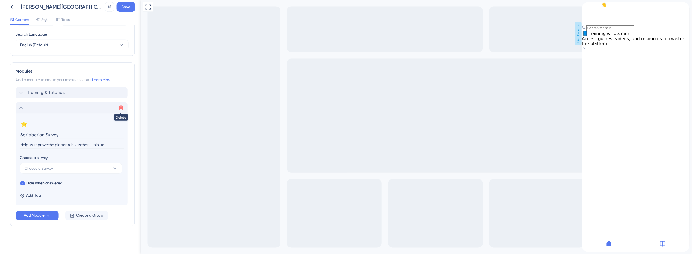
scroll to position [107, 0]
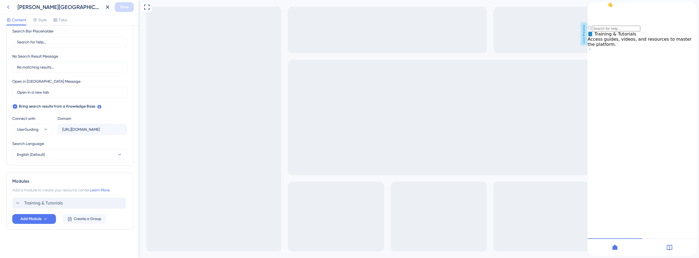
click at [8, 9] on icon at bounding box center [8, 7] width 7 height 7
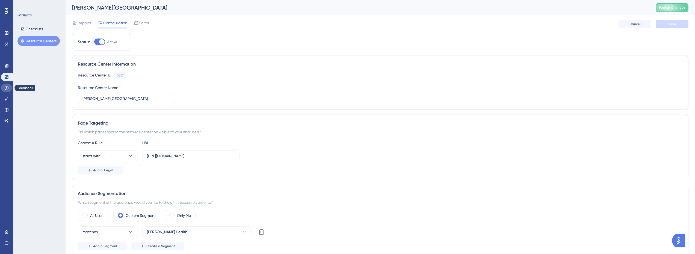
click at [7, 89] on icon at bounding box center [7, 89] width 4 height 4
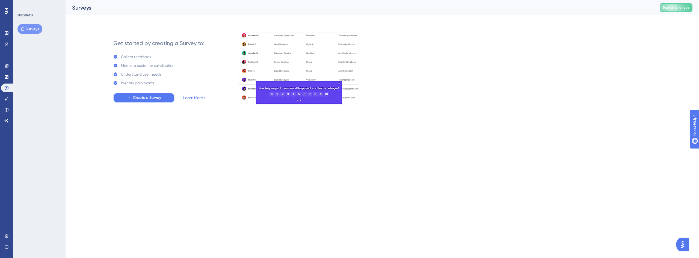
click at [151, 100] on span "Create a Survey" at bounding box center [147, 97] width 28 height 7
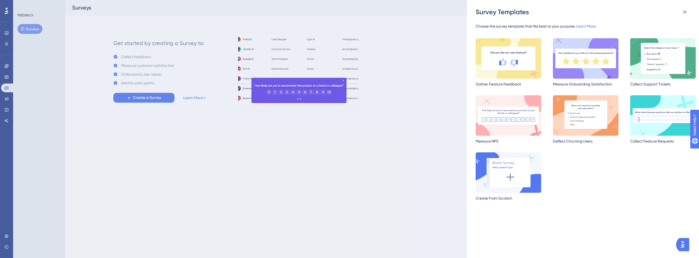
click at [665, 57] on img at bounding box center [662, 58] width 65 height 40
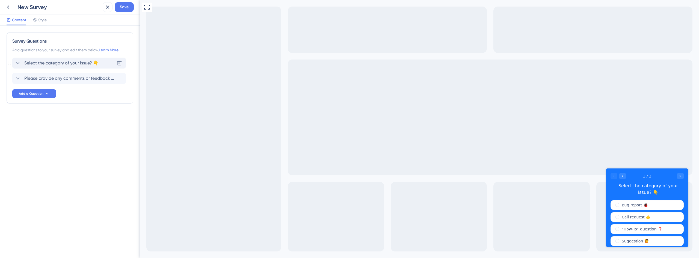
click at [70, 62] on span "Select the category of your issue? 👇" at bounding box center [61, 63] width 74 height 7
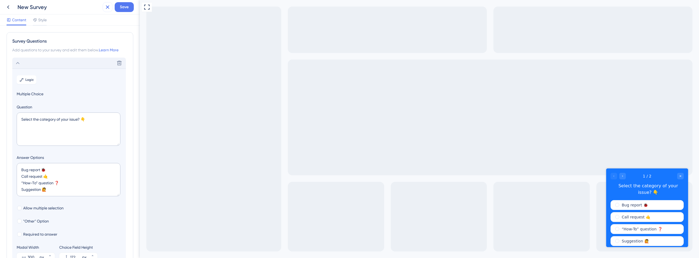
click at [109, 8] on icon at bounding box center [108, 7] width 4 height 4
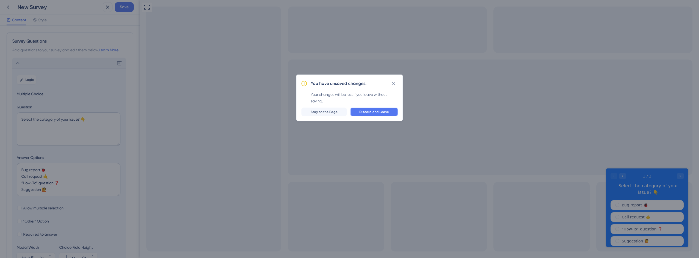
click at [370, 111] on span "Discard and Leave" at bounding box center [373, 112] width 29 height 4
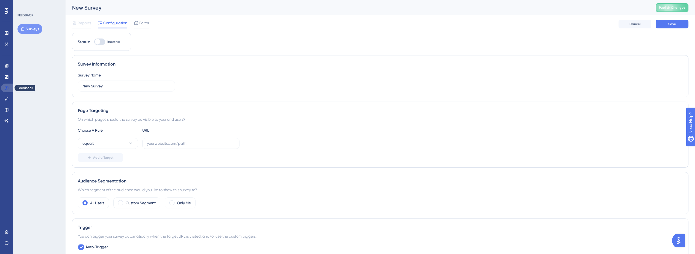
click at [8, 86] on icon at bounding box center [6, 88] width 4 height 4
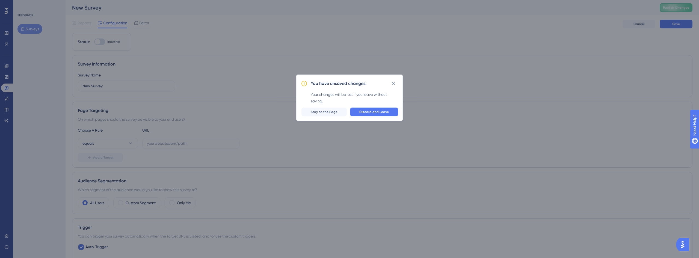
click at [392, 85] on icon at bounding box center [393, 83] width 5 height 5
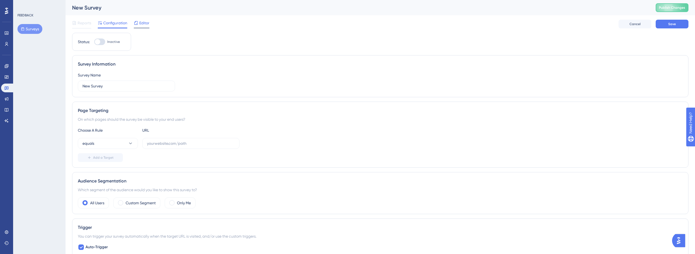
click at [142, 25] on span "Editor" at bounding box center [144, 23] width 10 height 7
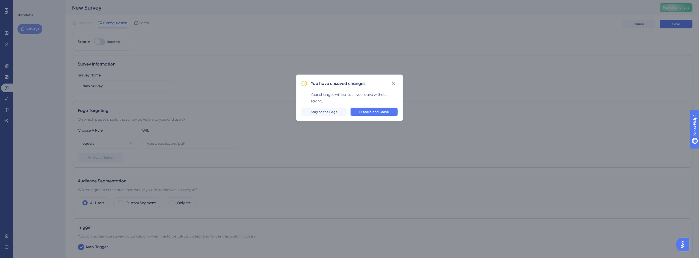
click at [375, 111] on span "Discard and Leave" at bounding box center [373, 112] width 29 height 4
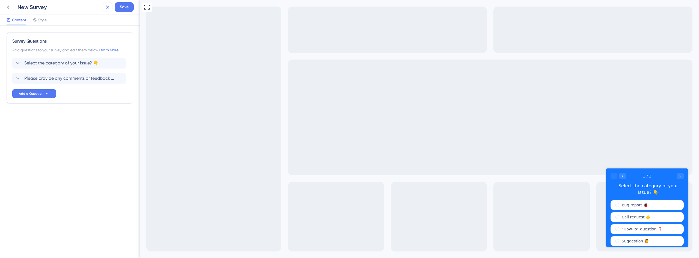
click at [106, 8] on icon at bounding box center [108, 7] width 4 height 4
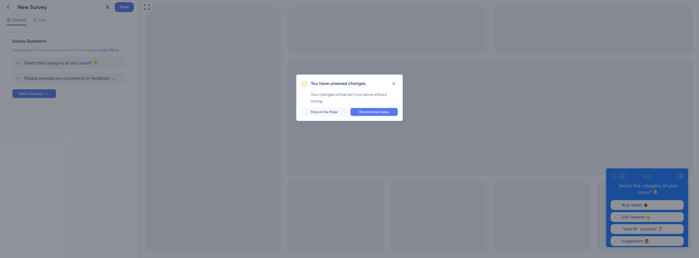
click at [364, 109] on button "Discard and Leave" at bounding box center [374, 112] width 48 height 9
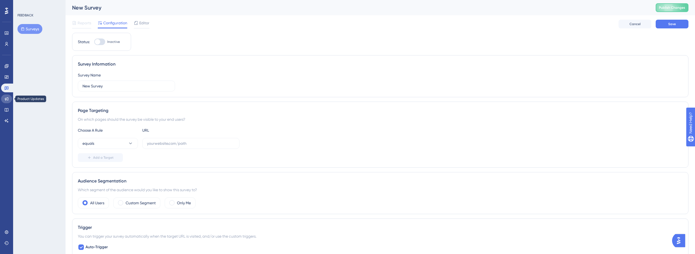
click at [5, 96] on link at bounding box center [6, 98] width 11 height 9
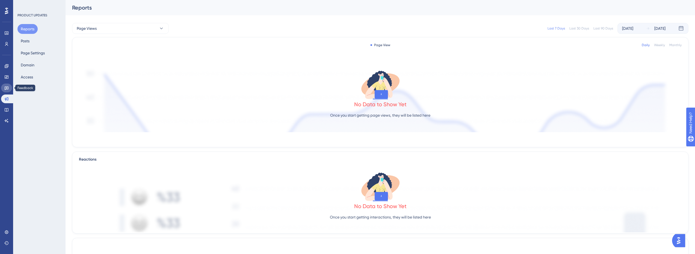
click at [6, 89] on icon at bounding box center [6, 88] width 4 height 4
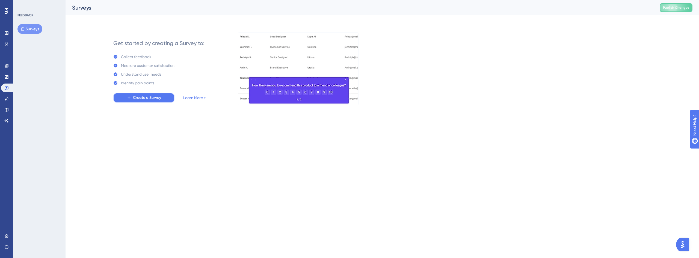
click at [147, 97] on span "Create a Survey" at bounding box center [147, 97] width 28 height 7
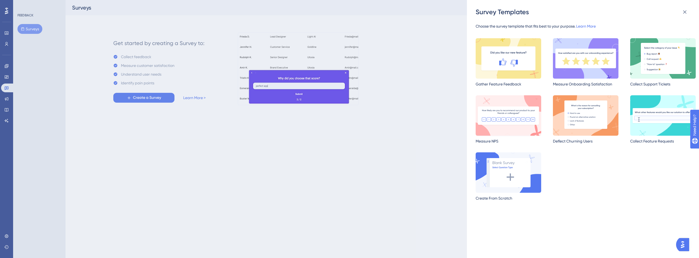
click at [508, 120] on img at bounding box center [507, 115] width 65 height 40
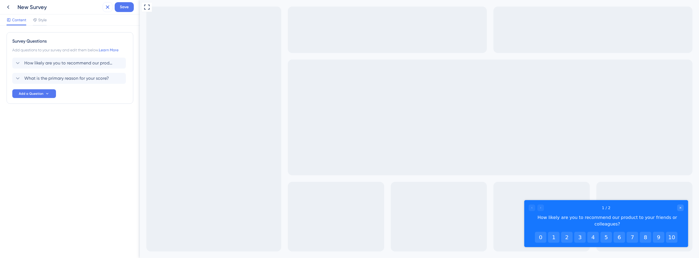
click at [109, 9] on icon at bounding box center [107, 7] width 7 height 7
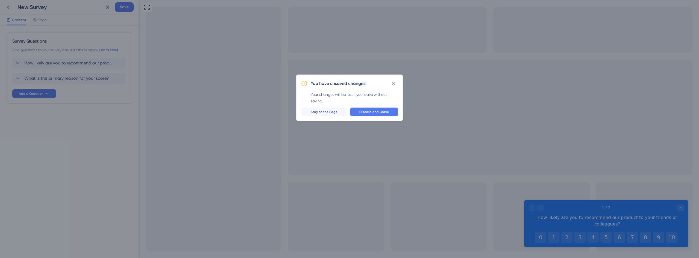
click at [373, 111] on span "Discard and Leave" at bounding box center [373, 112] width 29 height 4
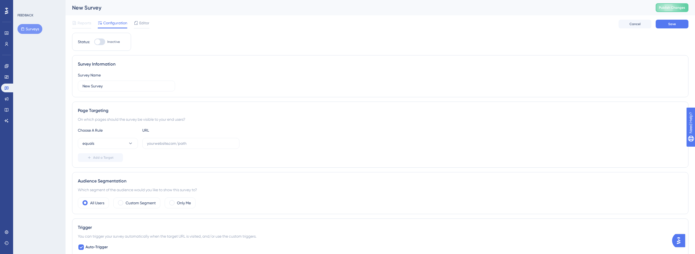
click at [10, 71] on div "Engagement Widgets Feedback Product Updates Knowledge Base AI Assistant" at bounding box center [6, 93] width 11 height 63
click at [1, 64] on div at bounding box center [1, 64] width 0 height 0
click at [8, 79] on icon at bounding box center [7, 76] width 4 height 3
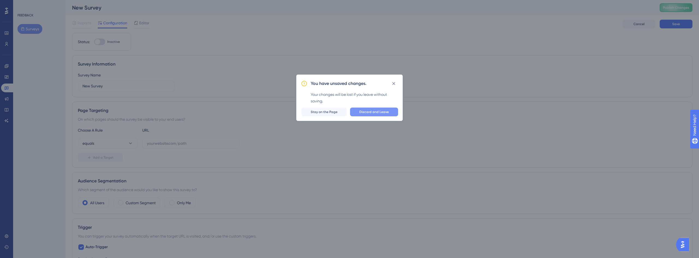
click at [375, 112] on span "Discard and Leave" at bounding box center [373, 112] width 29 height 4
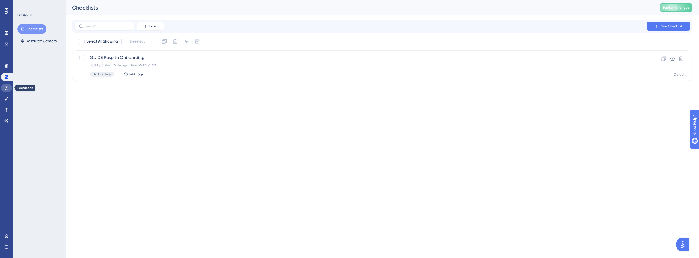
click at [8, 89] on icon at bounding box center [7, 89] width 4 height 4
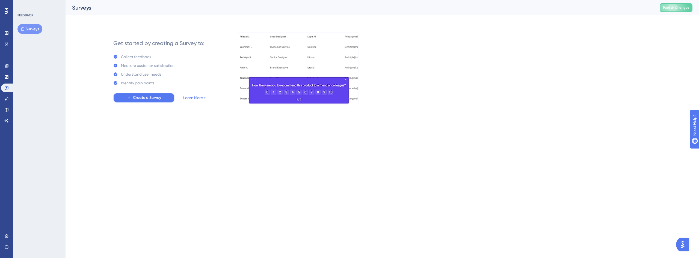
click at [142, 99] on span "Create a Survey" at bounding box center [147, 97] width 28 height 7
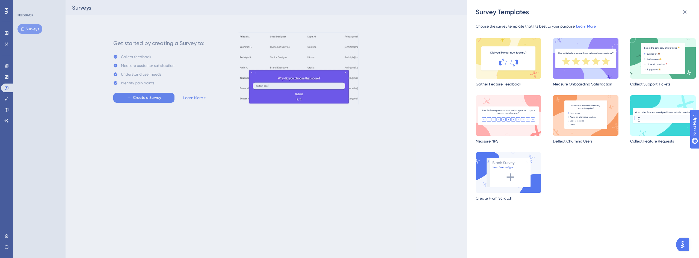
click at [574, 68] on img at bounding box center [585, 58] width 65 height 40
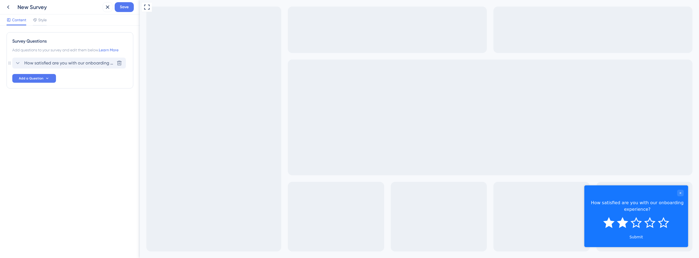
click at [63, 64] on span "How satisfied are you with our onboarding experience?" at bounding box center [69, 63] width 90 height 7
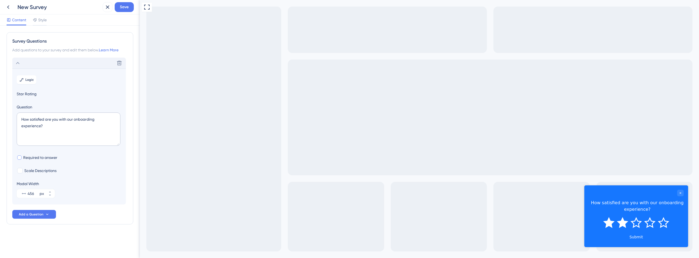
click at [50, 158] on span "Required to answer" at bounding box center [40, 157] width 34 height 7
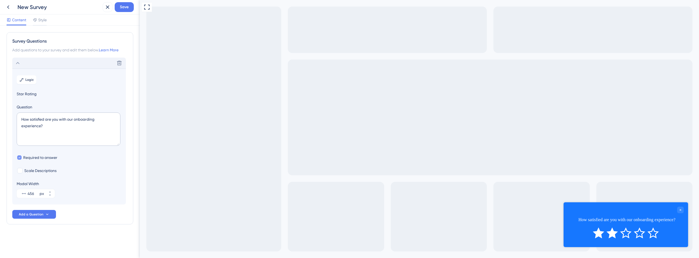
click at [50, 158] on span "Required to answer" at bounding box center [40, 157] width 34 height 7
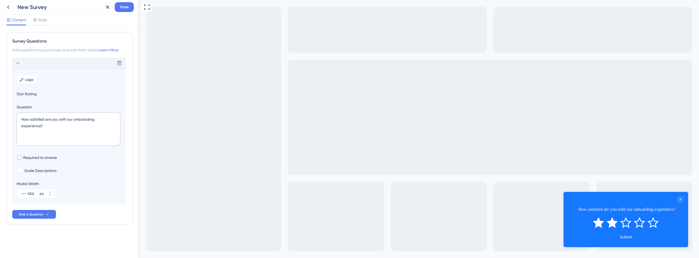
click at [50, 158] on span "Required to answer" at bounding box center [40, 157] width 34 height 7
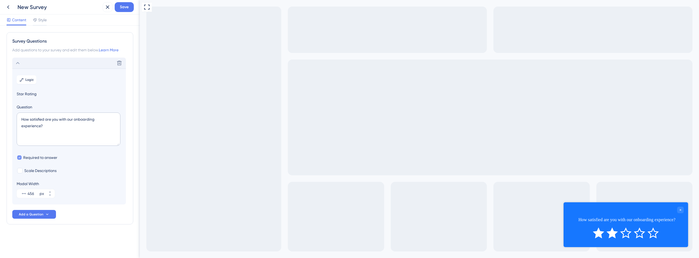
click at [50, 158] on span "Required to answer" at bounding box center [40, 157] width 34 height 7
checkbox input "false"
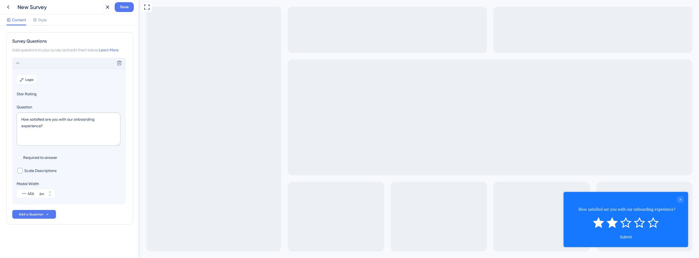
click at [41, 170] on span "Scale Descriptions" at bounding box center [40, 170] width 32 height 7
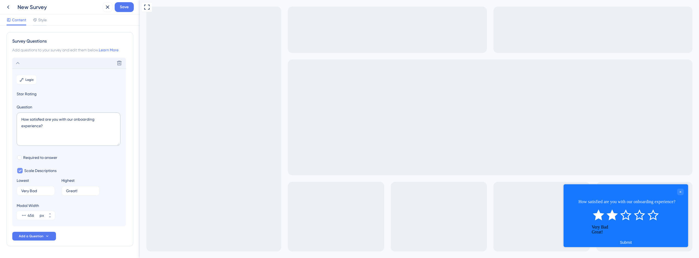
click at [41, 170] on span "Scale Descriptions" at bounding box center [40, 170] width 32 height 7
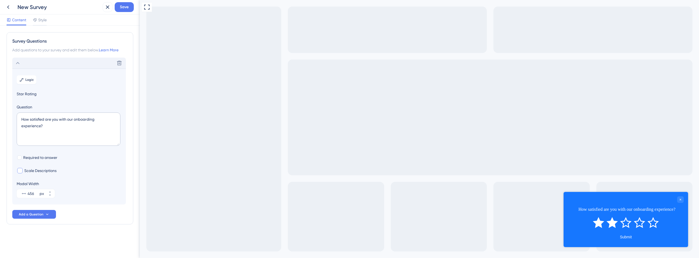
click at [41, 170] on span "Scale Descriptions" at bounding box center [40, 170] width 32 height 7
checkbox input "true"
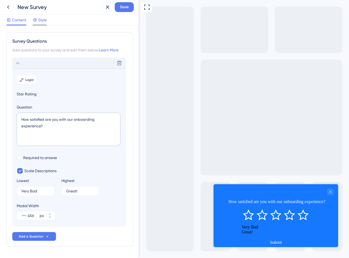
click at [40, 21] on span "Style" at bounding box center [42, 20] width 8 height 7
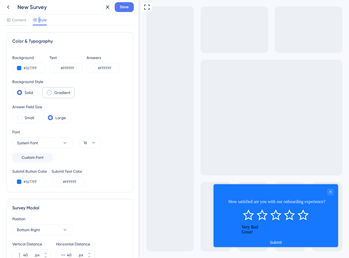
click at [64, 92] on label "Gradient" at bounding box center [62, 92] width 16 height 7
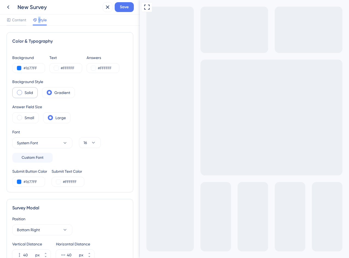
click at [27, 93] on label "Solid" at bounding box center [29, 92] width 8 height 7
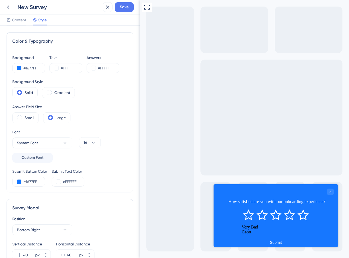
click at [53, 41] on div "Color & Typography" at bounding box center [69, 41] width 115 height 7
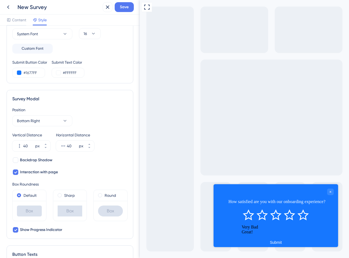
scroll to position [109, 0]
click at [42, 159] on span "Backdrop Shadow" at bounding box center [36, 159] width 32 height 7
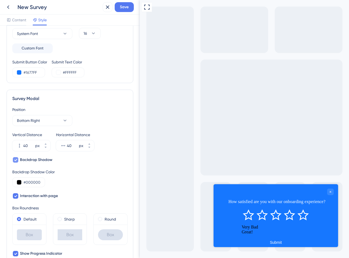
click at [41, 160] on span "Backdrop Shadow" at bounding box center [36, 159] width 32 height 7
checkbox input "false"
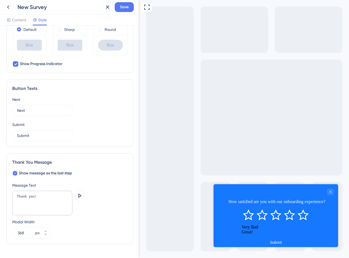
scroll to position [289, 0]
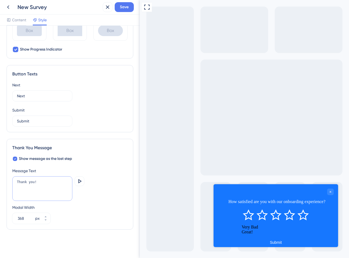
click at [46, 181] on textarea "Thank you!" at bounding box center [42, 188] width 60 height 25
type textarea "Thank you for your feedback!"
drag, startPoint x: 46, startPoint y: 182, endPoint x: 79, endPoint y: 181, distance: 33.3
click at [87, 196] on div "Thank you for your feedback! Preview" at bounding box center [69, 189] width 115 height 26
click at [79, 181] on icon at bounding box center [79, 181] width 3 height 4
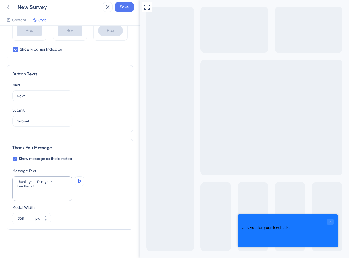
click at [80, 182] on icon at bounding box center [79, 181] width 7 height 7
click at [79, 193] on div "Preview" at bounding box center [80, 189] width 10 height 26
drag, startPoint x: 110, startPoint y: 208, endPoint x: 91, endPoint y: 205, distance: 19.0
click at [110, 208] on div "Modal Width 368 px" at bounding box center [69, 214] width 115 height 20
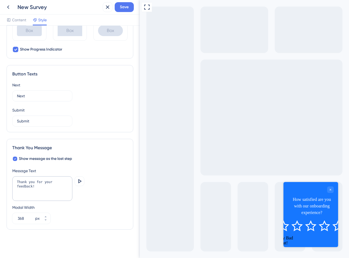
click at [333, 220] on div "Very Bad Great!" at bounding box center [311, 232] width 46 height 25
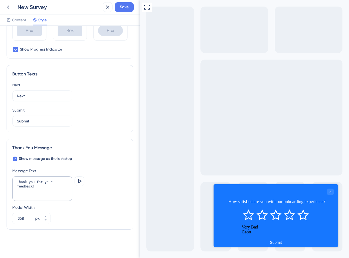
click at [267, 227] on div "Very Bad Great!" at bounding box center [276, 229] width 68 height 10
click at [305, 216] on icon "Rate 5 star" at bounding box center [302, 214] width 11 height 11
click at [281, 239] on button "Submit" at bounding box center [275, 242] width 19 height 7
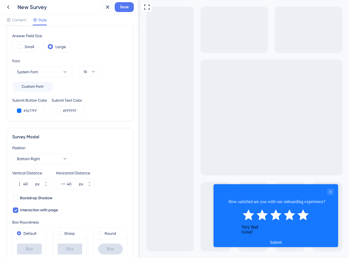
scroll to position [0, 0]
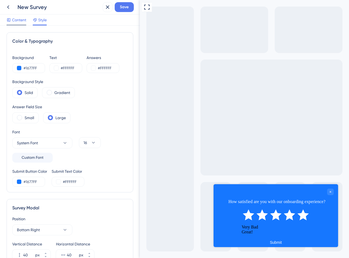
click at [22, 23] on span "Content" at bounding box center [19, 20] width 14 height 7
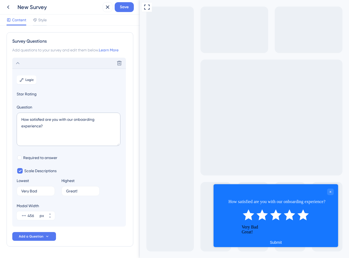
click at [22, 64] on div "Delete" at bounding box center [69, 63] width 114 height 11
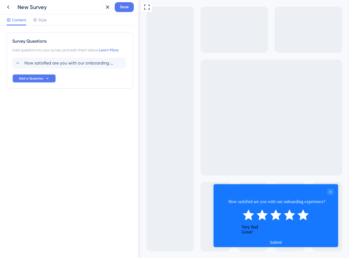
click at [46, 80] on icon at bounding box center [47, 78] width 4 height 4
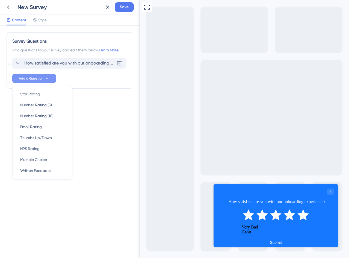
click at [18, 61] on icon at bounding box center [17, 63] width 7 height 7
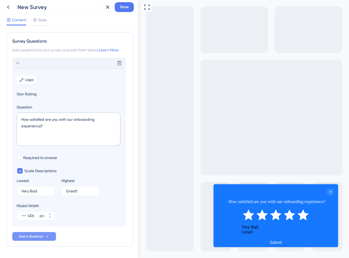
scroll to position [17, 0]
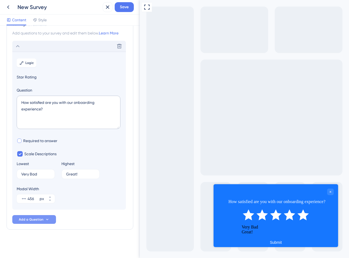
click at [29, 141] on span "Required to answer" at bounding box center [40, 140] width 34 height 7
checkbox input "true"
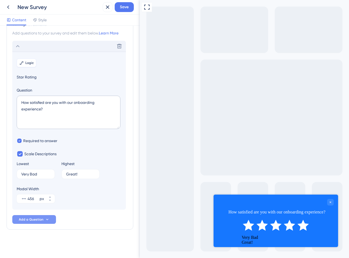
click at [27, 62] on span "Logic" at bounding box center [29, 63] width 8 height 4
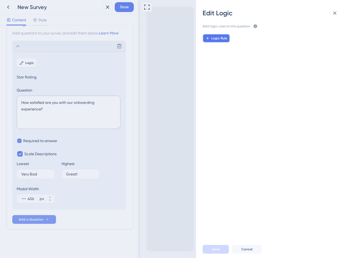
click at [219, 38] on span "Logic Rule" at bounding box center [219, 38] width 16 height 4
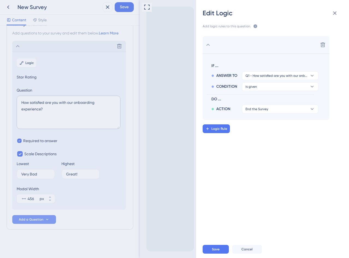
click at [74, 109] on div "Edit Logic Add logic rules to this question. The rules will apply after this qu…" at bounding box center [174, 129] width 349 height 258
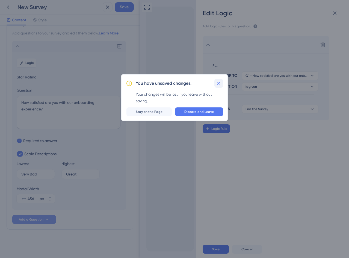
click at [217, 84] on icon at bounding box center [218, 83] width 5 height 5
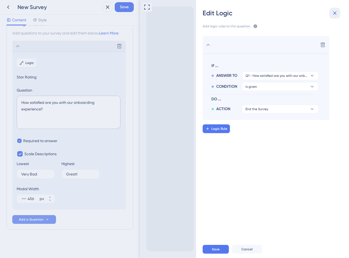
click at [332, 14] on button at bounding box center [334, 13] width 11 height 11
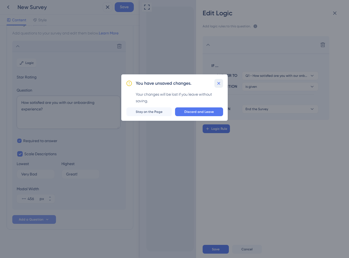
drag, startPoint x: 220, startPoint y: 82, endPoint x: 233, endPoint y: 145, distance: 64.1
click at [220, 82] on icon at bounding box center [218, 83] width 5 height 5
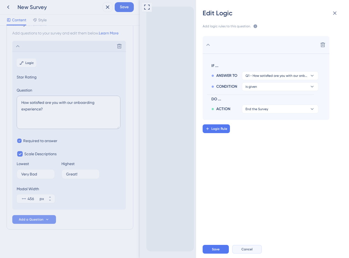
click at [253, 250] on button "Cancel" at bounding box center [247, 249] width 30 height 9
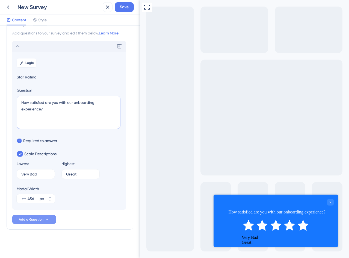
click at [55, 109] on textarea "How satisfied are you with our onboarding experience?" at bounding box center [69, 112] width 104 height 33
paste textarea "the Crosby platform"
click at [76, 104] on textarea "How satisfied are you with the Crosby platform?" at bounding box center [69, 112] width 104 height 33
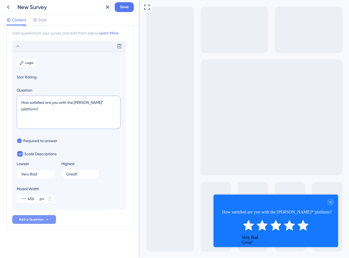
click at [88, 103] on textarea "How satisfied are you with the Crosby* platform?" at bounding box center [69, 112] width 104 height 33
drag, startPoint x: 86, startPoint y: 103, endPoint x: 77, endPoint y: 104, distance: 9.0
click at [77, 104] on textarea "How satisfied are you with the Crosby platform?" at bounding box center [69, 112] width 104 height 33
drag, startPoint x: 75, startPoint y: 104, endPoint x: 87, endPoint y: 103, distance: 11.5
click at [87, 103] on textarea "How satisfied are you with the Crosby platform?" at bounding box center [69, 112] width 104 height 33
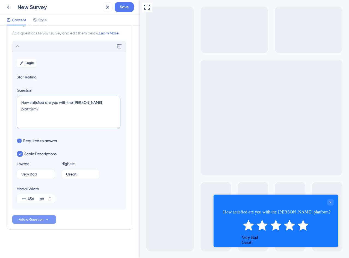
click at [71, 108] on textarea "How satisfied are you with the Crosby platform?" at bounding box center [69, 112] width 104 height 33
click at [71, 120] on textarea "How satisfied are you with the Crosby platform?" at bounding box center [69, 112] width 104 height 33
click at [110, 105] on textarea "How satisfied are you with the Crosby platform?" at bounding box center [69, 112] width 104 height 33
type textarea "How satisfied are you with the Crosby platform?"
click at [34, 154] on span "Scale Descriptions" at bounding box center [40, 153] width 32 height 7
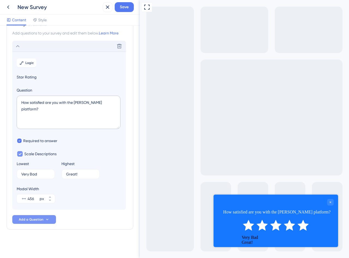
checkbox input "false"
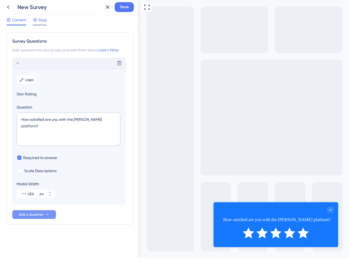
click at [36, 22] on icon at bounding box center [35, 20] width 4 height 4
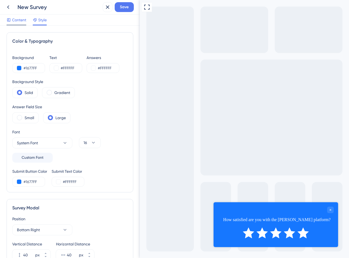
click at [20, 22] on span "Content" at bounding box center [19, 20] width 14 height 7
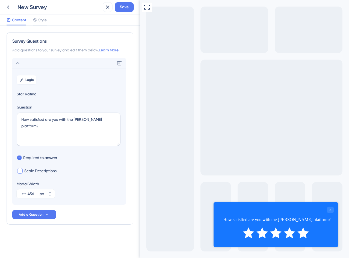
click at [43, 173] on span "Scale Descriptions" at bounding box center [40, 170] width 32 height 7
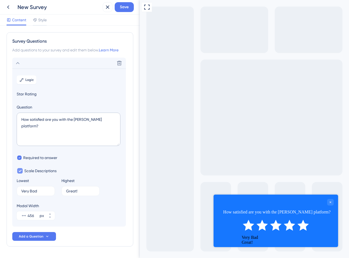
click at [39, 170] on span "Scale Descriptions" at bounding box center [40, 170] width 32 height 7
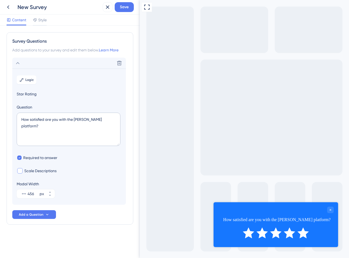
click at [39, 170] on span "Scale Descriptions" at bounding box center [40, 170] width 32 height 7
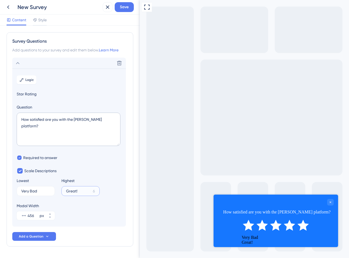
drag, startPoint x: 78, startPoint y: 190, endPoint x: 58, endPoint y: 187, distance: 20.6
click at [58, 187] on div "Lowest Very Bad 4 Highest Great! 6" at bounding box center [69, 186] width 105 height 19
click at [22, 171] on div at bounding box center [19, 170] width 5 height 5
checkbox input "false"
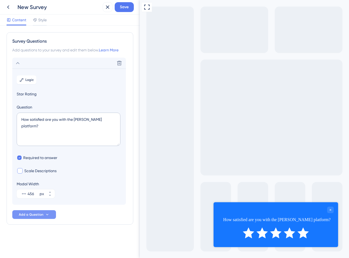
click at [43, 216] on button "Add a Question" at bounding box center [34, 214] width 44 height 9
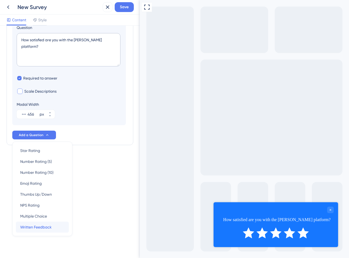
click at [49, 228] on span "Written Feedback" at bounding box center [35, 227] width 31 height 7
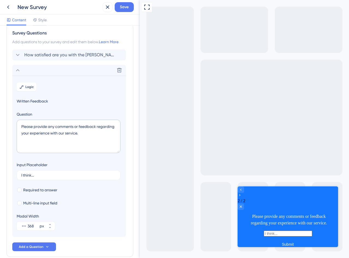
scroll to position [0, 0]
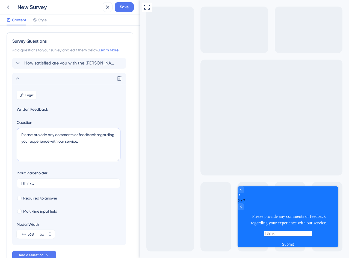
click at [88, 149] on textarea "Please provide any comments or feedback regarding your experience with our serv…" at bounding box center [69, 144] width 104 height 33
paste textarea "What’s the main reason for your rating?"
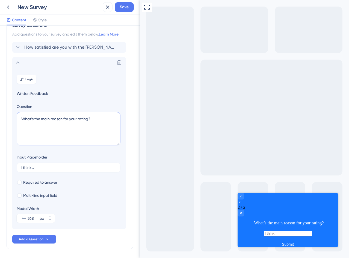
scroll to position [27, 0]
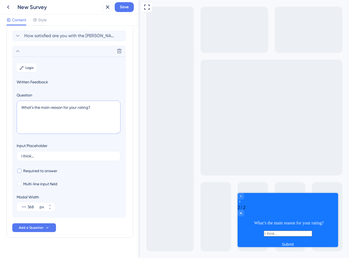
type textarea "What’s the main reason for your rating?"
click at [48, 171] on span "Required to answer" at bounding box center [40, 170] width 34 height 7
checkbox input "true"
click at [44, 184] on span "Multi-line input field" at bounding box center [40, 183] width 34 height 7
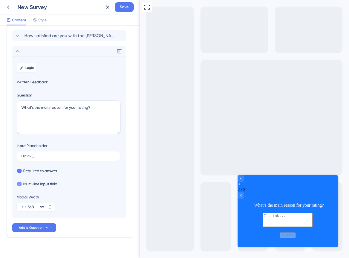
click at [44, 183] on span "Multi-line input field" at bounding box center [40, 183] width 34 height 7
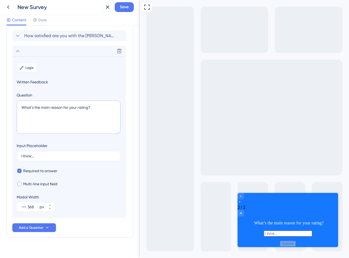
click at [44, 185] on span "Multi-line input field" at bounding box center [40, 183] width 34 height 7
checkbox input "true"
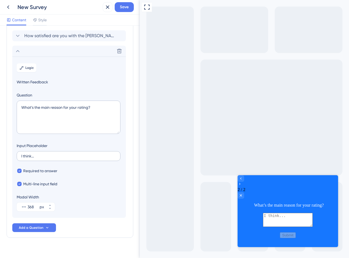
click at [51, 151] on label "I think..." at bounding box center [69, 156] width 104 height 10
click at [51, 154] on input "I think..." at bounding box center [68, 156] width 94 height 4
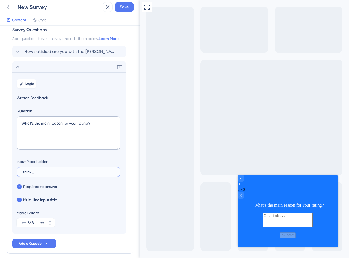
scroll to position [35, 0]
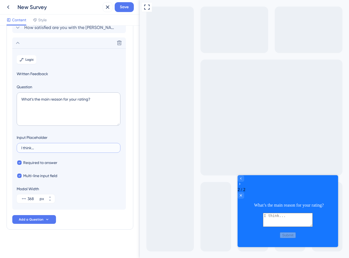
click at [44, 148] on input "I think..." at bounding box center [68, 148] width 94 height 4
click at [49, 156] on section "Logic Written Feedback Question What’s the main reason for your rating? Input P…" at bounding box center [69, 128] width 114 height 161
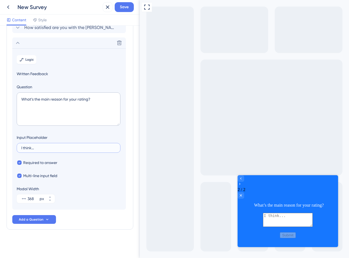
click at [40, 147] on input "I think..." at bounding box center [68, 148] width 94 height 4
click at [38, 148] on input "I think..." at bounding box center [68, 148] width 94 height 4
click at [39, 147] on input "I think..." at bounding box center [68, 148] width 94 height 4
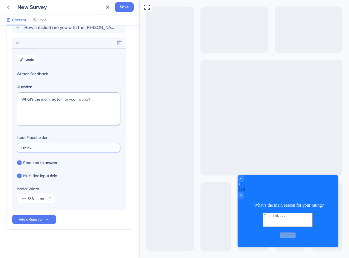
click at [39, 147] on input "I think..." at bounding box center [68, 148] width 94 height 4
click at [40, 148] on input "I think..." at bounding box center [68, 148] width 94 height 4
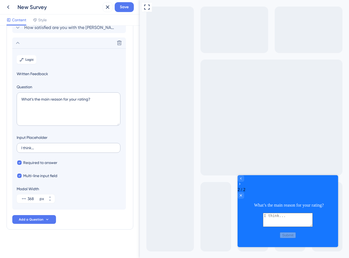
click at [62, 144] on label "I think..." at bounding box center [69, 148] width 104 height 10
click at [62, 146] on input "I think..." at bounding box center [68, 148] width 94 height 4
click at [50, 145] on label "I think..." at bounding box center [69, 148] width 104 height 10
click at [50, 146] on input "I think..." at bounding box center [68, 148] width 94 height 4
click at [50, 145] on label "I think..." at bounding box center [69, 148] width 104 height 10
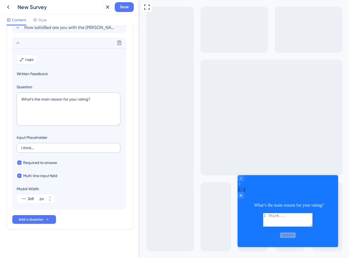
click at [50, 146] on input "I think..." at bounding box center [68, 148] width 94 height 4
click at [49, 147] on input "I think..." at bounding box center [68, 148] width 94 height 4
drag, startPoint x: 41, startPoint y: 148, endPoint x: 19, endPoint y: 149, distance: 22.4
click at [19, 149] on label "I think..." at bounding box center [69, 148] width 104 height 10
click at [21, 149] on input "I think..." at bounding box center [68, 148] width 94 height 4
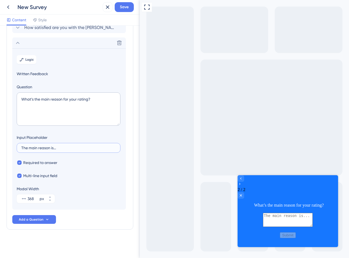
type input "The main reason is..."
click at [69, 136] on div "Input Placeholder The main reason is..." at bounding box center [69, 143] width 104 height 19
click at [30, 57] on button "Logic" at bounding box center [27, 59] width 20 height 9
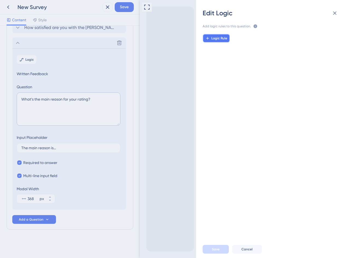
click at [223, 39] on span "Logic Rule" at bounding box center [219, 38] width 16 height 4
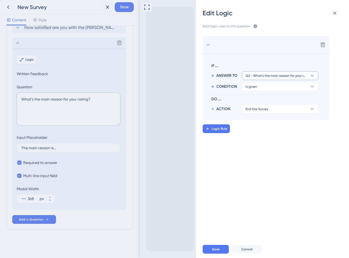
click at [283, 76] on span "Q2 - What’s the main reason for your rating?" at bounding box center [276, 75] width 62 height 4
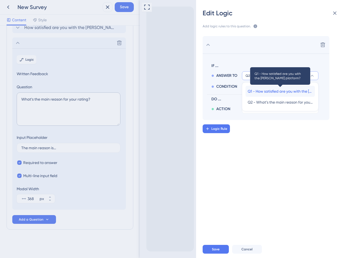
click at [270, 91] on span "Q1 - How satisfied are you with the Crosby platform?" at bounding box center [280, 91] width 65 height 7
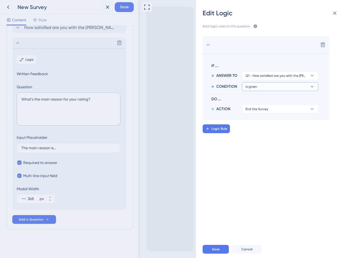
click at [264, 80] on button "is given" at bounding box center [280, 75] width 76 height 9
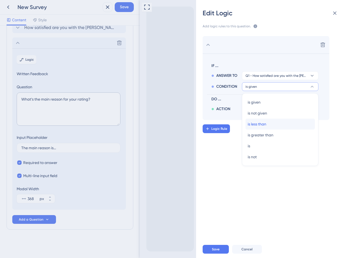
click at [277, 125] on div "is less than is less than" at bounding box center [280, 123] width 65 height 11
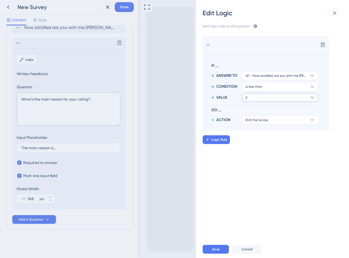
click at [260, 80] on button "2" at bounding box center [280, 75] width 76 height 9
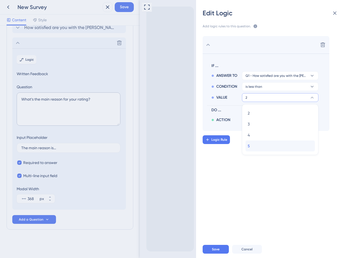
click at [256, 147] on div "5 5" at bounding box center [280, 145] width 65 height 11
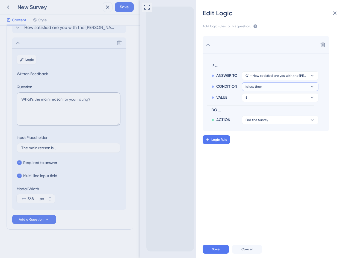
click at [260, 78] on span "is less than" at bounding box center [276, 75] width 62 height 4
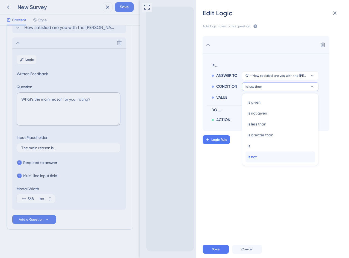
click at [257, 158] on span "is not" at bounding box center [252, 156] width 9 height 7
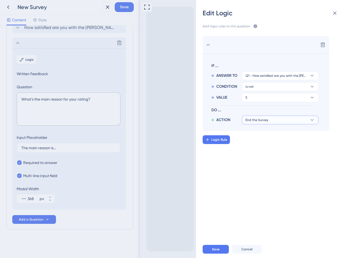
click at [258, 120] on span "End the Survey" at bounding box center [256, 120] width 23 height 4
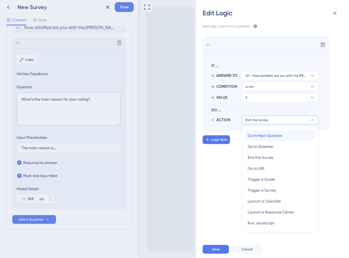
click at [259, 135] on span "Go to Next Question" at bounding box center [265, 135] width 35 height 7
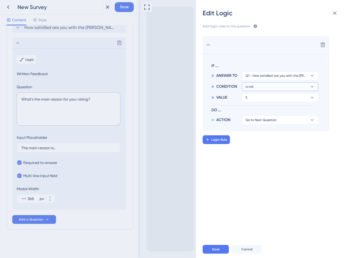
drag, startPoint x: 257, startPoint y: 84, endPoint x: 255, endPoint y: 88, distance: 3.8
click at [257, 80] on button "is not" at bounding box center [280, 75] width 76 height 9
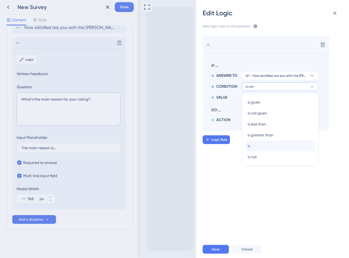
click at [256, 146] on div "is is" at bounding box center [280, 145] width 65 height 11
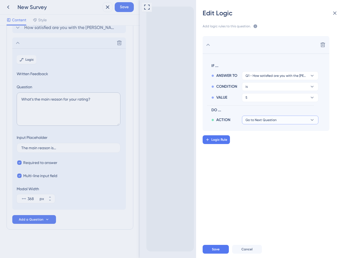
click at [260, 123] on button "Go to Next Question" at bounding box center [280, 119] width 76 height 9
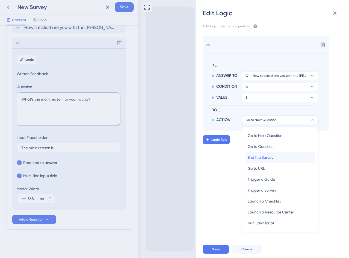
click at [263, 157] on span "End the Survey" at bounding box center [261, 157] width 26 height 7
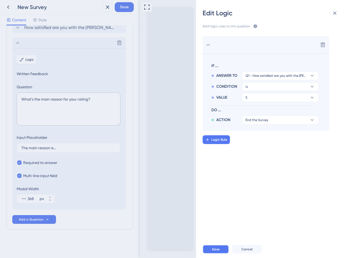
click at [214, 252] on button "Save" at bounding box center [215, 249] width 26 height 9
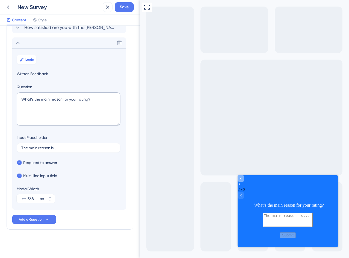
click at [243, 180] on icon "Go to Question 1" at bounding box center [241, 178] width 4 height 4
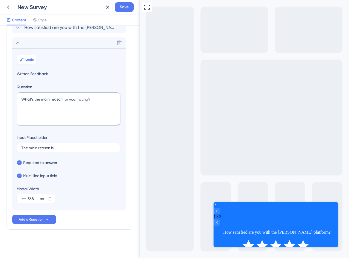
click at [300, 240] on icon "Rate 5 star" at bounding box center [302, 245] width 11 height 11
click at [305, 240] on icon "Rate 5 star" at bounding box center [302, 245] width 11 height 11
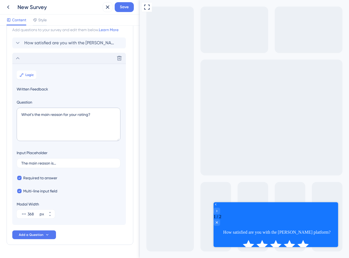
scroll to position [8, 0]
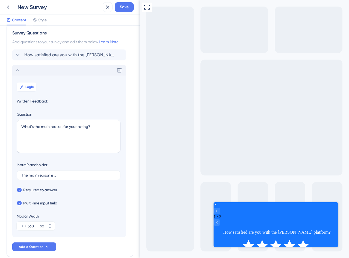
click at [16, 68] on icon at bounding box center [17, 70] width 7 height 7
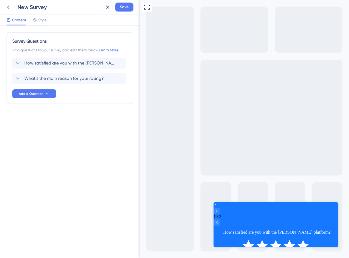
click at [128, 4] on span "Save" at bounding box center [124, 7] width 9 height 7
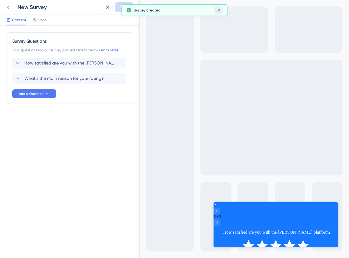
click at [219, 11] on icon at bounding box center [218, 9] width 5 height 5
click at [67, 133] on div "Survey Questions Add questions to your survey and edit them below. Learn More H…" at bounding box center [70, 142] width 140 height 232
click at [303, 240] on icon "Rate 5 star" at bounding box center [302, 245] width 11 height 11
click at [55, 62] on span "How satisfied are you with the Crosby platform?" at bounding box center [69, 63] width 90 height 7
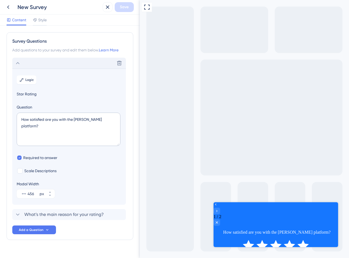
scroll to position [10, 0]
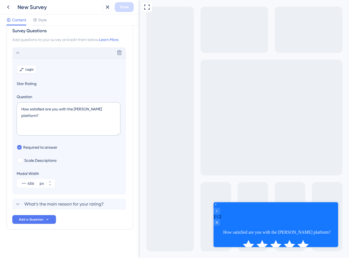
click at [25, 67] on button "Logic" at bounding box center [27, 69] width 20 height 9
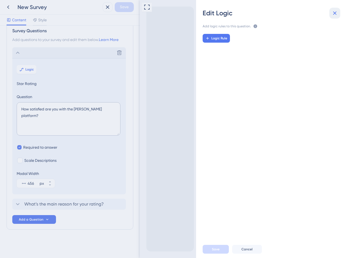
drag, startPoint x: 334, startPoint y: 12, endPoint x: 187, endPoint y: 17, distance: 147.7
click at [334, 12] on icon at bounding box center [334, 13] width 7 height 7
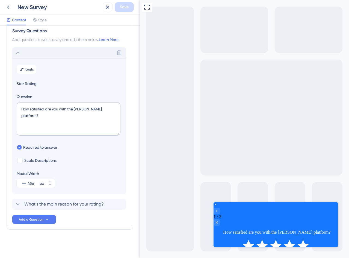
click at [17, 52] on icon at bounding box center [17, 52] width 7 height 7
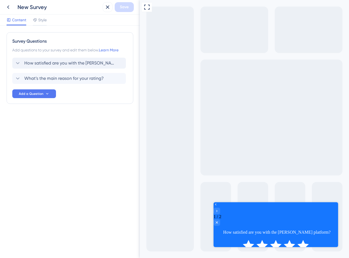
click at [84, 132] on div "Survey Questions Add questions to your survey and edit them below. Learn More H…" at bounding box center [70, 142] width 140 height 232
click at [47, 75] on span "What’s the main reason for your rating?" at bounding box center [63, 78] width 79 height 7
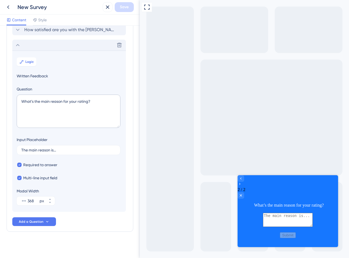
scroll to position [35, 0]
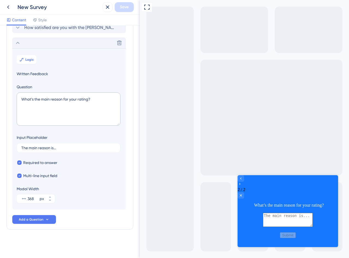
click at [18, 44] on icon at bounding box center [17, 43] width 7 height 7
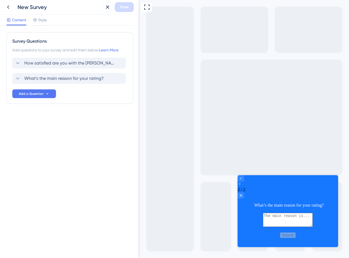
click at [80, 136] on div "Survey Questions Add questions to your survey and edit them below. Learn More H…" at bounding box center [70, 142] width 140 height 232
click at [226, 110] on div "Full Screen Preview" at bounding box center [244, 129] width 209 height 258
click at [293, 213] on textarea at bounding box center [288, 220] width 50 height 14
click at [243, 180] on icon "Go to Question 1" at bounding box center [241, 178] width 4 height 4
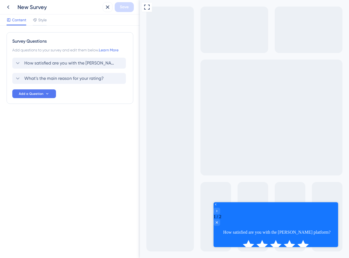
click at [300, 240] on icon "Rate 5 star" at bounding box center [302, 245] width 11 height 11
click at [35, 62] on span "How satisfied are you with the Crosby platform?" at bounding box center [69, 63] width 90 height 7
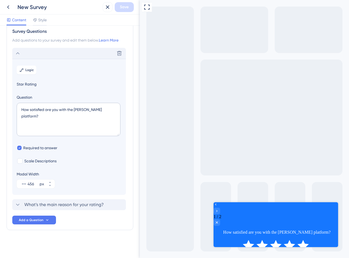
scroll to position [10, 0]
click at [28, 67] on button "Logic" at bounding box center [27, 69] width 20 height 9
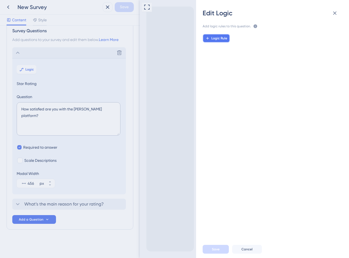
click at [223, 37] on span "Logic Rule" at bounding box center [219, 38] width 16 height 4
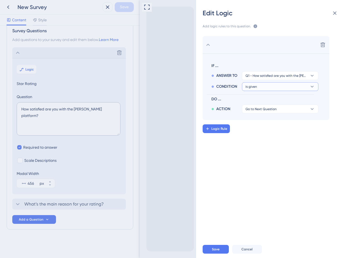
click at [268, 80] on button "is given" at bounding box center [280, 75] width 76 height 9
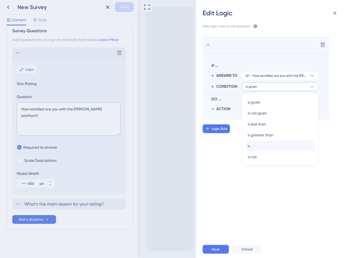
click at [263, 148] on div "is is" at bounding box center [280, 145] width 65 height 11
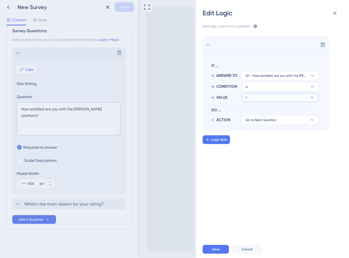
click at [258, 80] on button "1" at bounding box center [280, 75] width 76 height 9
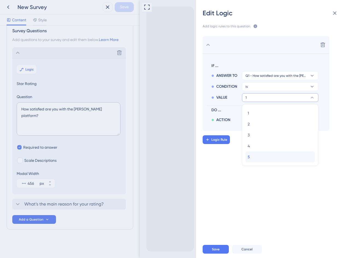
click at [257, 154] on div "5 5" at bounding box center [280, 156] width 65 height 11
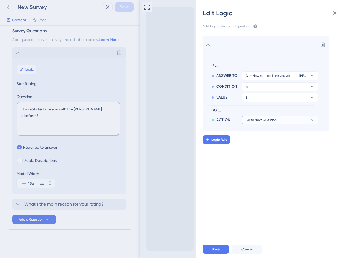
click at [258, 120] on span "Go to Next Question" at bounding box center [260, 120] width 31 height 4
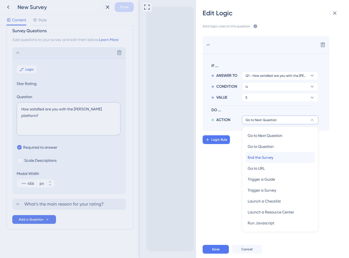
click at [268, 159] on span "End the Survey" at bounding box center [261, 157] width 26 height 7
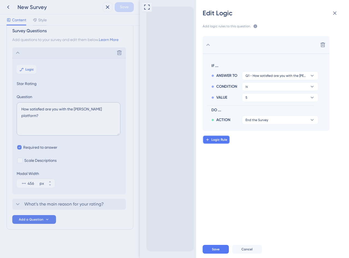
click at [220, 138] on span "Logic Rule" at bounding box center [219, 139] width 16 height 4
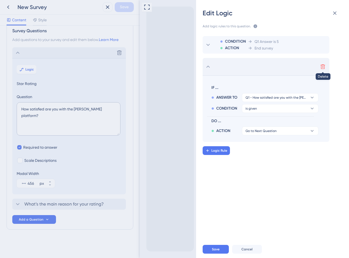
click at [323, 66] on icon at bounding box center [322, 66] width 5 height 5
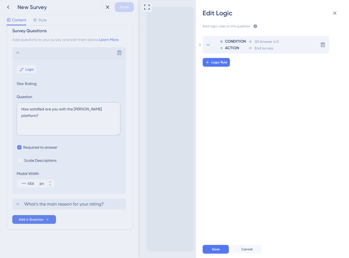
click at [230, 42] on span "CONDITION" at bounding box center [235, 41] width 21 height 7
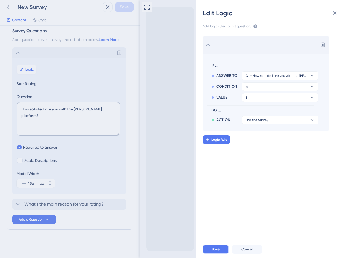
click at [221, 249] on button "Save" at bounding box center [215, 249] width 26 height 9
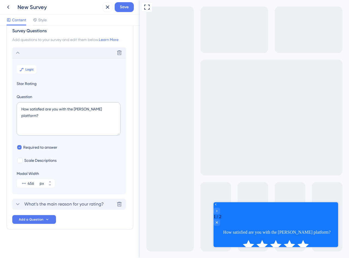
click at [55, 202] on span "What’s the main reason for your rating?" at bounding box center [63, 204] width 79 height 7
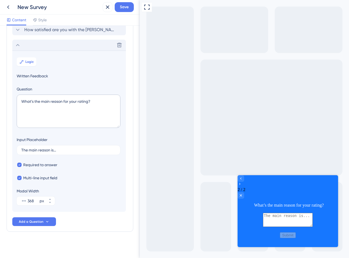
scroll to position [35, 0]
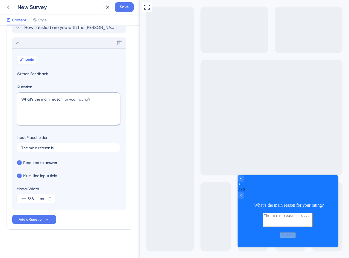
click at [30, 58] on span "Logic" at bounding box center [29, 59] width 8 height 4
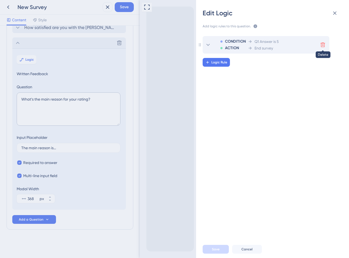
click at [323, 43] on icon at bounding box center [322, 45] width 5 height 5
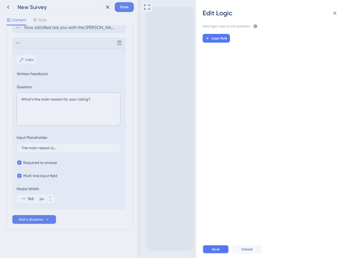
click at [219, 247] on button "Save" at bounding box center [215, 249] width 26 height 9
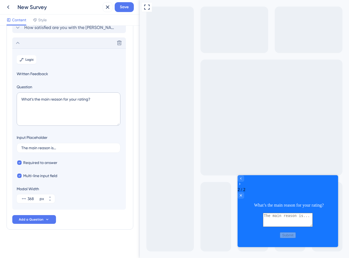
click at [16, 45] on icon at bounding box center [17, 43] width 7 height 7
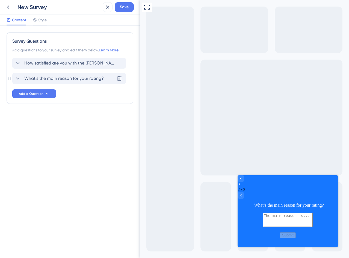
scroll to position [0, 0]
click at [51, 61] on span "How satisfied are you with the Crosby platform?" at bounding box center [69, 63] width 90 height 7
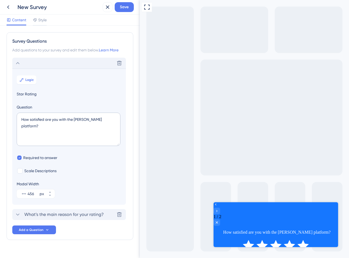
scroll to position [10, 0]
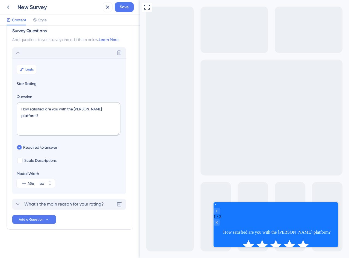
click at [50, 56] on div "Delete" at bounding box center [69, 52] width 114 height 11
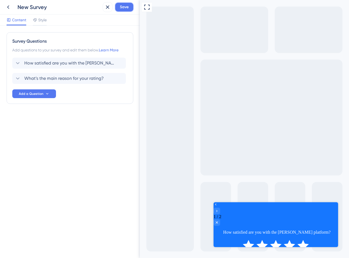
click at [126, 5] on span "Save" at bounding box center [124, 7] width 9 height 7
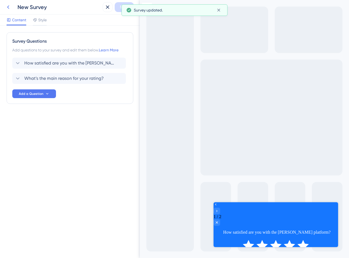
click at [9, 7] on icon at bounding box center [8, 7] width 7 height 7
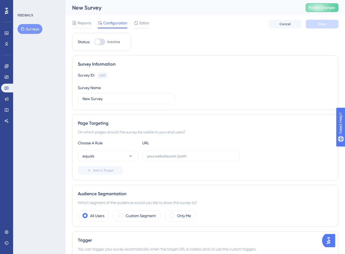
click at [34, 28] on button "Surveys" at bounding box center [29, 29] width 25 height 10
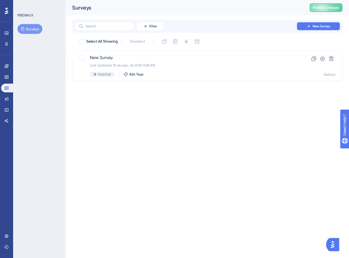
click at [323, 26] on span "New Survey" at bounding box center [320, 26] width 17 height 4
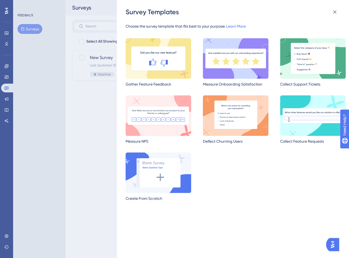
click at [155, 120] on img at bounding box center [158, 115] width 65 height 40
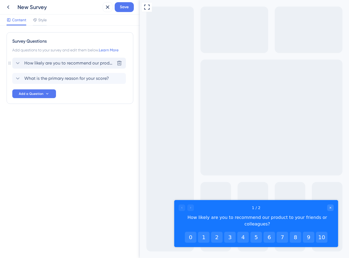
click at [55, 59] on div "How likely are you to recommend our product to your friends or colleagues? Dele…" at bounding box center [69, 63] width 114 height 11
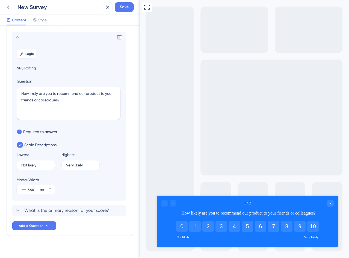
scroll to position [32, 0]
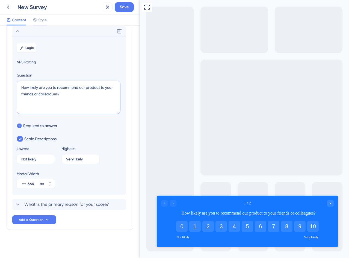
click at [71, 99] on textarea "How likely are you to recommend our product to your friends or colleagues?" at bounding box center [69, 97] width 104 height 33
paste textarea "the Crosby platform to a colleague or friend"
type textarea "How likely are you to recommend the [PERSON_NAME] platform to a colleague or fr…"
click at [38, 203] on span "What is the primary reason for your score?" at bounding box center [66, 204] width 85 height 7
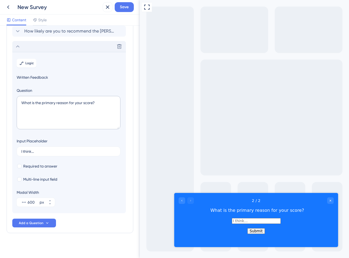
scroll to position [35, 0]
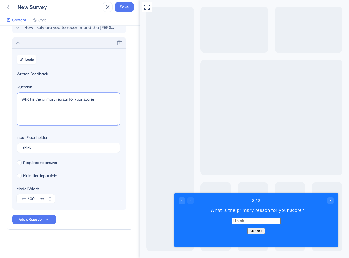
click at [62, 100] on textarea "What is the primary reason for your score?" at bounding box center [69, 108] width 104 height 33
paste textarea "’s the main"
type textarea "What’s the main reason for your score?"
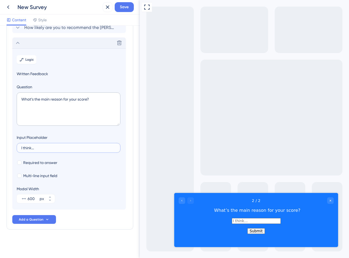
click at [47, 146] on input "I think..." at bounding box center [68, 148] width 94 height 4
type input "The main reason is..."
click at [43, 161] on span "Required to answer" at bounding box center [40, 162] width 34 height 7
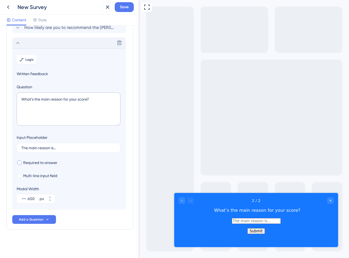
checkbox input "true"
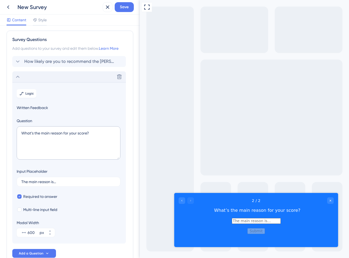
scroll to position [0, 0]
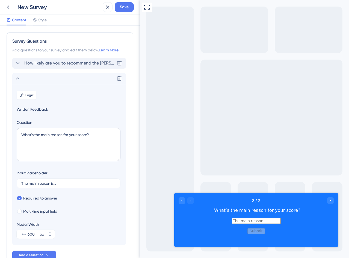
click at [29, 64] on span "How likely are you to recommend the [PERSON_NAME] platform to a colleague or fr…" at bounding box center [69, 63] width 90 height 7
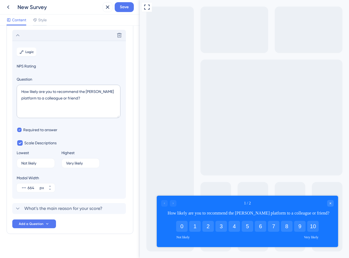
scroll to position [32, 0]
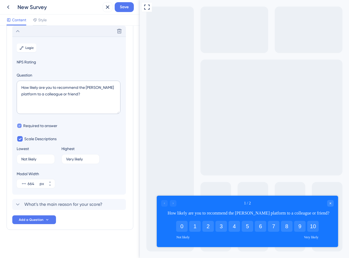
click at [43, 126] on span "Required to answer" at bounding box center [40, 125] width 34 height 7
click at [40, 126] on span "Required to answer" at bounding box center [40, 125] width 34 height 7
click at [43, 123] on span "Required to answer" at bounding box center [40, 125] width 34 height 7
checkbox input "true"
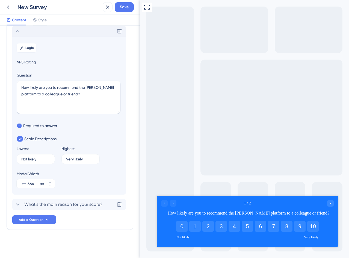
click at [46, 202] on span "What’s the main reason for your score?" at bounding box center [63, 204] width 78 height 7
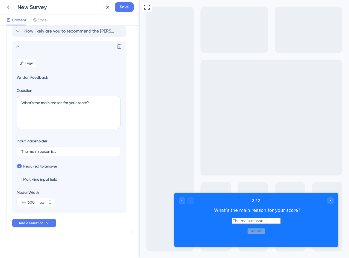
scroll to position [35, 0]
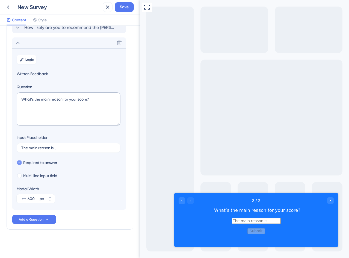
click at [47, 163] on span "Required to answer" at bounding box center [40, 162] width 34 height 7
click at [47, 161] on span "Required to answer" at bounding box center [40, 162] width 34 height 7
checkbox input "false"
click at [44, 176] on span "Multi-line input field" at bounding box center [40, 175] width 34 height 7
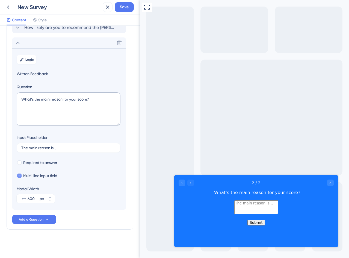
click at [43, 175] on span "Multi-line input field" at bounding box center [40, 175] width 34 height 7
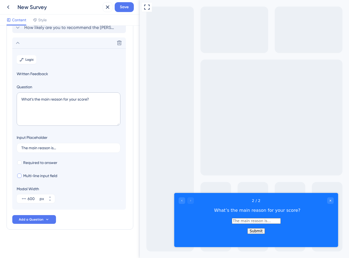
click at [43, 175] on span "Multi-line input field" at bounding box center [40, 175] width 34 height 7
checkbox input "true"
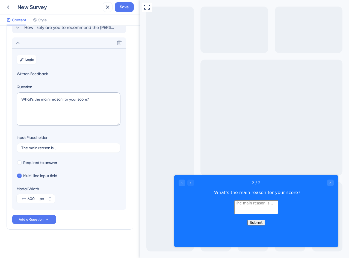
click at [20, 45] on icon at bounding box center [17, 43] width 7 height 7
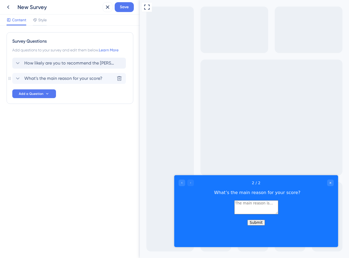
scroll to position [0, 0]
click at [46, 64] on span "How likely are you to recommend the [PERSON_NAME] platform to a colleague or fr…" at bounding box center [69, 63] width 90 height 7
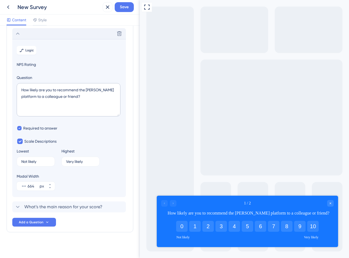
scroll to position [32, 0]
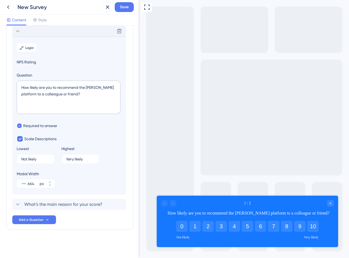
click at [26, 43] on section "Logic NPS Rating Question How likely are you to recommend the Crosby platform t…" at bounding box center [69, 116] width 114 height 158
click at [29, 50] on button "Logic" at bounding box center [27, 47] width 20 height 9
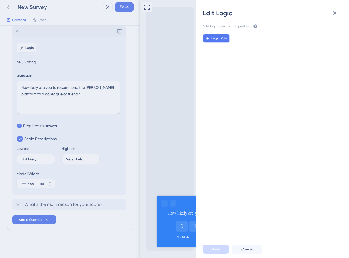
click at [217, 37] on span "Logic Rule" at bounding box center [219, 38] width 16 height 4
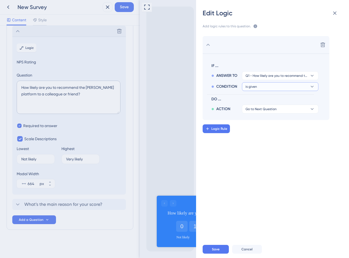
click at [261, 80] on button "is given" at bounding box center [280, 75] width 76 height 9
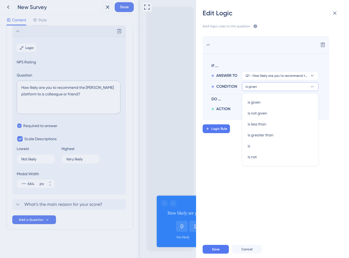
click at [261, 88] on button "is given" at bounding box center [280, 86] width 76 height 9
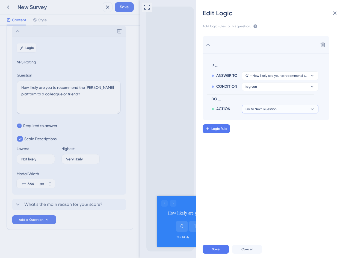
click at [259, 110] on span "Go to Next Question" at bounding box center [260, 109] width 31 height 4
click at [258, 109] on span "Go to Next Question" at bounding box center [260, 109] width 31 height 4
click at [148, 55] on div "Edit Logic Add logic rules to this question. The rules will apply after this qu…" at bounding box center [174, 129] width 349 height 258
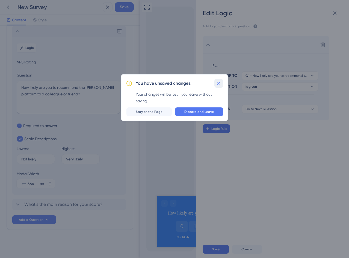
click at [215, 84] on button at bounding box center [218, 83] width 9 height 9
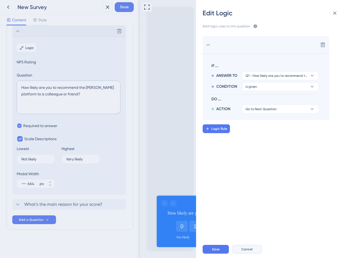
click at [245, 249] on span "Cancel" at bounding box center [246, 249] width 11 height 4
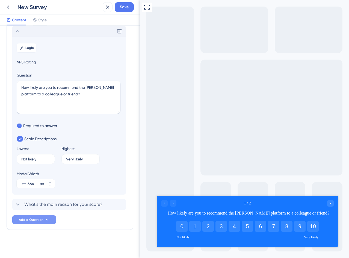
click at [39, 218] on span "Add a Question" at bounding box center [31, 219] width 25 height 4
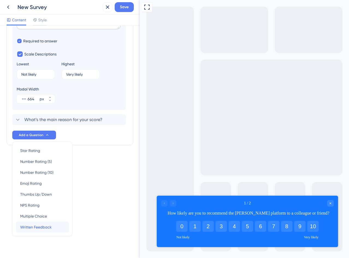
click at [52, 227] on div "Written Feedback Written Feedback" at bounding box center [42, 226] width 44 height 11
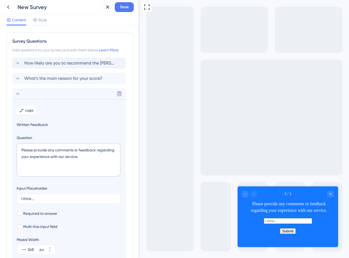
scroll to position [27, 0]
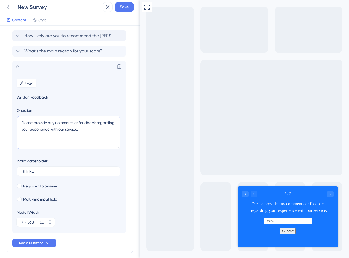
click at [89, 129] on textarea "Please provide any comments or feedback regarding your experience with our serv…" at bounding box center [69, 132] width 104 height 33
click at [21, 132] on div at bounding box center [21, 132] width 0 height 0
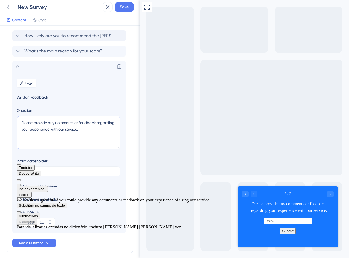
click at [48, 186] on button "inglês (britânico)" at bounding box center [32, 189] width 31 height 6
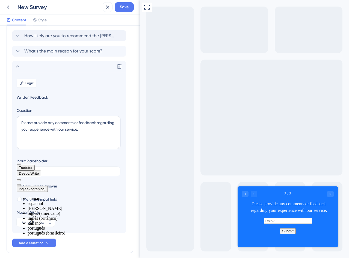
click at [47, 211] on li "inglês (americano)" at bounding box center [119, 213] width 183 height 5
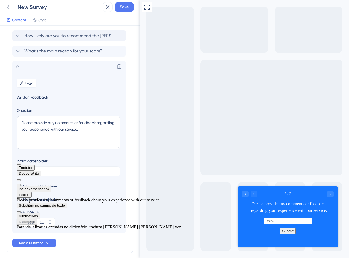
click at [32, 192] on button "Estilos" at bounding box center [24, 195] width 15 height 6
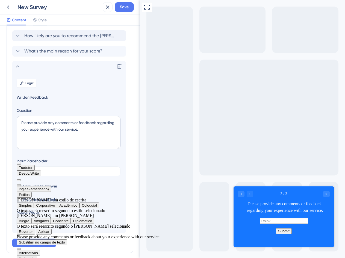
click at [51, 224] on button "Amigável" at bounding box center [41, 221] width 19 height 6
drag, startPoint x: 147, startPoint y: 255, endPoint x: 8, endPoint y: 255, distance: 139.7
click at [52, 234] on button "Aplicar" at bounding box center [44, 231] width 16 height 6
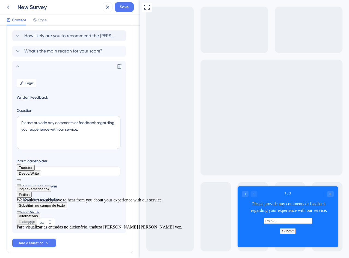
click at [32, 192] on button "Estilos" at bounding box center [24, 195] width 15 height 6
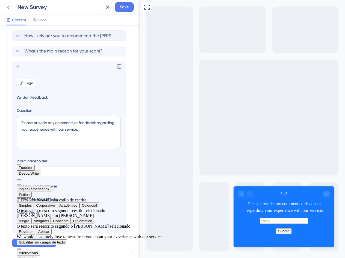
click at [71, 224] on button "Confiante" at bounding box center [61, 221] width 20 height 6
click at [52, 234] on button "Aplicar" at bounding box center [44, 231] width 16 height 6
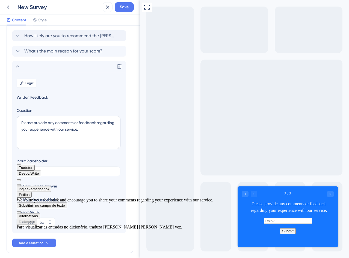
click at [32, 192] on button "Estilos" at bounding box center [24, 195] width 15 height 6
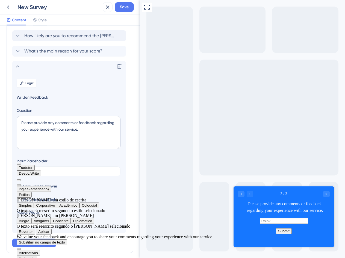
click at [32, 224] on button "Alegre" at bounding box center [24, 221] width 15 height 6
click at [52, 234] on button "Aplicar" at bounding box center [44, 231] width 16 height 6
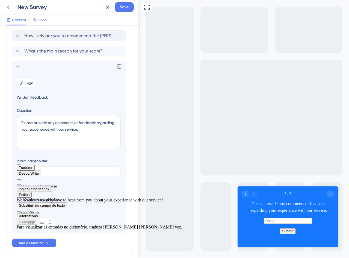
click at [32, 192] on button "Estilos" at bounding box center [24, 195] width 15 height 6
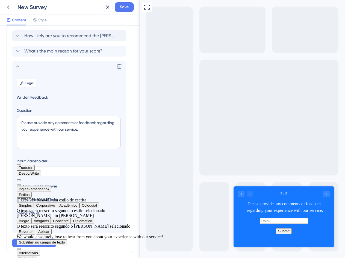
click at [51, 224] on button "Amigável" at bounding box center [41, 221] width 19 height 6
click at [52, 234] on button "Aplicar" at bounding box center [44, 231] width 16 height 6
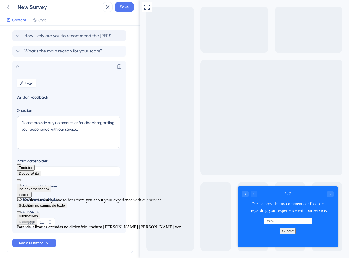
click at [19, 212] on span "button" at bounding box center [19, 212] width 0 height 0
paste textarea "We would absolutely love to hear from you about"
type textarea "We would absolutely love to hear from you about your experience with our servic…"
click at [21, 184] on button at bounding box center [19, 185] width 4 height 2
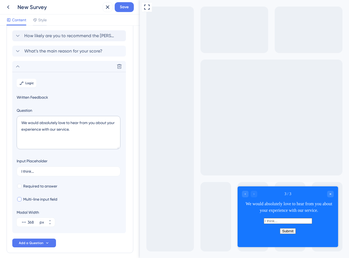
click at [47, 200] on span "Multi-line input field" at bounding box center [40, 199] width 34 height 7
checkbox input "true"
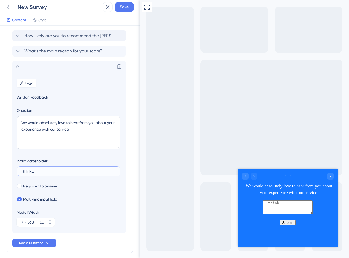
drag, startPoint x: 42, startPoint y: 171, endPoint x: 23, endPoint y: 171, distance: 18.3
click at [23, 171] on input "I think..." at bounding box center [68, 171] width 94 height 4
type input "I think..."
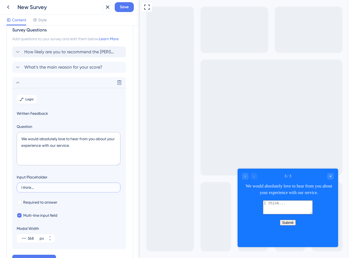
scroll to position [0, 0]
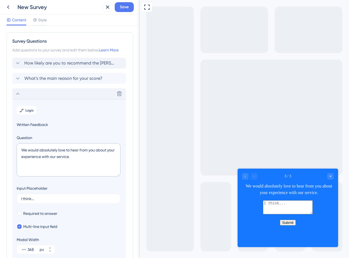
click at [15, 91] on icon at bounding box center [17, 93] width 7 height 7
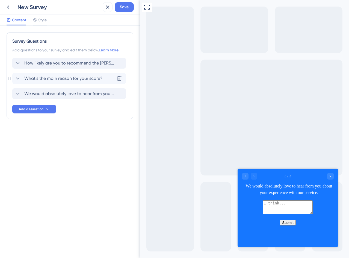
click at [53, 78] on span "What’s the main reason for your score?" at bounding box center [63, 78] width 78 height 7
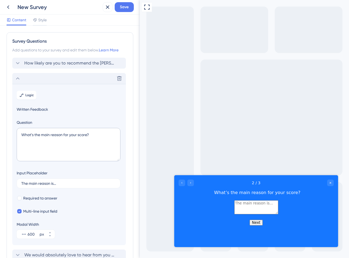
click at [36, 76] on div "Delete" at bounding box center [69, 78] width 114 height 11
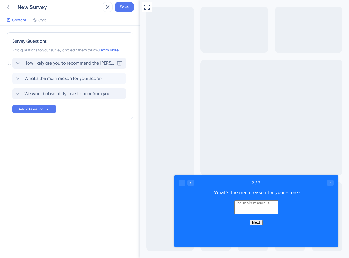
click at [42, 64] on span "How likely are you to recommend the [PERSON_NAME] platform to a colleague or fr…" at bounding box center [69, 63] width 90 height 7
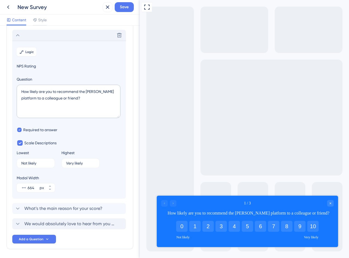
scroll to position [32, 0]
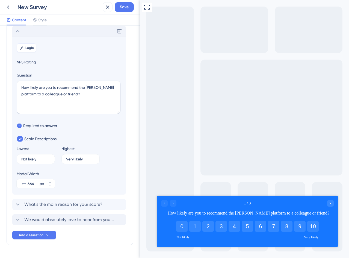
click at [28, 49] on span "Logic" at bounding box center [29, 48] width 8 height 4
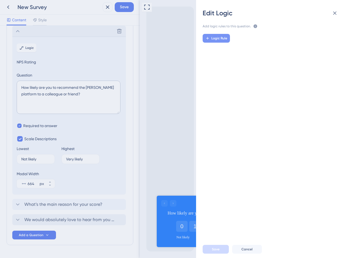
click at [211, 37] on button "Logic Rule" at bounding box center [215, 38] width 27 height 9
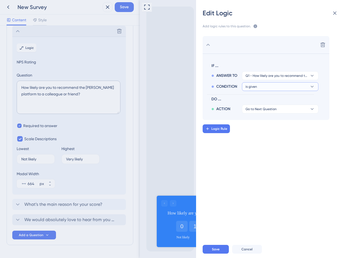
click at [269, 80] on button "is given" at bounding box center [280, 75] width 76 height 9
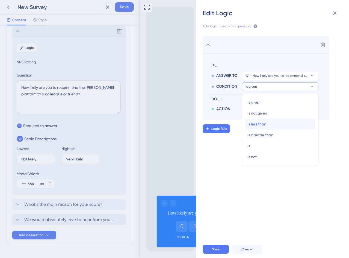
click at [271, 125] on div "is less than is less than" at bounding box center [280, 123] width 65 height 11
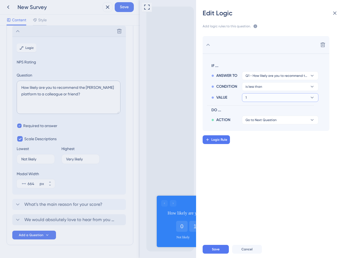
click at [272, 80] on button "1" at bounding box center [280, 75] width 76 height 9
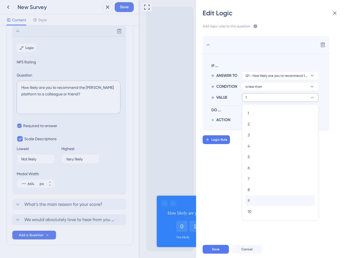
click at [257, 204] on div "9 9" at bounding box center [280, 200] width 65 height 11
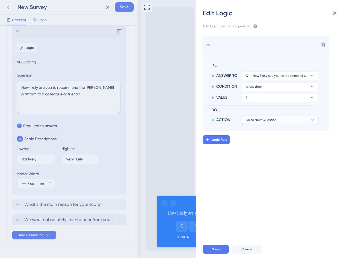
click at [283, 118] on button "Go to Next Question" at bounding box center [280, 119] width 76 height 9
click at [281, 121] on button "Go to Next Question" at bounding box center [280, 119] width 76 height 9
click at [264, 120] on span "Go to Next Question" at bounding box center [260, 120] width 31 height 4
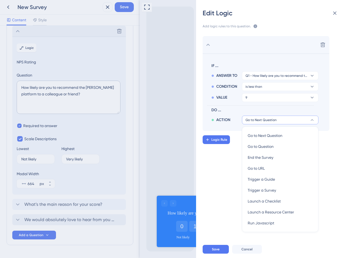
click at [266, 120] on span "Go to Next Question" at bounding box center [260, 120] width 31 height 4
click at [264, 123] on button "Go to Next Question" at bounding box center [280, 119] width 76 height 9
click at [278, 118] on button "Go to Next Question" at bounding box center [280, 119] width 76 height 9
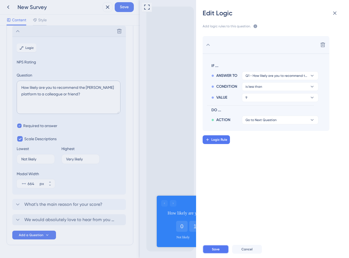
click at [216, 249] on span "Save" at bounding box center [216, 249] width 8 height 4
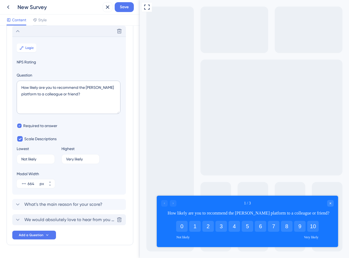
click at [49, 219] on span "We would absolutely love to hear from you about your experience with our servic…" at bounding box center [69, 219] width 90 height 7
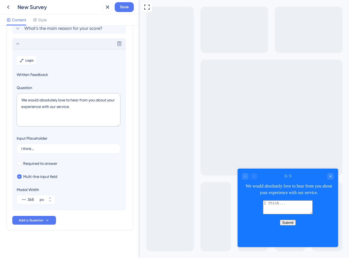
scroll to position [51, 0]
click at [31, 59] on span "Logic" at bounding box center [29, 59] width 8 height 4
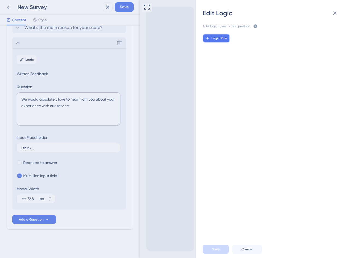
click at [224, 36] on button "Logic Rule" at bounding box center [215, 38] width 27 height 9
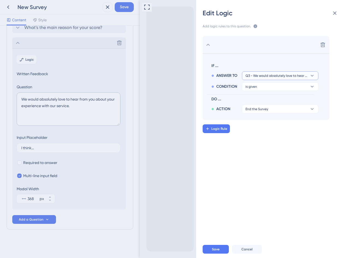
click at [266, 73] on button "Q3 - We would absolutely love to hear from you about your experience with our s…" at bounding box center [280, 75] width 76 height 9
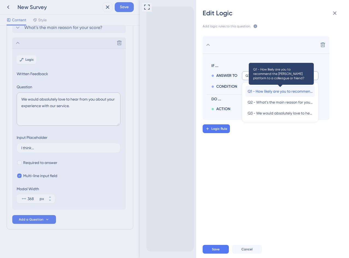
click at [261, 91] on span "Q1 - How likely are you to recommend the Crosby platform to a colleague or frie…" at bounding box center [280, 91] width 65 height 7
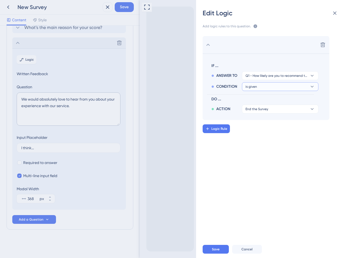
click at [261, 80] on button "is given" at bounding box center [280, 75] width 76 height 9
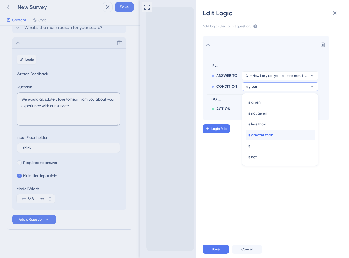
click at [270, 138] on span "is greater than" at bounding box center [261, 135] width 26 height 7
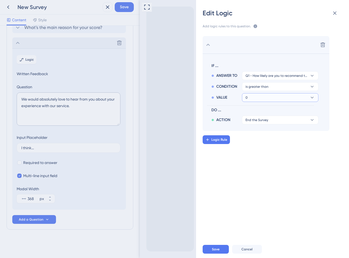
click at [261, 80] on button "0" at bounding box center [280, 75] width 76 height 9
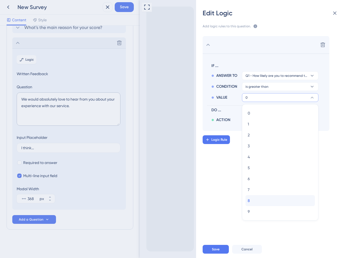
click at [258, 199] on div "8 8" at bounding box center [280, 200] width 65 height 11
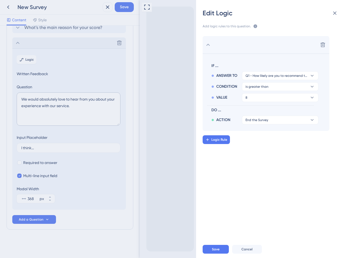
click at [265, 91] on div "VALUE 8" at bounding box center [264, 96] width 107 height 11
click at [264, 80] on button "8" at bounding box center [280, 75] width 76 height 9
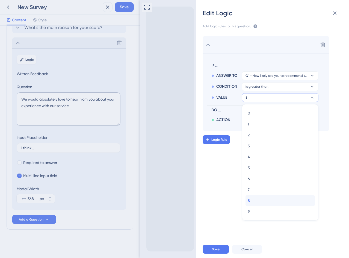
click at [253, 202] on div "8 8" at bounding box center [280, 200] width 65 height 11
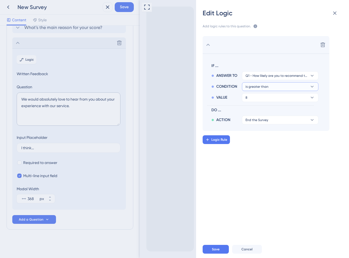
click at [270, 80] on button "is greater than" at bounding box center [280, 75] width 76 height 9
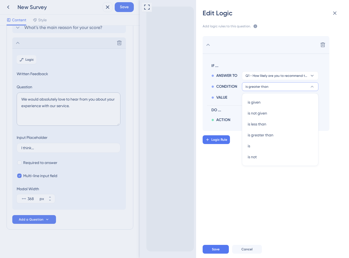
click at [270, 87] on button "is greater than" at bounding box center [280, 86] width 76 height 9
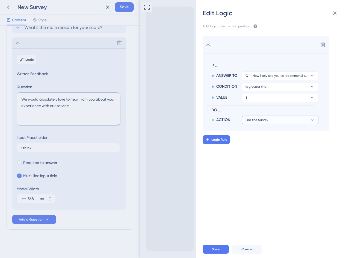
click at [266, 121] on span "End the Survey" at bounding box center [256, 120] width 23 height 4
click at [217, 169] on div "Delete IF ... ANSWER TO Q1 - How likely are you to recommend the Crosby platfor…" at bounding box center [275, 132] width 162 height 206
click at [323, 47] on icon at bounding box center [322, 45] width 5 height 5
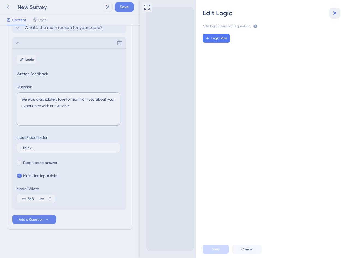
click at [336, 12] on icon at bounding box center [335, 13] width 4 height 4
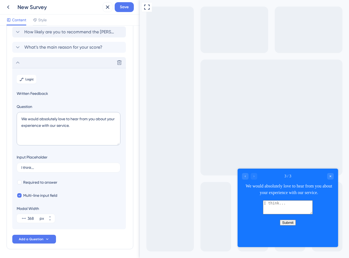
scroll to position [0, 0]
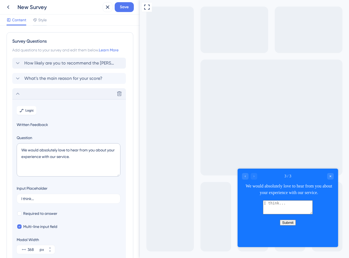
click at [19, 94] on icon at bounding box center [18, 94] width 4 height 2
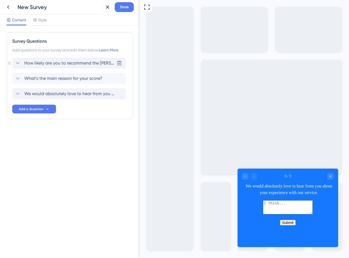
click at [40, 65] on span "How likely are you to recommend the [PERSON_NAME] platform to a colleague or fr…" at bounding box center [69, 63] width 90 height 7
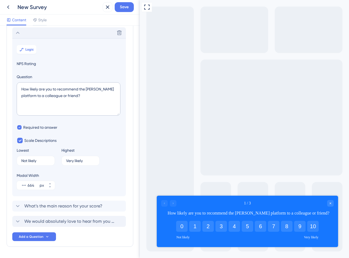
scroll to position [32, 0]
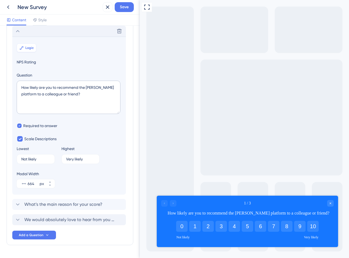
click at [29, 51] on button "Logic" at bounding box center [27, 47] width 20 height 9
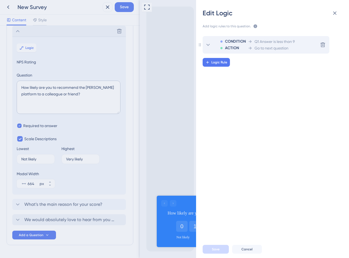
click at [209, 44] on icon at bounding box center [208, 44] width 7 height 7
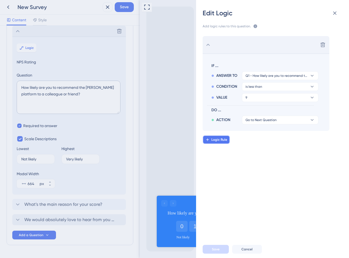
click at [218, 142] on button "Logic Rule" at bounding box center [215, 139] width 27 height 9
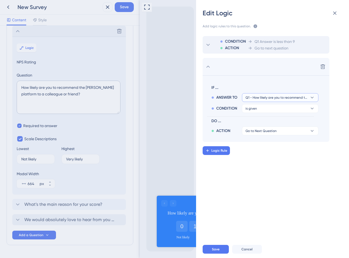
click at [272, 99] on span "Q1 - How likely are you to recommend the Crosby platform to a colleague or frie…" at bounding box center [276, 97] width 62 height 4
click at [271, 99] on span "Q1 - How likely are you to recommend the Crosby platform to a colleague or frie…" at bounding box center [276, 97] width 62 height 4
click at [268, 102] on button "is given" at bounding box center [280, 97] width 76 height 9
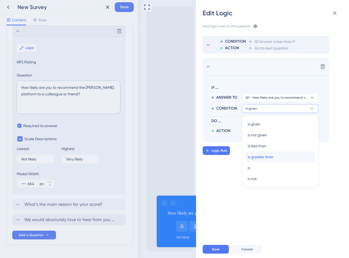
click at [268, 157] on span "is greater than" at bounding box center [261, 156] width 26 height 7
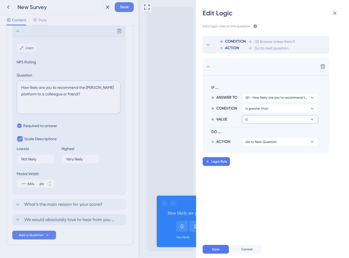
click at [257, 102] on button "0" at bounding box center [280, 97] width 76 height 9
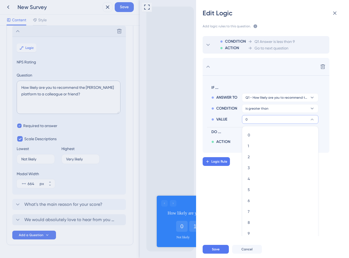
scroll to position [6, 0]
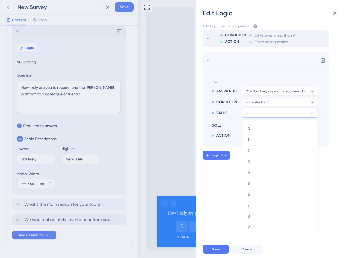
click at [261, 115] on button "0" at bounding box center [280, 113] width 76 height 9
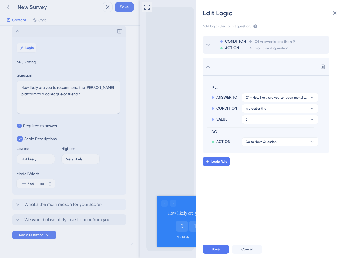
click at [263, 124] on div "IF ... ANSWER TO Q1 - How likely are you to recommend the Crosby platform to a …" at bounding box center [260, 114] width 107 height 64
click at [264, 102] on button "0" at bounding box center [280, 97] width 76 height 9
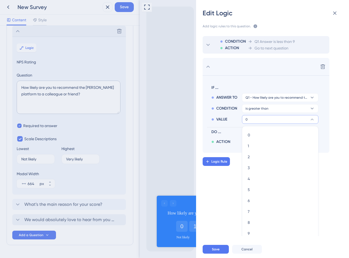
scroll to position [6, 0]
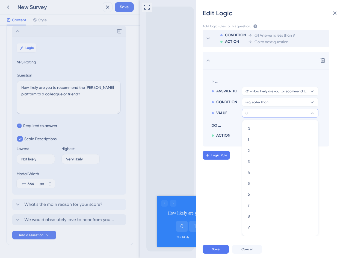
click at [262, 113] on button "0" at bounding box center [280, 113] width 76 height 9
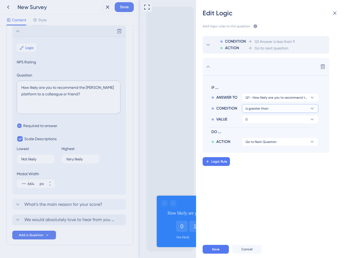
click at [263, 100] on span "is greater than" at bounding box center [276, 97] width 62 height 4
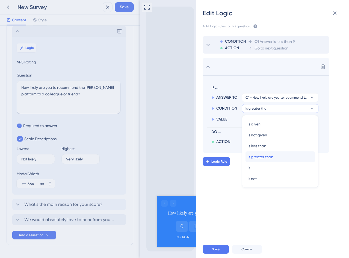
click at [272, 158] on span "is greater than" at bounding box center [261, 156] width 26 height 7
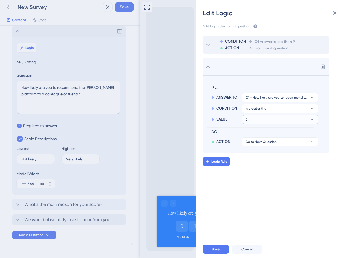
click at [264, 102] on button "0" at bounding box center [280, 97] width 76 height 9
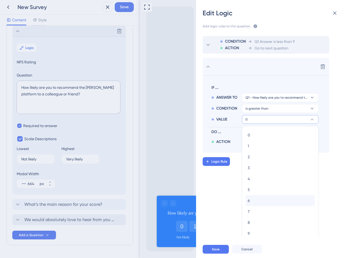
scroll to position [6, 0]
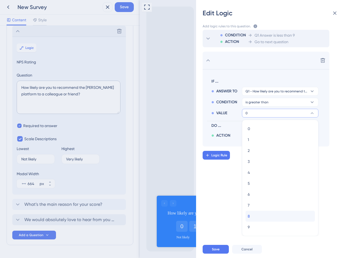
click at [255, 217] on div "8 8" at bounding box center [280, 215] width 65 height 11
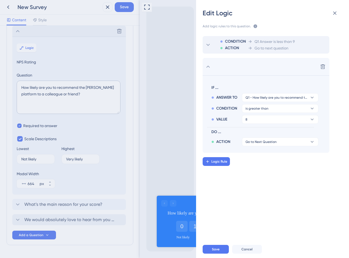
scroll to position [0, 0]
click at [255, 177] on div "CONDITION ACTION Q1 Answer is less than 9 Go to next question Delete IF ... ANS…" at bounding box center [275, 132] width 162 height 206
click at [264, 142] on span "Go to Next Question" at bounding box center [260, 141] width 31 height 4
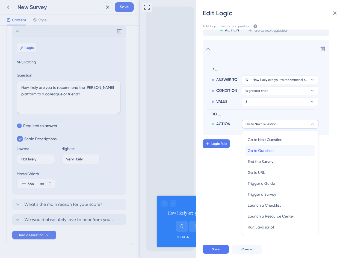
click at [265, 151] on span "Go to Question" at bounding box center [261, 150] width 26 height 7
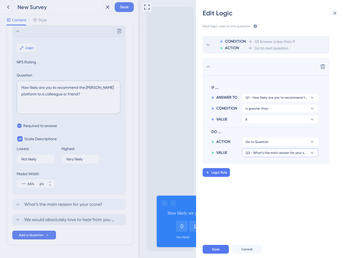
click at [264, 144] on span "Q2 - What’s the main reason for your score?" at bounding box center [256, 141] width 23 height 4
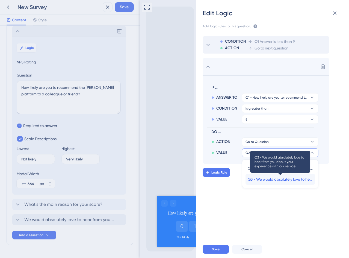
click at [263, 179] on span "Q3 - We would absolutely love to hear from you about your experience with our s…" at bounding box center [280, 179] width 65 height 7
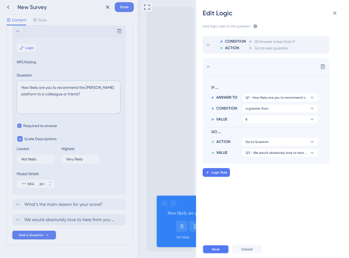
click at [222, 252] on button "Save" at bounding box center [215, 249] width 26 height 9
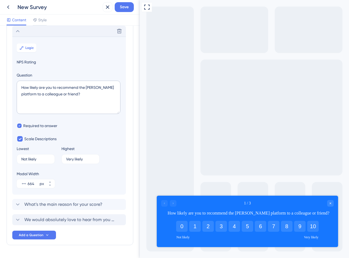
click at [171, 203] on div at bounding box center [168, 203] width 15 height 7
click at [312, 224] on button "10" at bounding box center [312, 226] width 11 height 11
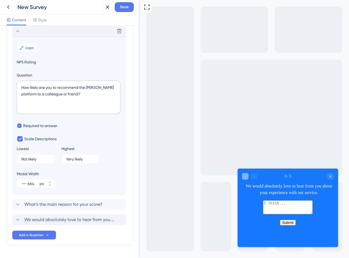
drag, startPoint x: 246, startPoint y: 176, endPoint x: 344, endPoint y: 345, distance: 195.1
click at [246, 176] on icon "Go to Question 2" at bounding box center [244, 175] width 3 height 3
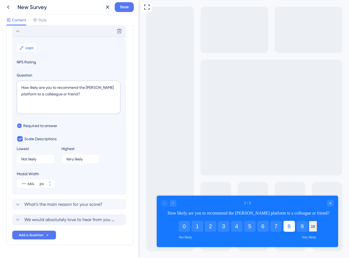
click at [287, 227] on button "8" at bounding box center [288, 226] width 11 height 11
click at [286, 225] on button "8" at bounding box center [286, 226] width 6 height 11
click at [287, 228] on button "8" at bounding box center [286, 226] width 6 height 11
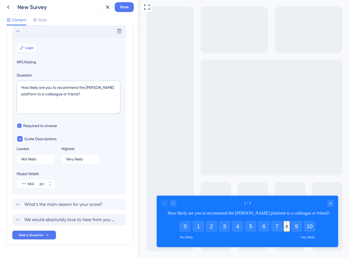
click at [287, 228] on button "8" at bounding box center [286, 226] width 6 height 11
click at [331, 201] on div "Close survey" at bounding box center [330, 203] width 7 height 7
click at [127, 10] on span "Save" at bounding box center [124, 7] width 9 height 7
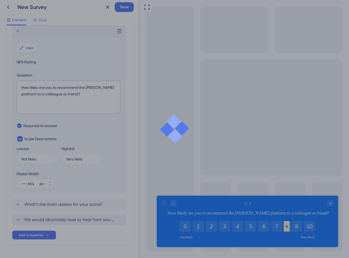
click at [197, 124] on div at bounding box center [174, 129] width 349 height 258
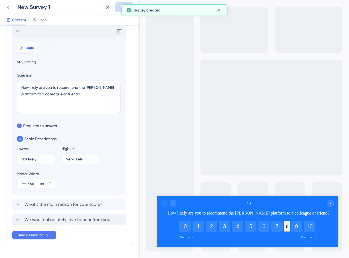
click at [288, 225] on button "8" at bounding box center [286, 226] width 6 height 11
click at [332, 203] on div "Close survey" at bounding box center [330, 203] width 7 height 7
click at [209, 154] on div "Full Screen Preview" at bounding box center [244, 129] width 209 height 258
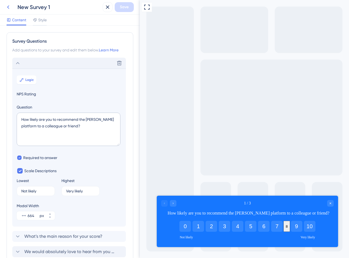
click at [9, 9] on icon at bounding box center [8, 7] width 7 height 7
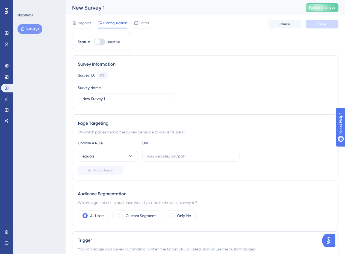
click at [139, 22] on span "Editor" at bounding box center [144, 23] width 10 height 7
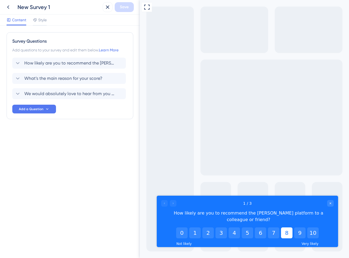
click at [285, 227] on button "8" at bounding box center [286, 232] width 11 height 11
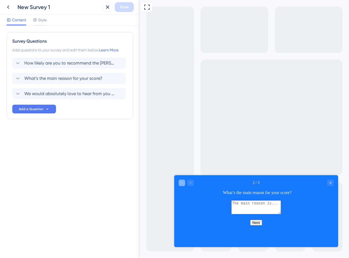
click at [181, 183] on icon "Go to Question 1" at bounding box center [181, 183] width 1 height 2
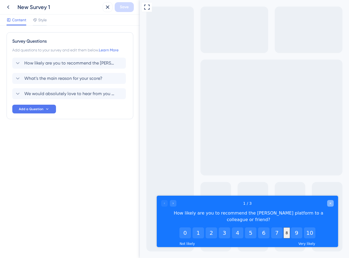
click at [332, 202] on div "Close survey" at bounding box center [330, 203] width 7 height 7
click at [85, 153] on div "Survey Questions Add questions to your survey and edit them below. Learn More H…" at bounding box center [70, 142] width 140 height 232
click at [11, 8] on button at bounding box center [8, 7] width 10 height 10
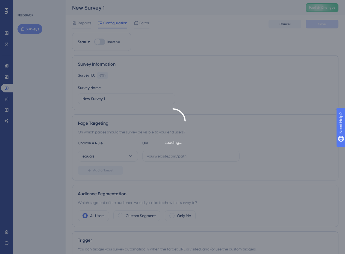
click at [138, 24] on div "Loading..." at bounding box center [172, 127] width 345 height 254
click at [185, 82] on div "Loading..." at bounding box center [172, 127] width 345 height 254
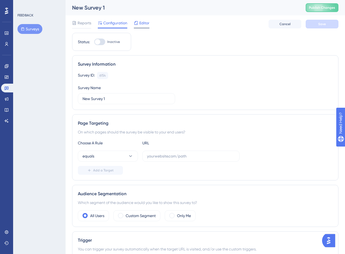
click at [138, 22] on icon at bounding box center [136, 23] width 4 height 4
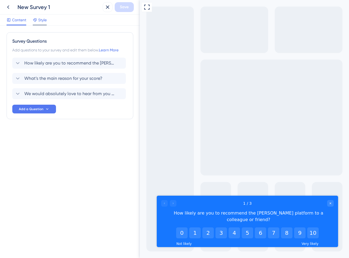
click at [41, 22] on span "Style" at bounding box center [42, 20] width 8 height 7
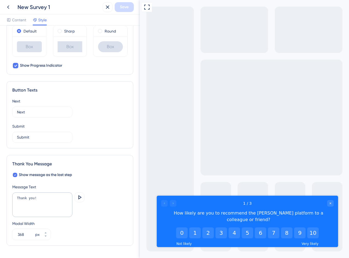
scroll to position [289, 0]
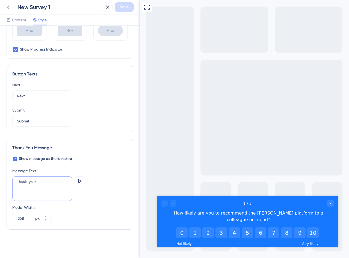
click at [33, 182] on textarea "Thank you!" at bounding box center [42, 188] width 60 height 25
click at [50, 184] on textarea "Thank you for yourfeedbak!" at bounding box center [42, 188] width 60 height 25
type textarea "Thank you for your feedbak!"
click at [80, 183] on icon at bounding box center [79, 181] width 7 height 7
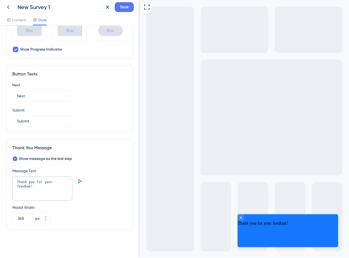
click at [80, 183] on icon at bounding box center [79, 181] width 7 height 7
click at [87, 188] on div "Thank you for your feedbak! Preview" at bounding box center [69, 189] width 115 height 26
click at [243, 219] on icon "Close survey" at bounding box center [241, 217] width 4 height 4
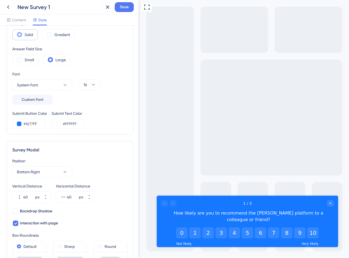
scroll to position [55, 0]
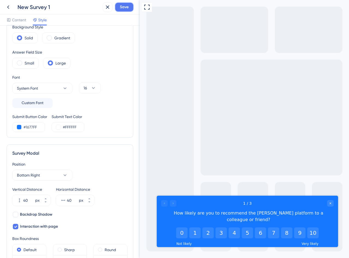
click at [128, 6] on span "Save" at bounding box center [124, 7] width 9 height 7
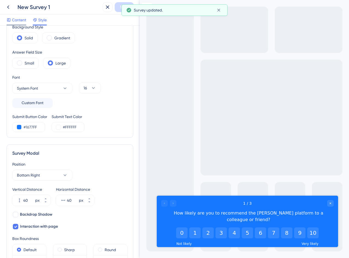
click at [21, 21] on span "Content" at bounding box center [19, 20] width 14 height 7
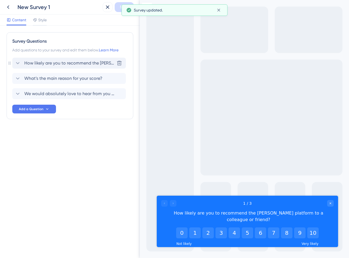
click at [30, 63] on span "How likely are you to recommend the [PERSON_NAME] platform to a colleague or fr…" at bounding box center [69, 63] width 90 height 7
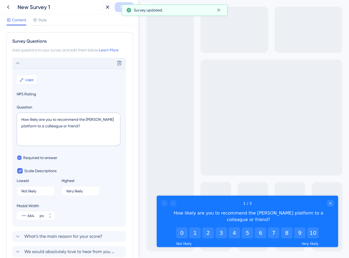
scroll to position [32, 0]
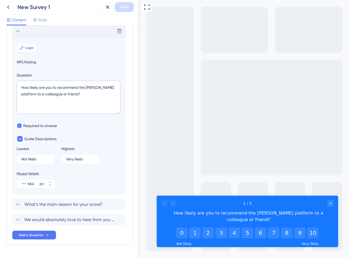
click at [43, 34] on div "Delete" at bounding box center [69, 31] width 114 height 11
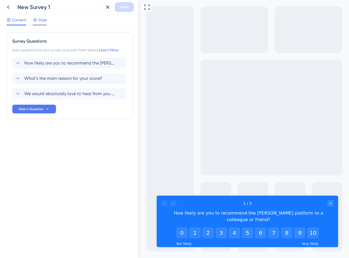
click at [38, 22] on div "Style" at bounding box center [40, 20] width 14 height 7
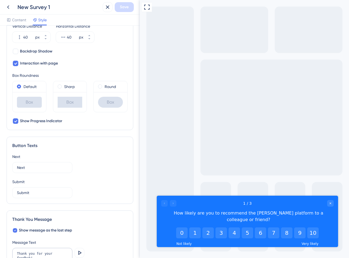
scroll to position [218, 0]
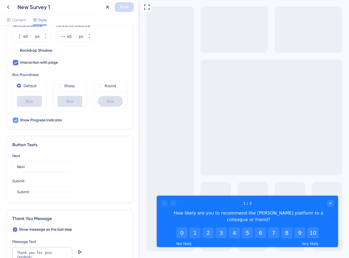
click at [48, 119] on span "Show Progress Indicator" at bounding box center [41, 120] width 42 height 7
checkbox input "false"
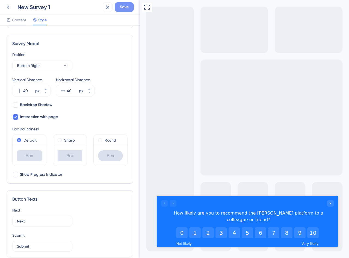
scroll to position [164, 0]
click at [122, 9] on span "Save" at bounding box center [124, 7] width 9 height 7
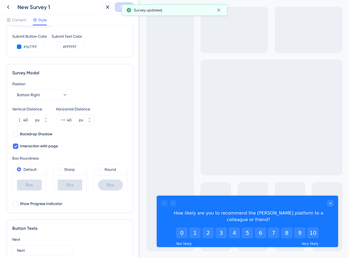
scroll to position [0, 0]
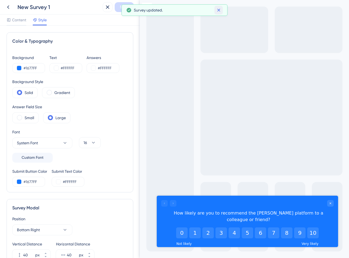
click at [221, 12] on icon at bounding box center [218, 9] width 5 height 5
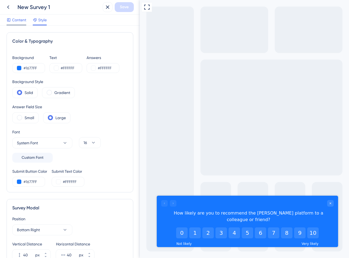
click at [23, 22] on span "Content" at bounding box center [19, 20] width 14 height 7
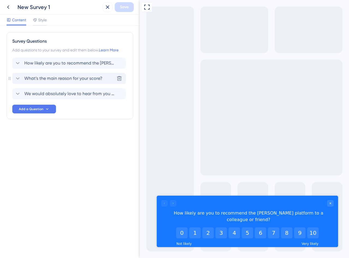
click at [44, 79] on span "What’s the main reason for your score?" at bounding box center [63, 78] width 78 height 7
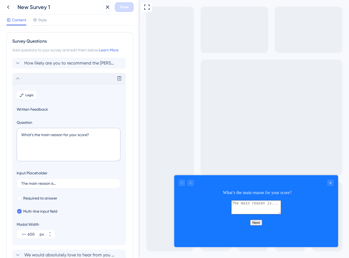
click at [40, 73] on div "Delete" at bounding box center [69, 78] width 114 height 11
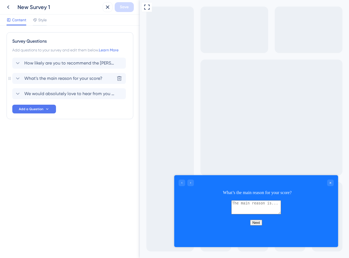
click at [45, 78] on span "What’s the main reason for your score?" at bounding box center [63, 78] width 78 height 7
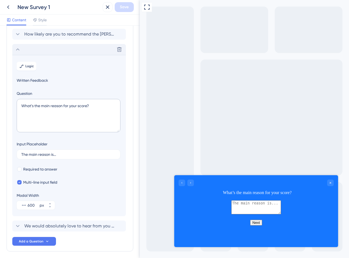
scroll to position [20, 0]
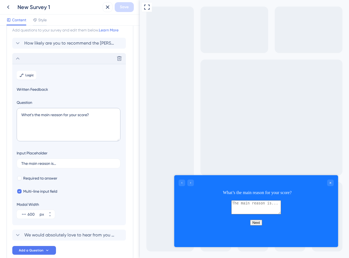
click at [50, 58] on div "Delete" at bounding box center [69, 58] width 114 height 11
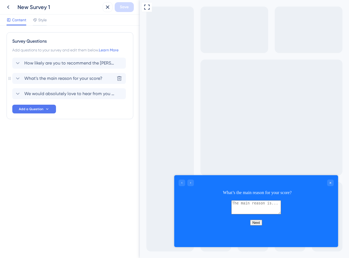
click at [73, 76] on span "What’s the main reason for your score?" at bounding box center [63, 78] width 78 height 7
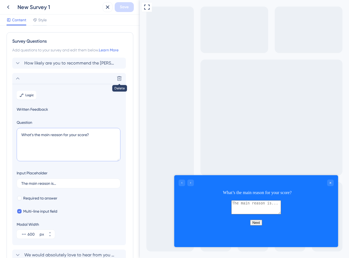
click at [70, 136] on textarea "What’s the main reason for your score?" at bounding box center [69, 144] width 104 height 33
paste textarea "would it take for us to earn a 9 or 10"
type textarea "What would it take for us to earn a 9 or 10?"
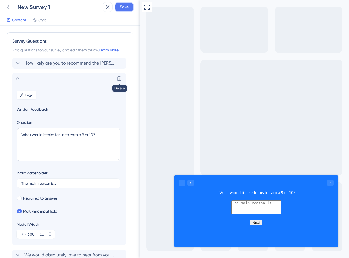
click at [122, 8] on span "Save" at bounding box center [124, 7] width 9 height 7
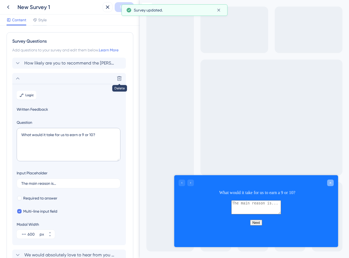
click at [329, 181] on icon "Close survey" at bounding box center [330, 182] width 3 height 3
click at [176, 181] on div "What would it take for us to earn a 9 or 10?" at bounding box center [256, 187] width 164 height 25
click at [182, 183] on icon "Go to Question 1" at bounding box center [181, 182] width 3 height 3
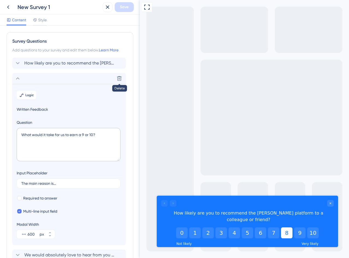
click at [285, 227] on button "8" at bounding box center [286, 232] width 11 height 11
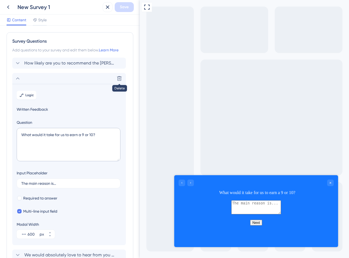
click at [254, 225] on button "Next" at bounding box center [256, 222] width 12 height 6
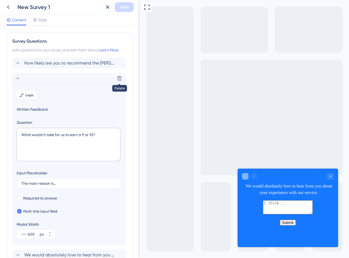
click at [242, 176] on div "Go to Question 2" at bounding box center [245, 176] width 7 height 7
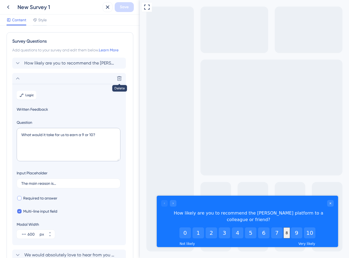
click at [40, 199] on span "Required to answer" at bounding box center [40, 198] width 34 height 7
checkbox input "true"
click at [25, 94] on button "Logic" at bounding box center [27, 95] width 20 height 9
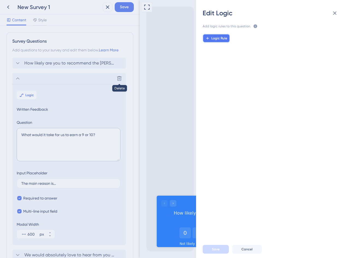
click at [222, 39] on span "Logic Rule" at bounding box center [219, 38] width 16 height 4
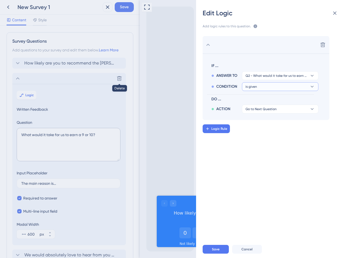
click at [268, 80] on button "is given" at bounding box center [280, 75] width 76 height 9
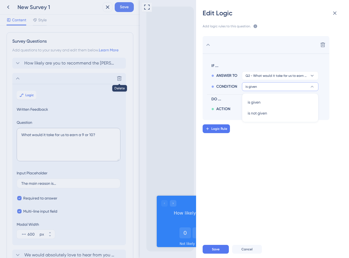
click at [269, 86] on button "is given" at bounding box center [280, 86] width 76 height 9
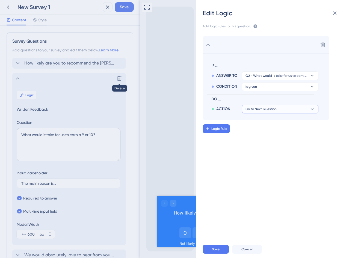
click at [273, 107] on span "Go to Next Question" at bounding box center [260, 109] width 31 height 4
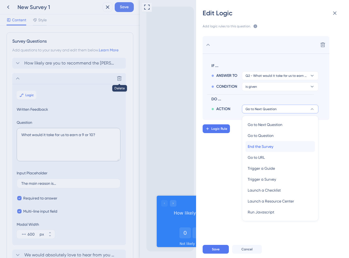
click at [268, 145] on span "End the Survey" at bounding box center [261, 146] width 26 height 7
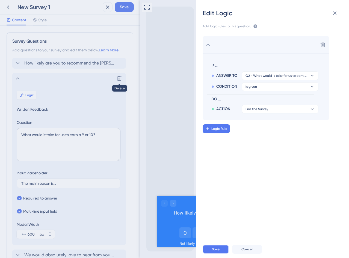
click at [218, 248] on span "Save" at bounding box center [216, 249] width 8 height 4
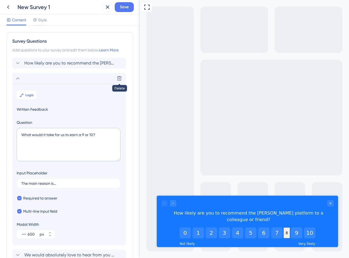
click at [284, 227] on button "8" at bounding box center [286, 232] width 7 height 11
click at [124, 5] on span "Save" at bounding box center [124, 7] width 9 height 7
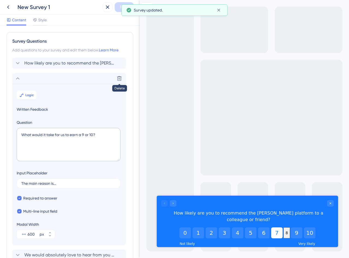
click at [273, 227] on button "7" at bounding box center [276, 232] width 11 height 11
click at [274, 227] on button "7" at bounding box center [273, 232] width 7 height 11
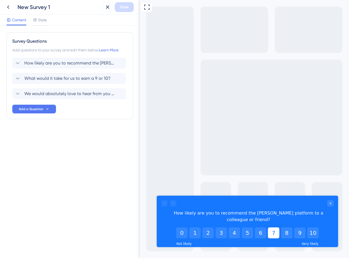
click at [272, 227] on button "7" at bounding box center [273, 232] width 11 height 11
click at [272, 227] on button "7" at bounding box center [273, 232] width 7 height 11
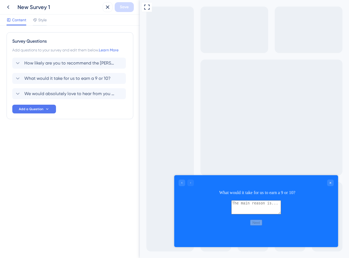
click at [253, 213] on textarea at bounding box center [256, 207] width 50 height 14
click at [231, 207] on textarea at bounding box center [256, 207] width 50 height 14
click at [245, 214] on textarea at bounding box center [256, 207] width 50 height 14
click at [43, 79] on span "What would it take for us to earn a 9 or 10?" at bounding box center [67, 78] width 86 height 7
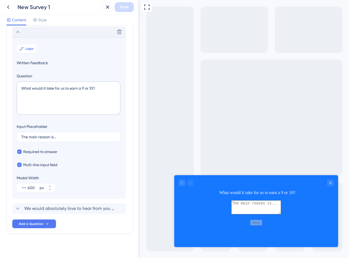
scroll to position [47, 0]
click at [260, 214] on textarea at bounding box center [256, 207] width 50 height 14
click at [281, 211] on textarea at bounding box center [256, 207] width 50 height 14
click at [329, 180] on div "Close survey" at bounding box center [330, 182] width 7 height 7
click at [330, 184] on icon "Close survey" at bounding box center [330, 182] width 3 height 3
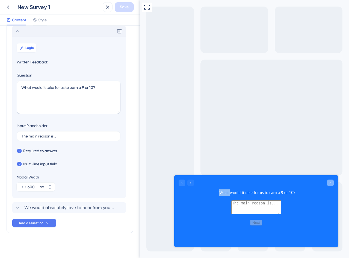
click at [330, 184] on icon "Close survey" at bounding box center [330, 182] width 3 height 3
click at [275, 184] on div at bounding box center [255, 182] width 155 height 7
click at [183, 183] on div "Go to Question 1" at bounding box center [181, 182] width 7 height 7
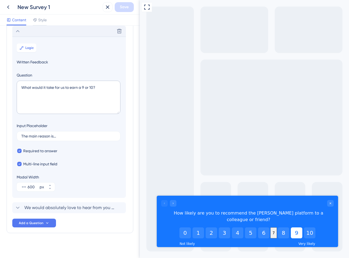
click at [300, 227] on button "9" at bounding box center [296, 232] width 11 height 11
click at [289, 227] on button "8" at bounding box center [289, 232] width 11 height 11
click at [289, 227] on button "8" at bounding box center [286, 232] width 7 height 11
click at [283, 227] on button "8" at bounding box center [286, 232] width 7 height 11
click at [285, 227] on button "8" at bounding box center [286, 232] width 7 height 11
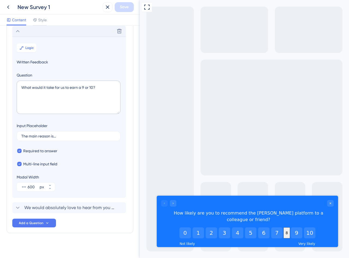
click at [285, 227] on button "8" at bounding box center [286, 232] width 7 height 11
click at [43, 5] on div "New Survey 1" at bounding box center [58, 7] width 83 height 8
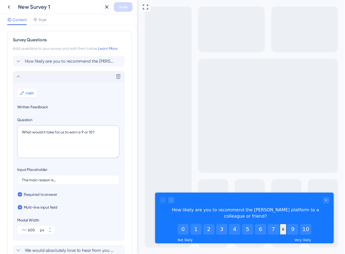
scroll to position [0, 0]
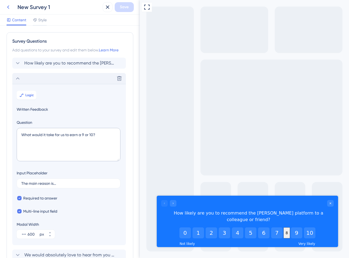
click at [10, 9] on icon at bounding box center [8, 7] width 7 height 7
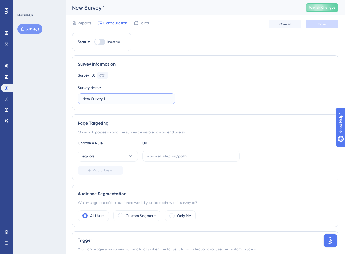
click at [105, 97] on input "New Survey 1" at bounding box center [126, 99] width 88 height 6
type input "NPS Survey"
click at [228, 87] on div "Survey ID: 6154 Copy Survey Name NPS Survey" at bounding box center [205, 88] width 255 height 32
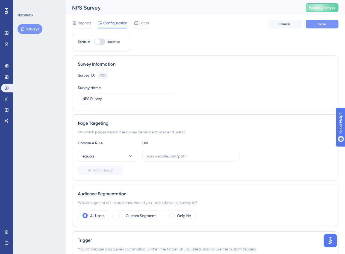
click at [324, 24] on span "Save" at bounding box center [322, 24] width 8 height 4
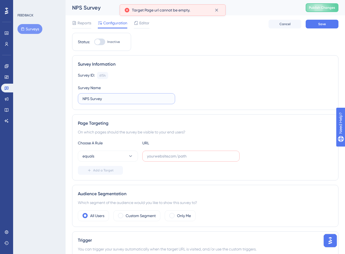
click at [136, 99] on input "NPS Survey" at bounding box center [126, 99] width 88 height 6
click at [190, 158] on input "text" at bounding box center [191, 156] width 88 height 6
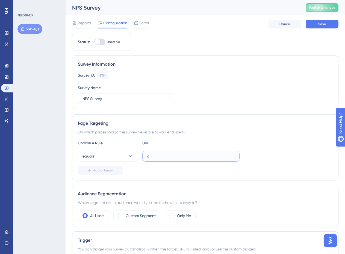
scroll to position [29, 0]
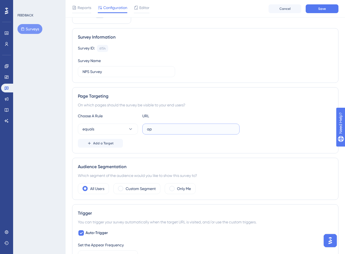
type input "a"
click at [172, 129] on input "text" at bounding box center [191, 129] width 88 height 6
paste input "[URL][DOMAIN_NAME]"
type input "[URL][DOMAIN_NAME]"
click at [205, 101] on div "Page Targeting On which pages should the survey be visible to your end users? C…" at bounding box center [205, 120] width 266 height 66
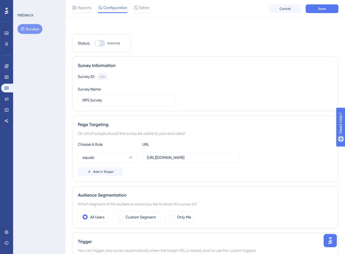
scroll to position [0, 0]
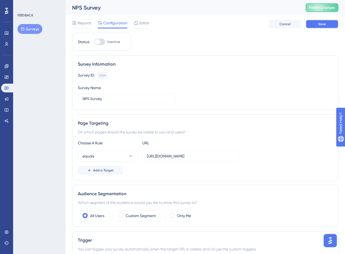
click at [329, 26] on button "Save" at bounding box center [321, 24] width 33 height 9
click at [87, 25] on span "Reports" at bounding box center [85, 23] width 14 height 7
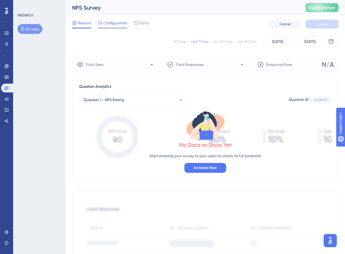
click at [116, 26] on span "Configuration" at bounding box center [115, 23] width 24 height 7
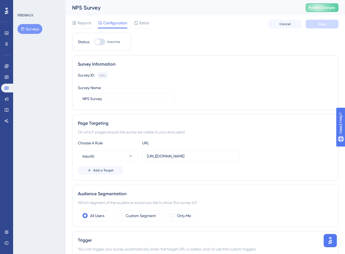
click at [34, 30] on button "Surveys" at bounding box center [29, 29] width 25 height 10
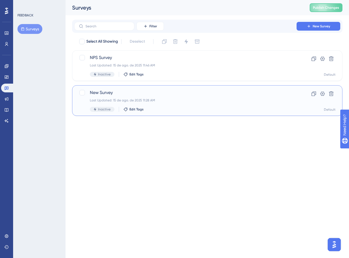
click at [114, 92] on span "New Survey" at bounding box center [185, 92] width 191 height 7
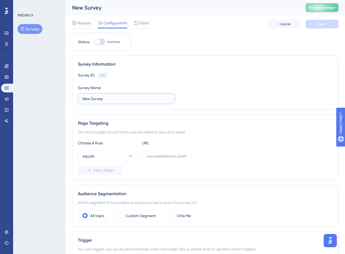
click at [114, 97] on input "New Survey" at bounding box center [126, 99] width 88 height 6
drag, startPoint x: 108, startPoint y: 97, endPoint x: 87, endPoint y: 102, distance: 21.3
click at [87, 102] on label "CSTA" at bounding box center [126, 98] width 97 height 11
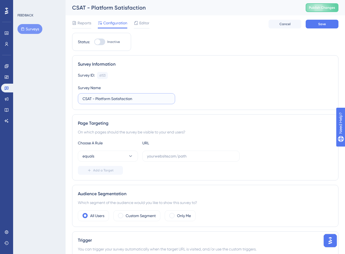
type input "CSAT - Platform Satisfaction"
click at [163, 73] on div "Survey ID: 6153 Copy" at bounding box center [205, 75] width 255 height 7
click at [323, 27] on button "Save" at bounding box center [321, 24] width 33 height 9
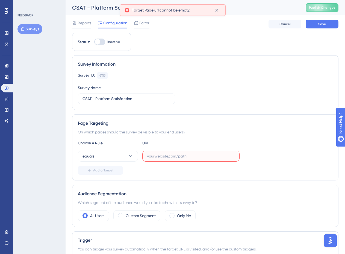
click at [177, 157] on input "text" at bounding box center [191, 156] width 88 height 6
paste input "[URL][DOMAIN_NAME]"
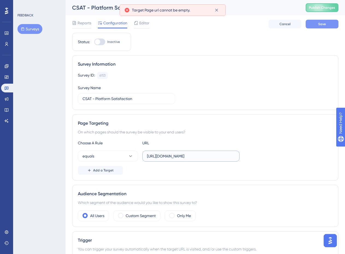
type input "[URL][DOMAIN_NAME]"
click at [318, 25] on span "Save" at bounding box center [322, 24] width 8 height 4
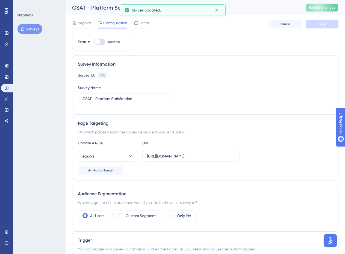
click at [327, 11] on button "Publish Changes" at bounding box center [321, 7] width 33 height 9
click at [122, 156] on button "equals" at bounding box center [108, 155] width 60 height 11
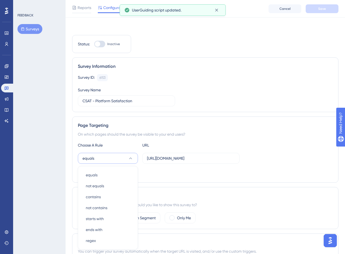
scroll to position [79, 0]
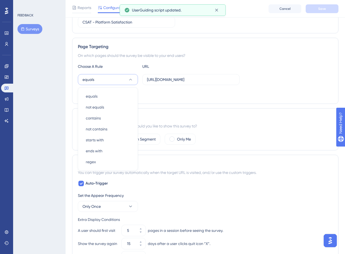
click at [131, 77] on icon at bounding box center [130, 79] width 5 height 5
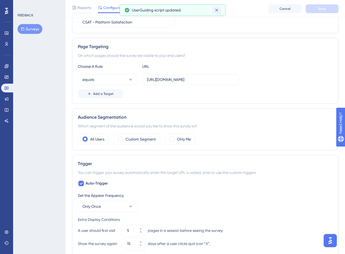
click at [217, 9] on icon at bounding box center [216, 9] width 5 height 5
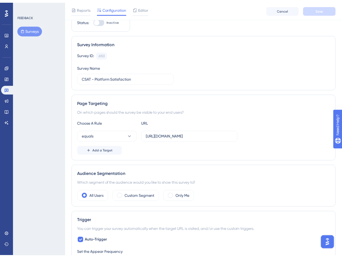
scroll to position [0, 0]
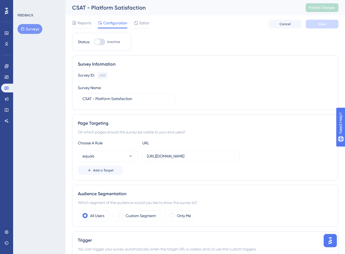
click at [34, 31] on button "Surveys" at bounding box center [29, 29] width 25 height 10
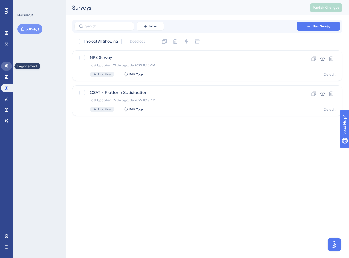
click at [4, 64] on link at bounding box center [6, 66] width 11 height 9
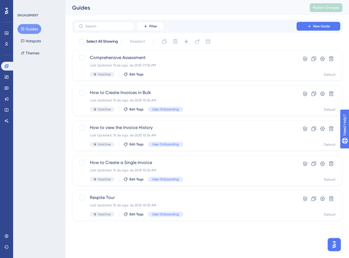
click at [35, 109] on div "ENGAGEMENT Guides Hotspots Themes" at bounding box center [39, 129] width 52 height 258
